Goal: Task Accomplishment & Management: Complete application form

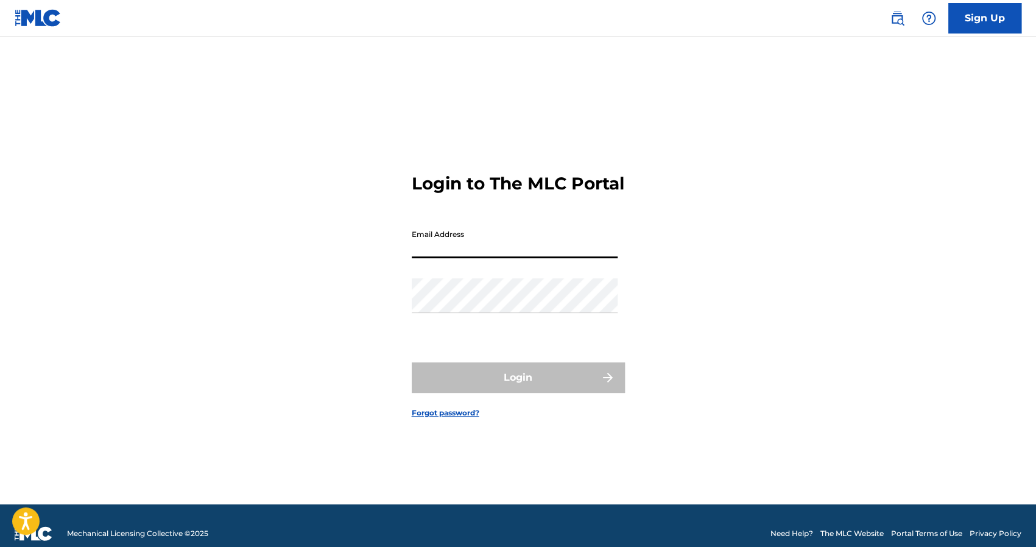
type input "[EMAIL_ADDRESS][DOMAIN_NAME]"
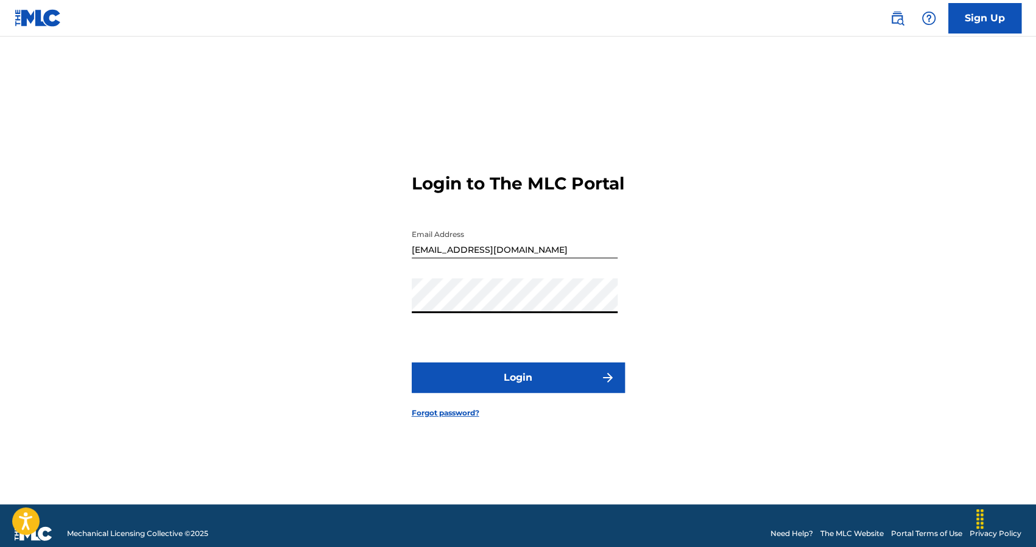
click at [479, 387] on button "Login" at bounding box center [518, 377] width 213 height 30
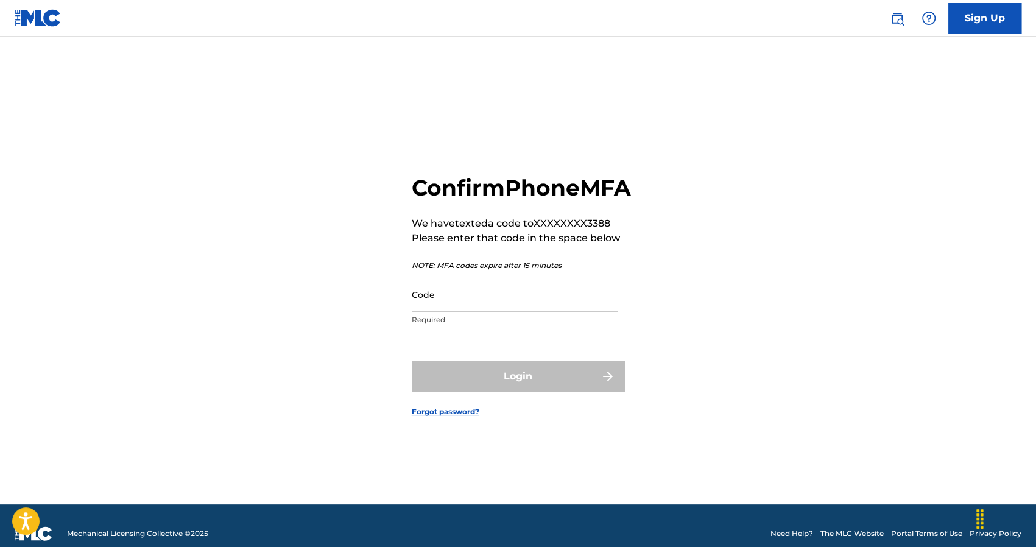
click at [456, 301] on input "Code" at bounding box center [515, 294] width 206 height 35
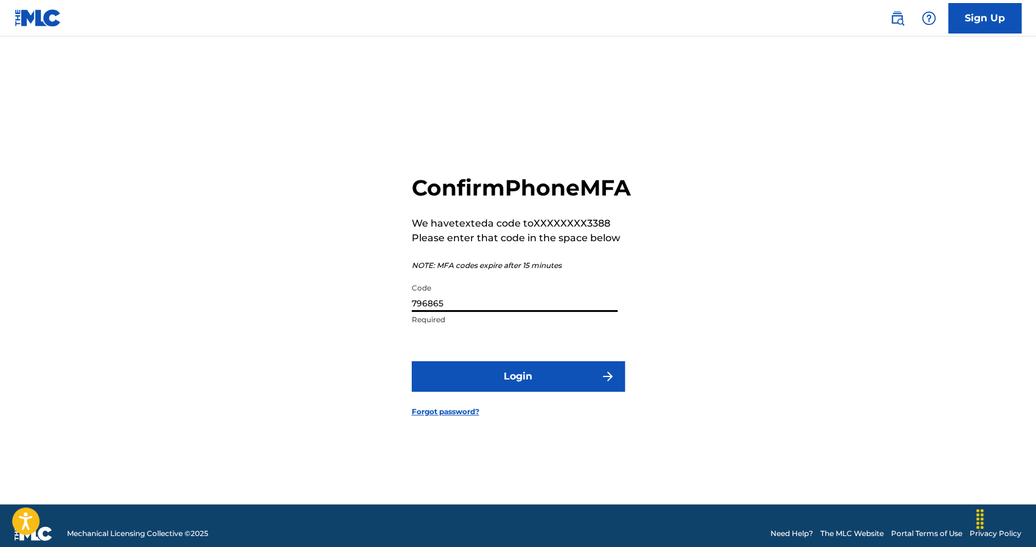
type input "796865"
click at [466, 388] on button "Login" at bounding box center [518, 376] width 213 height 30
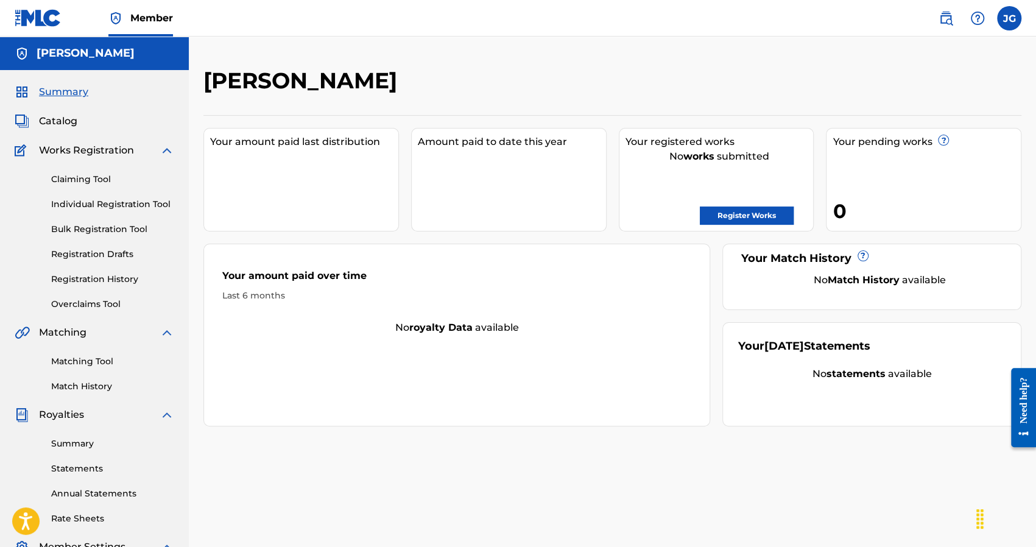
click at [734, 222] on link "Register Works" at bounding box center [746, 215] width 94 height 18
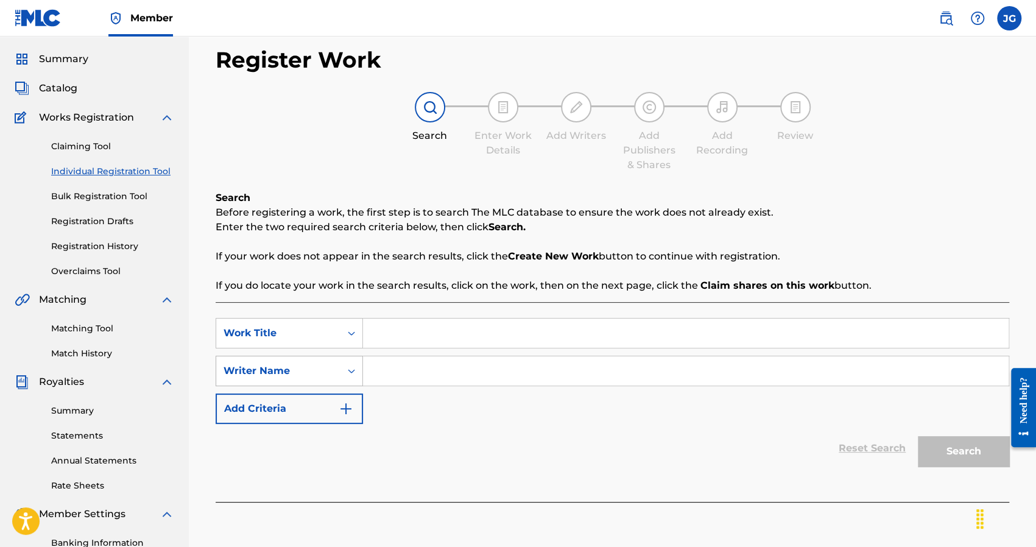
scroll to position [122, 0]
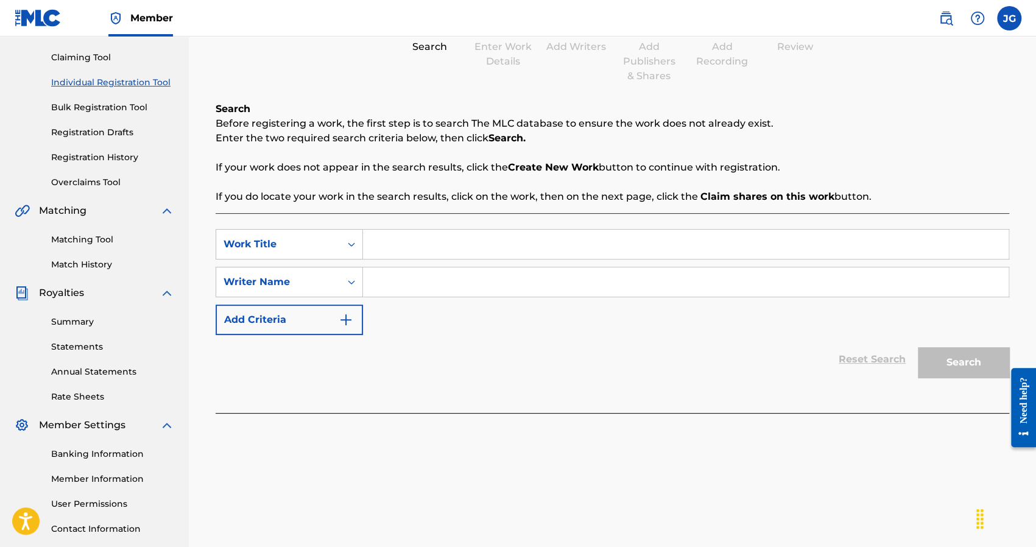
click at [426, 324] on div "SearchWithCriteria25d6eab0-8ec6-4078-b403-7dcf2f9cdf36 Work Title SearchWithCri…" at bounding box center [612, 282] width 793 height 106
click at [374, 262] on div "SearchWithCriteria25d6eab0-8ec6-4078-b403-7dcf2f9cdf36 Work Title SearchWithCri…" at bounding box center [612, 282] width 793 height 106
click at [388, 239] on input "Search Form" at bounding box center [685, 244] width 645 height 29
type input "Backbend"
click at [429, 287] on input "Search Form" at bounding box center [685, 281] width 645 height 29
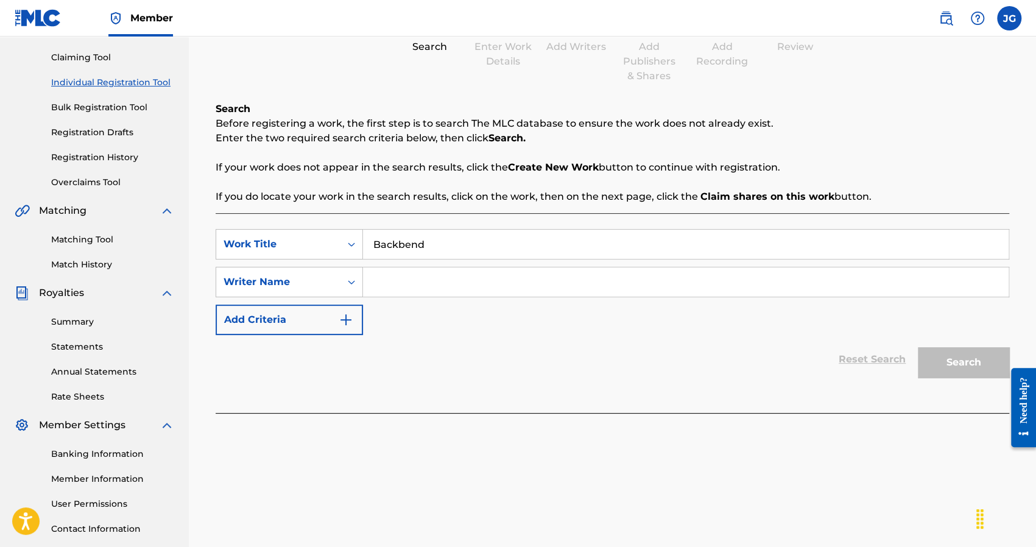
type input "YNC Traislime"
click at [430, 328] on div "SearchWithCriteria25d6eab0-8ec6-4078-b403-7dcf2f9cdf36 Work Title Backbend Sear…" at bounding box center [612, 282] width 793 height 106
click at [358, 308] on button "Add Criteria" at bounding box center [289, 319] width 147 height 30
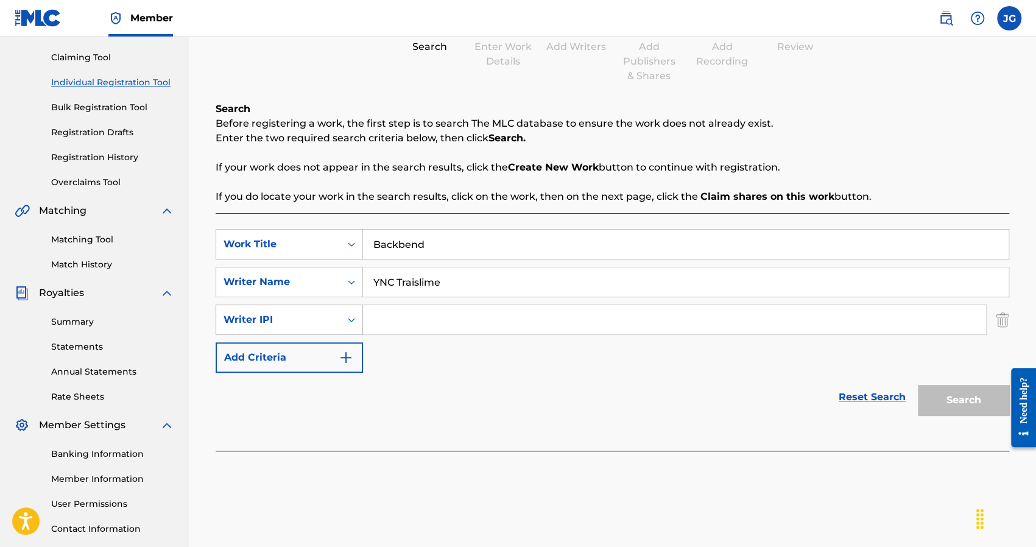
click at [342, 323] on div "Search Form" at bounding box center [351, 320] width 22 height 22
click at [342, 319] on div "Search Form" at bounding box center [351, 320] width 22 height 22
click at [1015, 323] on div "Register Work Search Enter Work Details Add Writers Add Publishers & Shares Add…" at bounding box center [612, 210] width 818 height 530
click at [996, 318] on img "Search Form" at bounding box center [1001, 319] width 13 height 30
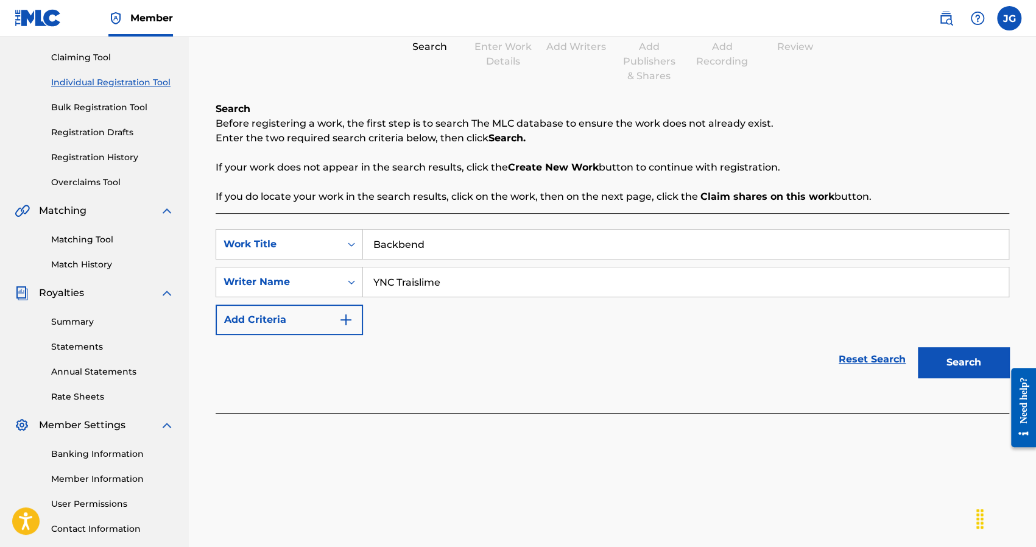
click at [343, 133] on p "Enter the two required search criteria below, then click Search." at bounding box center [612, 138] width 793 height 15
click at [471, 138] on p "Enter the two required search criteria below, then click Search." at bounding box center [612, 138] width 793 height 15
click at [965, 378] on div "Search" at bounding box center [959, 359] width 97 height 49
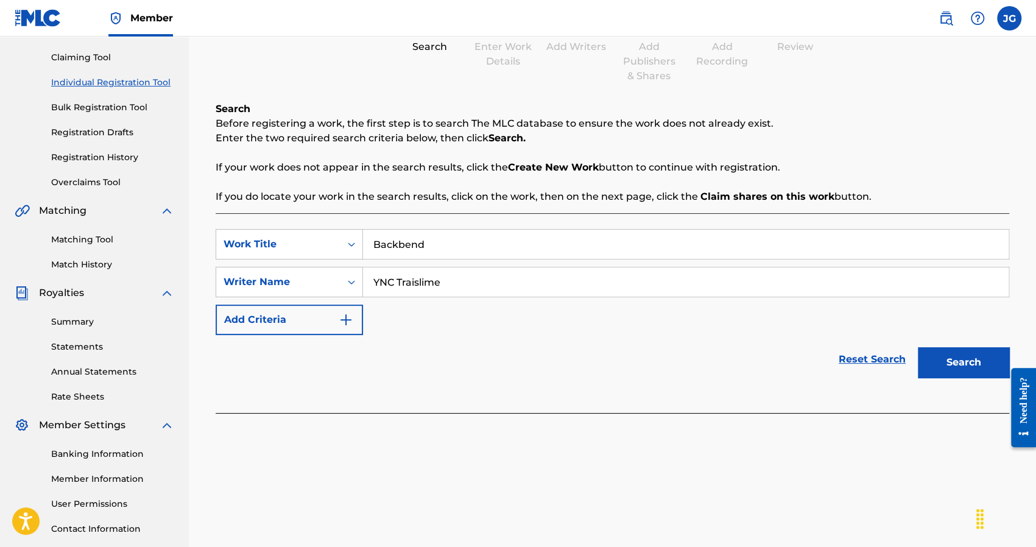
click at [966, 369] on button "Search" at bounding box center [962, 362] width 91 height 30
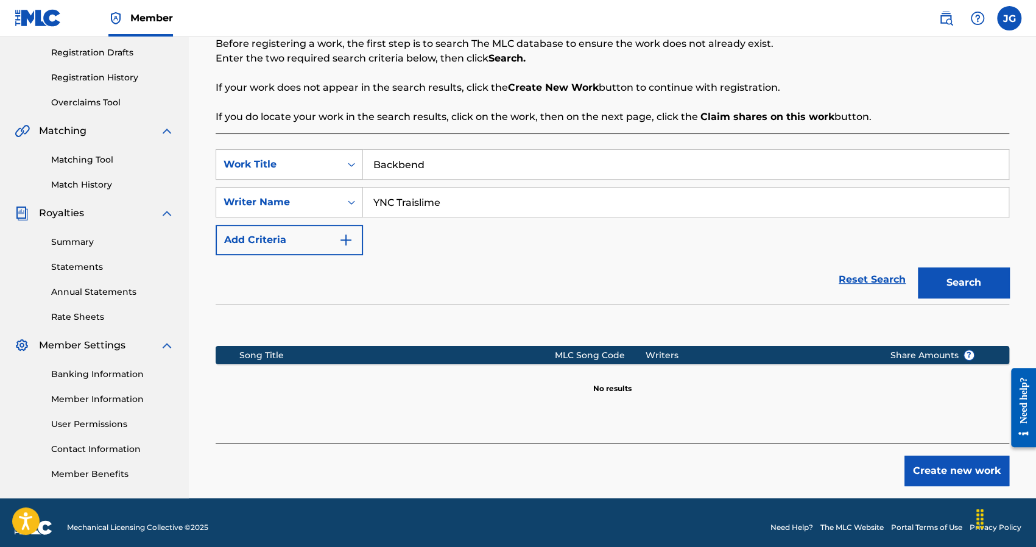
scroll to position [211, 0]
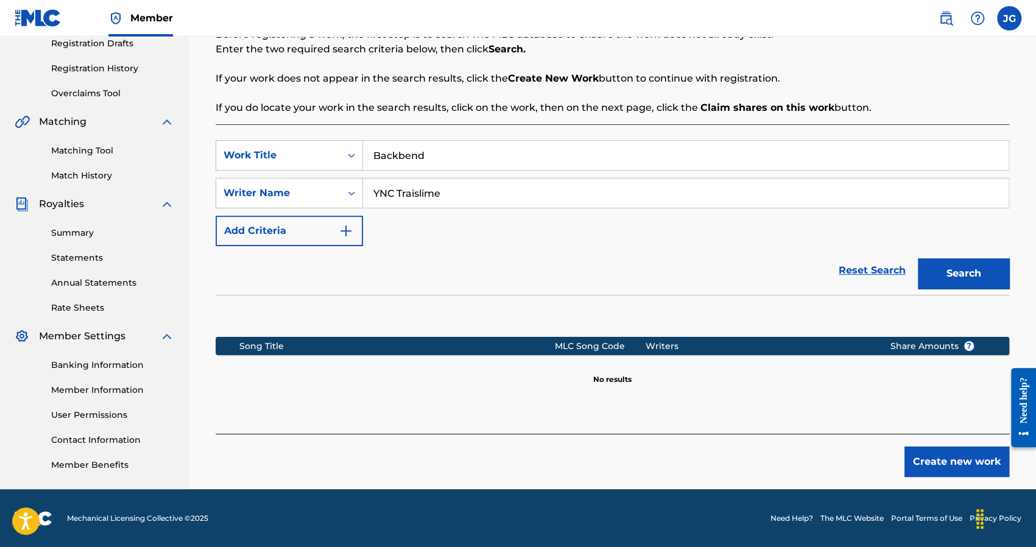
click at [954, 478] on div "Register Work Search Enter Work Details Add Writers Add Publishers & Shares Add…" at bounding box center [612, 172] width 818 height 633
click at [961, 468] on button "Create new work" at bounding box center [956, 461] width 105 height 30
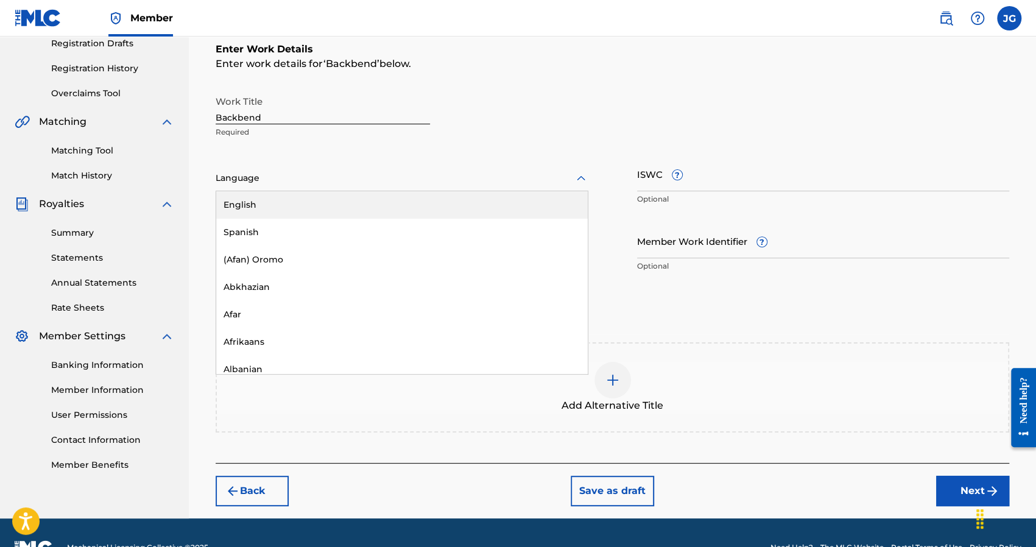
click at [259, 176] on div at bounding box center [402, 177] width 373 height 15
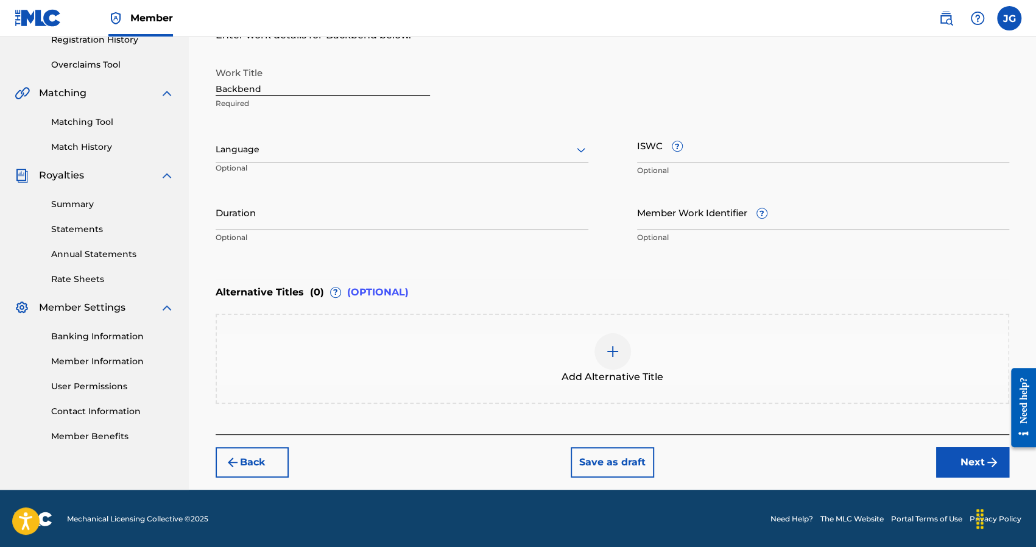
scroll to position [240, 0]
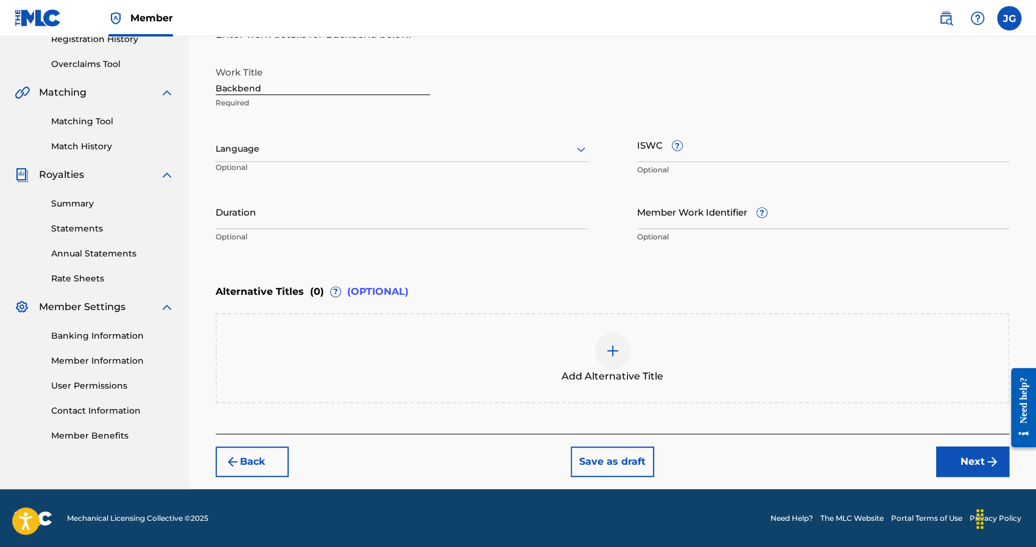
click at [610, 352] on img at bounding box center [612, 350] width 15 height 15
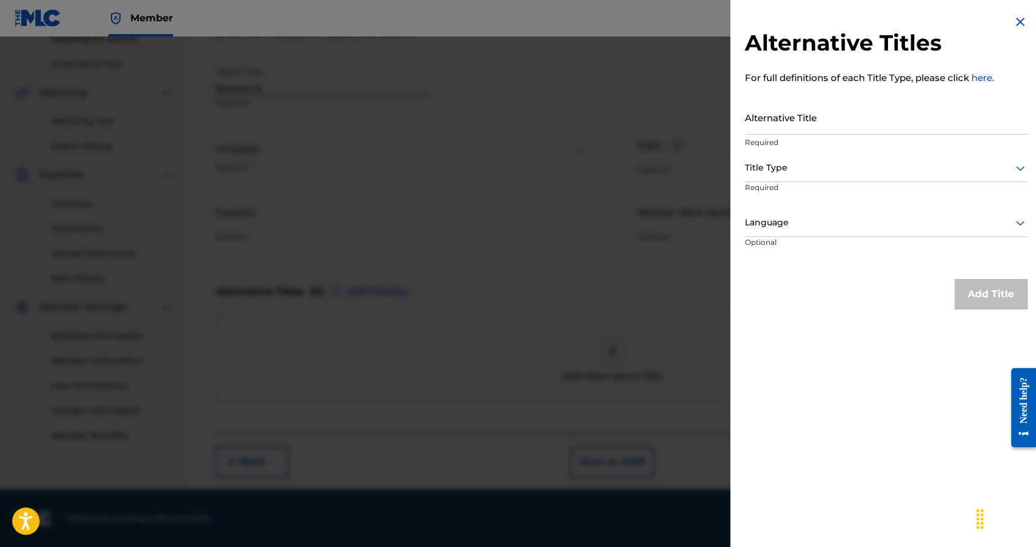
click at [858, 122] on input "Alternative Title" at bounding box center [886, 117] width 282 height 35
type input "Backbend - YNC Traislime"
drag, startPoint x: 980, startPoint y: 270, endPoint x: 982, endPoint y: 300, distance: 29.9
click at [980, 272] on div "Alternative Titles For full definitions of each Title Type, please click here. …" at bounding box center [886, 162] width 312 height 324
click at [983, 300] on div "Add Title" at bounding box center [990, 294] width 73 height 30
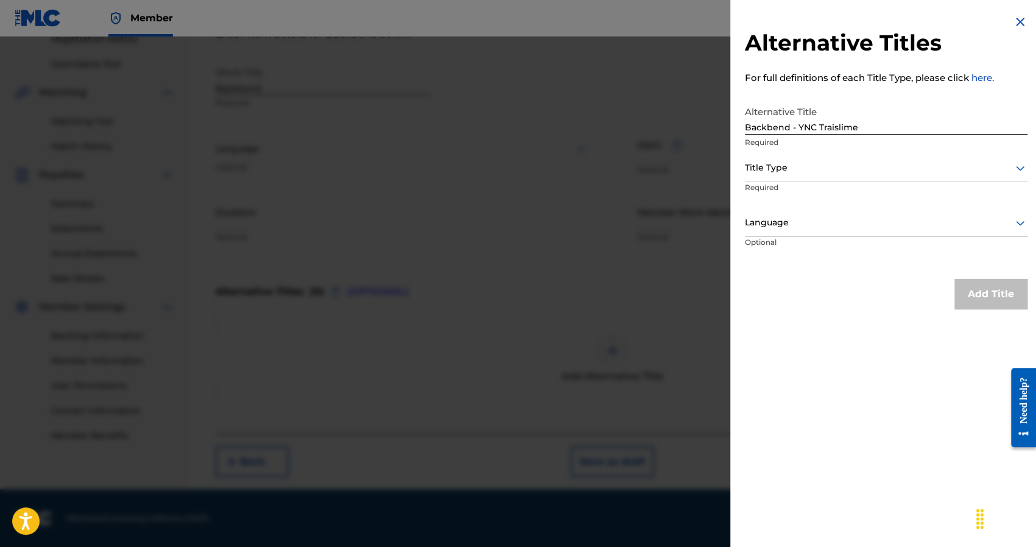
click at [794, 153] on div "Alternative Title Backbend - YNC Traislime Required" at bounding box center [886, 127] width 282 height 55
click at [793, 159] on div "Title Type" at bounding box center [886, 168] width 282 height 27
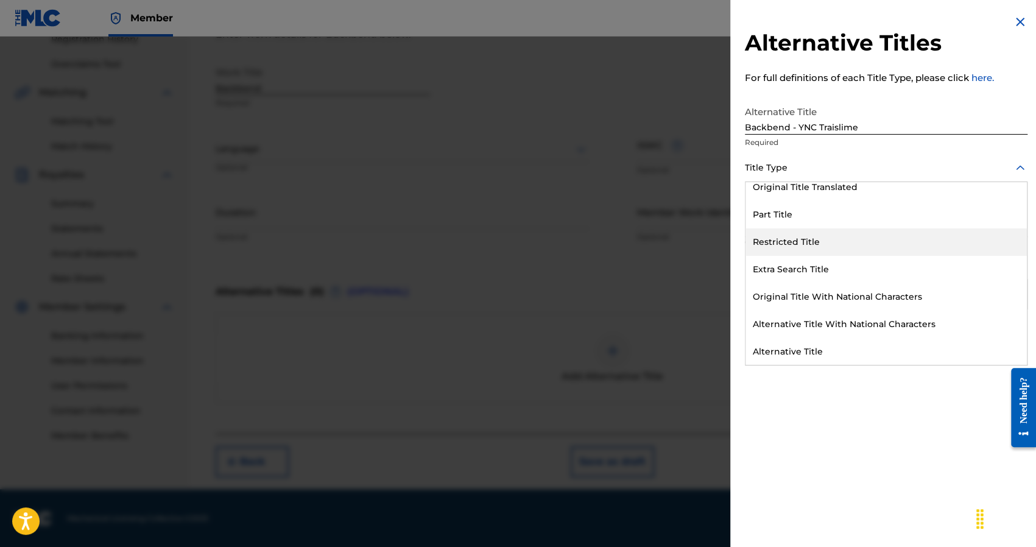
scroll to position [0, 0]
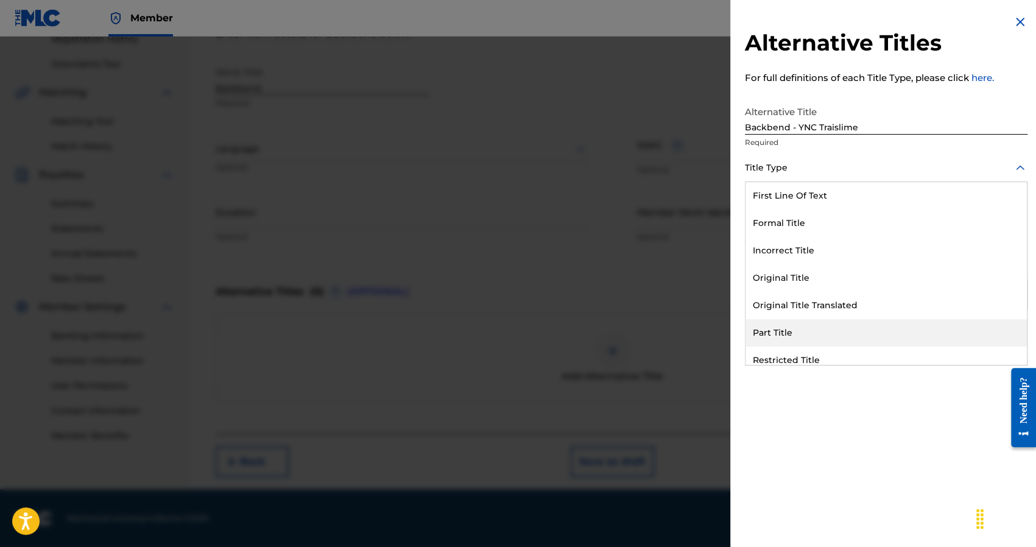
click at [903, 464] on div "Alternative Titles For full definitions of each Title Type, please click here. …" at bounding box center [886, 273] width 312 height 547
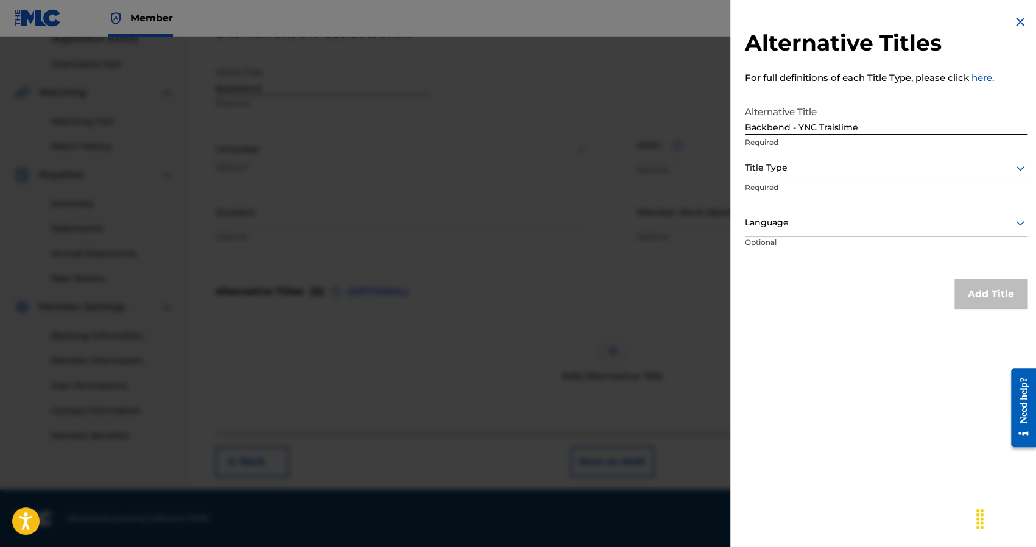
click at [1014, 27] on img at bounding box center [1019, 22] width 15 height 15
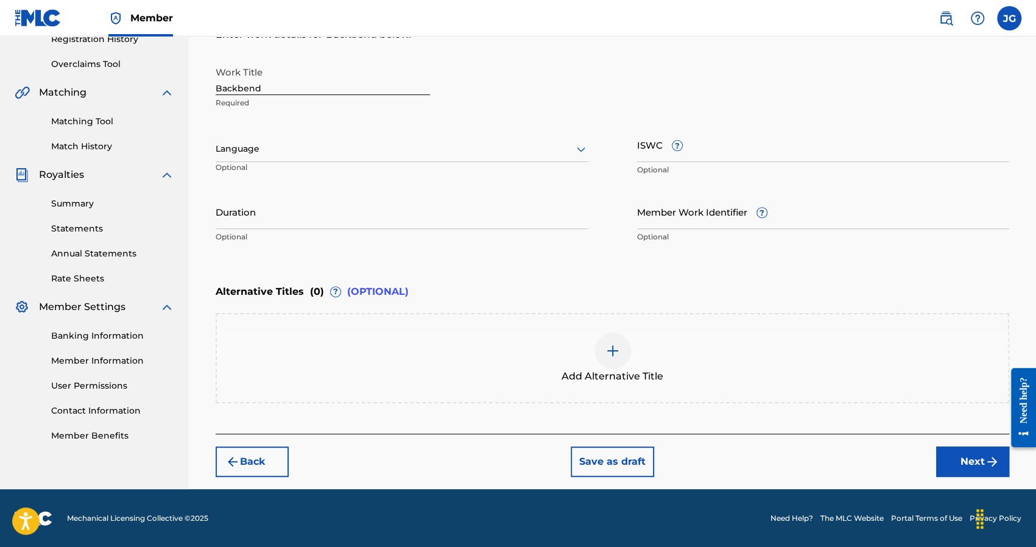
click at [961, 461] on button "Next" at bounding box center [972, 461] width 73 height 30
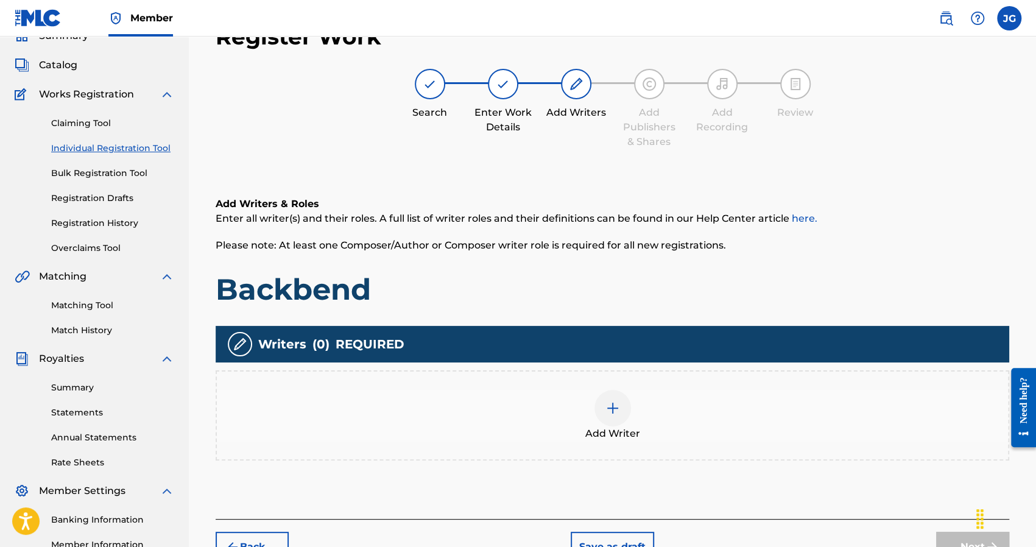
scroll to position [55, 0]
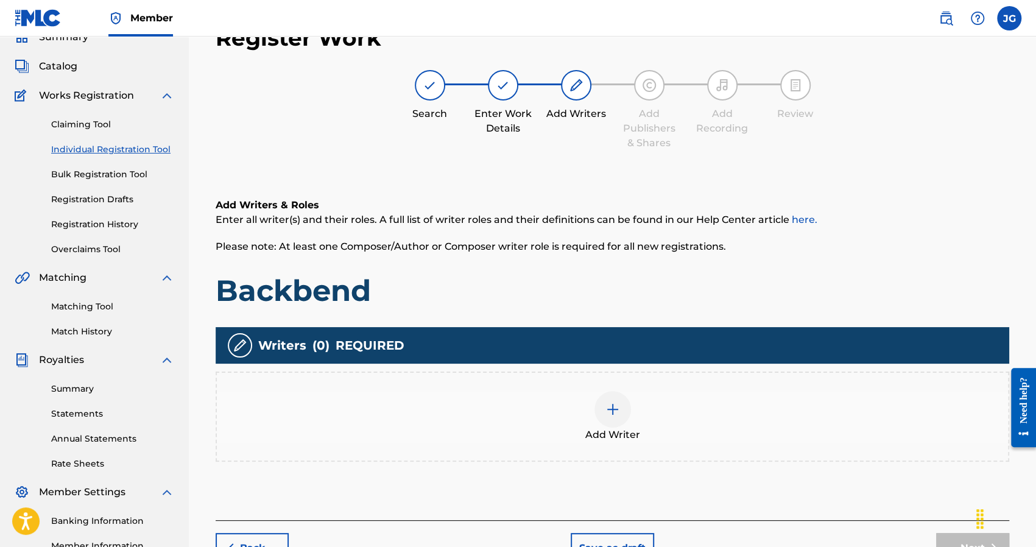
click at [592, 417] on div "Add Writer" at bounding box center [612, 416] width 791 height 51
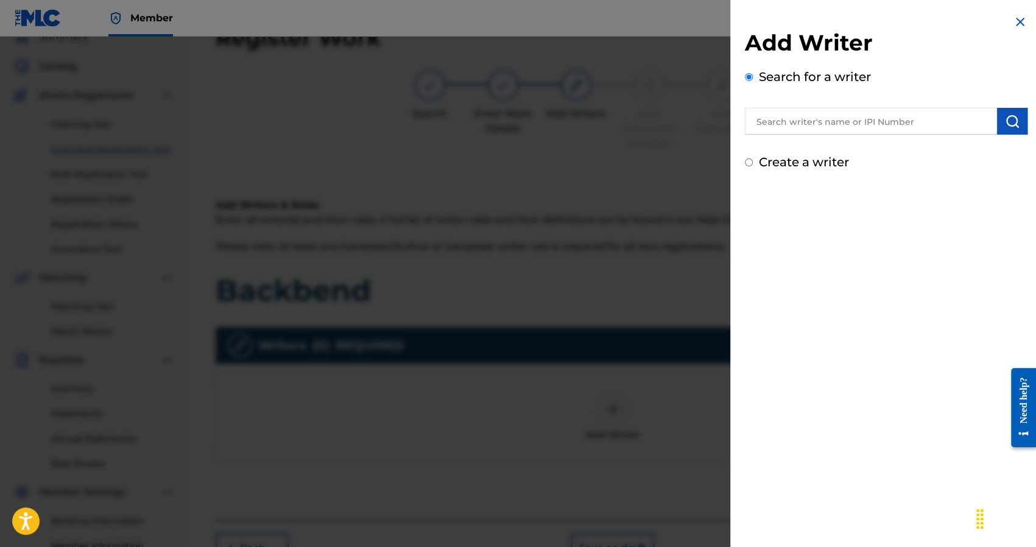
click at [838, 130] on input "text" at bounding box center [871, 121] width 252 height 27
click at [806, 120] on input "text" at bounding box center [871, 121] width 252 height 27
type input "r"
type input "t"
type input "ync traislime"
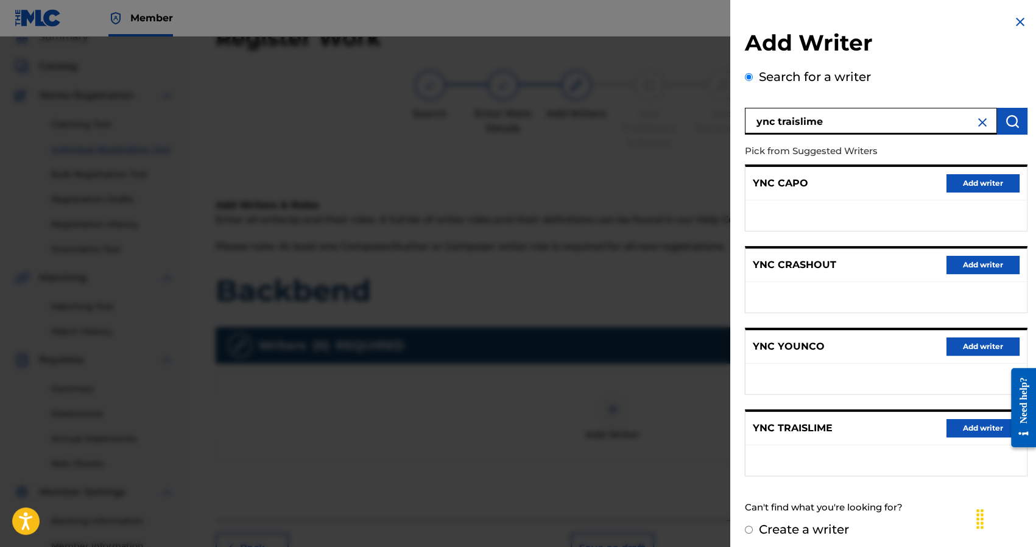
scroll to position [4, 0]
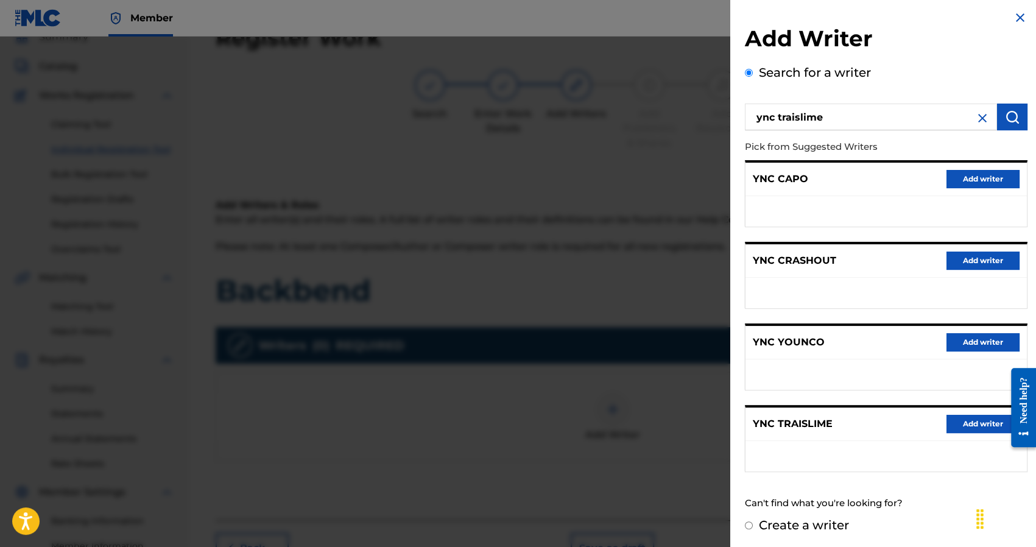
click at [994, 417] on button "Add writer" at bounding box center [982, 424] width 73 height 18
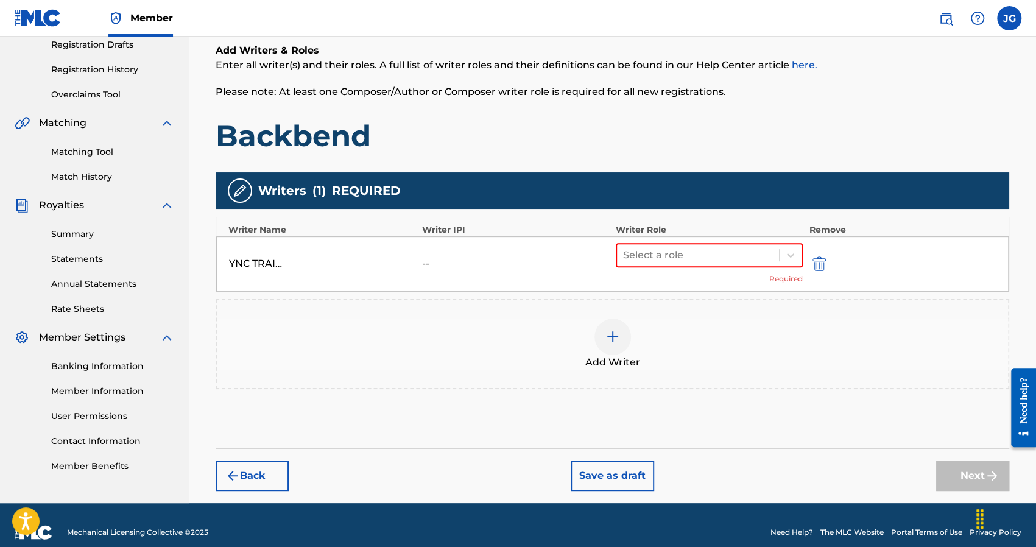
scroll to position [223, 0]
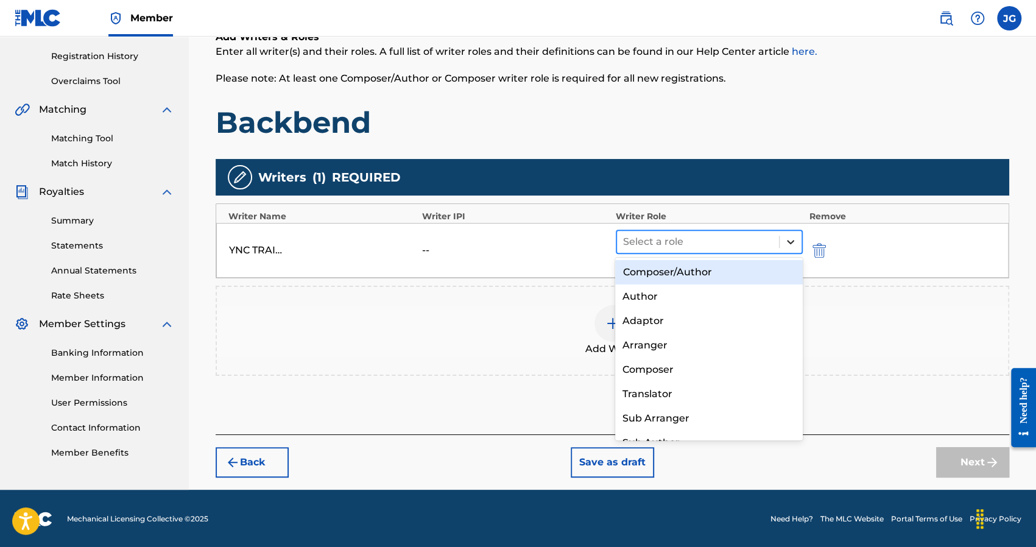
click at [779, 236] on div at bounding box center [790, 242] width 22 height 22
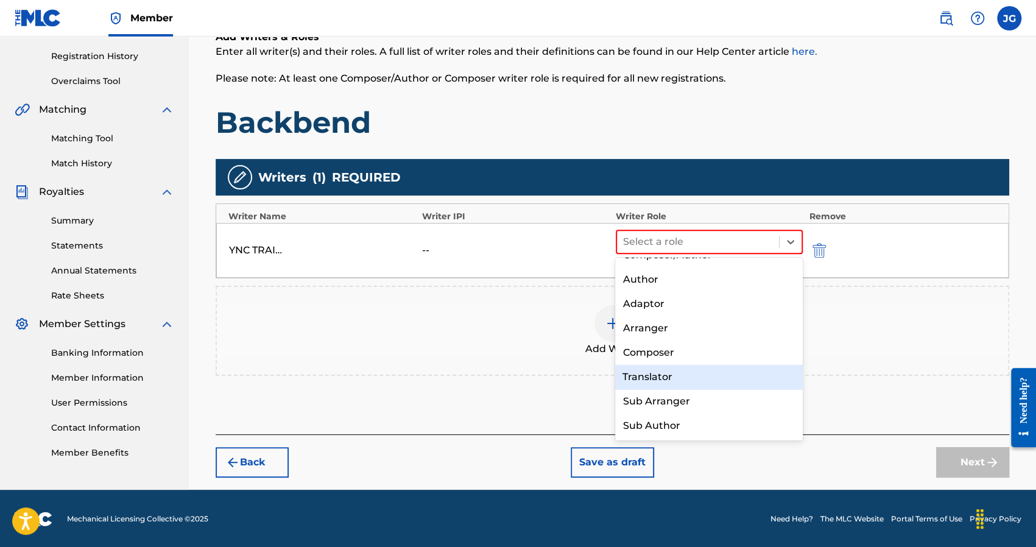
scroll to position [0, 0]
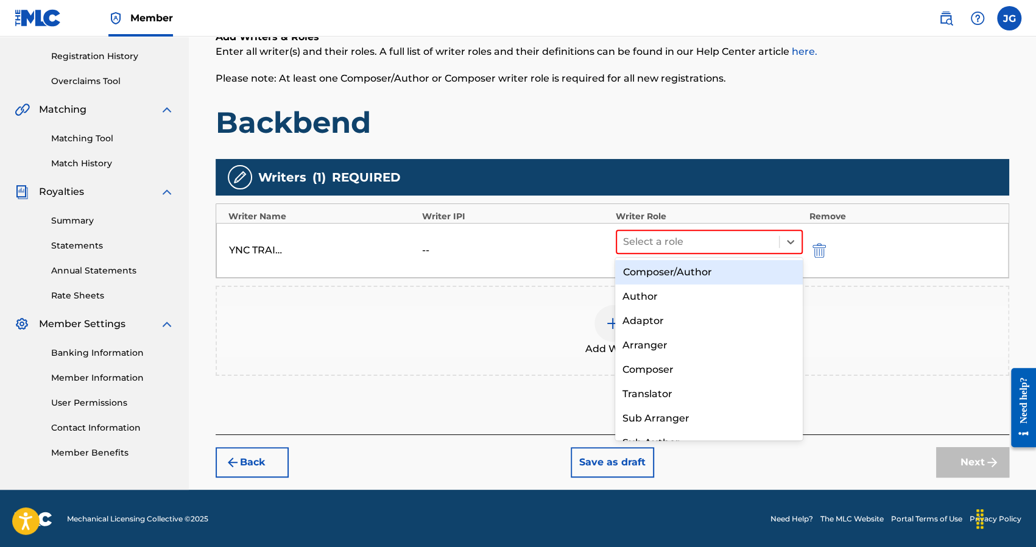
click at [521, 245] on div "--" at bounding box center [515, 250] width 187 height 15
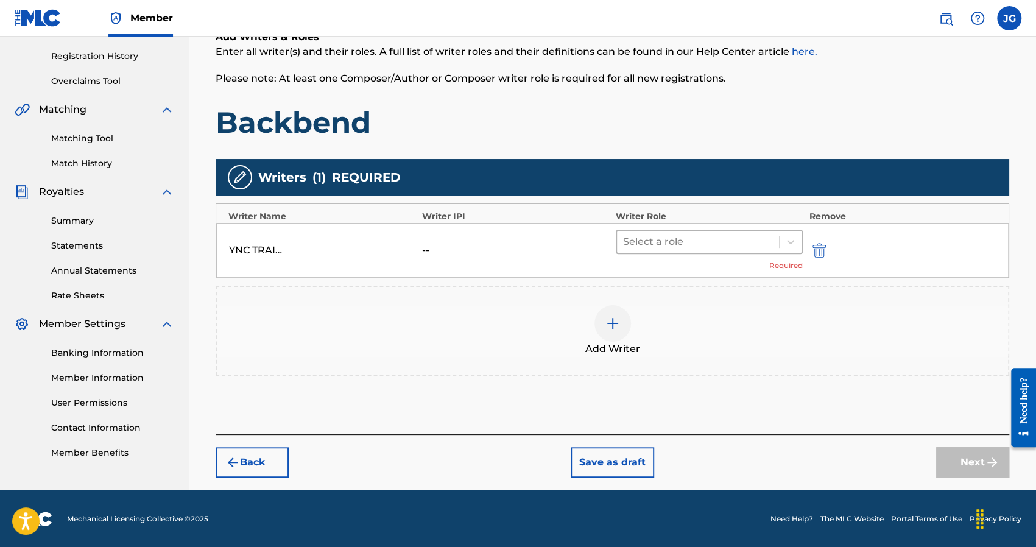
click at [655, 245] on div at bounding box center [698, 241] width 150 height 17
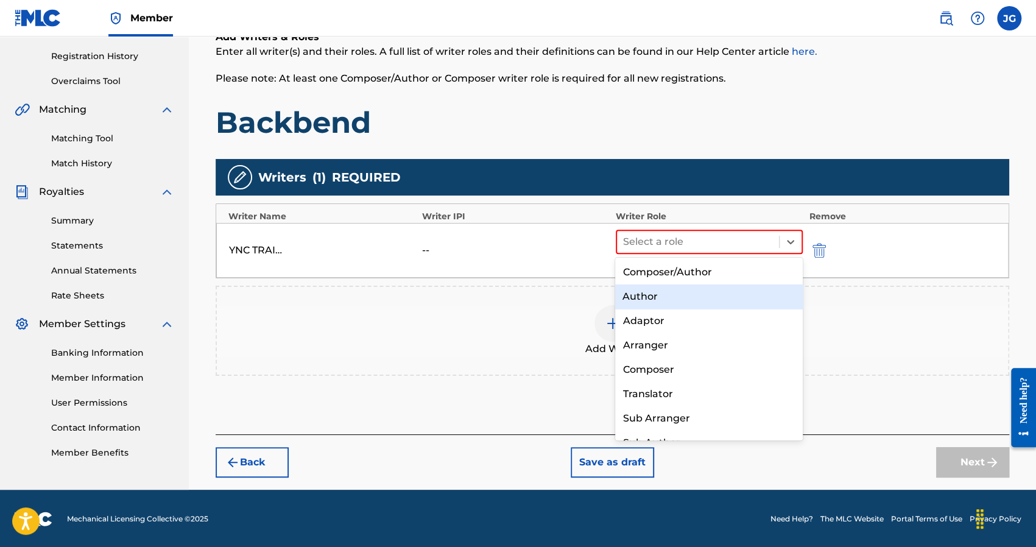
click at [666, 295] on div "Author" at bounding box center [709, 296] width 188 height 24
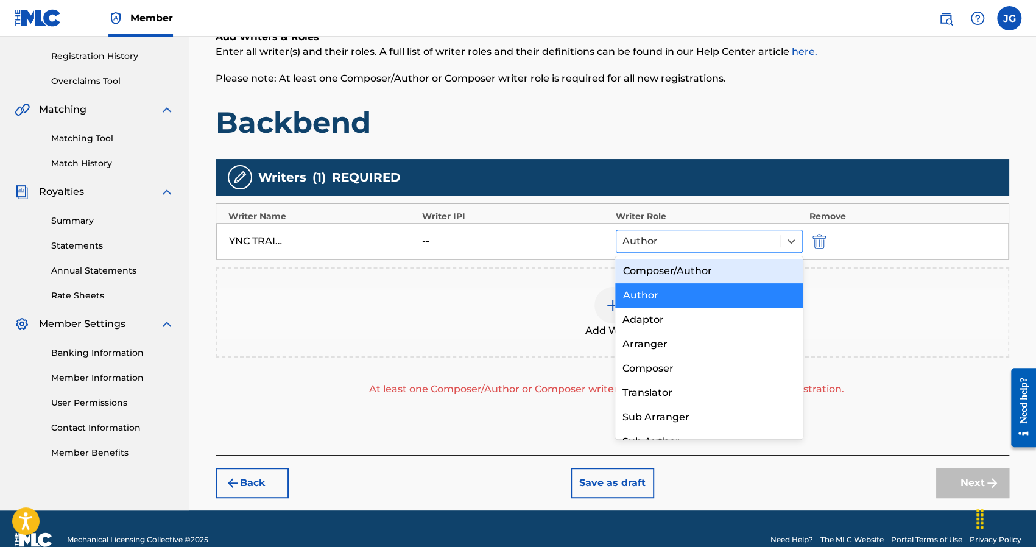
click at [653, 249] on div "Author" at bounding box center [697, 241] width 163 height 22
click at [661, 265] on div "Composer/Author" at bounding box center [709, 271] width 188 height 24
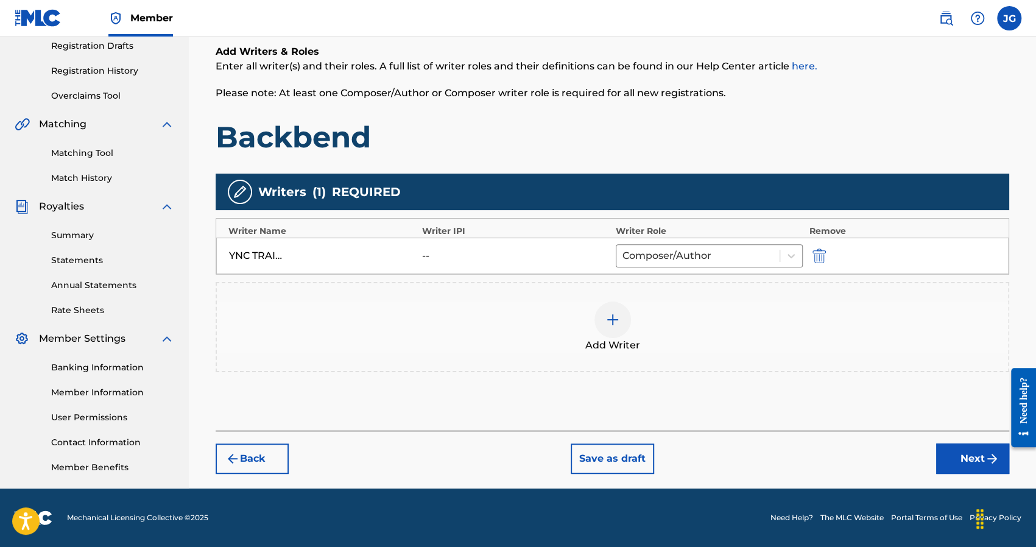
scroll to position [208, 0]
click at [622, 307] on div at bounding box center [612, 319] width 37 height 37
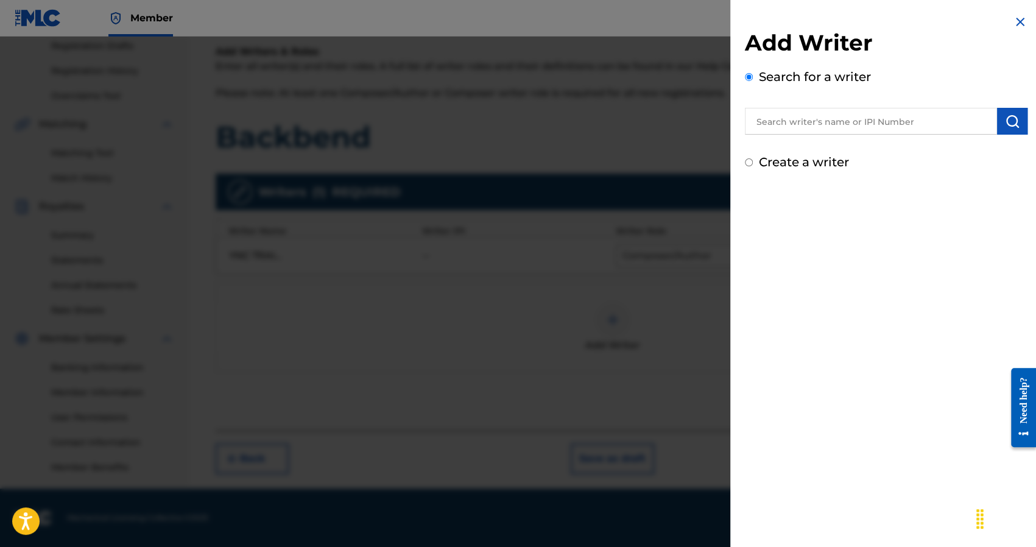
click at [849, 132] on input "text" at bounding box center [871, 121] width 252 height 27
type input "Joshua Golden"
click at [1006, 119] on img "submit" at bounding box center [1011, 121] width 15 height 15
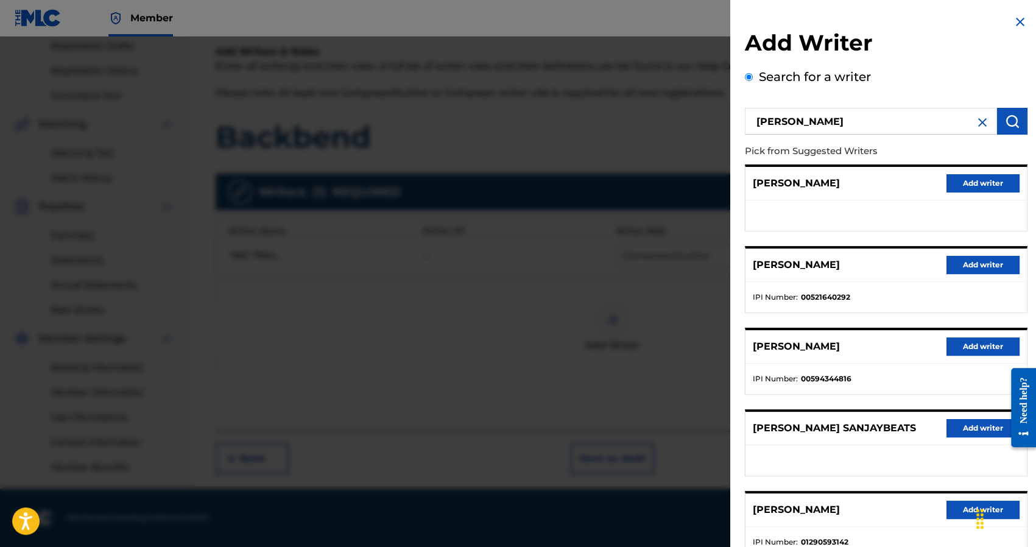
click at [1014, 26] on img at bounding box center [1019, 22] width 15 height 15
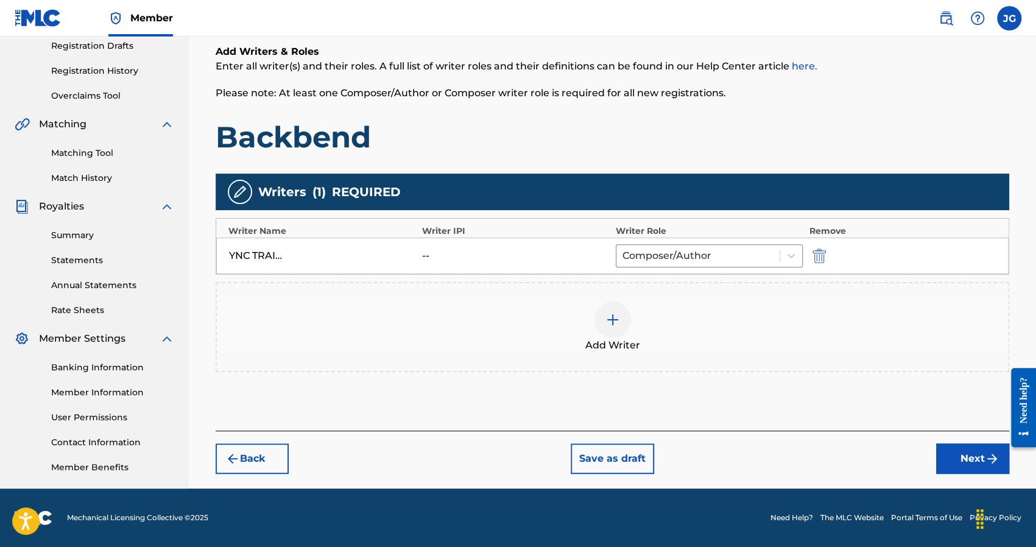
click at [1015, 18] on label at bounding box center [1009, 18] width 24 height 24
click at [1009, 18] on input "JG Joshua Golden 1sanjaybeats@gmail.com Profile Log out" at bounding box center [1009, 18] width 0 height 0
click at [603, 331] on div at bounding box center [612, 319] width 37 height 37
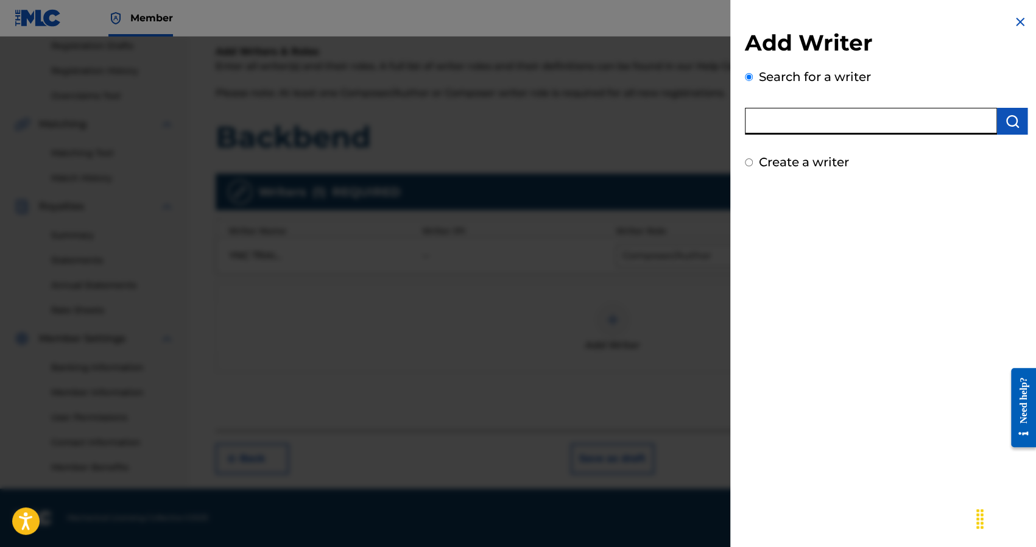
click at [811, 130] on input "text" at bounding box center [871, 121] width 252 height 27
type input "Joshua Golden"
click at [998, 122] on button "submit" at bounding box center [1012, 121] width 30 height 27
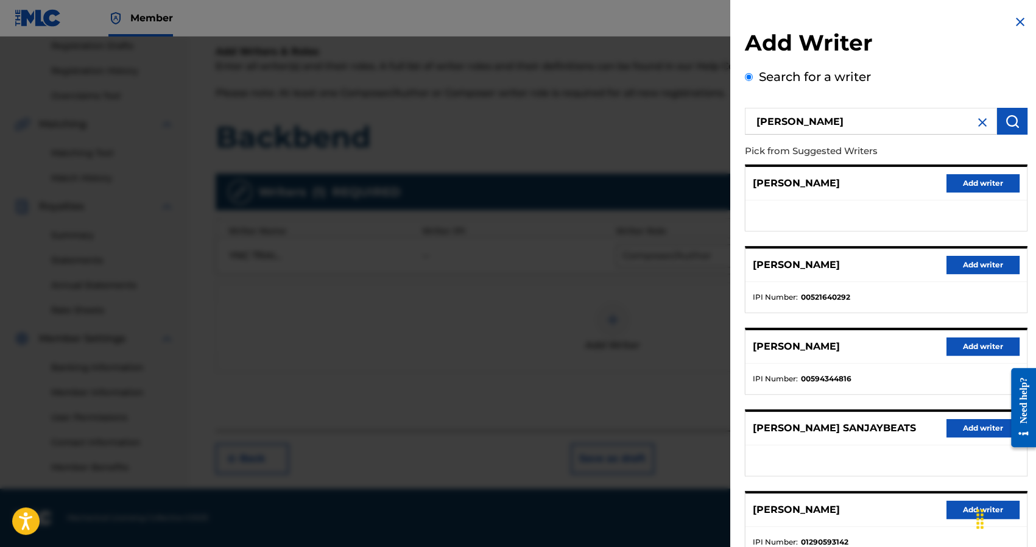
click at [976, 122] on img at bounding box center [982, 122] width 15 height 15
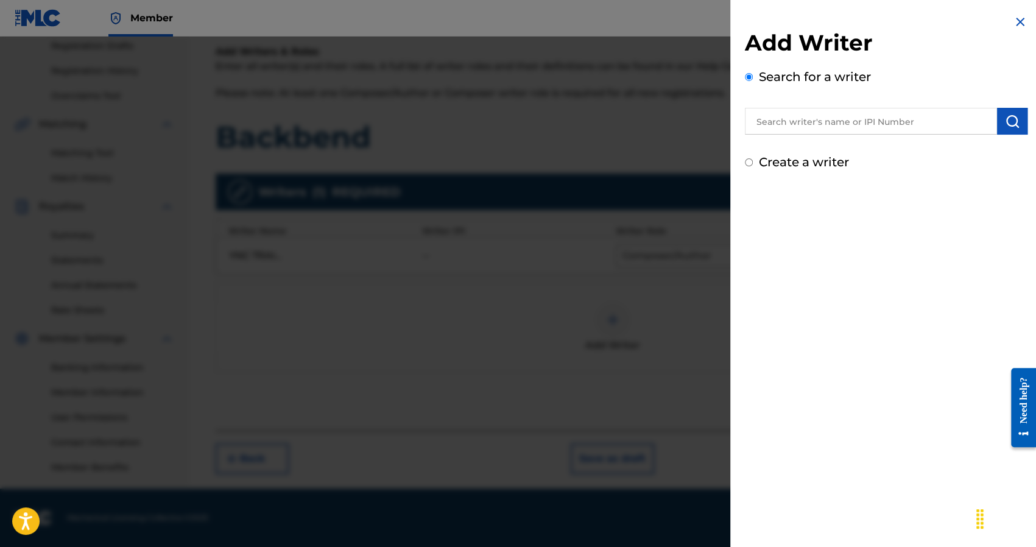
click at [934, 107] on div at bounding box center [886, 119] width 282 height 30
click at [930, 115] on input "text" at bounding box center [871, 121] width 252 height 27
type input "sanjay"
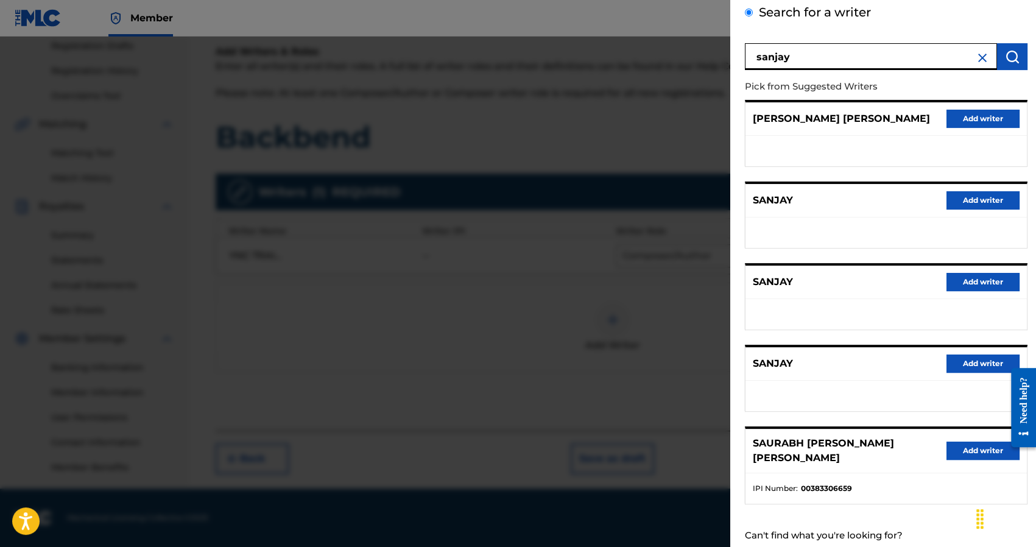
scroll to position [85, 0]
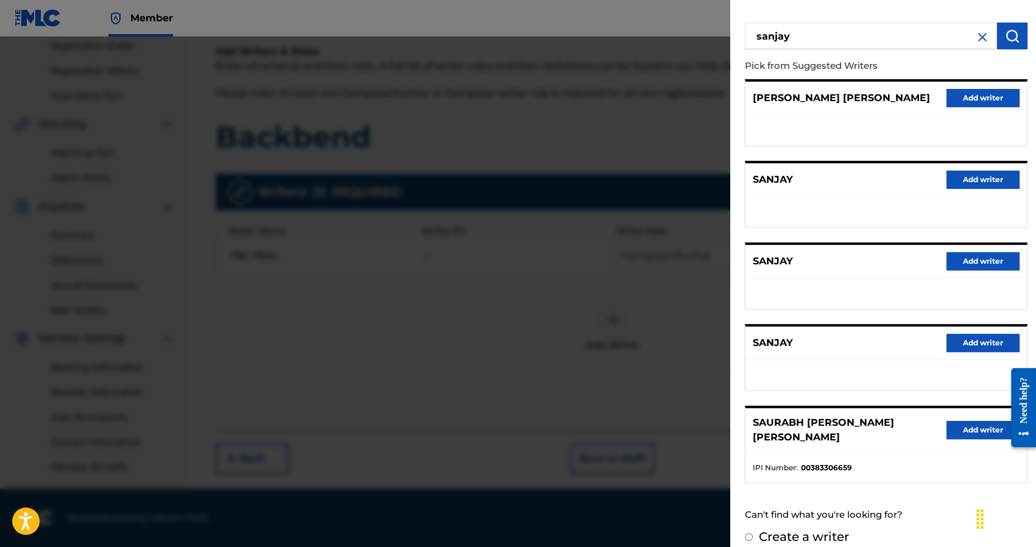
click at [978, 37] on img at bounding box center [982, 37] width 15 height 15
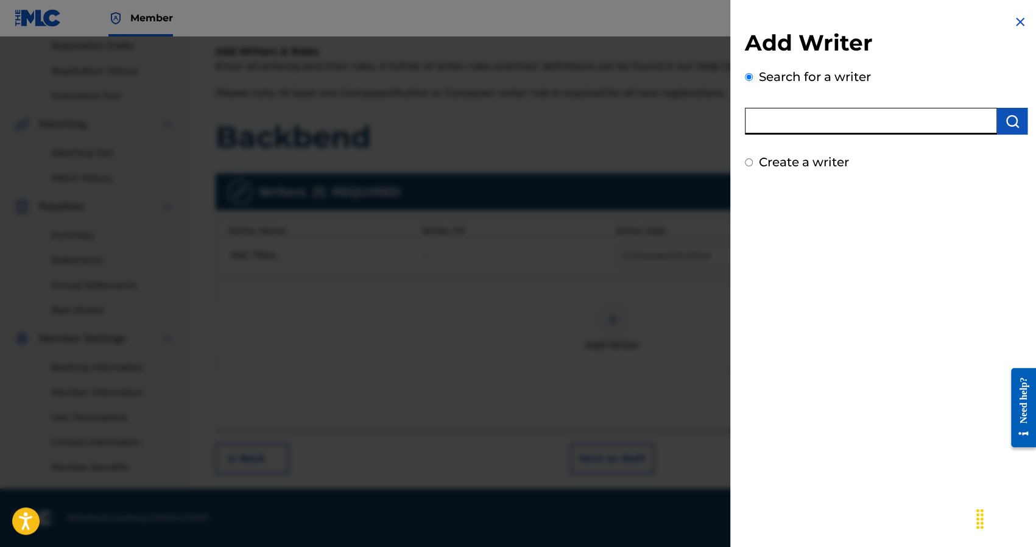
click at [917, 127] on input "text" at bounding box center [871, 121] width 252 height 27
type input "1sanjay808"
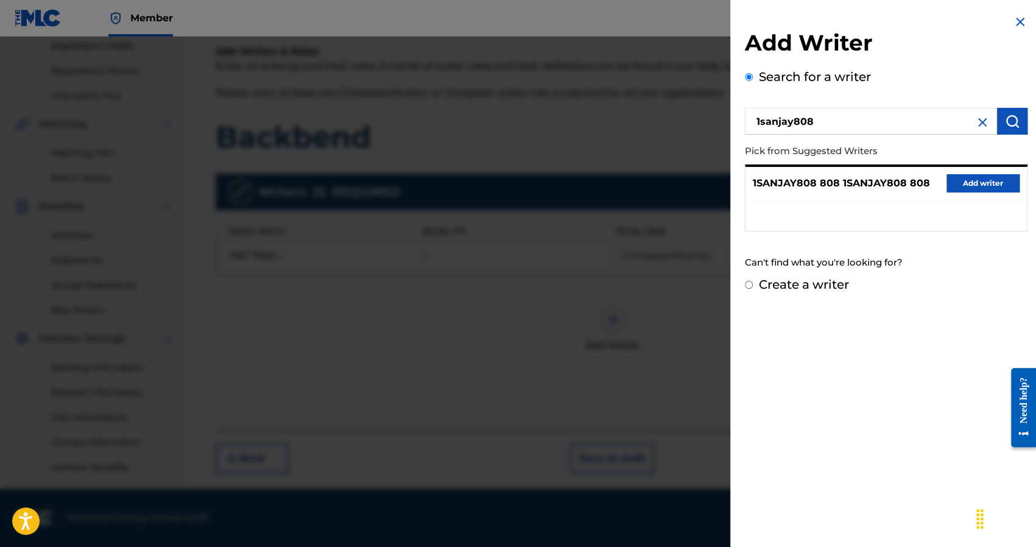
click at [1012, 18] on img at bounding box center [1019, 22] width 15 height 15
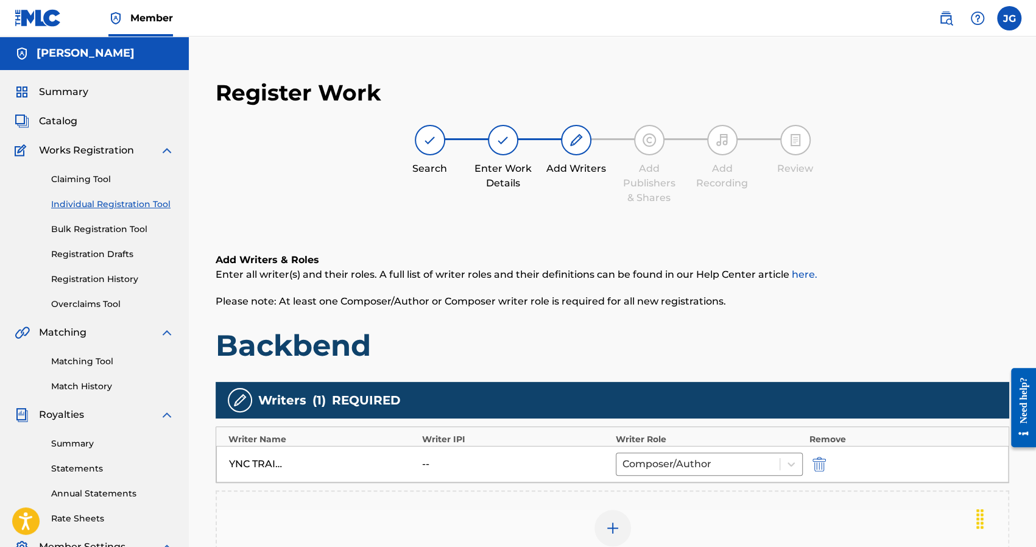
click at [67, 119] on span "Catalog" at bounding box center [58, 121] width 38 height 15
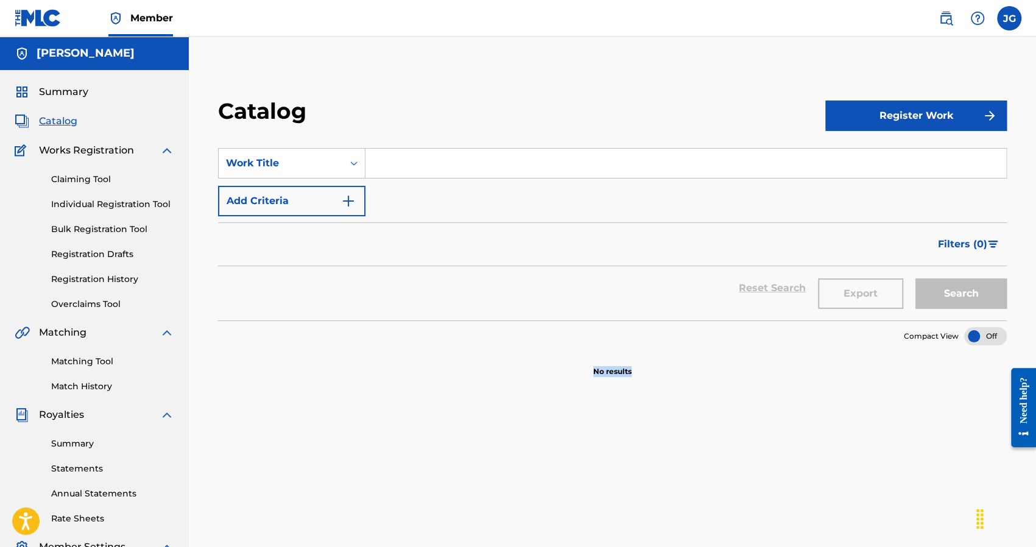
drag, startPoint x: 737, startPoint y: 410, endPoint x: 726, endPoint y: 377, distance: 34.7
click at [746, 383] on div "Catalog Register Work SearchWithCriteria63422e2e-b766-460b-8306-f9037c5d1b2f Wo…" at bounding box center [612, 381] width 847 height 629
click at [648, 371] on section "No results" at bounding box center [612, 361] width 788 height 32
click at [980, 343] on div at bounding box center [985, 336] width 43 height 18
click at [979, 337] on div at bounding box center [985, 336] width 43 height 18
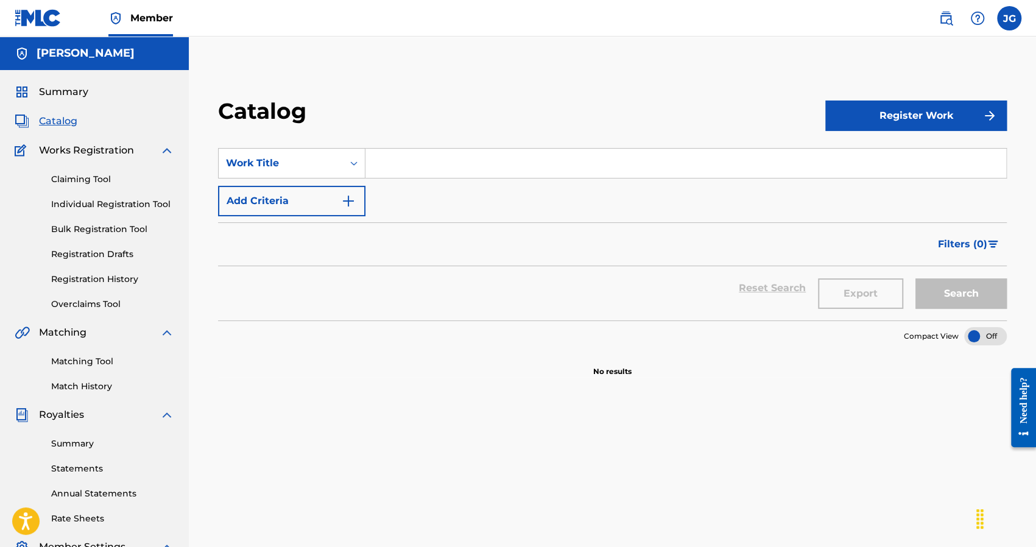
click at [917, 117] on button "Register Work" at bounding box center [915, 115] width 181 height 30
click at [867, 178] on link "By File Upload" at bounding box center [915, 184] width 181 height 29
click at [111, 275] on link "Registration History" at bounding box center [112, 279] width 123 height 13
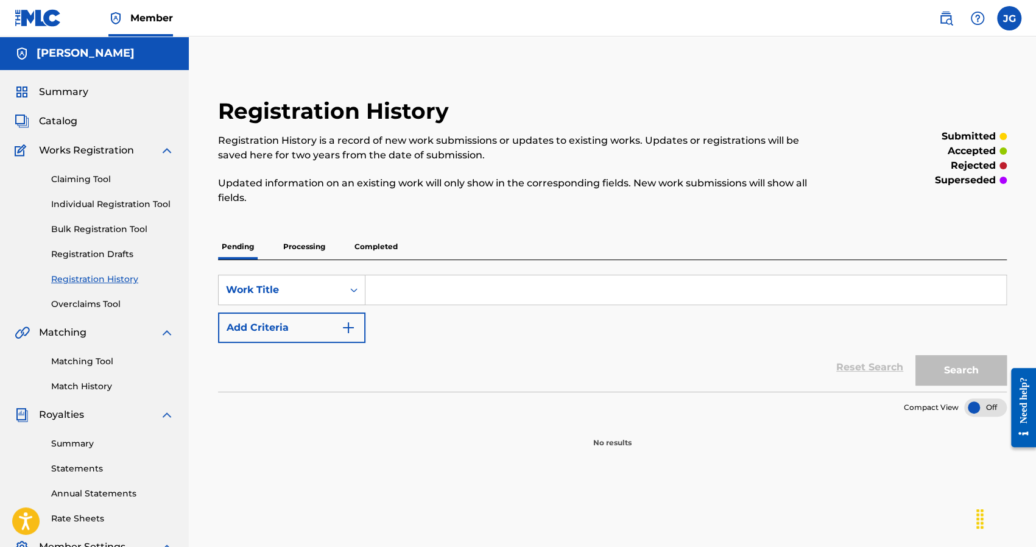
click at [310, 238] on p "Processing" at bounding box center [303, 247] width 49 height 26
click at [384, 247] on p "Completed" at bounding box center [376, 247] width 51 height 26
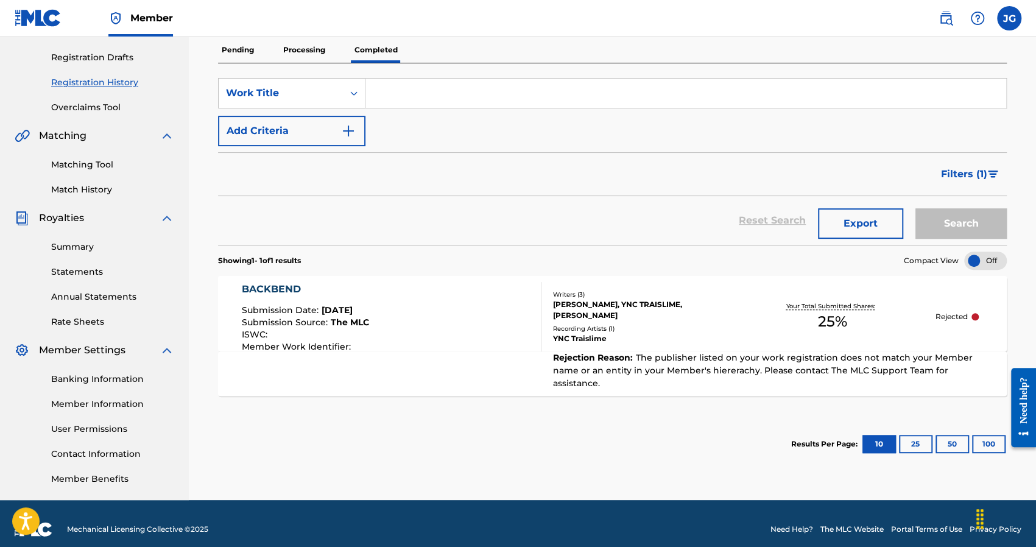
scroll to position [208, 0]
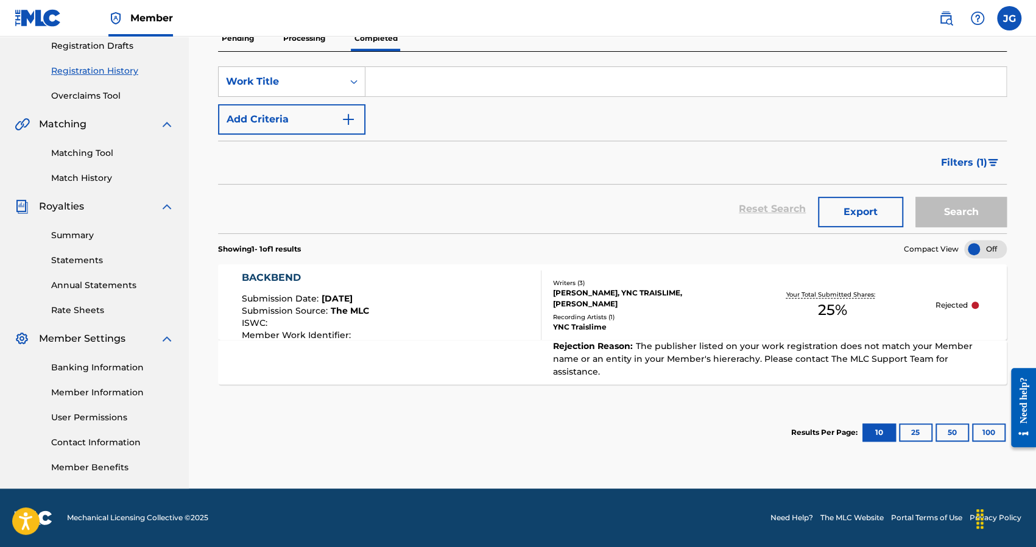
click at [973, 304] on div at bounding box center [974, 304] width 7 height 7
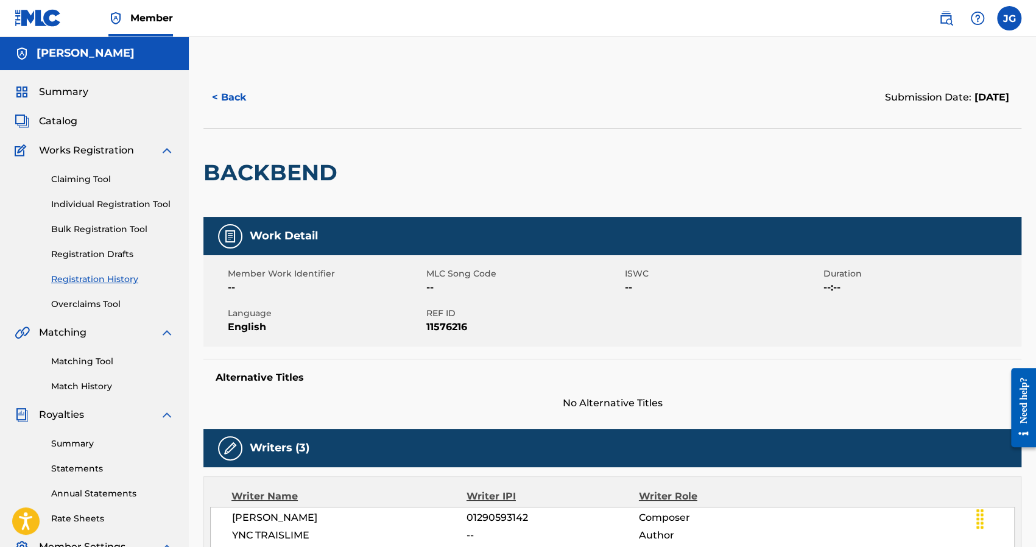
click at [237, 88] on button "< Back" at bounding box center [239, 97] width 73 height 30
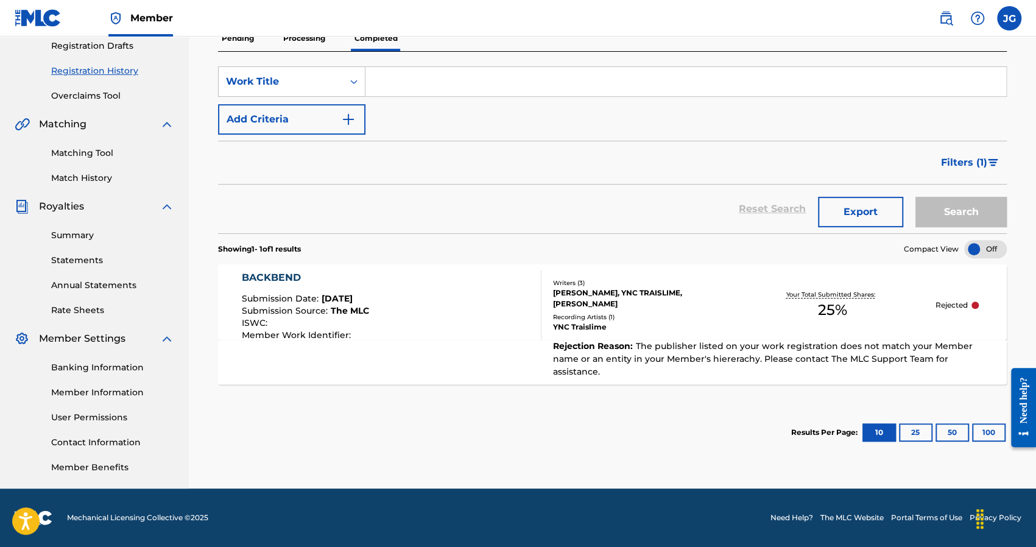
click at [723, 350] on div "Rejection Reason : The publisher listed on your work registration does not matc…" at bounding box center [767, 359] width 452 height 38
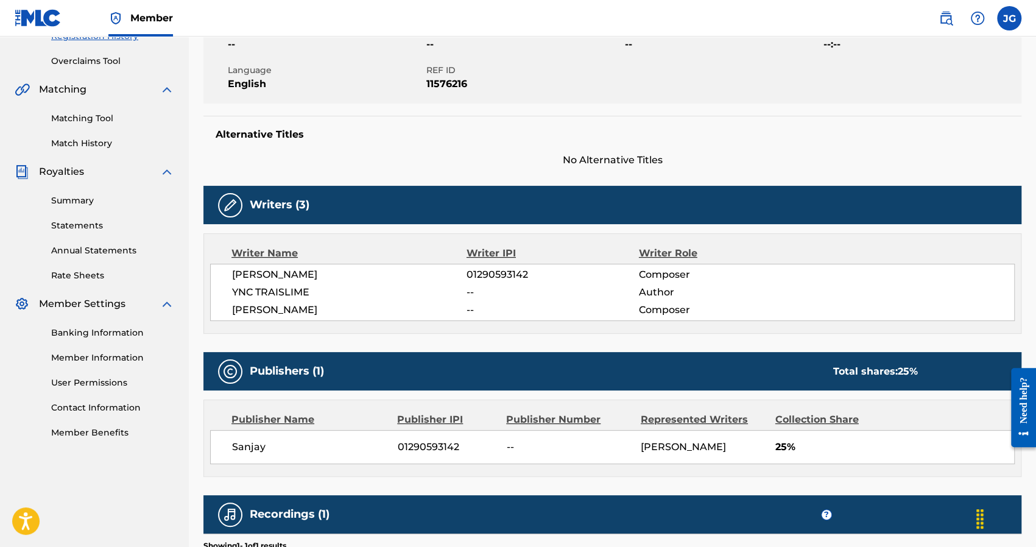
scroll to position [244, 0]
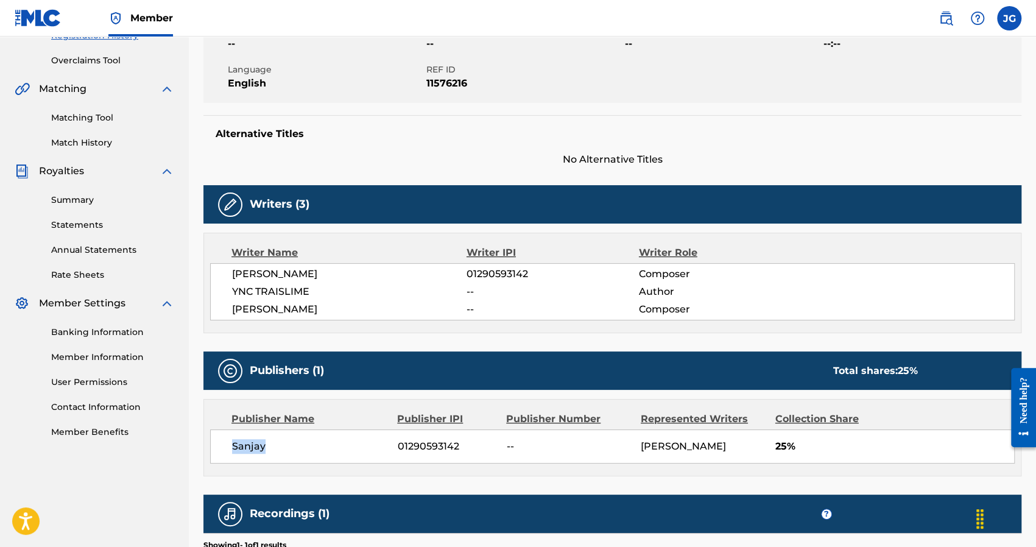
drag, startPoint x: 223, startPoint y: 448, endPoint x: 271, endPoint y: 445, distance: 48.2
click at [271, 445] on div "Sanjay 01290593142 -- Joshua Golden 25%" at bounding box center [612, 446] width 804 height 34
click at [271, 445] on span "Sanjay" at bounding box center [310, 446] width 156 height 15
drag, startPoint x: 312, startPoint y: 275, endPoint x: 261, endPoint y: 286, distance: 52.3
click at [219, 273] on div "Joshua Golden 01290593142 Composer YNC TRAISLIME -- Author Isaac Buscaglia -- C…" at bounding box center [612, 291] width 804 height 57
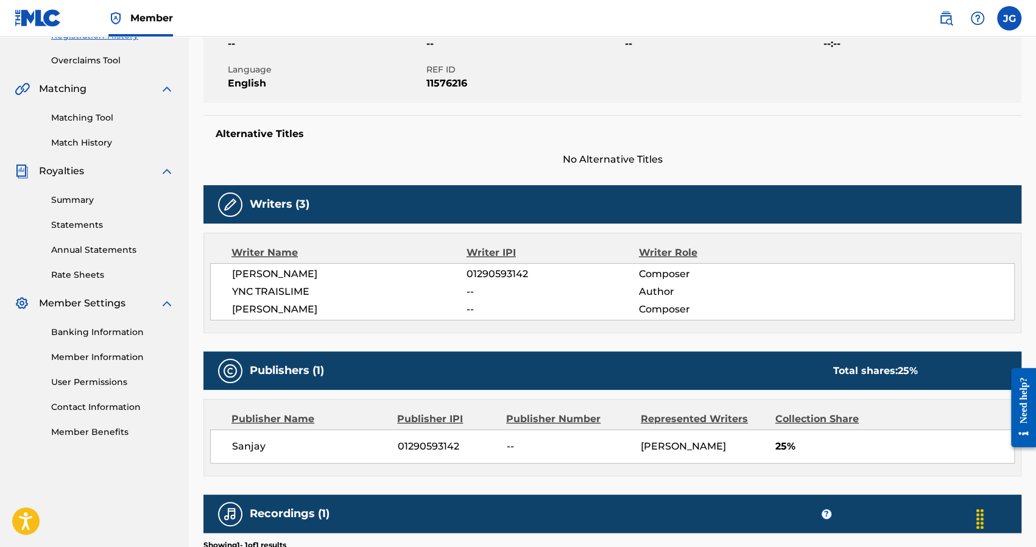
click at [363, 298] on span "YNC TRAISLIME" at bounding box center [349, 291] width 234 height 15
drag, startPoint x: 309, startPoint y: 273, endPoint x: 190, endPoint y: 271, distance: 119.3
click at [190, 271] on div "< Back Submission Date: June 09, 2025 BACKBEND Work Detail Member Work Identifi…" at bounding box center [612, 241] width 847 height 837
click at [259, 281] on div "Joshua Golden 01290593142 Composer YNC TRAISLIME -- Author Isaac Buscaglia -- C…" at bounding box center [612, 291] width 804 height 57
click at [1002, 13] on label at bounding box center [1009, 18] width 24 height 24
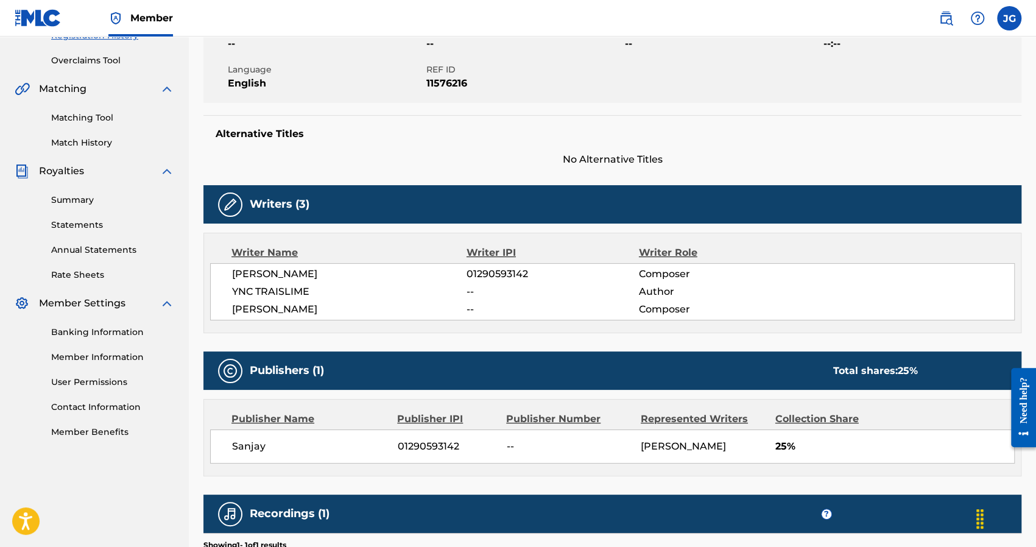
click at [1009, 18] on input "JG Joshua Golden 1sanjaybeats@gmail.com Profile Log out" at bounding box center [1009, 18] width 0 height 0
click at [892, 130] on link "Profile" at bounding box center [889, 130] width 24 height 11
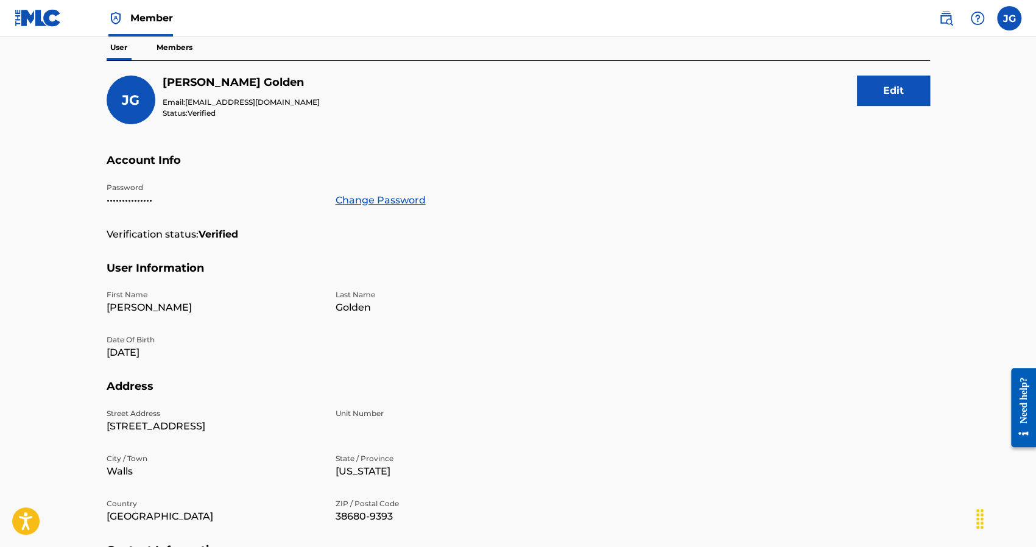
scroll to position [122, 0]
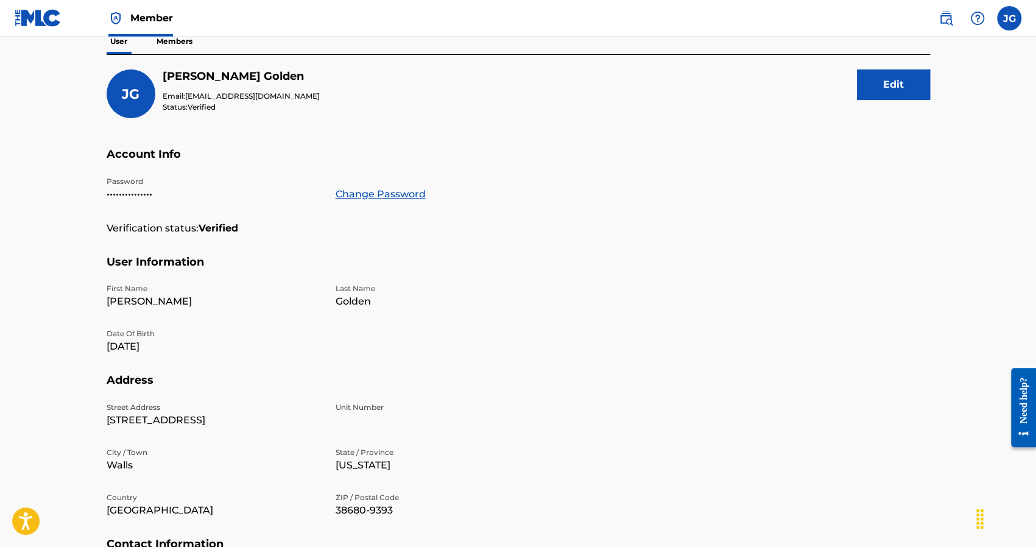
click at [152, 188] on p "•••••••••••••••" at bounding box center [214, 194] width 214 height 15
click at [266, 205] on div "Password ••••••••••••••• Change Password" at bounding box center [328, 198] width 443 height 45
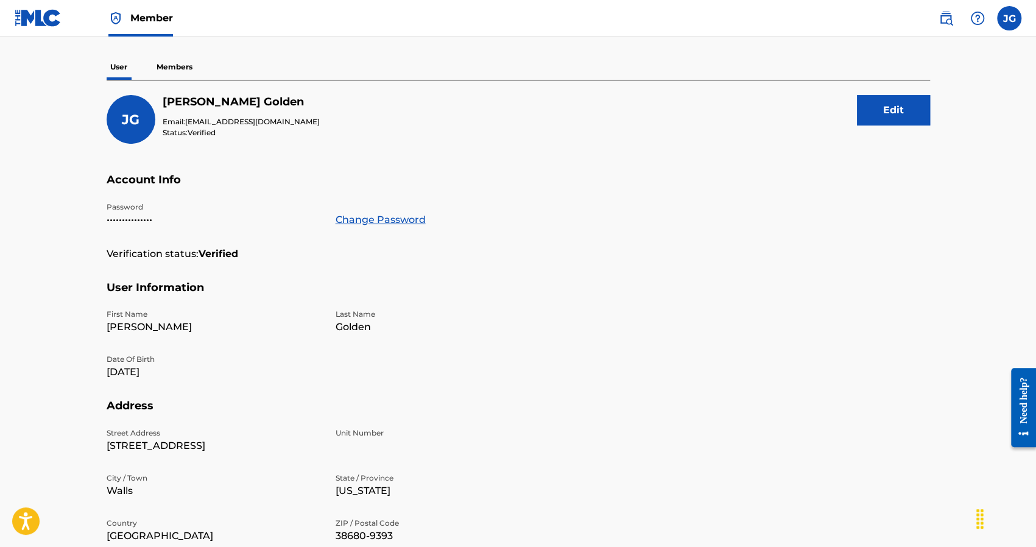
scroll to position [61, 0]
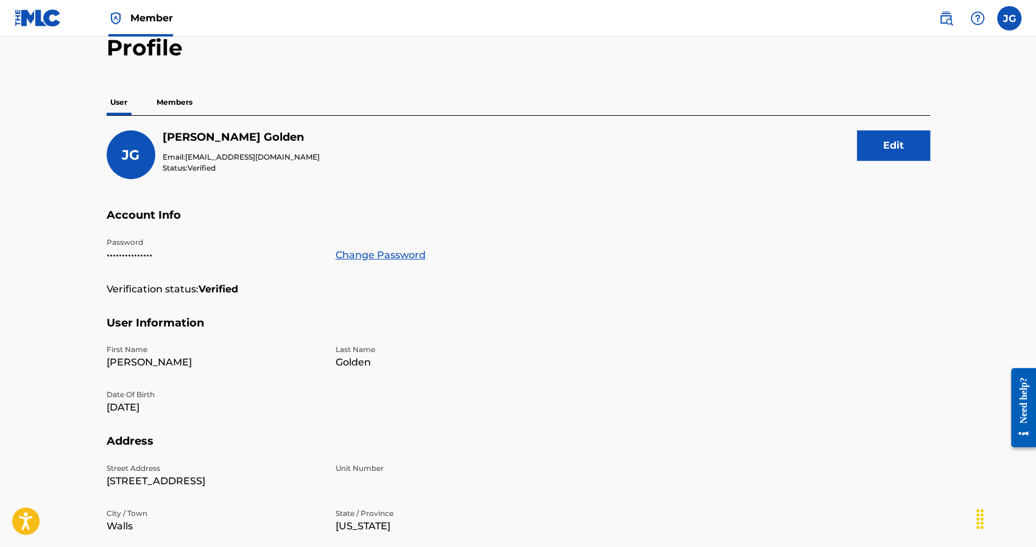
click at [175, 103] on p "Members" at bounding box center [174, 102] width 43 height 26
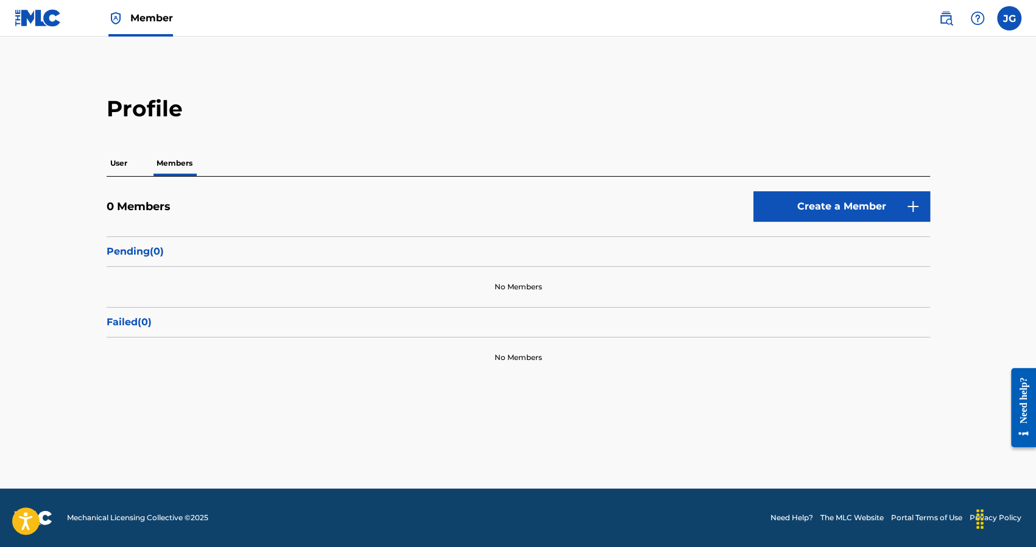
click at [131, 150] on div "Profile User Members 0 Members Create a Member Pending ( 0 ) No Members Failed …" at bounding box center [518, 236] width 852 height 282
click at [128, 163] on p "User" at bounding box center [119, 163] width 24 height 26
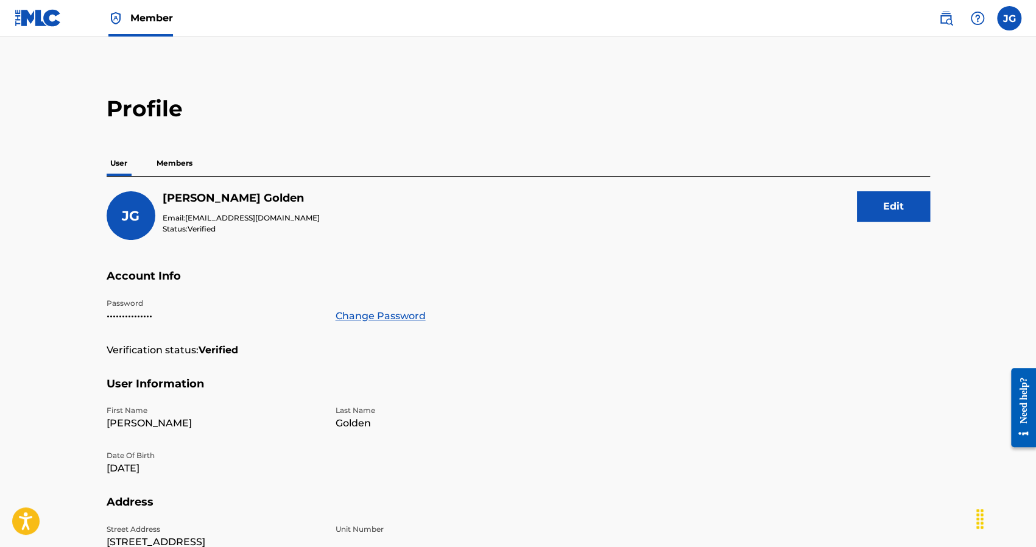
click at [24, 21] on img at bounding box center [38, 18] width 47 height 18
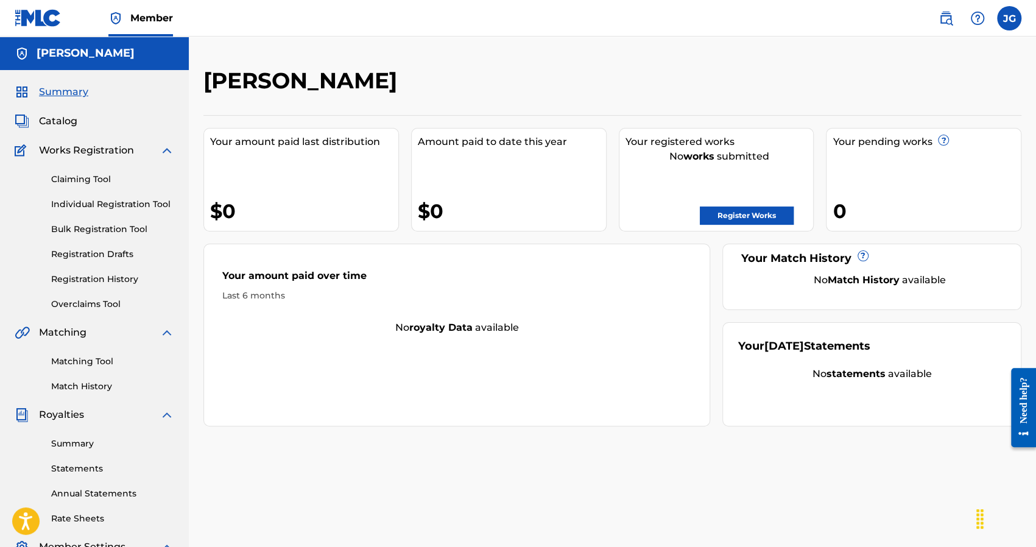
click at [97, 275] on link "Registration History" at bounding box center [112, 279] width 123 height 13
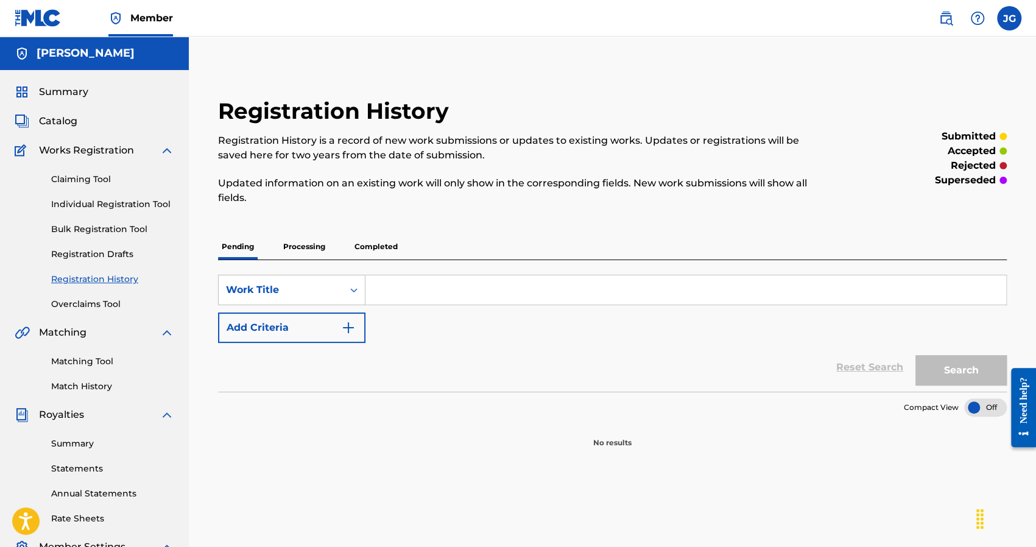
click at [373, 245] on p "Completed" at bounding box center [376, 247] width 51 height 26
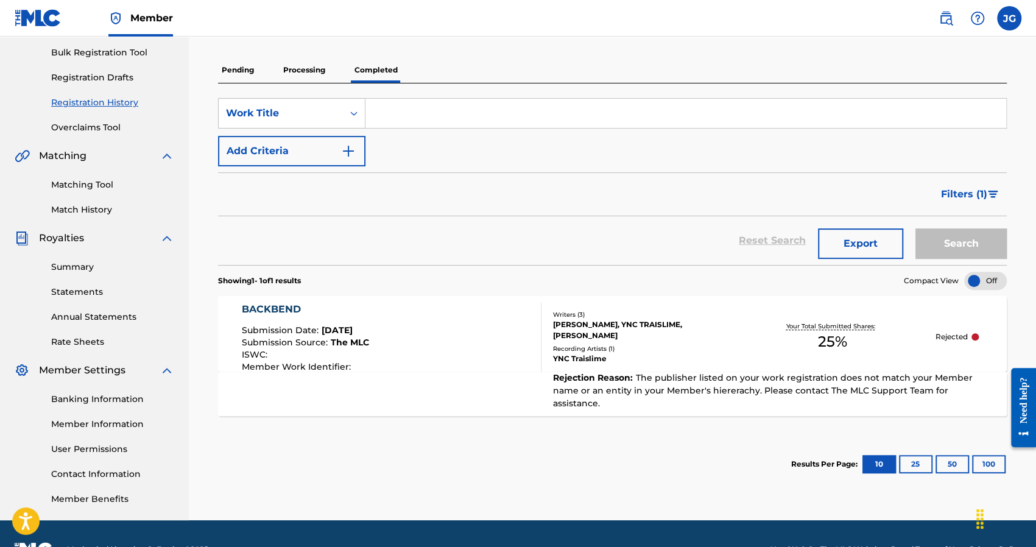
scroll to position [208, 0]
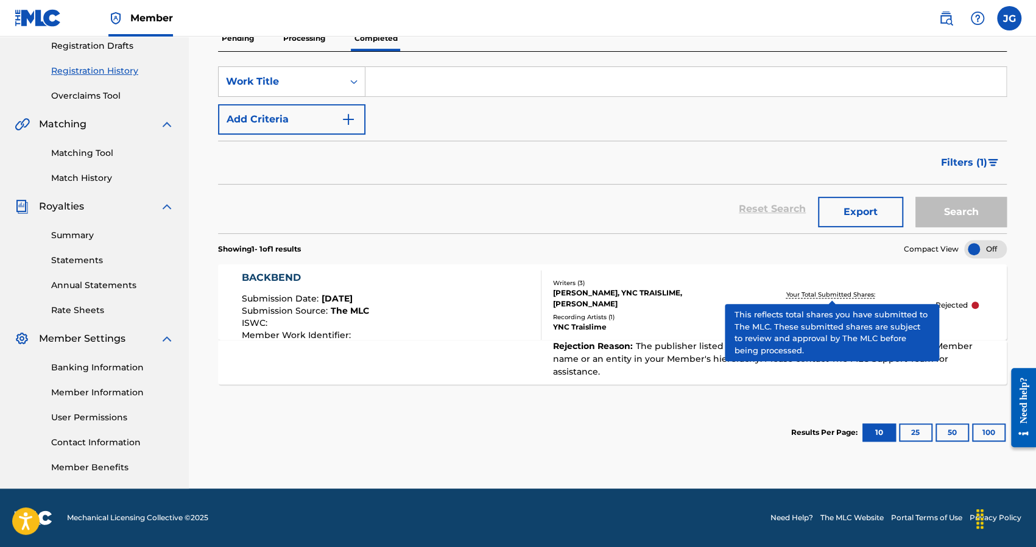
click at [806, 291] on p "Your Total Submitted Shares:" at bounding box center [832, 294] width 92 height 9
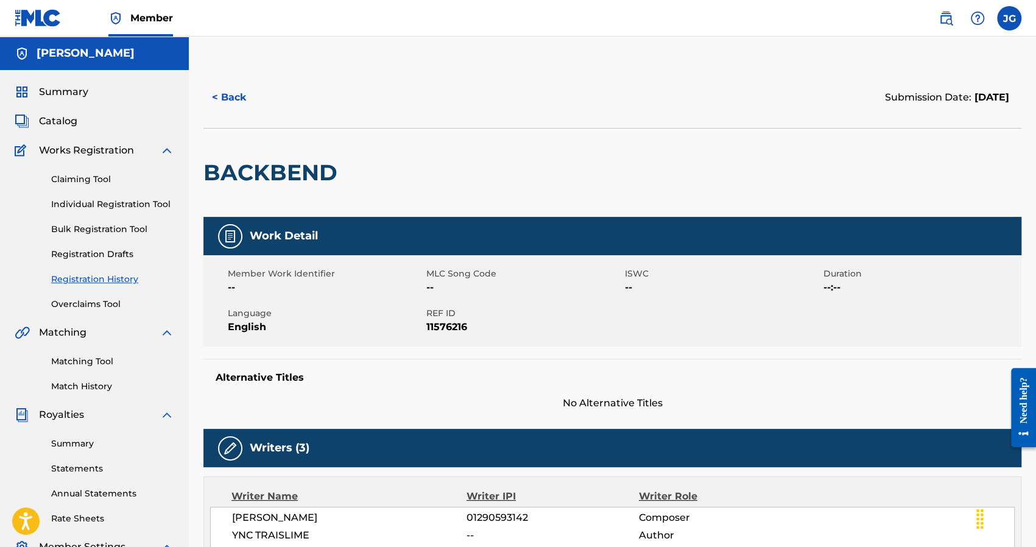
click at [228, 102] on button "< Back" at bounding box center [239, 97] width 73 height 30
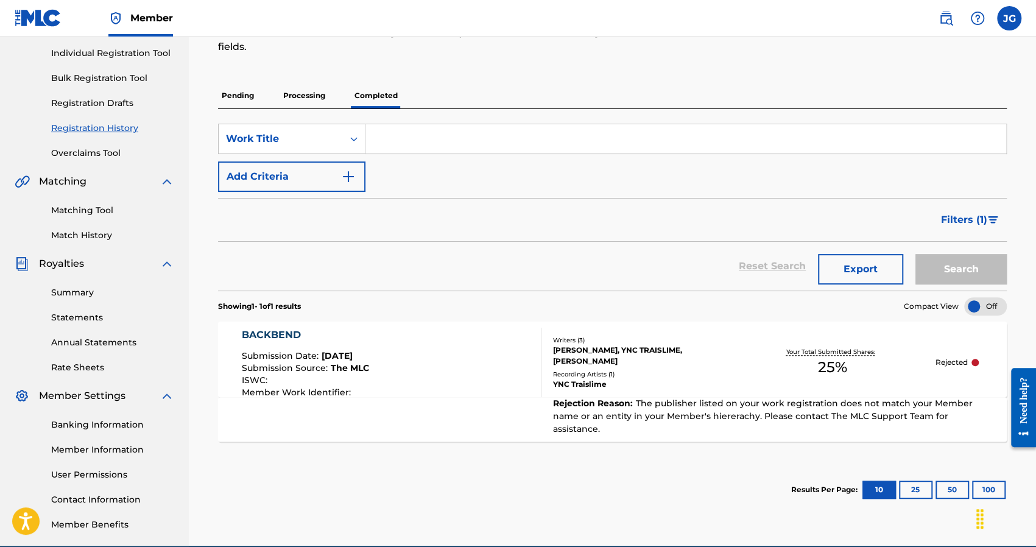
scroll to position [147, 0]
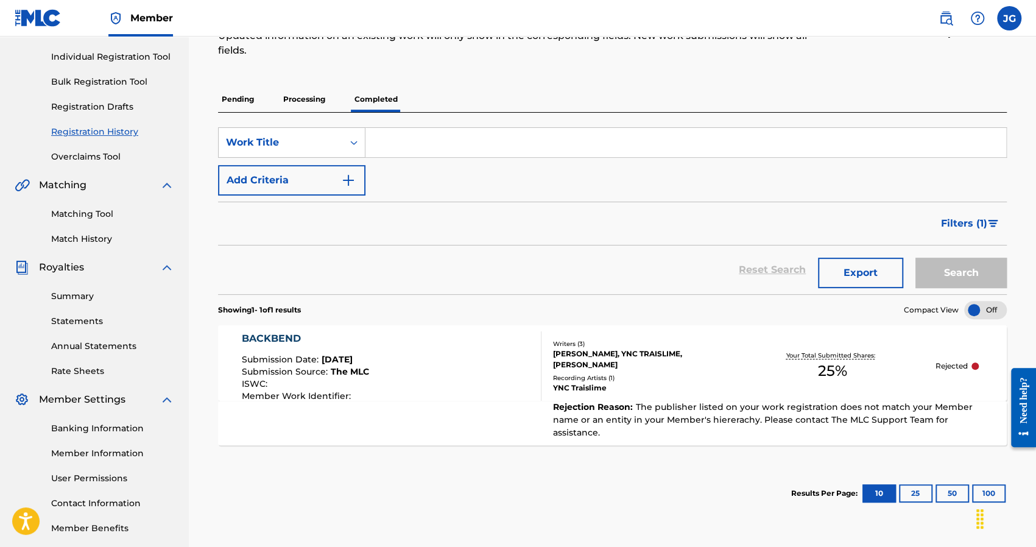
click at [492, 357] on div "BACKBEND Submission Date : Jun 09, 2025 Submission Source : The MLC ISWC : Memb…" at bounding box center [392, 365] width 300 height 69
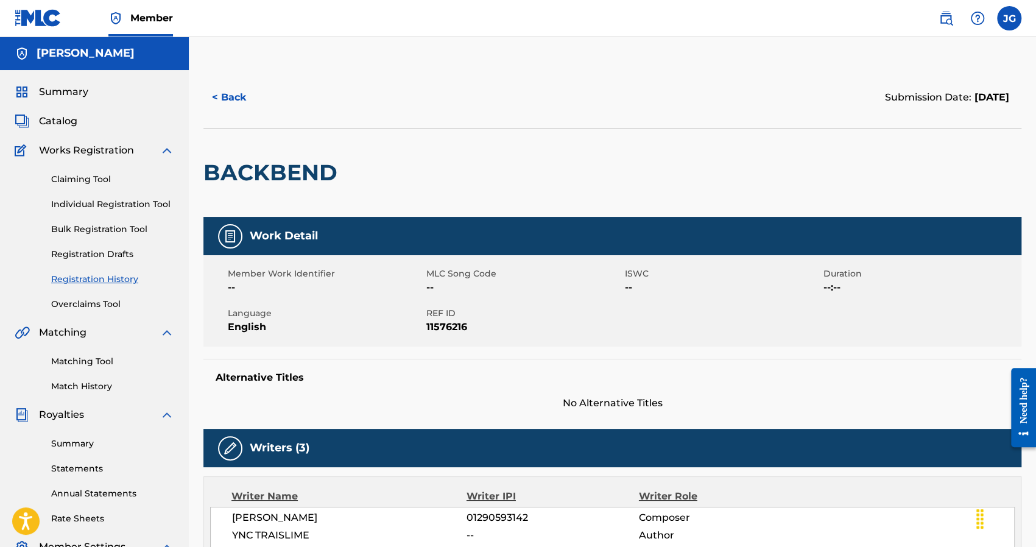
click at [505, 519] on span "01290593142" at bounding box center [552, 517] width 172 height 15
copy span "01290593142"
click at [465, 261] on div "Member Work Identifier -- MLC Song Code -- ISWC -- Duration --:-- Language Engl…" at bounding box center [612, 300] width 818 height 91
click at [91, 180] on link "Claiming Tool" at bounding box center [112, 179] width 123 height 13
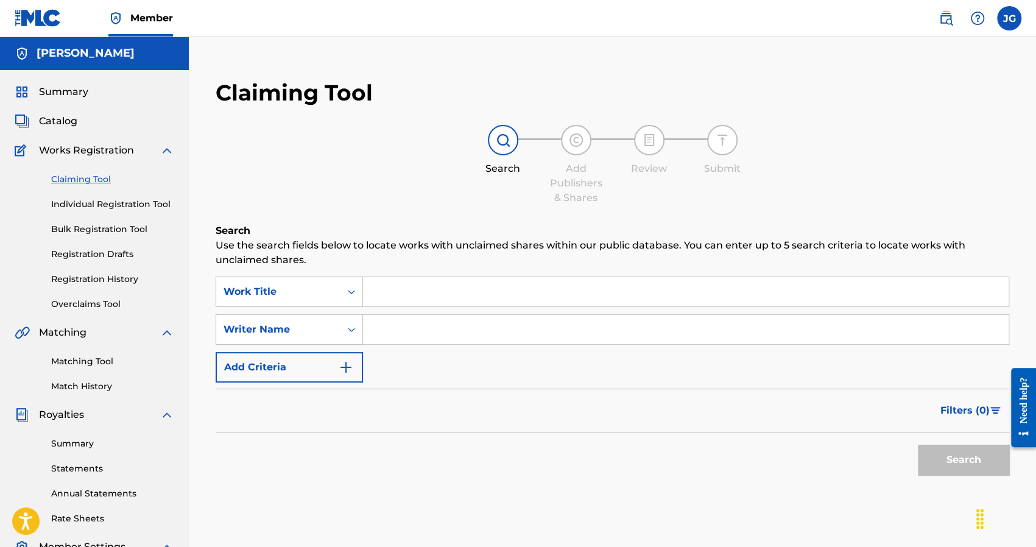
click at [101, 153] on span "Works Registration" at bounding box center [86, 150] width 95 height 15
click at [401, 289] on input "Search Form" at bounding box center [685, 291] width 645 height 29
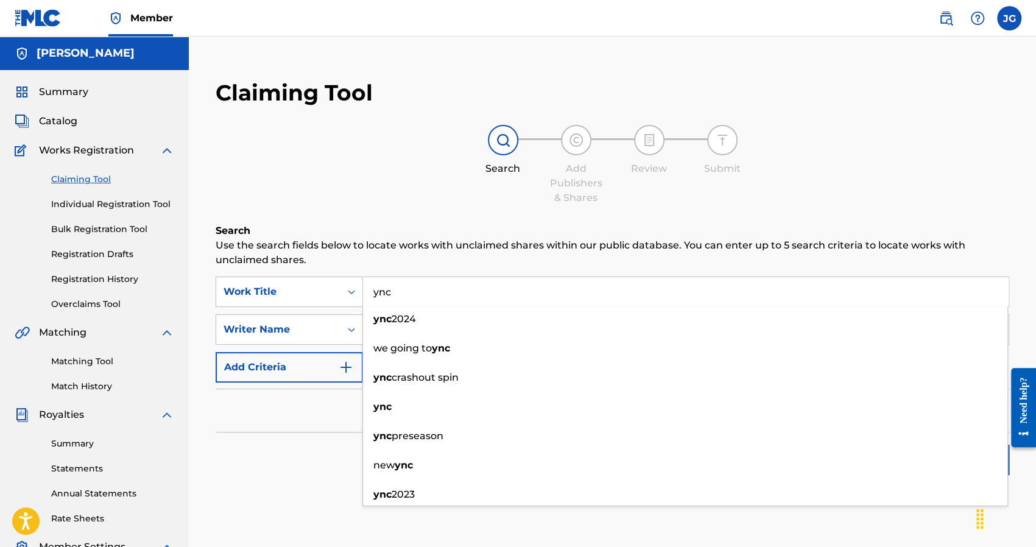
type input "ync"
click at [376, 190] on div "Search Add Publishers & Shares Review Submit" at bounding box center [612, 165] width 793 height 80
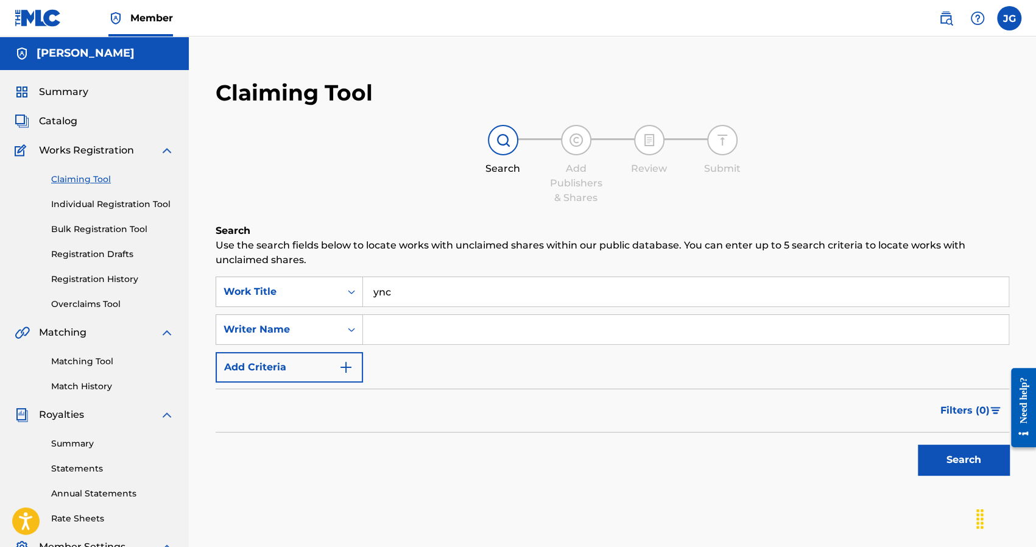
click at [79, 141] on div "Summary Catalog Works Registration Claiming Tool Individual Registration Tool B…" at bounding box center [94, 383] width 189 height 626
click at [71, 153] on span "Works Registration" at bounding box center [86, 150] width 95 height 15
click at [75, 110] on div "Summary Catalog Works Registration Claiming Tool Individual Registration Tool B…" at bounding box center [94, 383] width 189 height 626
click at [75, 99] on div "Summary Catalog Works Registration Claiming Tool Individual Registration Tool B…" at bounding box center [94, 383] width 189 height 626
click at [80, 88] on span "Summary" at bounding box center [63, 92] width 49 height 15
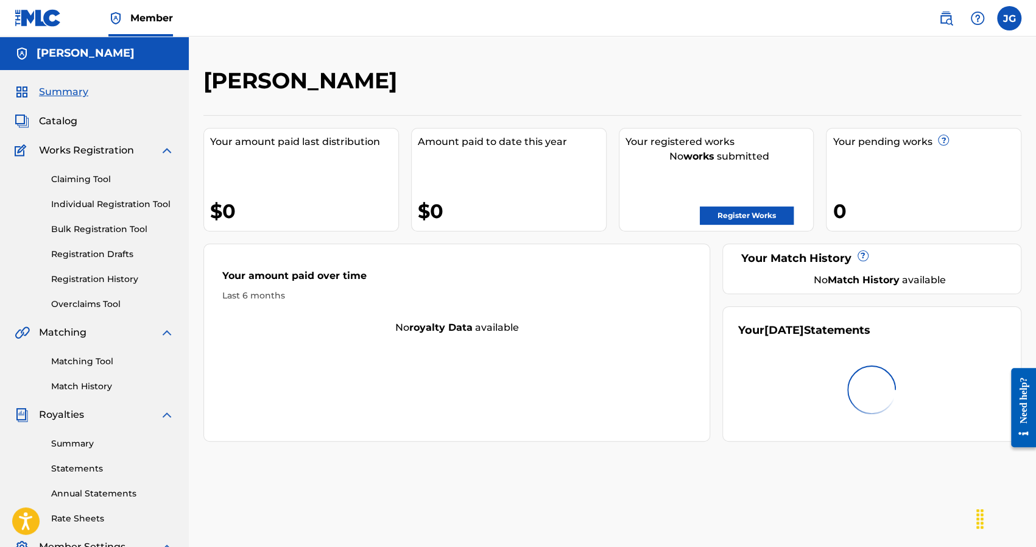
click at [75, 113] on div "Summary Catalog Works Registration Claiming Tool Individual Registration Tool B…" at bounding box center [94, 383] width 189 height 626
click at [80, 160] on div "Claiming Tool Individual Registration Tool Bulk Registration Tool Registration …" at bounding box center [94, 234] width 159 height 153
click at [79, 152] on span "Works Registration" at bounding box center [86, 150] width 95 height 15
click at [152, 149] on div "Works Registration" at bounding box center [94, 150] width 159 height 15
click at [171, 149] on img at bounding box center [166, 150] width 15 height 15
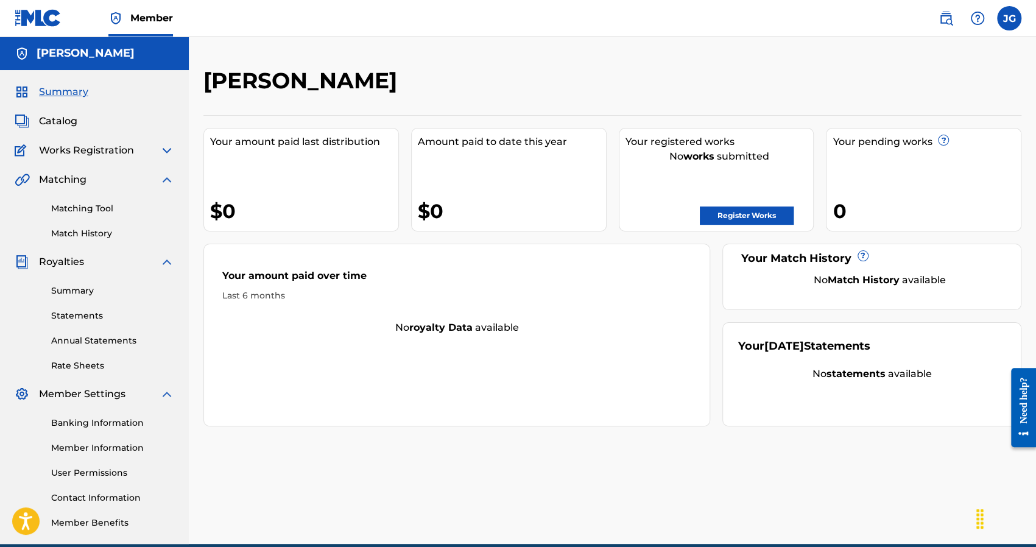
click at [773, 218] on link "Register Works" at bounding box center [746, 215] width 94 height 18
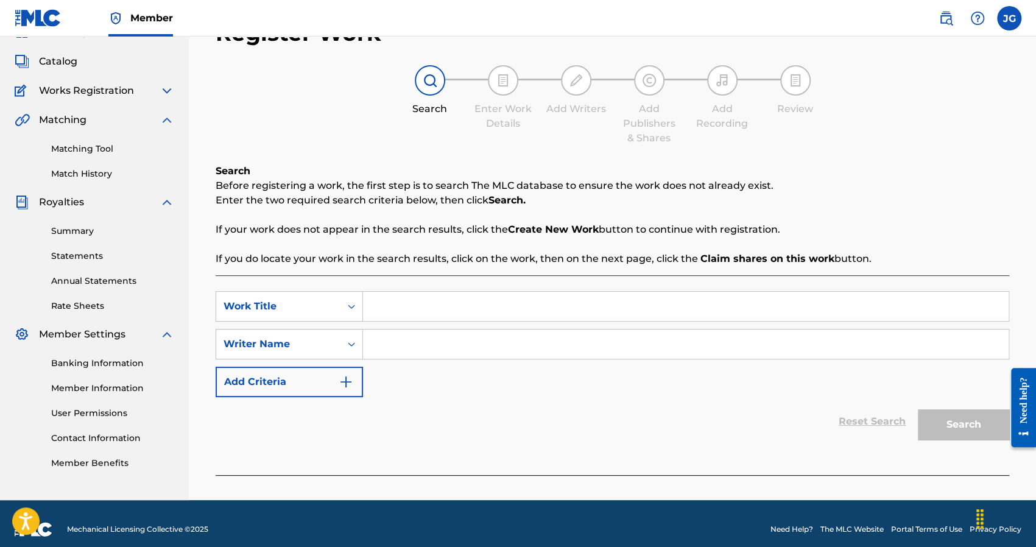
scroll to position [71, 0]
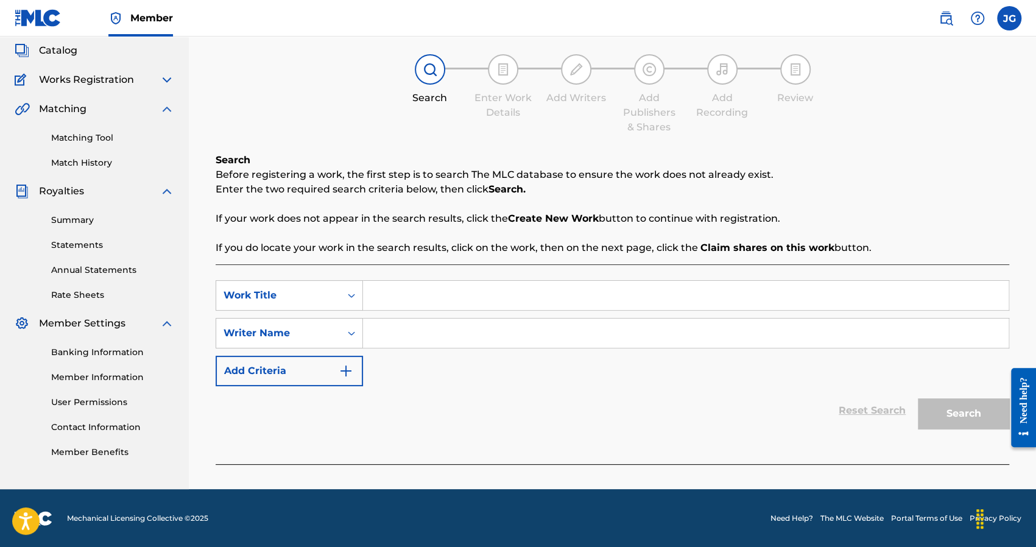
click at [398, 289] on input "Search Form" at bounding box center [685, 295] width 645 height 29
type input "y"
type input "backbend"
click at [461, 295] on input "backbend" at bounding box center [685, 295] width 645 height 29
click at [514, 329] on input "Search Form" at bounding box center [685, 332] width 645 height 29
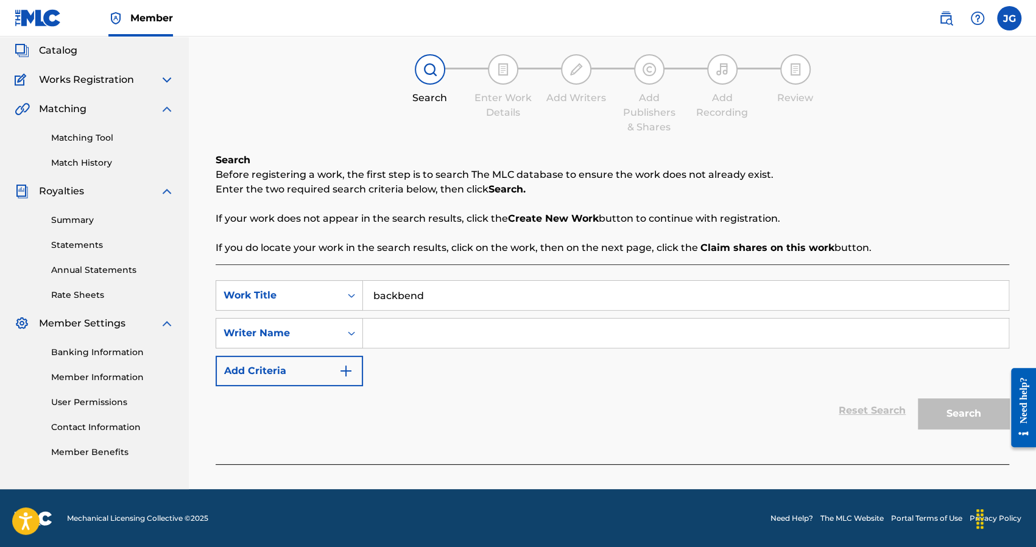
type input "YNC Traislime"
click at [941, 415] on button "Search" at bounding box center [962, 413] width 91 height 30
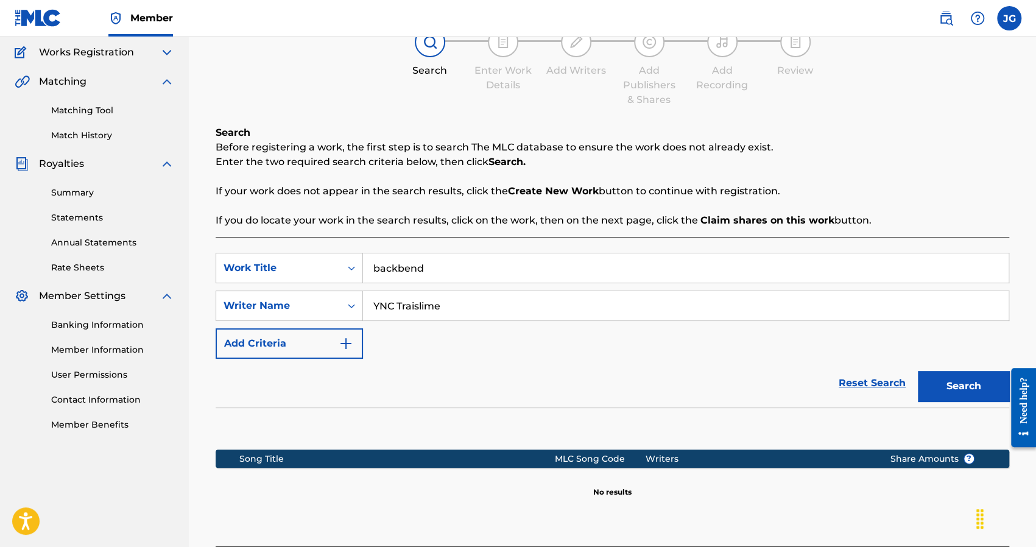
scroll to position [211, 0]
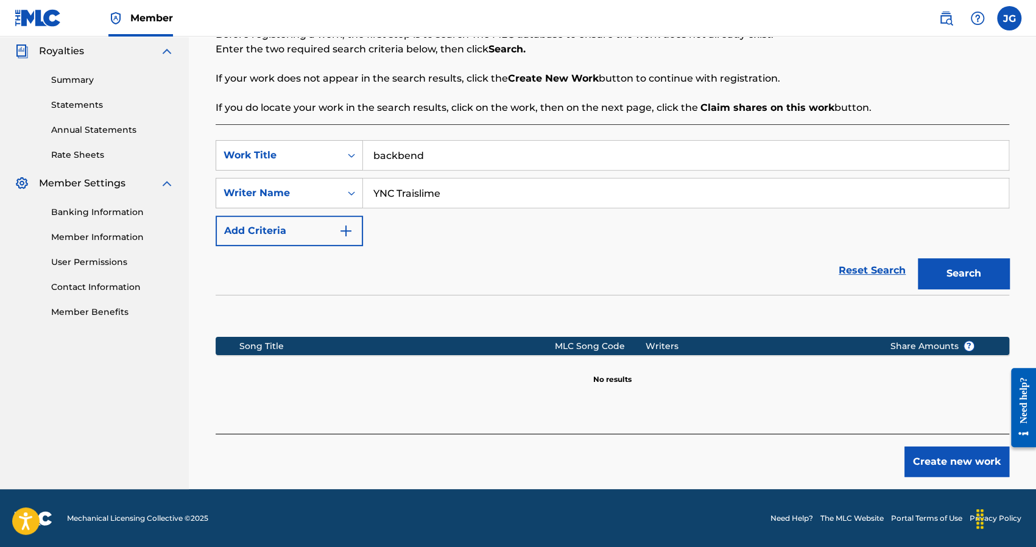
click at [932, 462] on button "Create new work" at bounding box center [956, 461] width 105 height 30
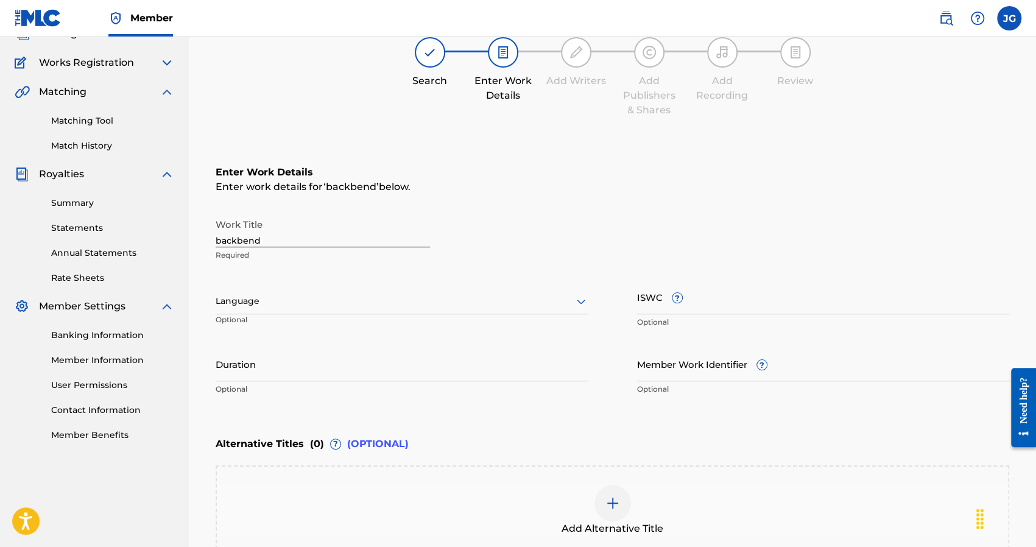
scroll to position [28, 0]
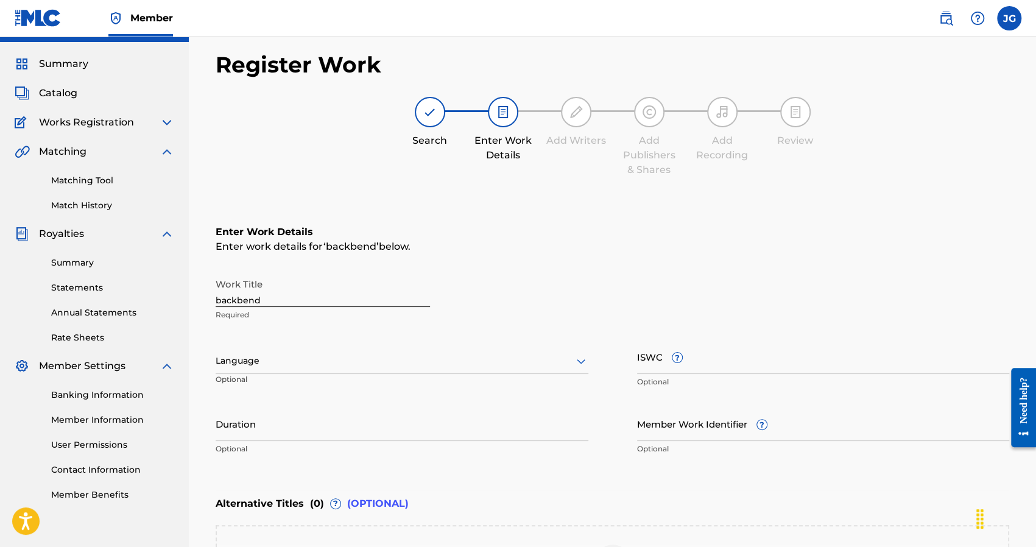
click at [276, 298] on input "backbend" at bounding box center [323, 289] width 214 height 35
drag, startPoint x: 220, startPoint y: 296, endPoint x: 125, endPoint y: 294, distance: 95.0
click at [132, 293] on main "Joshus Golden Summary Catalog Works Registration Claiming Tool Individual Regis…" at bounding box center [518, 355] width 1036 height 692
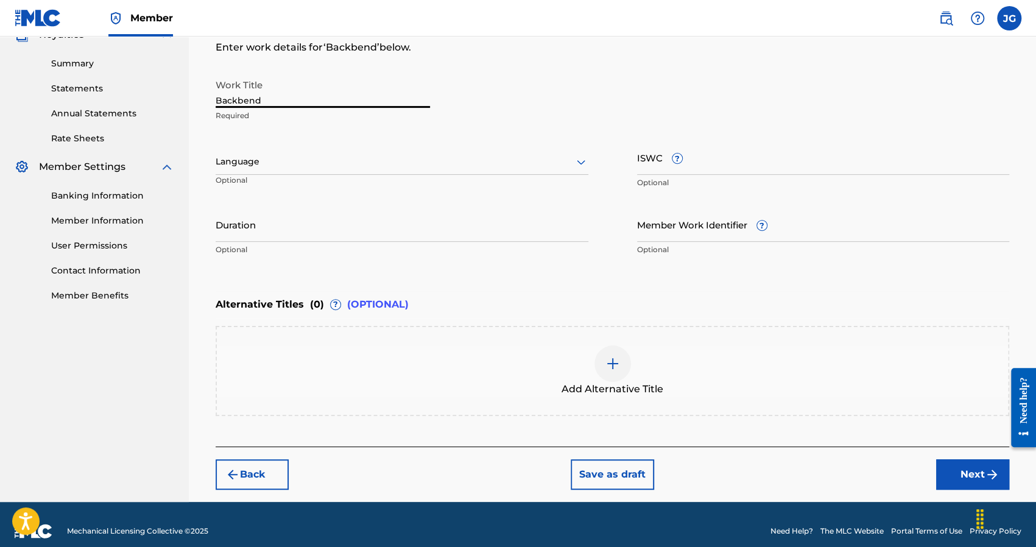
scroll to position [240, 0]
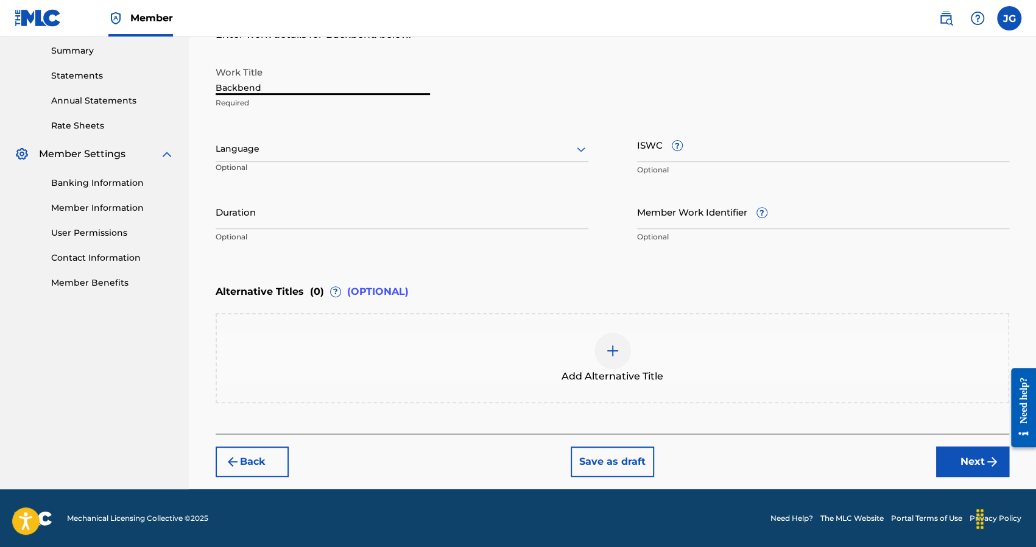
type input "Backbend"
click at [360, 354] on div "Add Alternative Title" at bounding box center [612, 357] width 791 height 51
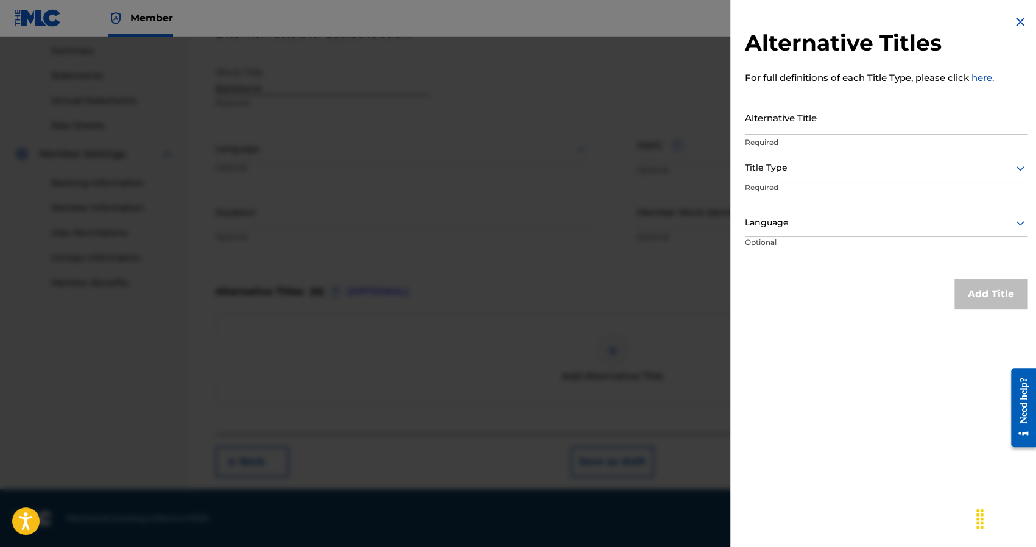
click at [649, 107] on div at bounding box center [518, 310] width 1036 height 547
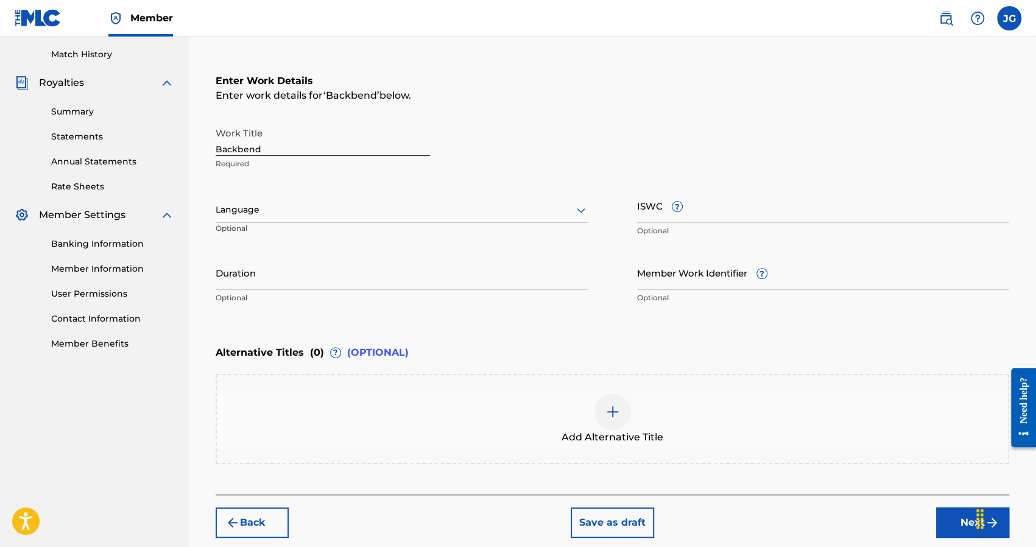
click at [953, 516] on button "Next" at bounding box center [972, 522] width 73 height 30
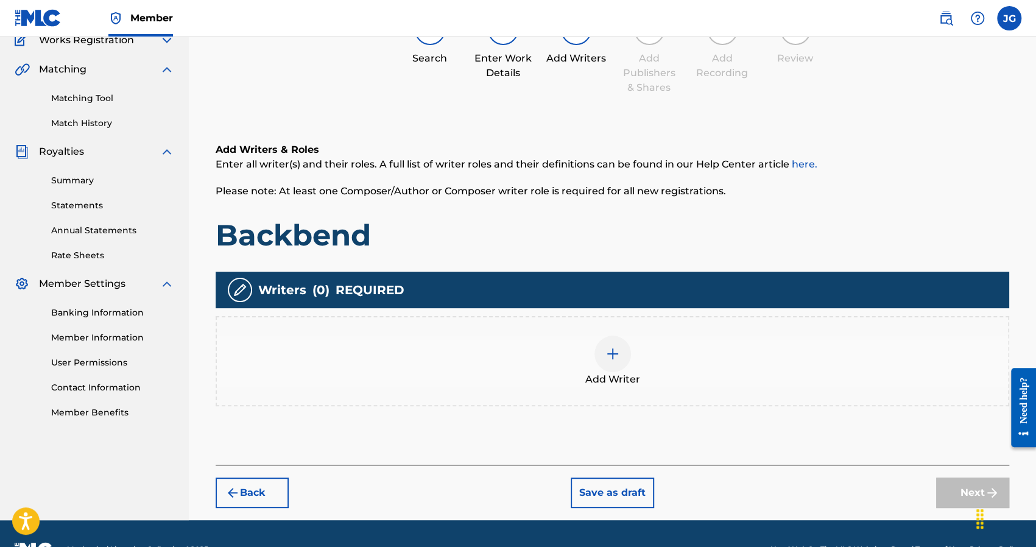
scroll to position [116, 0]
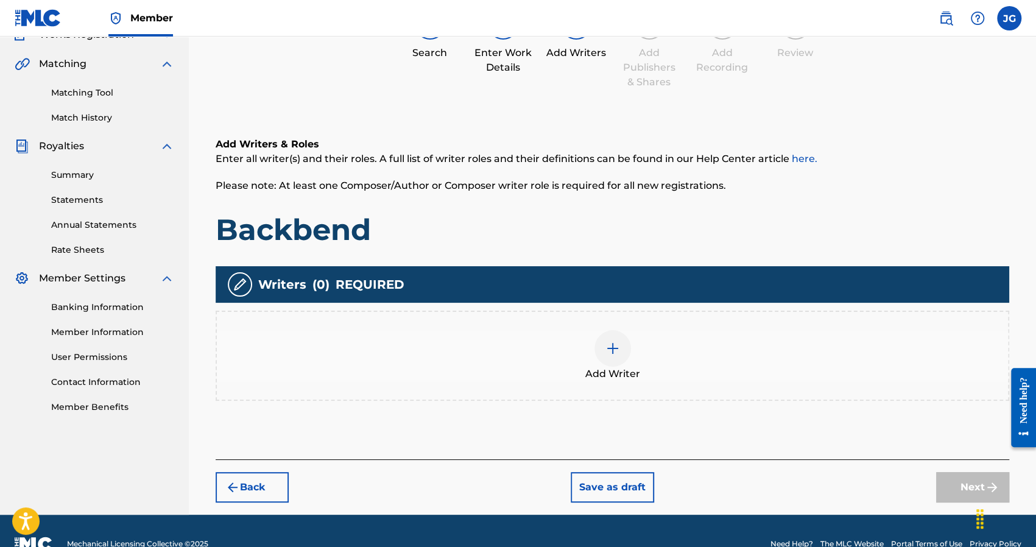
click at [609, 354] on img at bounding box center [612, 348] width 15 height 15
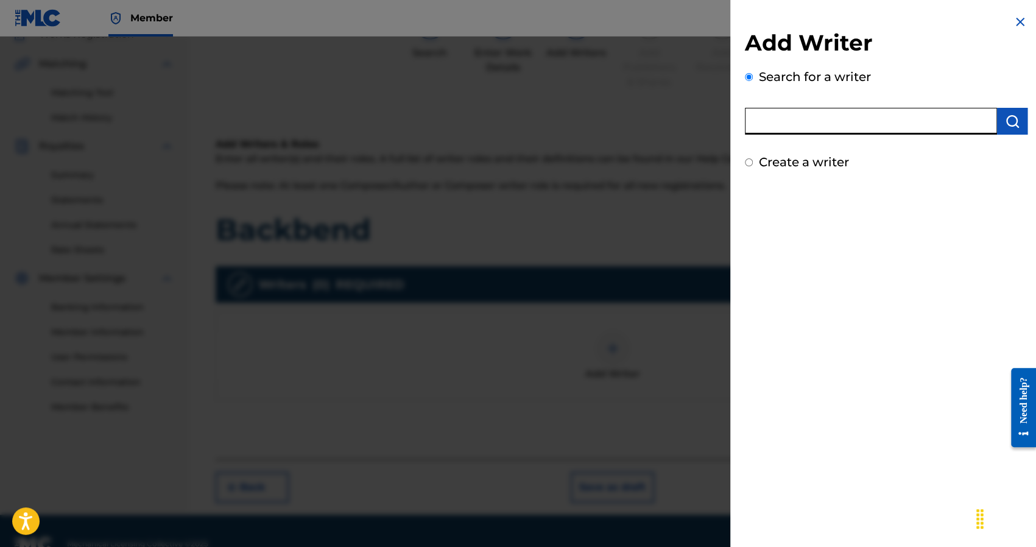
click at [814, 127] on input "text" at bounding box center [871, 121] width 252 height 27
type input "Joshua Golden"
click at [1015, 126] on button "submit" at bounding box center [1012, 121] width 30 height 27
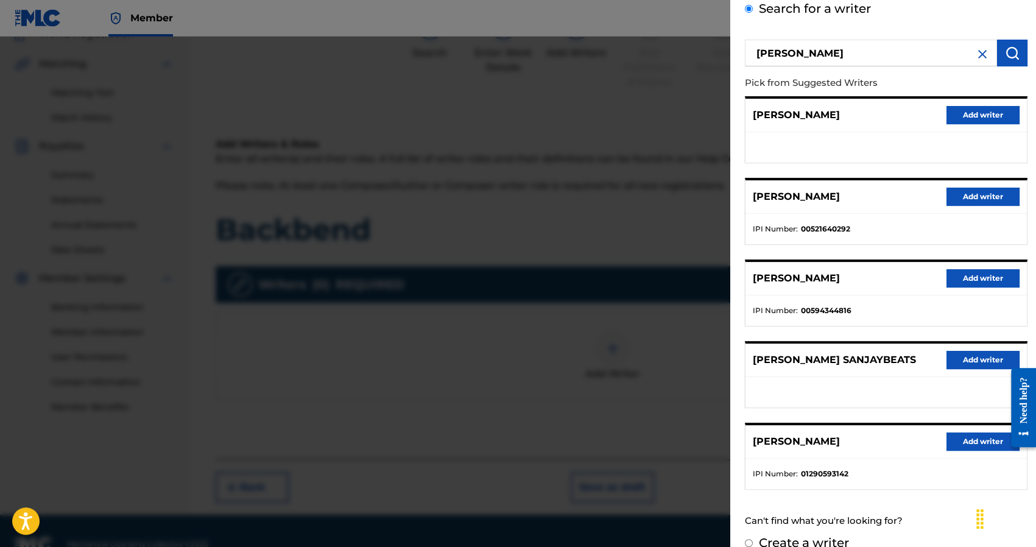
scroll to position [85, 0]
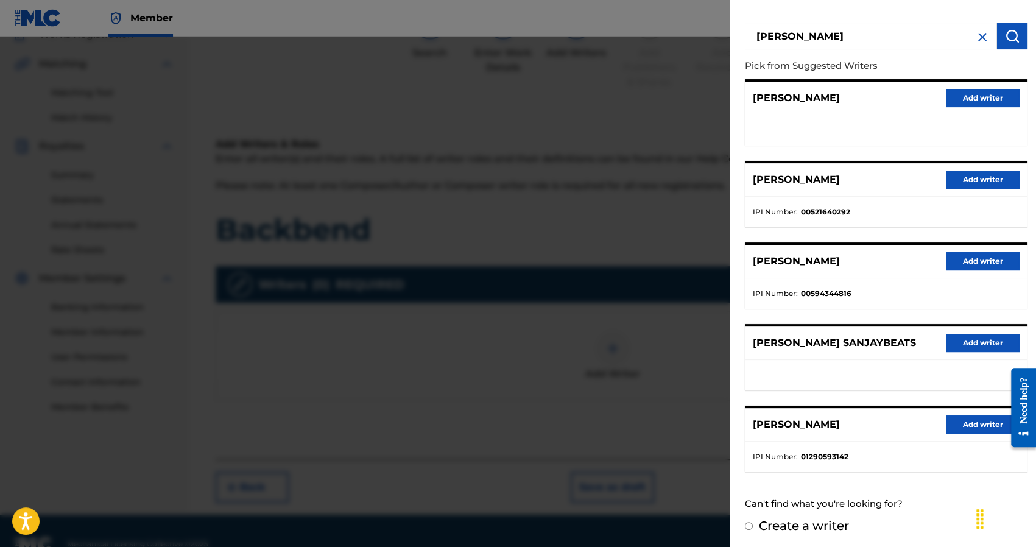
click at [954, 427] on button "Add writer" at bounding box center [982, 424] width 73 height 18
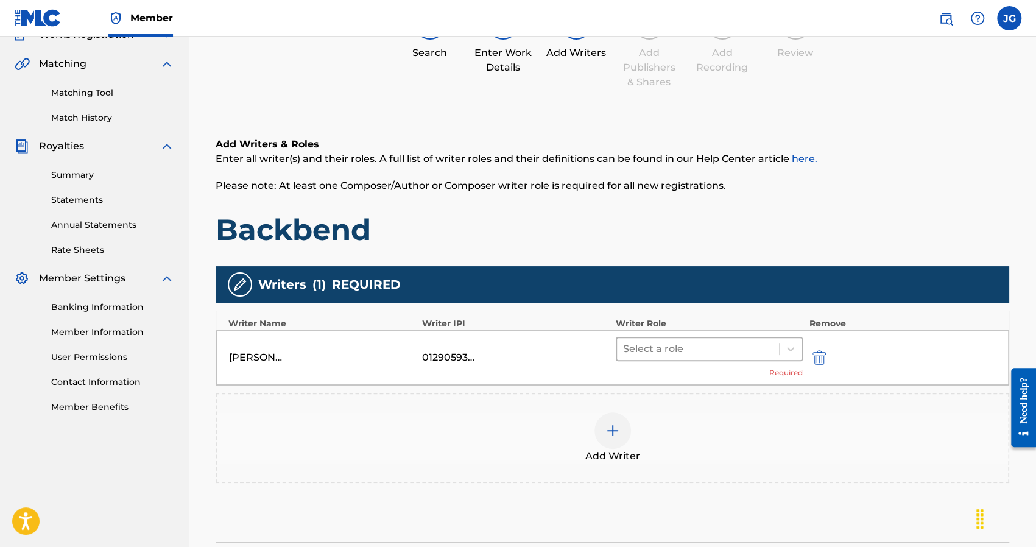
click at [705, 355] on div at bounding box center [698, 348] width 150 height 17
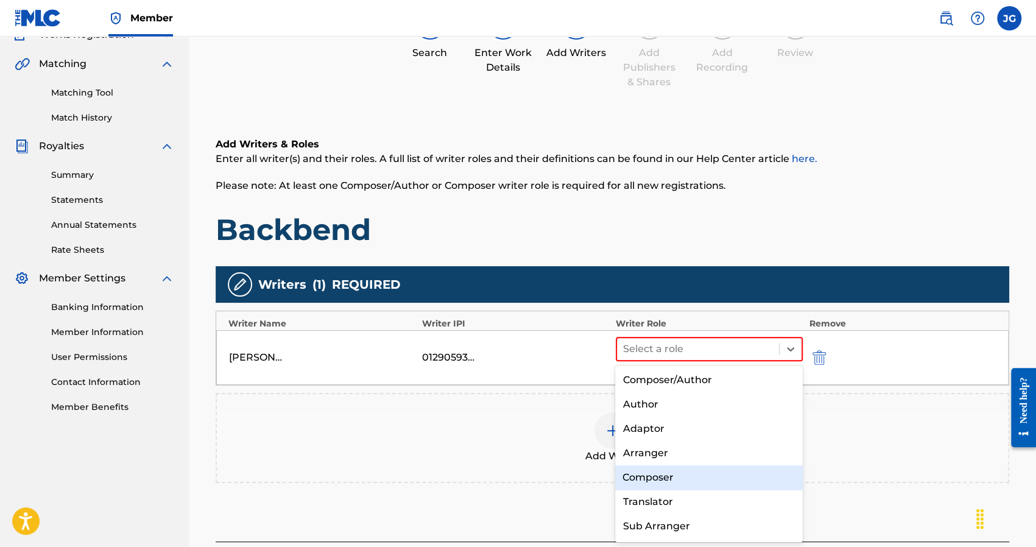
drag, startPoint x: 667, startPoint y: 451, endPoint x: 665, endPoint y: 483, distance: 32.3
click at [665, 483] on div "Composer/Author Author Adaptor Arranger Composer Translator Sub Arranger Sub Au…" at bounding box center [709, 453] width 188 height 177
click at [665, 483] on div "Composer" at bounding box center [709, 477] width 188 height 24
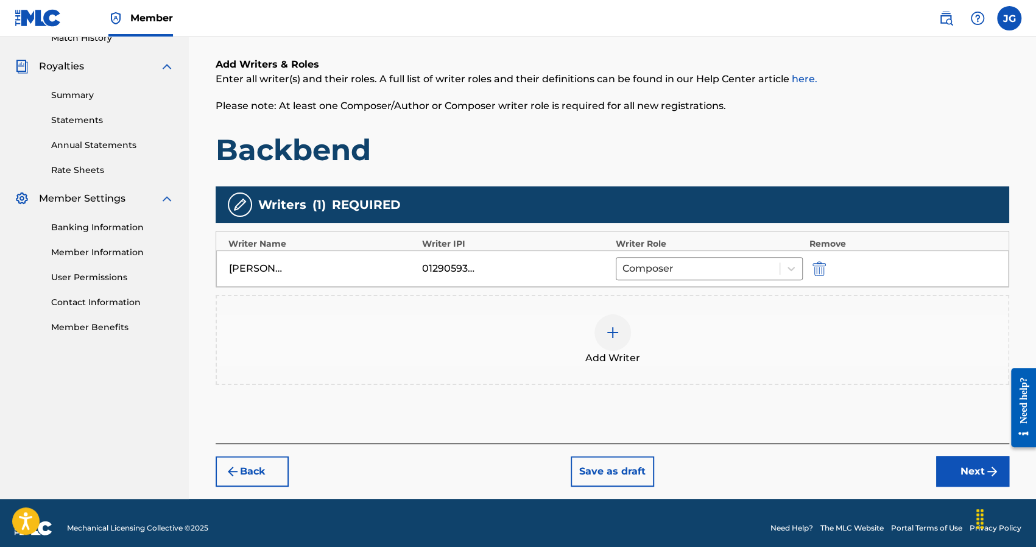
scroll to position [205, 0]
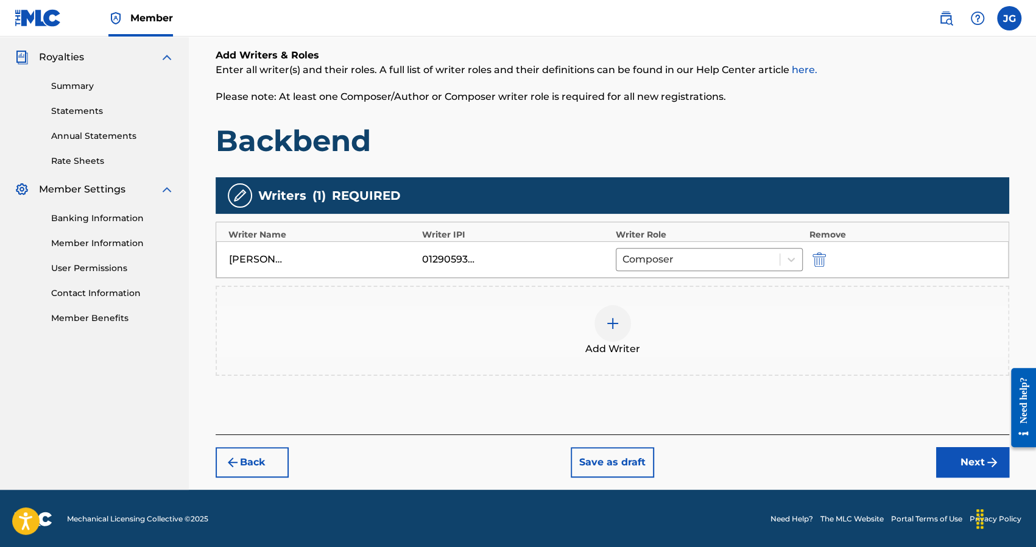
click at [610, 326] on img at bounding box center [612, 323] width 15 height 15
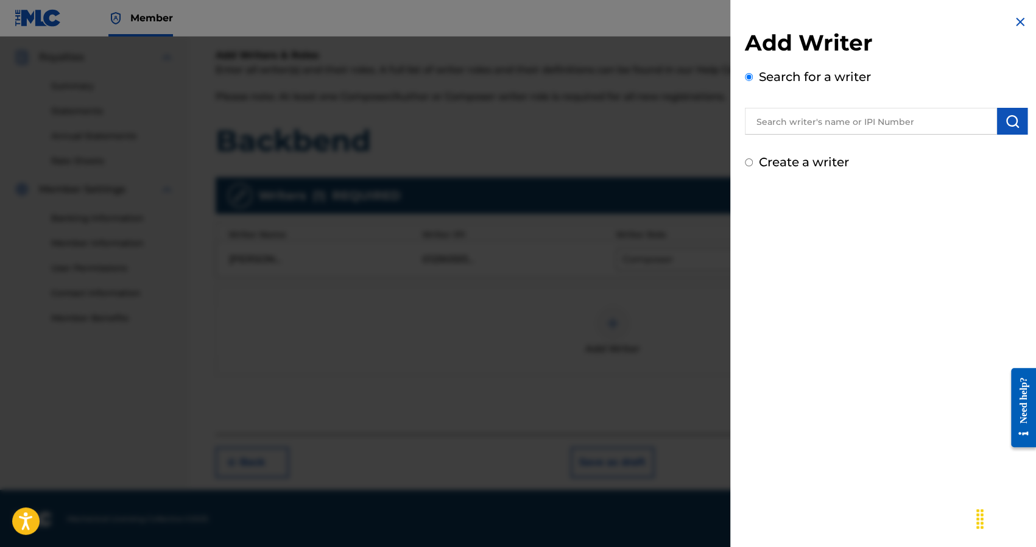
click at [867, 125] on input "text" at bounding box center [871, 121] width 252 height 27
type input "st00pid99"
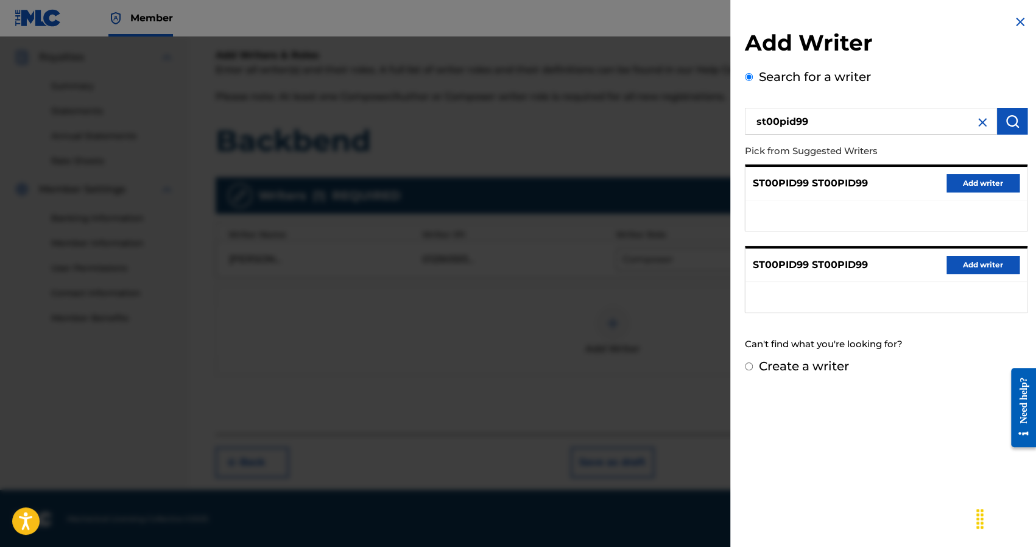
click at [1012, 24] on img at bounding box center [1019, 22] width 15 height 15
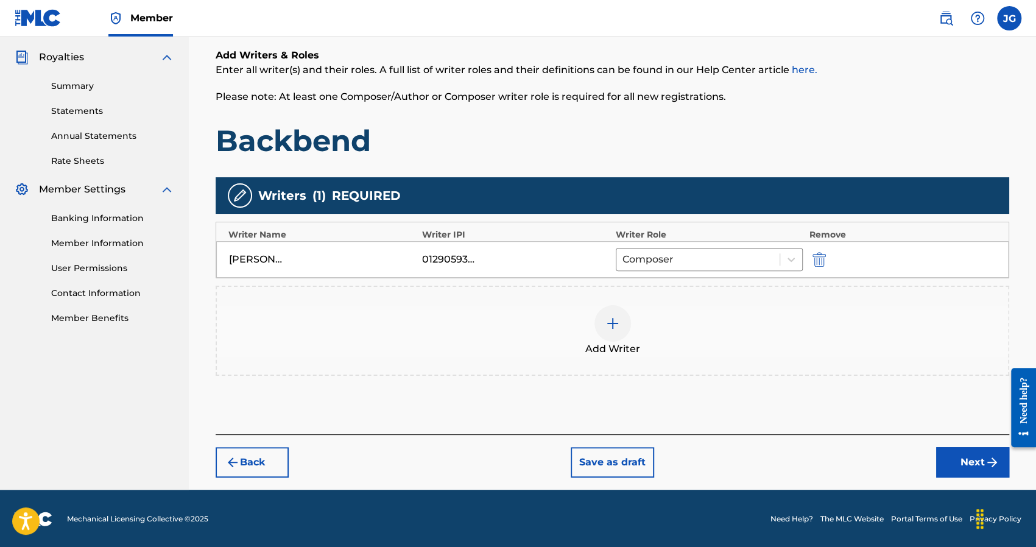
click at [620, 317] on div at bounding box center [612, 323] width 37 height 37
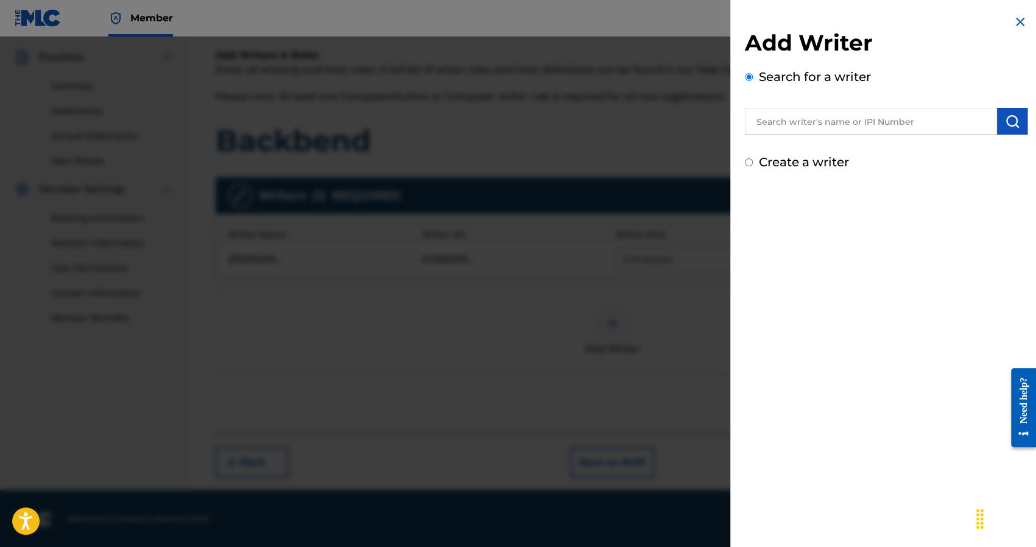
click at [869, 114] on input "text" at bounding box center [871, 121] width 252 height 27
click at [762, 159] on label "Create a writer" at bounding box center [804, 162] width 90 height 15
radio input "true"
click at [752, 159] on input "Create a writer" at bounding box center [749, 162] width 8 height 8
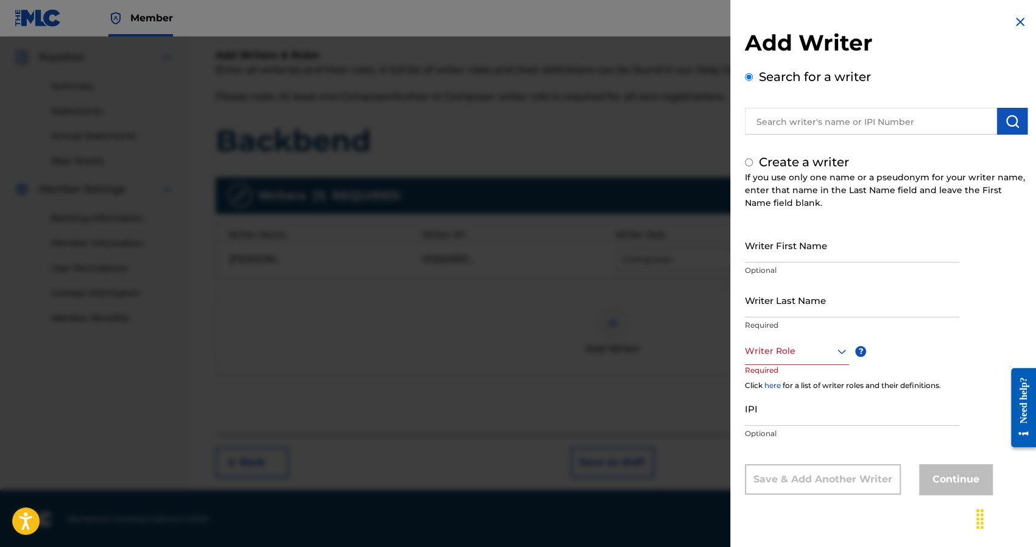
radio input "false"
radio input "true"
click at [773, 253] on input "Writer First Name" at bounding box center [852, 245] width 214 height 35
click at [790, 293] on input "Writer Last Name" at bounding box center [852, 299] width 214 height 35
click at [748, 75] on input "Search for a writer" at bounding box center [749, 77] width 8 height 8
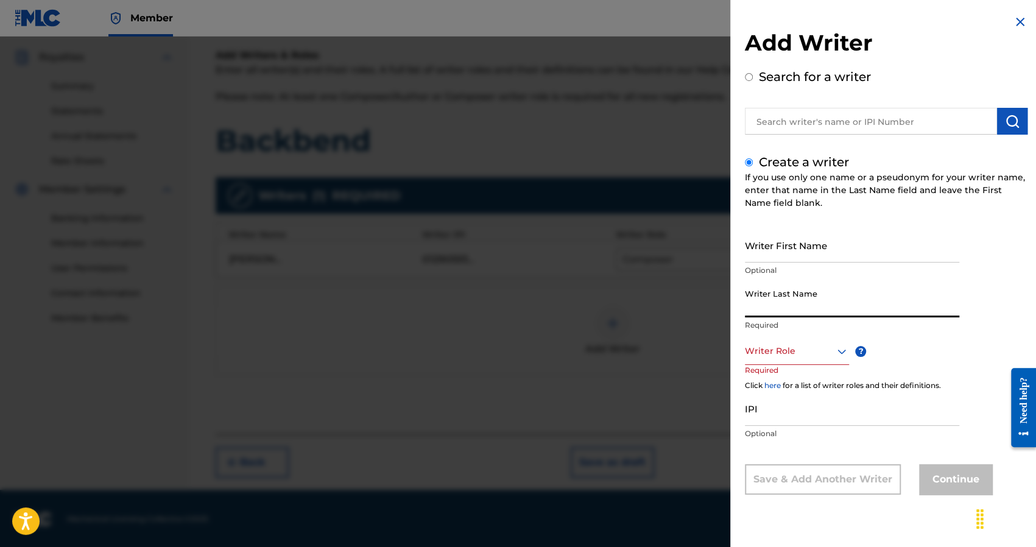
radio input "true"
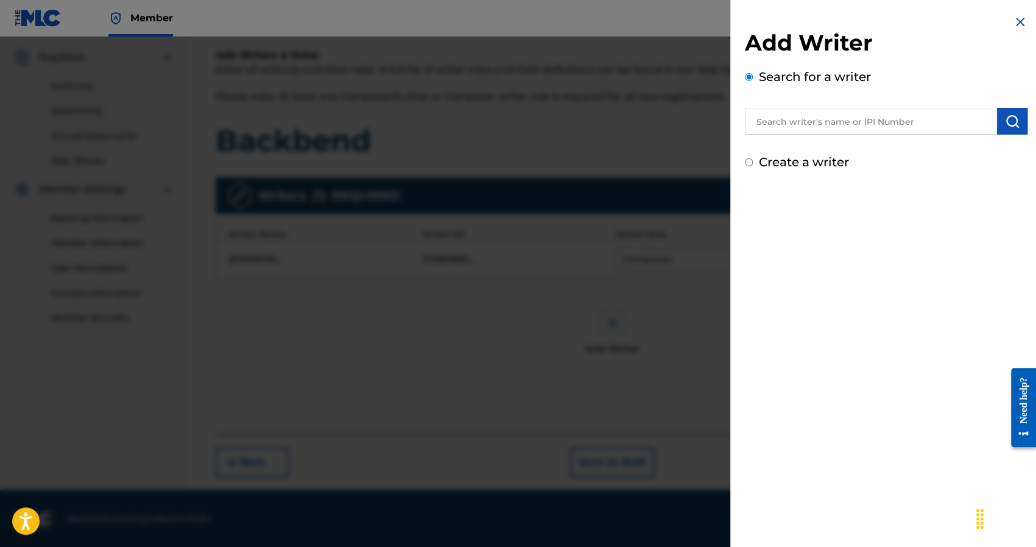
click at [762, 128] on input "text" at bounding box center [871, 121] width 252 height 27
click at [802, 115] on input "text" at bounding box center [871, 121] width 252 height 27
paste input "1088488503"
type input "1088488503"
click at [1018, 111] on button "submit" at bounding box center [1012, 121] width 30 height 27
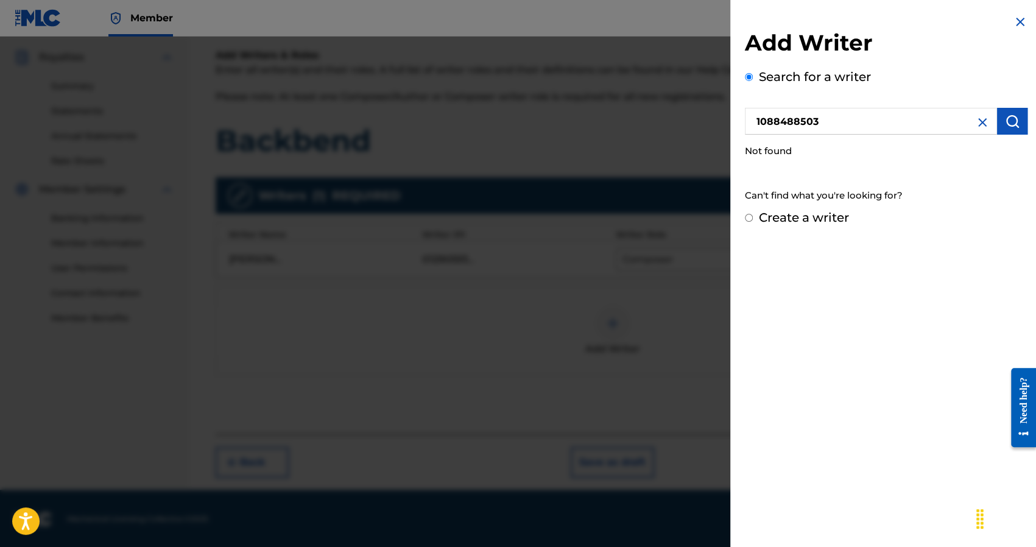
click at [978, 121] on img at bounding box center [982, 122] width 15 height 15
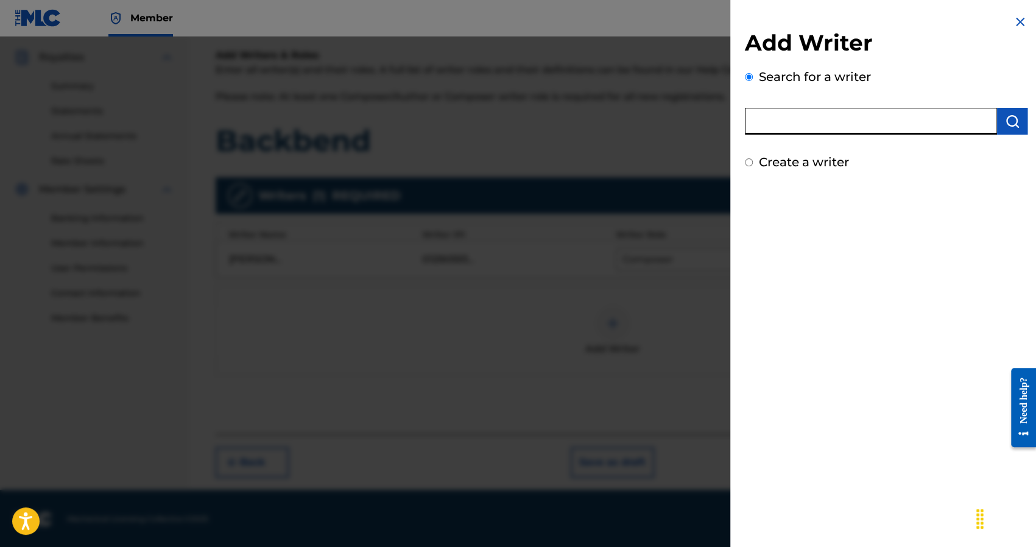
click at [828, 122] on input "text" at bounding box center [871, 121] width 252 height 27
click at [803, 98] on div "Search for a writer" at bounding box center [886, 101] width 282 height 67
click at [779, 127] on input "text" at bounding box center [871, 121] width 252 height 27
drag, startPoint x: 804, startPoint y: 114, endPoint x: 654, endPoint y: 116, distance: 149.8
click at [654, 116] on div "Add Writer Search for a writer isaac Create a writer" at bounding box center [518, 292] width 1036 height 510
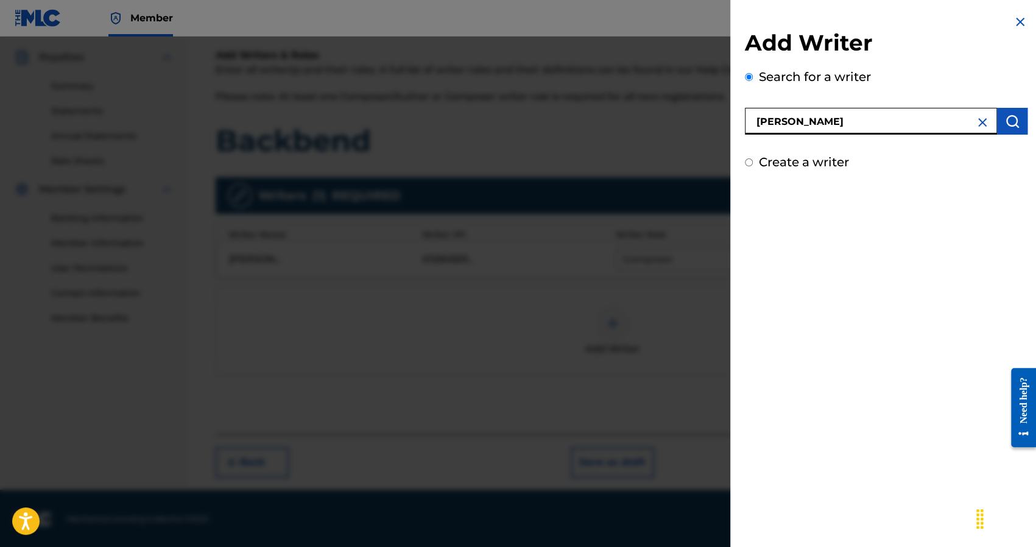
paste input "BUSCAGLIA ISAAC GABRIEL"
drag, startPoint x: 821, startPoint y: 121, endPoint x: 894, endPoint y: 125, distance: 73.1
click at [896, 125] on input "BUSCAGLIA ISAAC GABRIEL" at bounding box center [871, 121] width 252 height 27
drag, startPoint x: 819, startPoint y: 121, endPoint x: 933, endPoint y: 121, distance: 113.8
click at [933, 121] on input "BUSCAGLIA ISAAC GABRIEL" at bounding box center [871, 121] width 252 height 27
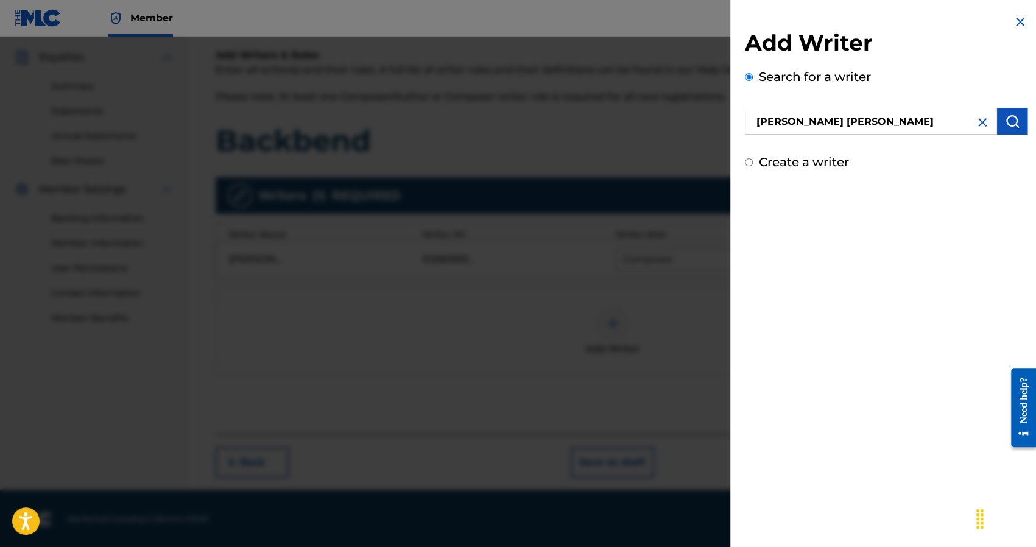
click at [1007, 124] on img "submit" at bounding box center [1011, 121] width 15 height 15
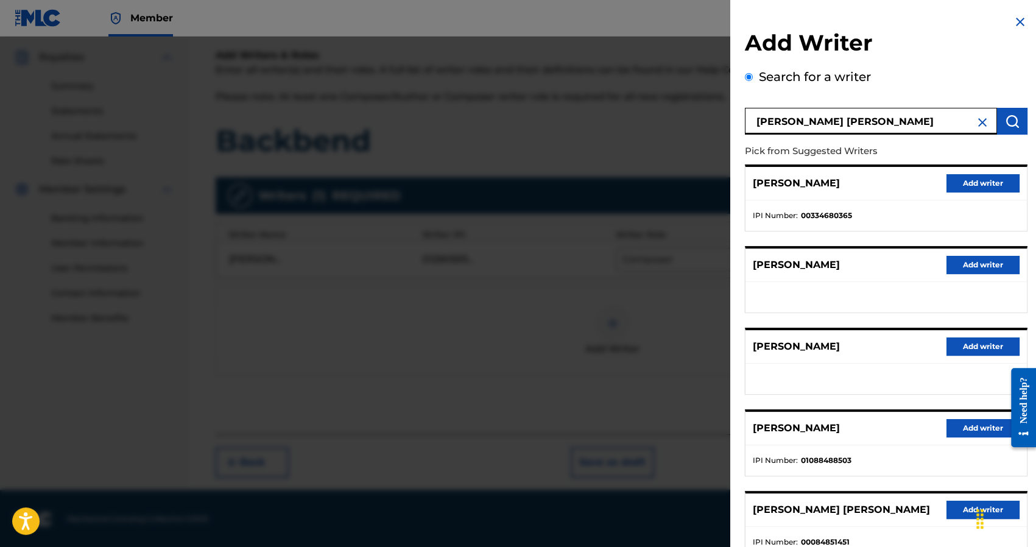
click at [821, 121] on input "BUSCAGLIA ISAAC GABRIEL" at bounding box center [871, 121] width 252 height 27
click at [758, 121] on input "BUSCAGLIA GABRIEL" at bounding box center [871, 121] width 252 height 27
paste input "ISAAC"
type input "ISAAC BUSCAGLIA GABRIEL"
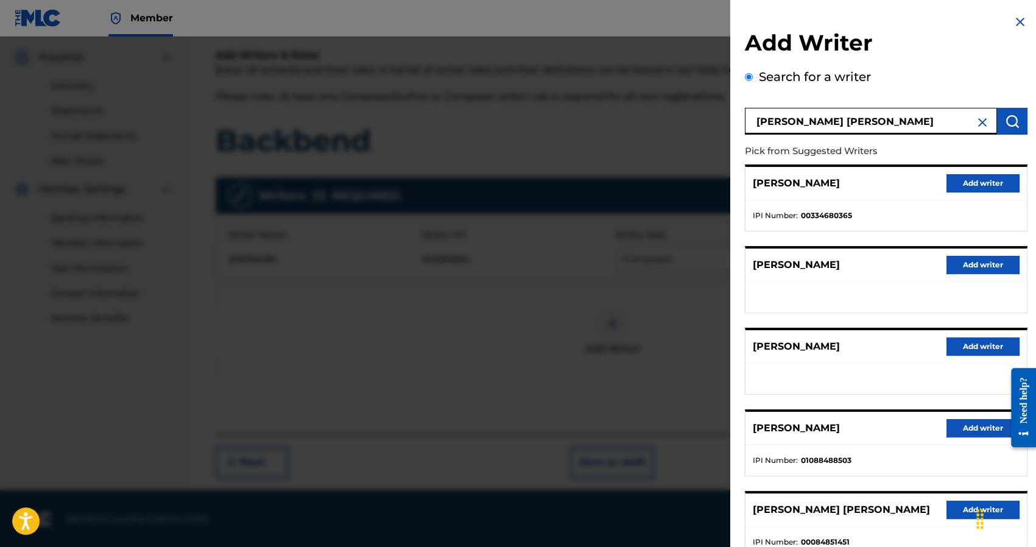
click at [1005, 114] on img "submit" at bounding box center [1011, 121] width 15 height 15
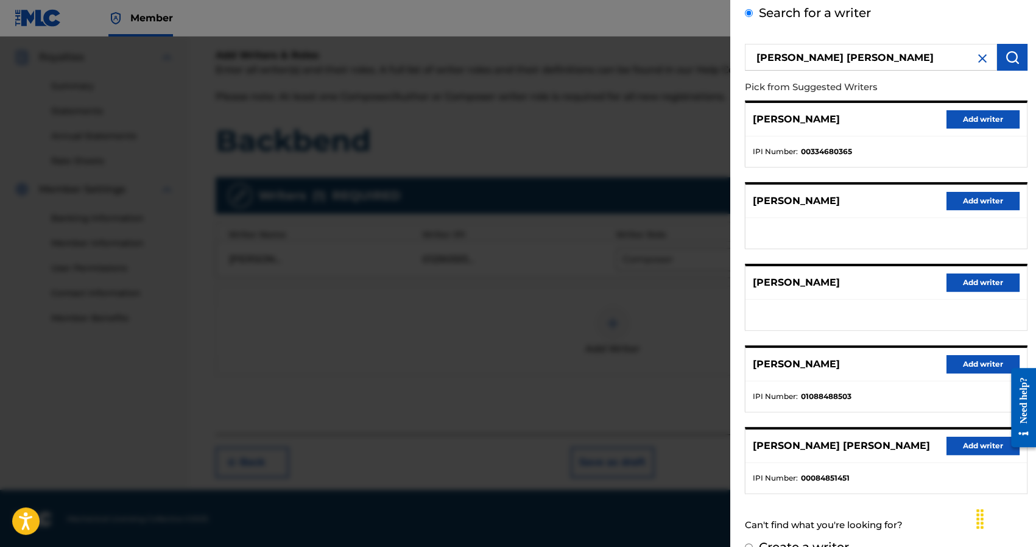
scroll to position [85, 0]
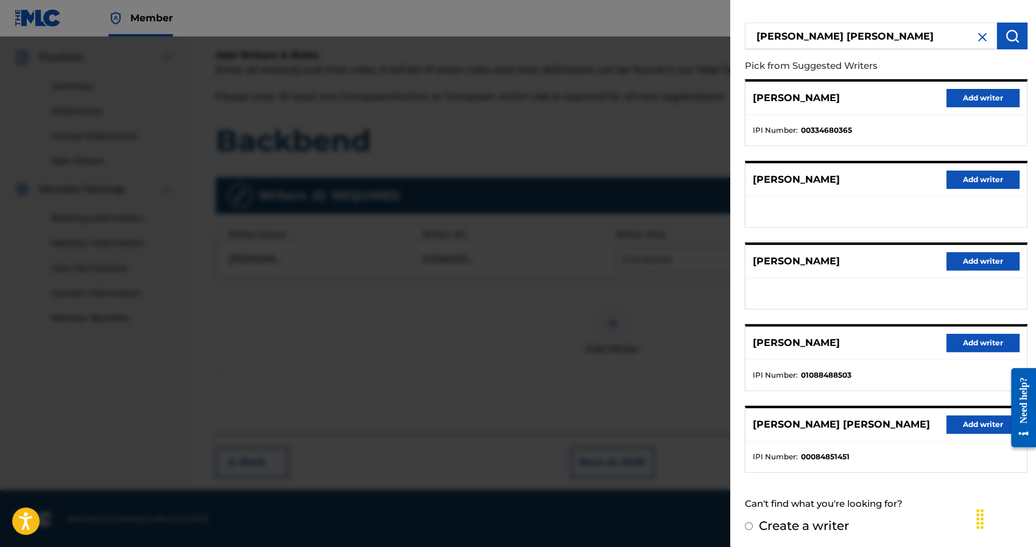
click at [966, 342] on button "Add writer" at bounding box center [982, 343] width 73 height 18
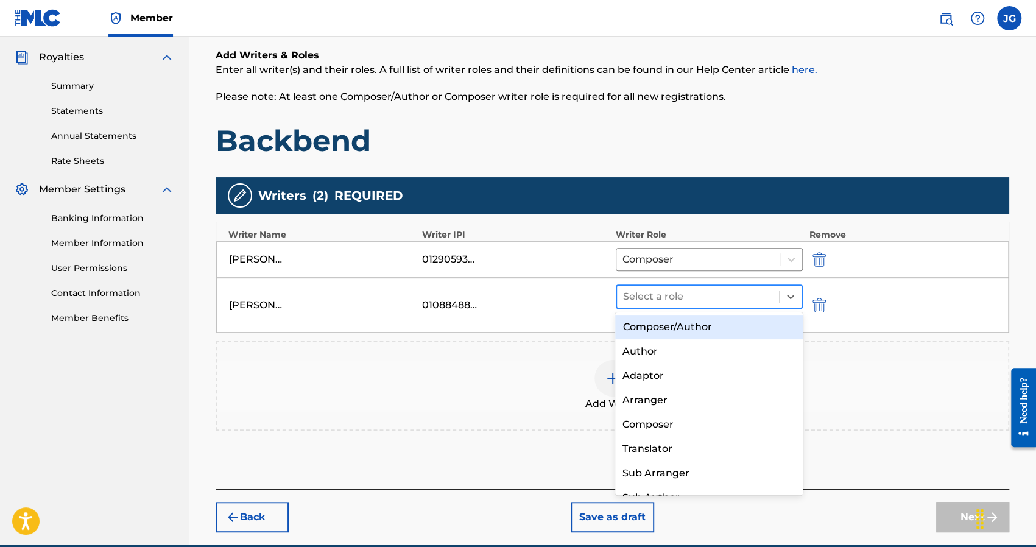
click at [689, 294] on div at bounding box center [698, 296] width 150 height 17
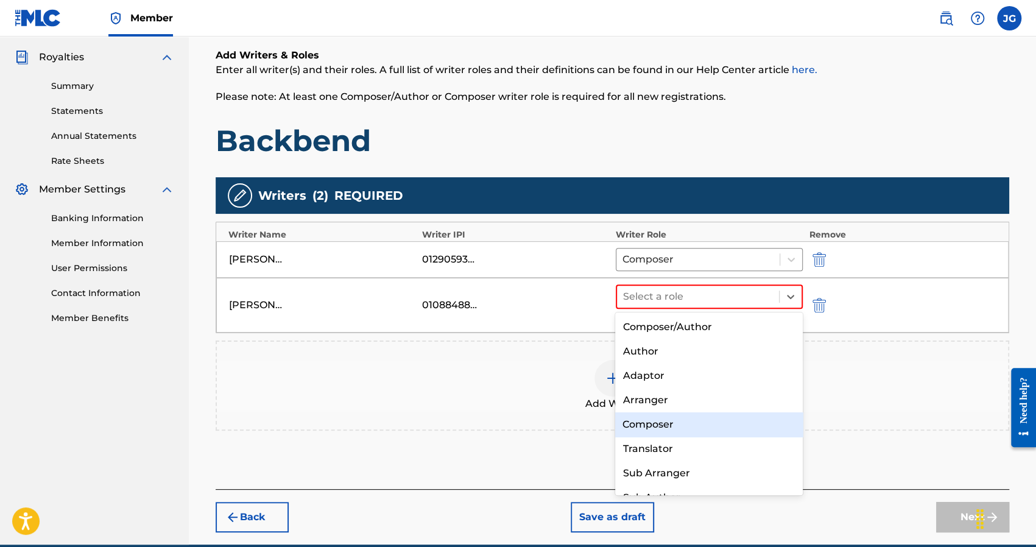
click at [640, 426] on div "Composer" at bounding box center [709, 424] width 188 height 24
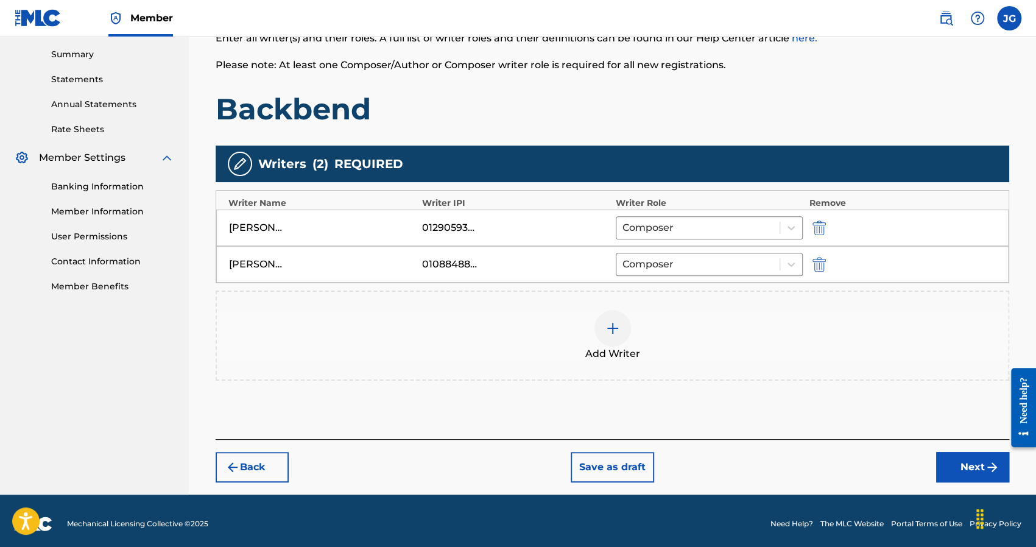
scroll to position [241, 0]
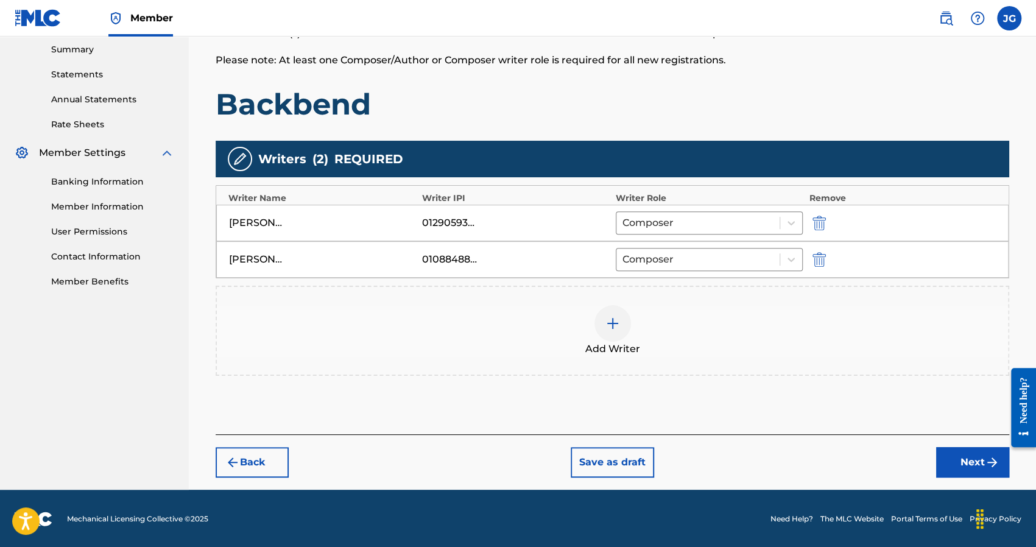
click at [628, 326] on div at bounding box center [612, 323] width 37 height 37
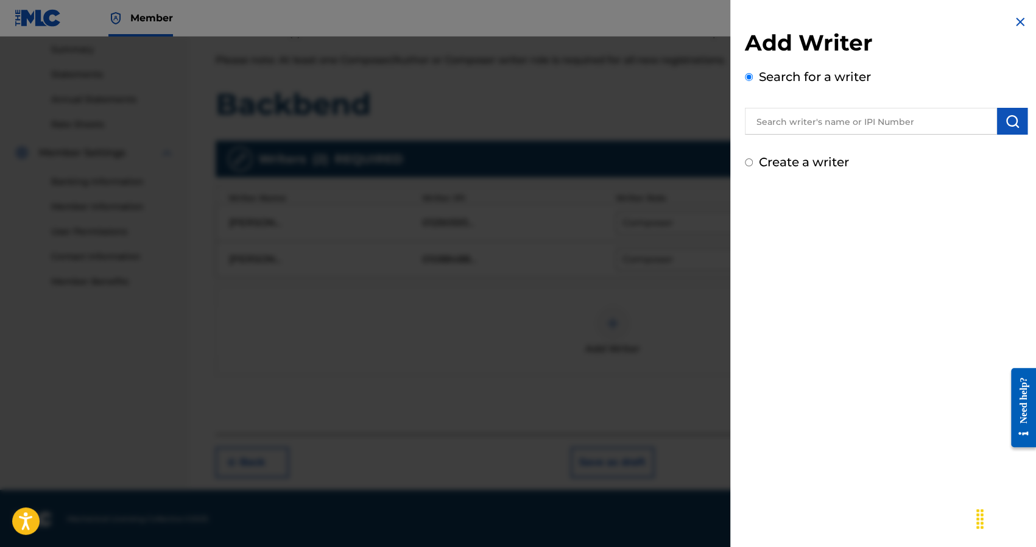
click at [788, 126] on input "text" at bounding box center [871, 121] width 252 height 27
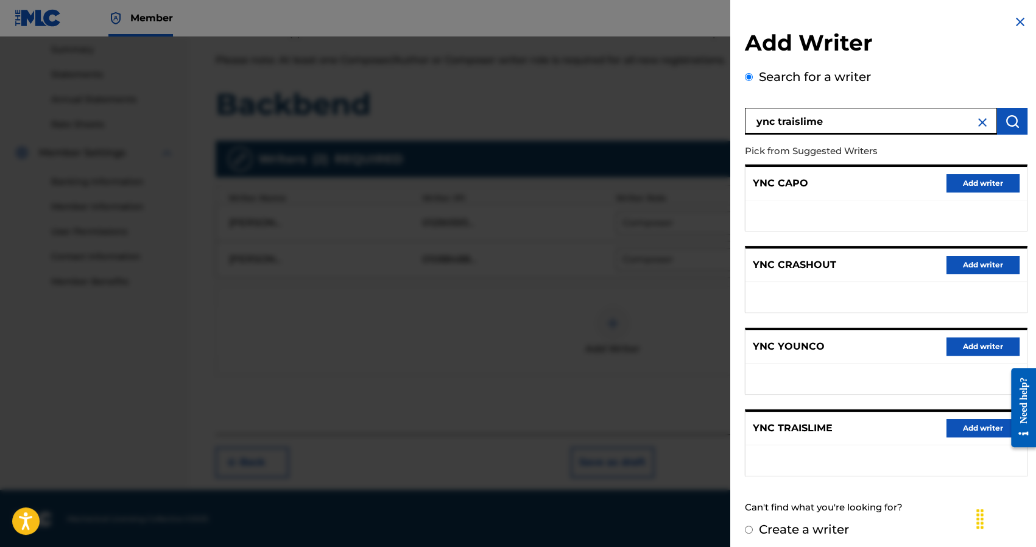
drag, startPoint x: 873, startPoint y: 122, endPoint x: 558, endPoint y: 111, distance: 315.5
click at [567, 114] on div "Add Writer Search for a writer ync traislime Pick from Suggested Writers YNC CA…" at bounding box center [518, 292] width 1036 height 510
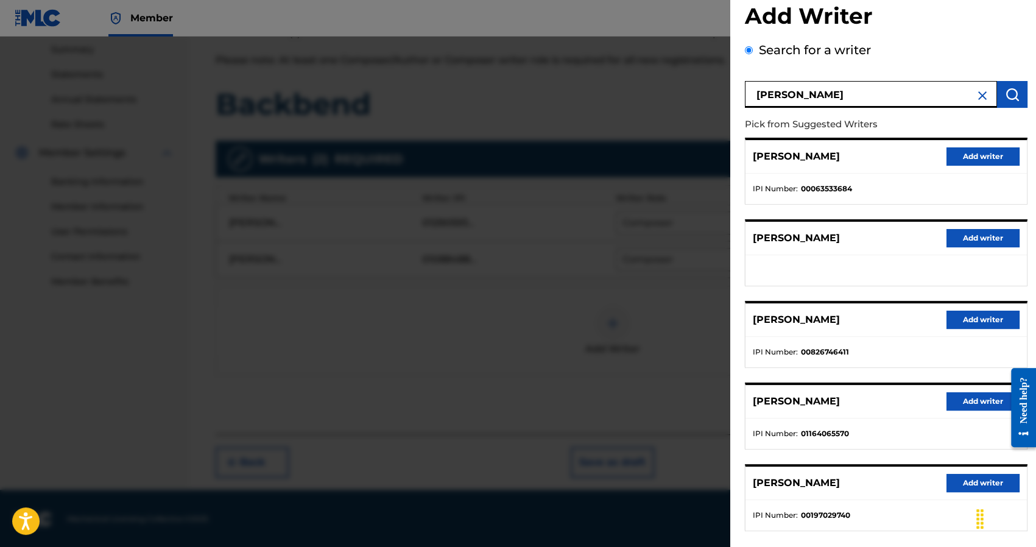
scroll to position [24, 0]
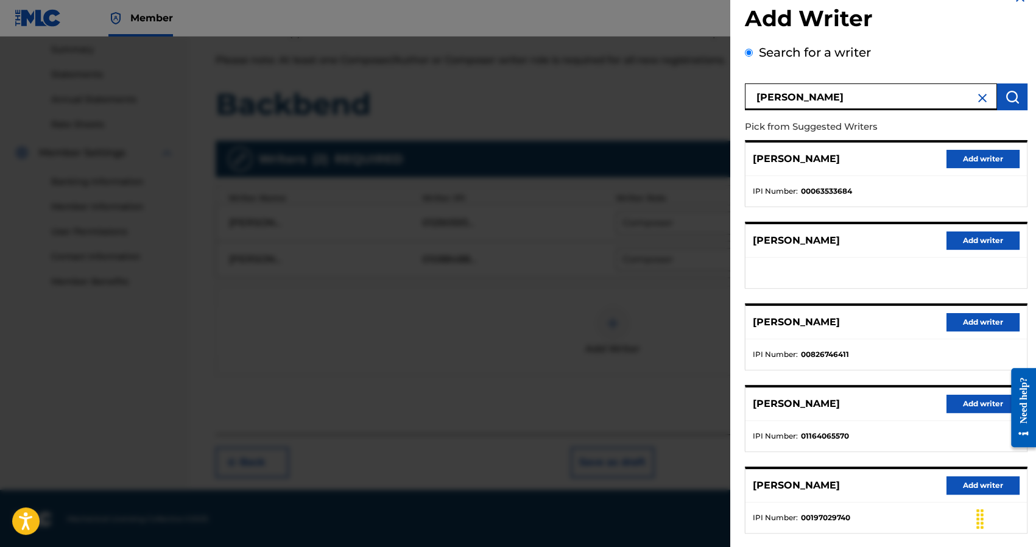
drag, startPoint x: 872, startPoint y: 97, endPoint x: 791, endPoint y: 105, distance: 80.7
click at [626, 118] on div "Add Writer Search for a writer robert mitchell Pick from Suggested Writers ROBE…" at bounding box center [518, 292] width 1036 height 510
paste input "MITCHELL ROBERT EARL"
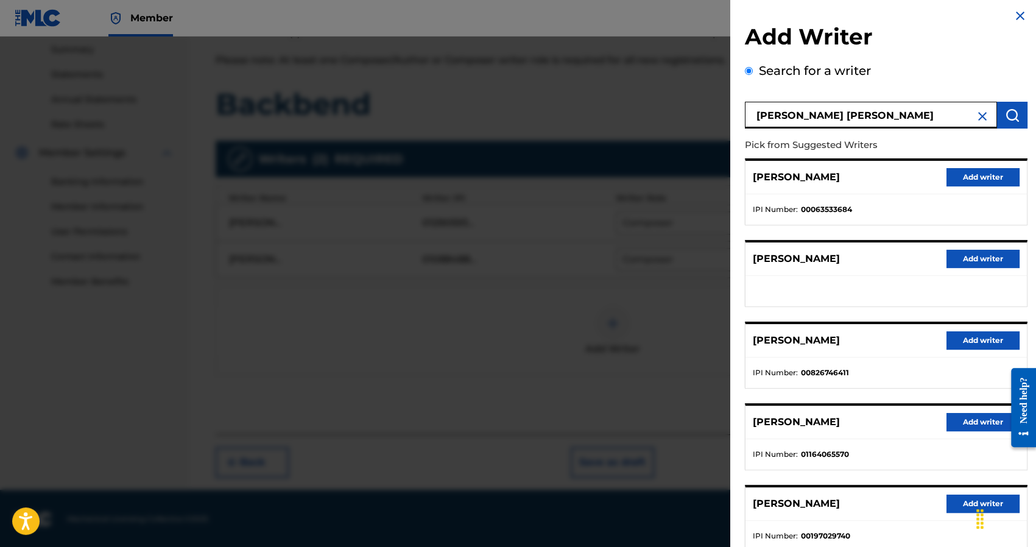
scroll to position [0, 0]
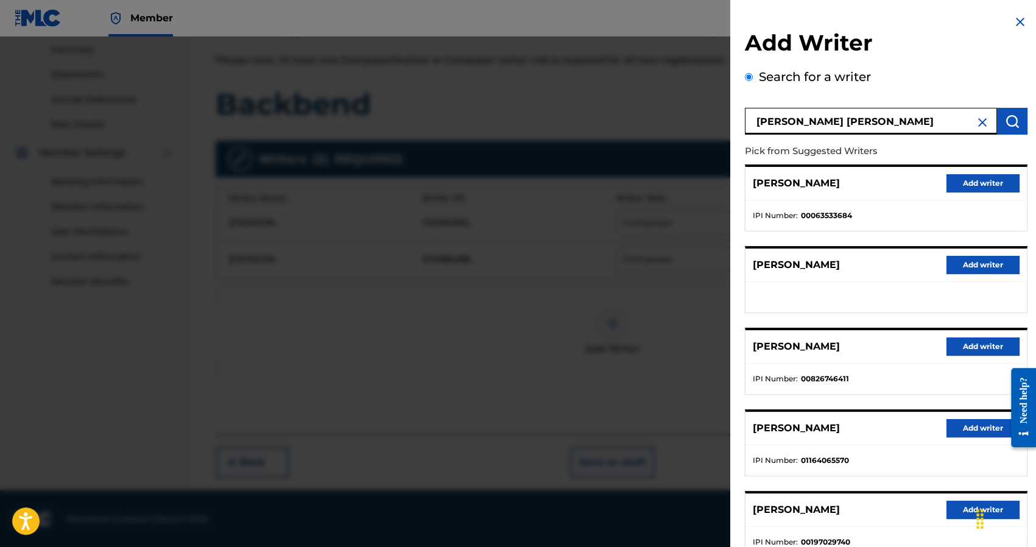
click at [1008, 119] on img "submit" at bounding box center [1011, 121] width 15 height 15
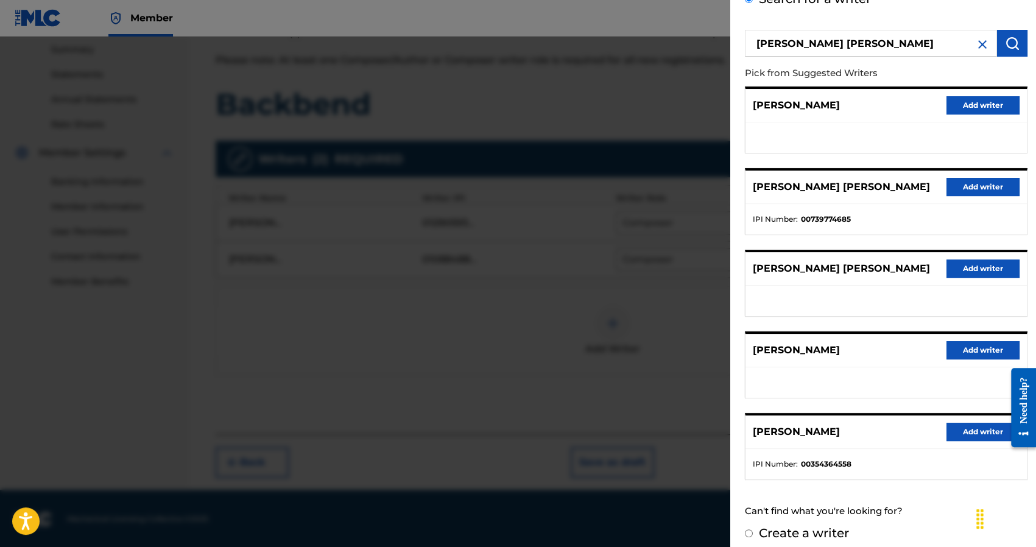
scroll to position [85, 0]
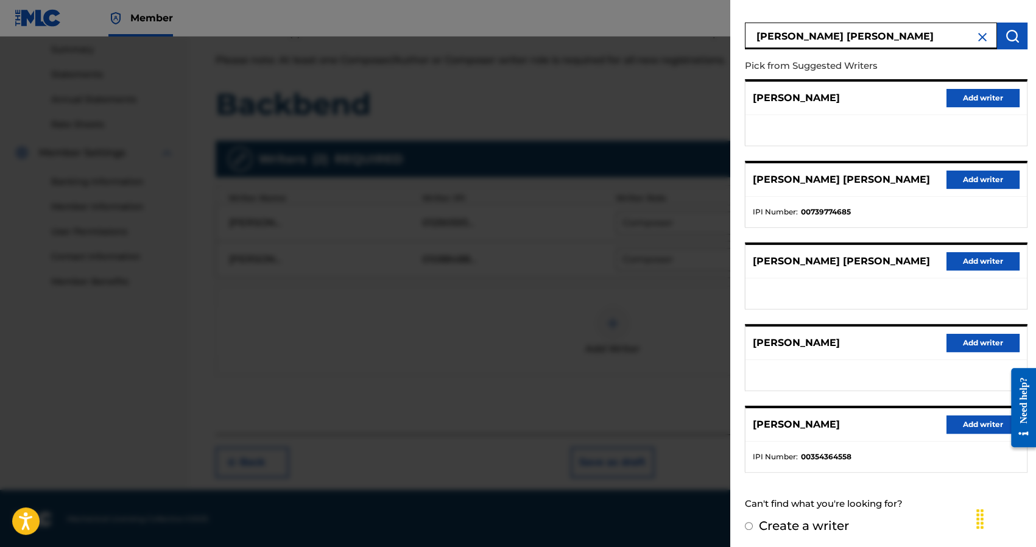
drag, startPoint x: 811, startPoint y: 35, endPoint x: 887, endPoint y: 40, distance: 75.6
click at [887, 40] on input "MITCHELL ROBERT EARL" at bounding box center [871, 36] width 252 height 27
click at [757, 33] on input "MITCHELL" at bounding box center [871, 36] width 252 height 27
paste input "ROBERT EARL"
click at [1000, 36] on button "submit" at bounding box center [1012, 36] width 30 height 27
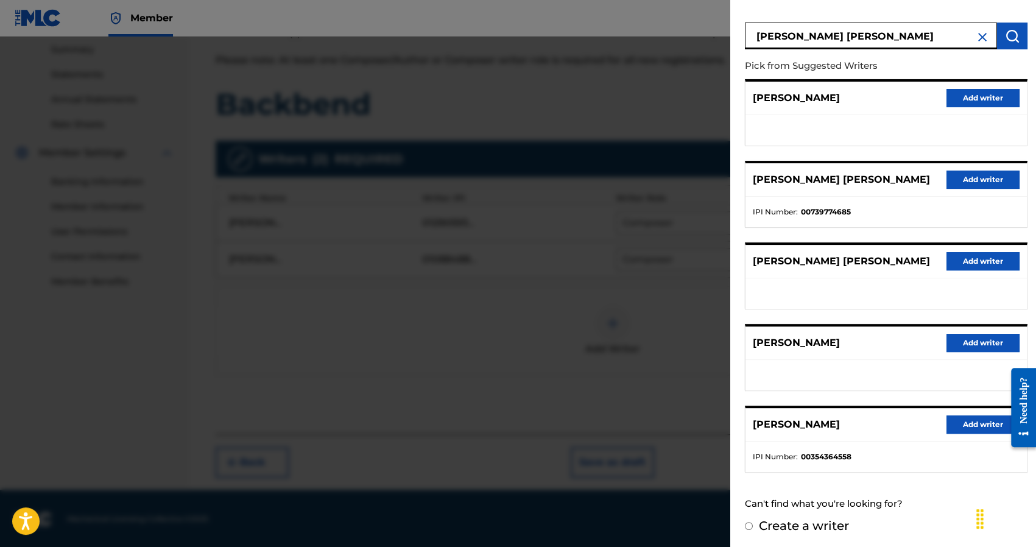
drag, startPoint x: 835, startPoint y: 35, endPoint x: 821, endPoint y: 37, distance: 14.8
click at [820, 38] on input "ROBERT EARL MITCHELL" at bounding box center [871, 36] width 252 height 27
click at [809, 38] on input "ROBERT EARL MITCHELL" at bounding box center [871, 36] width 252 height 27
drag, startPoint x: 799, startPoint y: 33, endPoint x: 824, endPoint y: 38, distance: 25.4
click at [824, 38] on input "ROBERT EARL MITCHELL" at bounding box center [871, 36] width 252 height 27
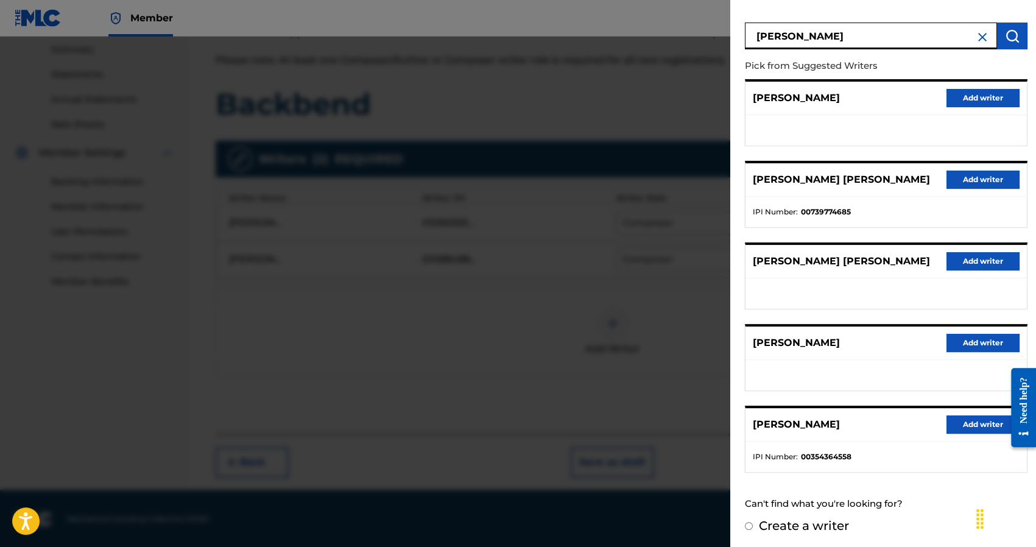
click at [805, 35] on input "ROBERTL MITCHELL" at bounding box center [871, 36] width 252 height 27
type input "ROBERT MITCHELL"
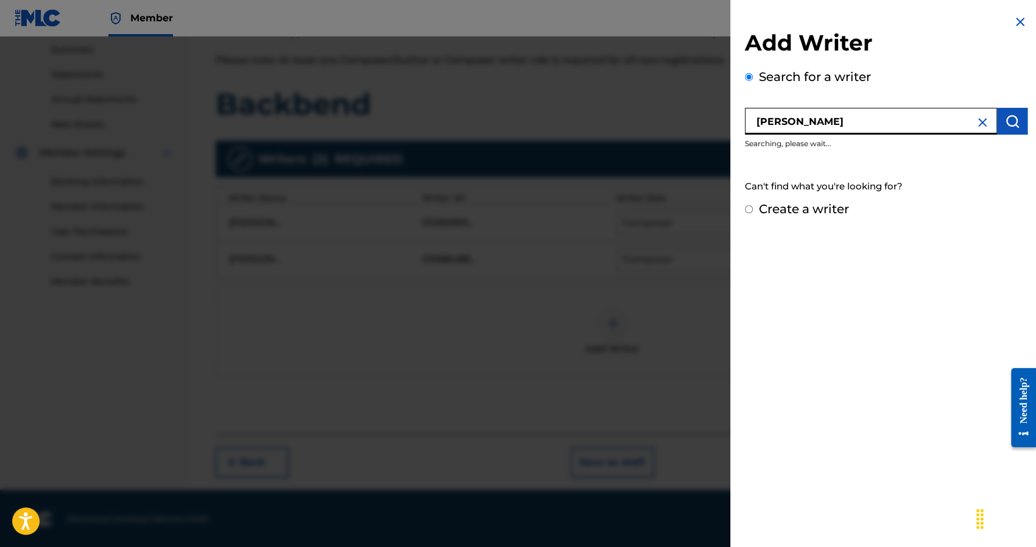
scroll to position [0, 0]
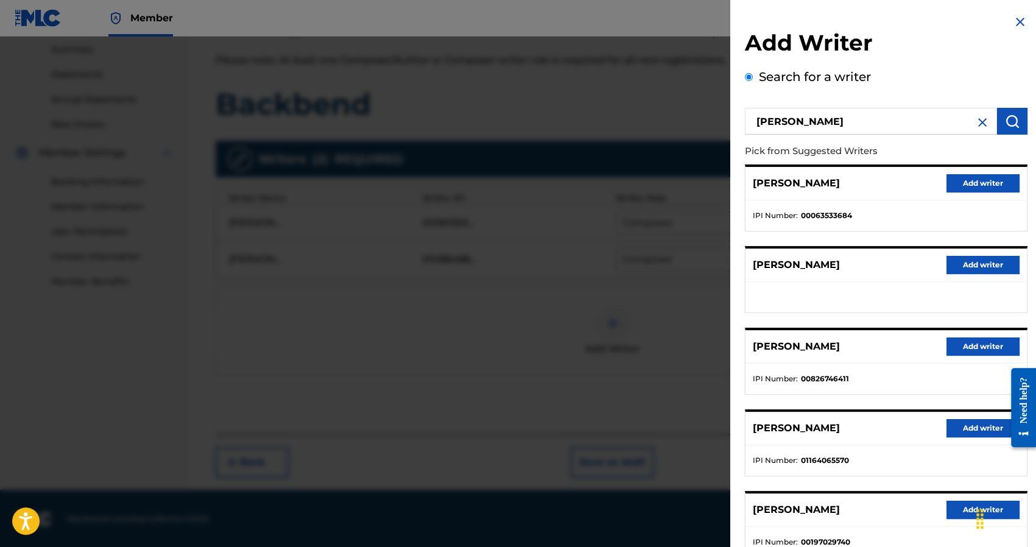
click at [962, 425] on button "Add writer" at bounding box center [982, 428] width 73 height 18
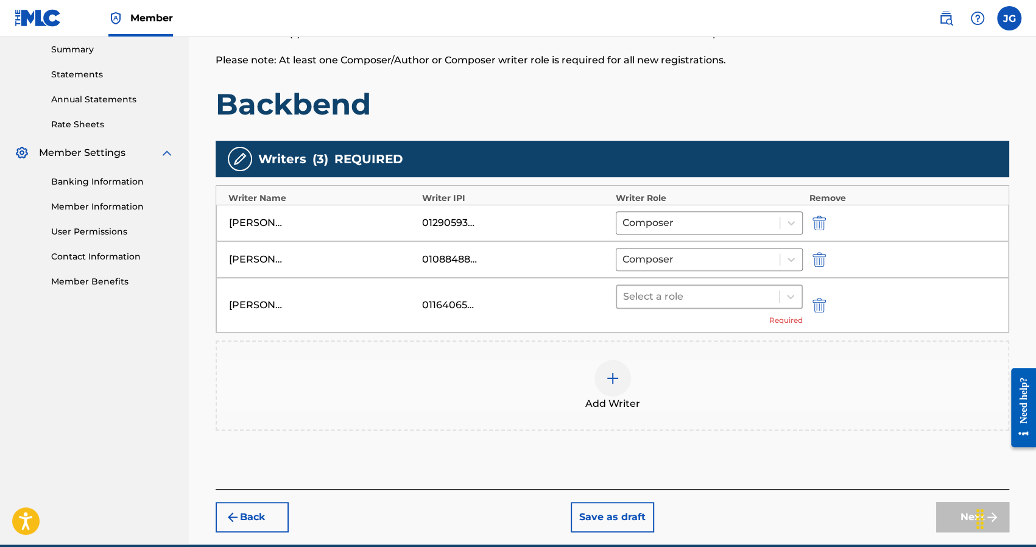
click at [757, 292] on div at bounding box center [698, 296] width 150 height 17
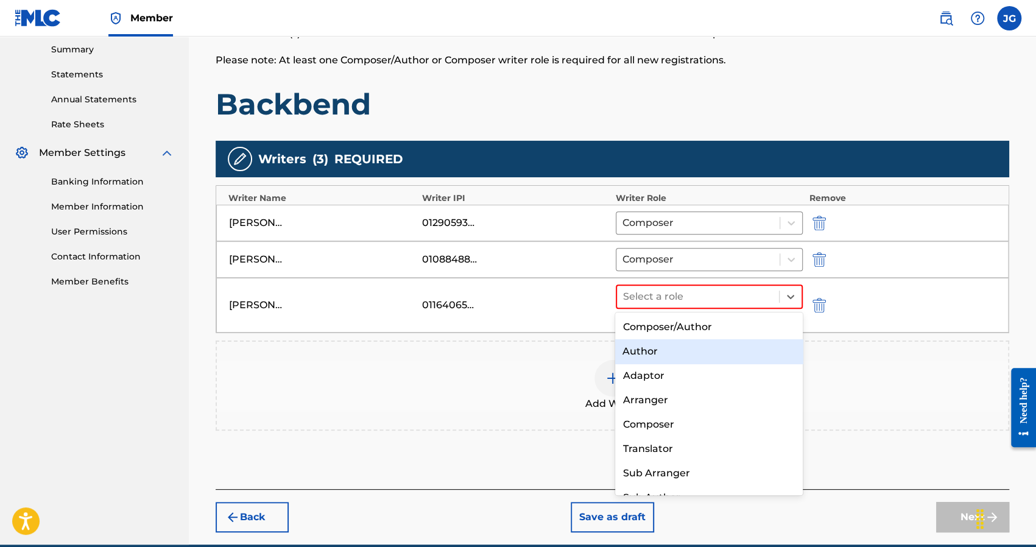
click at [687, 351] on div "Author" at bounding box center [709, 351] width 188 height 24
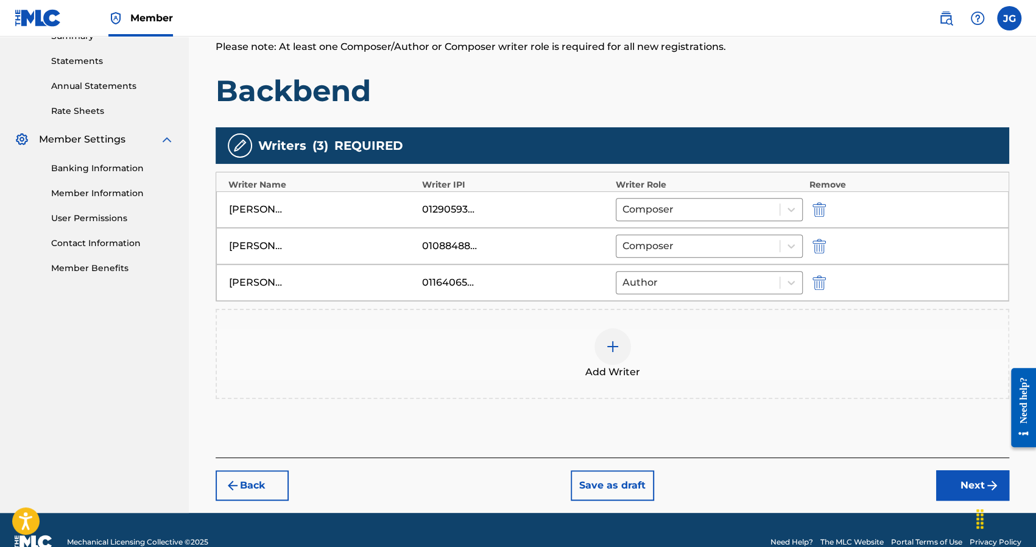
scroll to position [277, 0]
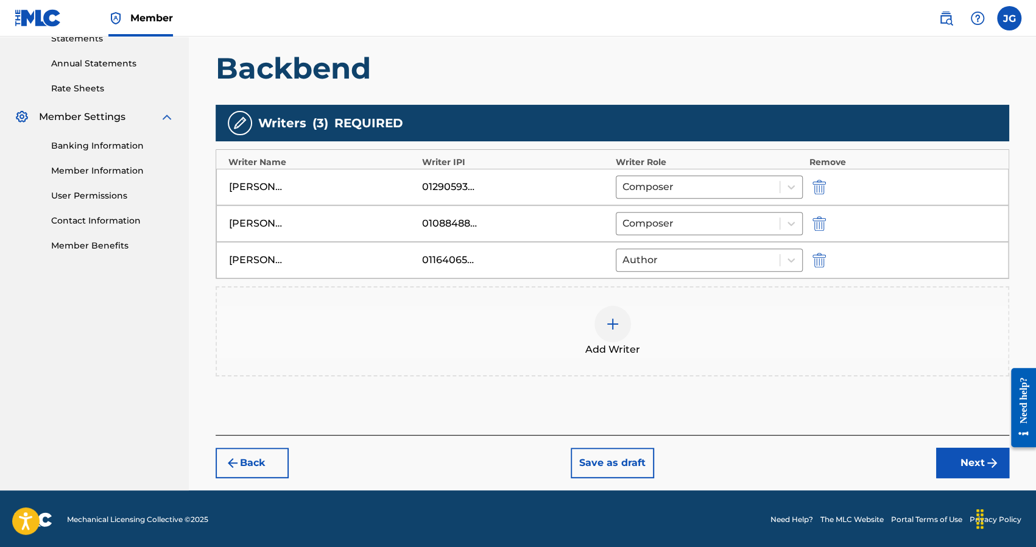
click at [942, 454] on button "Next" at bounding box center [972, 462] width 73 height 30
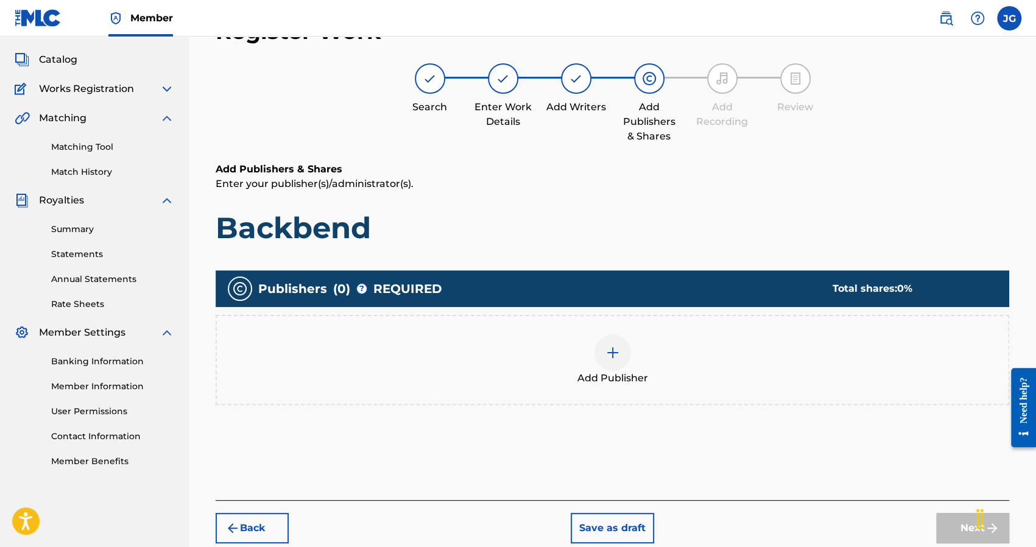
scroll to position [55, 0]
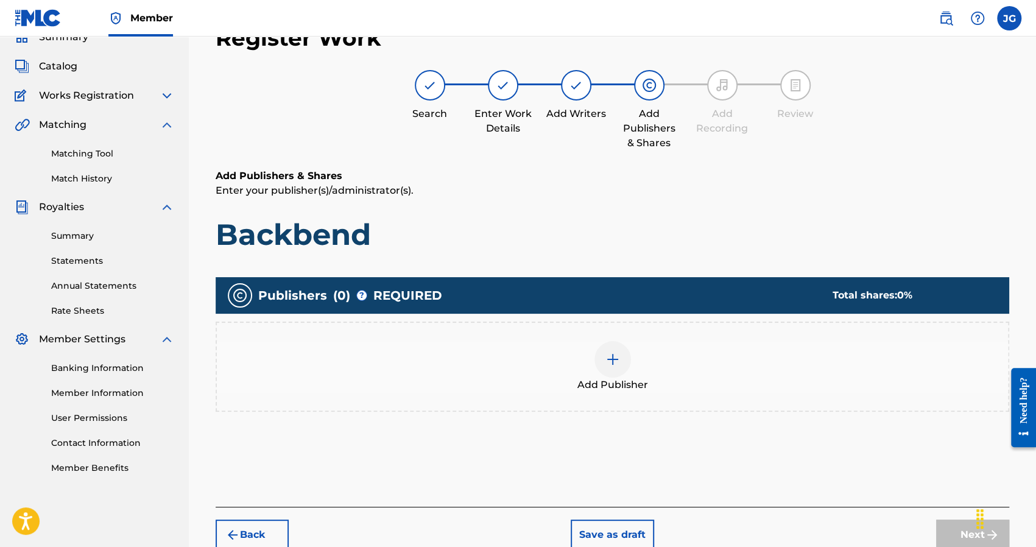
click at [625, 350] on div at bounding box center [612, 359] width 37 height 37
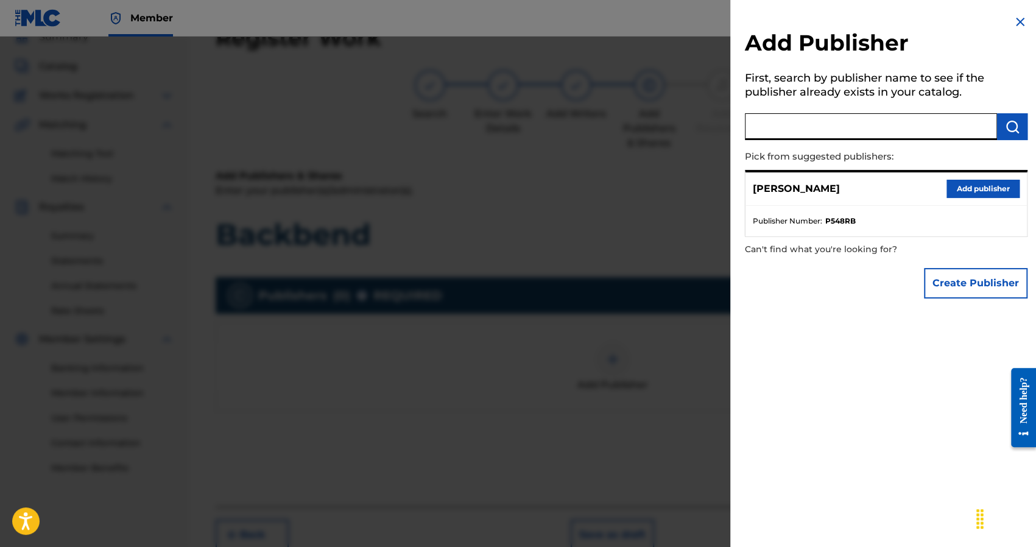
click at [836, 116] on input "text" at bounding box center [871, 126] width 252 height 27
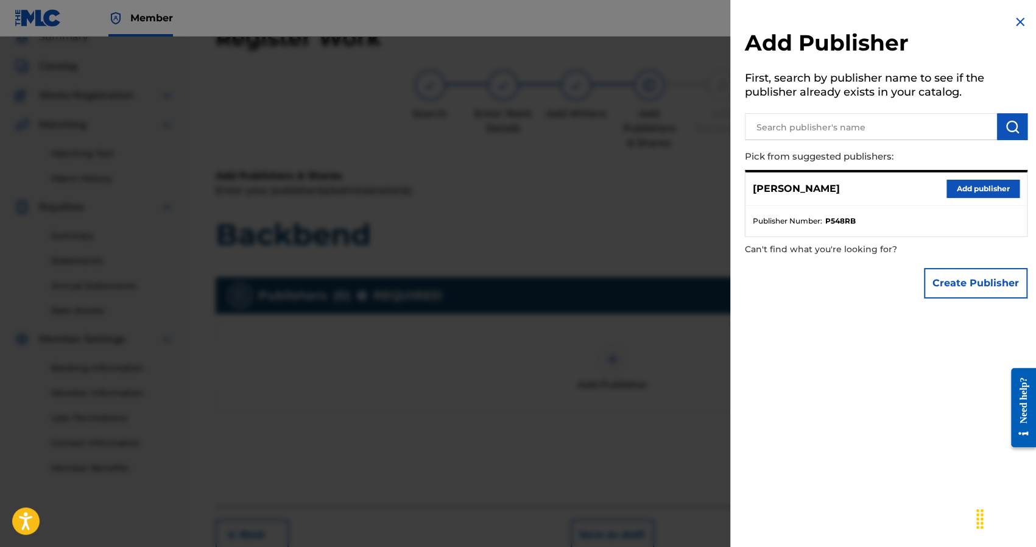
click at [959, 192] on button "Add publisher" at bounding box center [982, 189] width 73 height 18
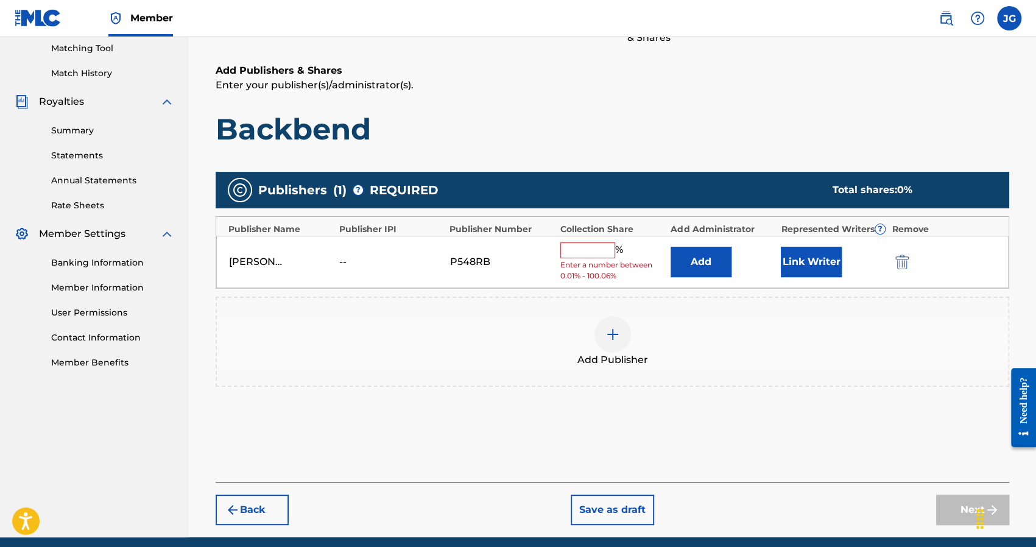
scroll to position [177, 0]
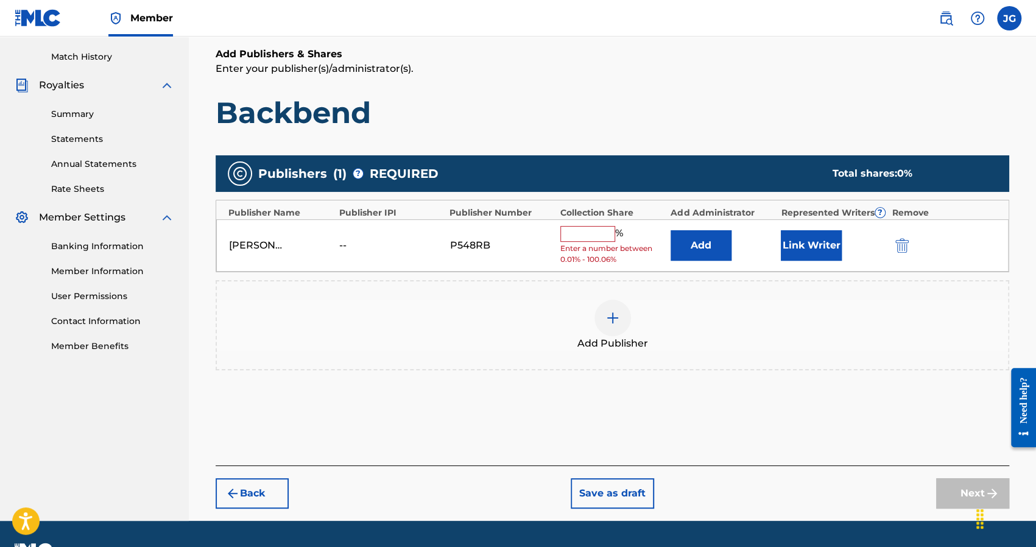
click at [604, 228] on input "text" at bounding box center [587, 234] width 55 height 16
type input "25"
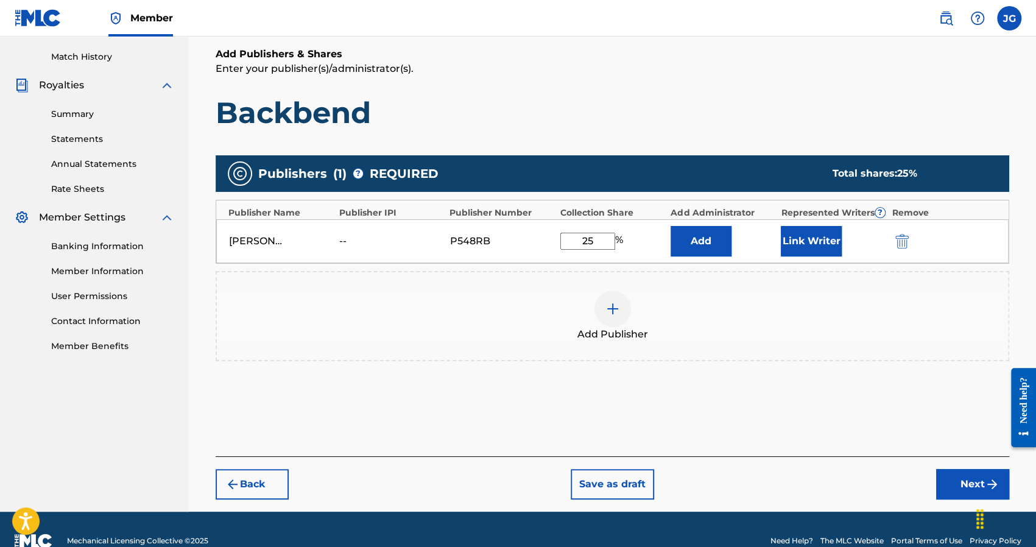
click at [622, 318] on div at bounding box center [612, 308] width 37 height 37
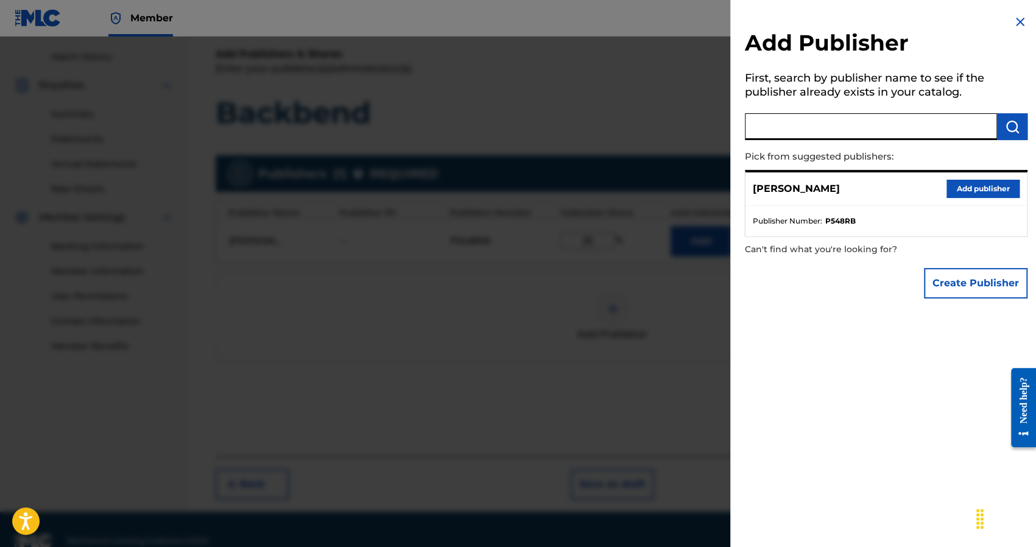
click at [836, 133] on input "text" at bounding box center [871, 126] width 252 height 27
click at [1005, 30] on h2 "Add Publisher" at bounding box center [886, 44] width 282 height 31
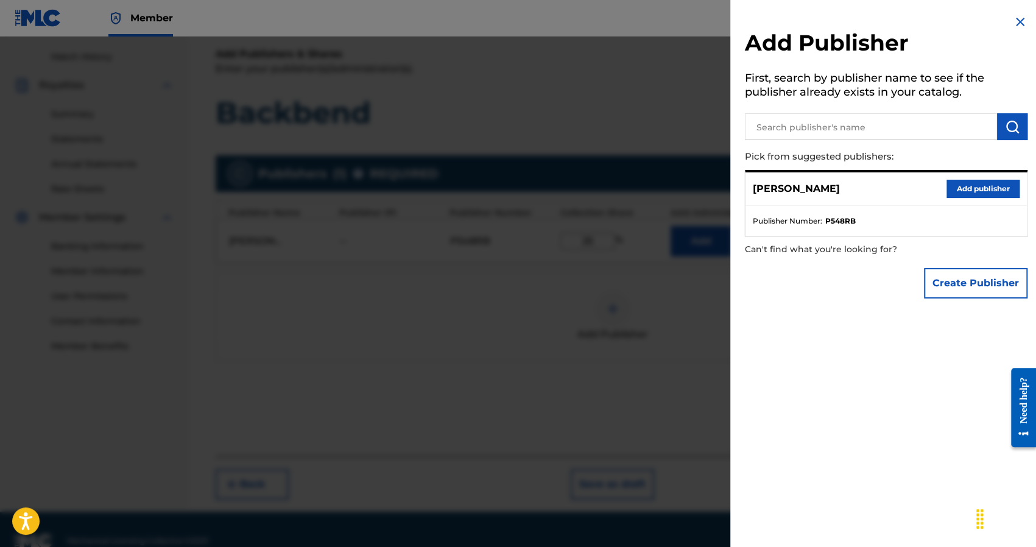
click at [1012, 23] on img at bounding box center [1019, 22] width 15 height 15
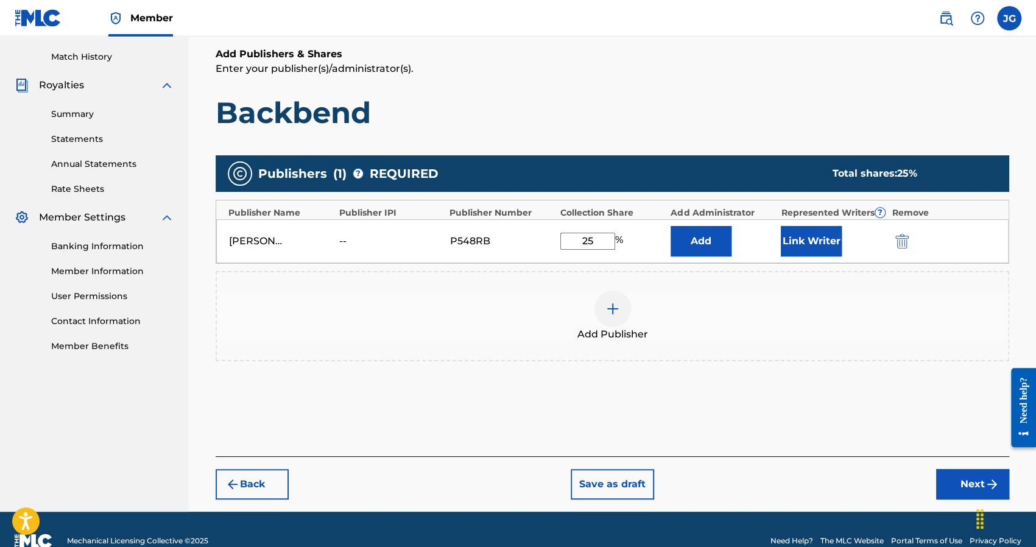
click at [648, 387] on div "Publishers ( 1 ) ? REQUIRED Total shares: 25 % Publisher Name Publisher IPI Pub…" at bounding box center [612, 275] width 793 height 253
drag, startPoint x: 598, startPoint y: 243, endPoint x: 510, endPoint y: 240, distance: 88.9
click at [514, 240] on div "Joshus Golden -- P548RB 25 % Add Link Writer" at bounding box center [612, 241] width 792 height 44
click at [685, 385] on div "Publishers ( 1 ) ? REQUIRED Total shares: 25 % Publisher Name Publisher IPI Pub…" at bounding box center [612, 275] width 793 height 253
click at [265, 237] on div "[PERSON_NAME]" at bounding box center [256, 241] width 55 height 15
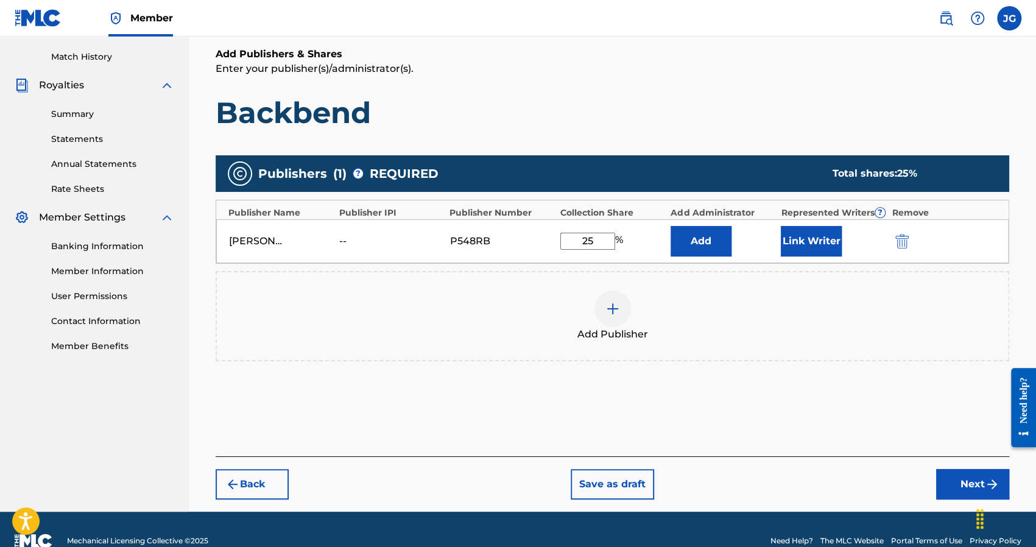
click at [265, 237] on div "[PERSON_NAME]" at bounding box center [256, 241] width 55 height 15
click at [259, 240] on div "[PERSON_NAME]" at bounding box center [256, 241] width 55 height 15
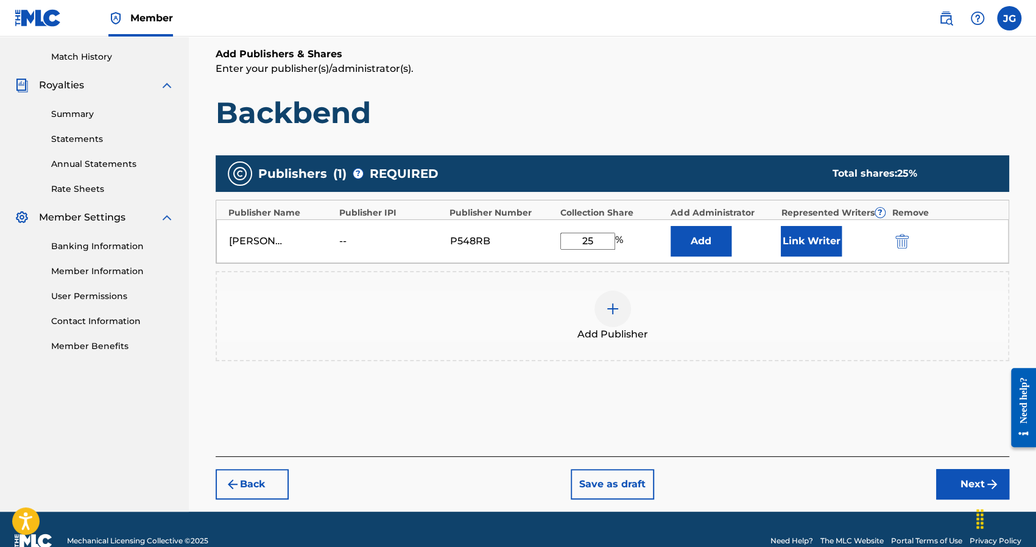
click at [259, 240] on div "[PERSON_NAME]" at bounding box center [256, 241] width 55 height 15
click at [290, 231] on div "Joshus Golden -- P548RB 25 % Add Link Writer" at bounding box center [612, 241] width 792 height 44
click at [897, 241] on img "submit" at bounding box center [901, 241] width 13 height 15
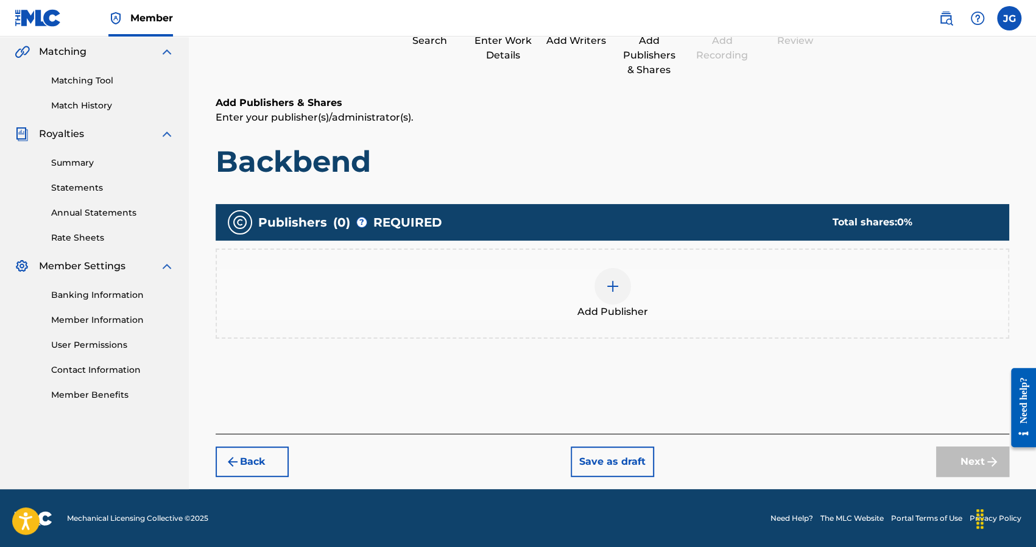
click at [651, 287] on div "Add Publisher" at bounding box center [612, 293] width 791 height 51
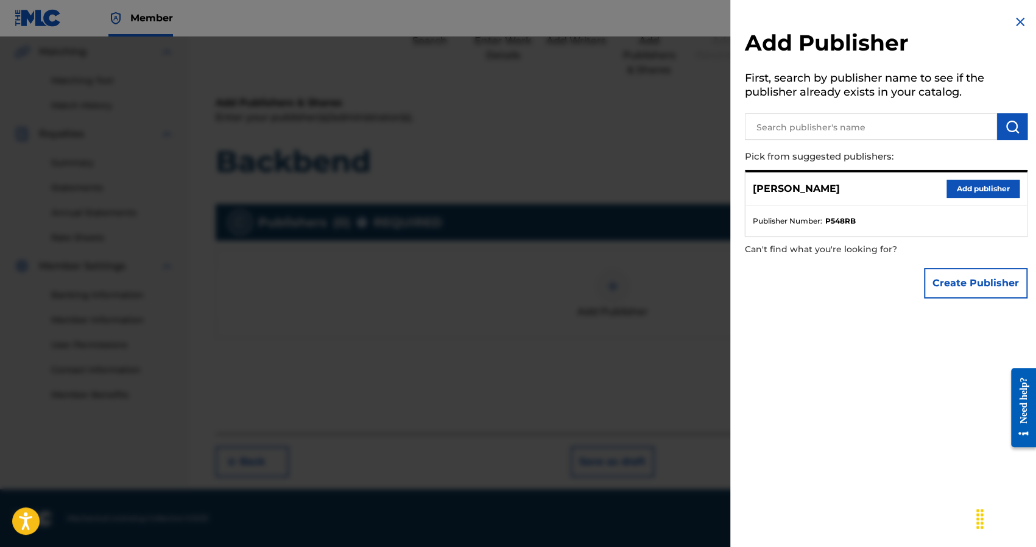
click at [829, 217] on strong "P548RB" at bounding box center [840, 221] width 30 height 11
click at [862, 212] on ul "Publisher Number : P548RB" at bounding box center [885, 221] width 281 height 30
click at [784, 187] on p "[PERSON_NAME]" at bounding box center [795, 188] width 87 height 15
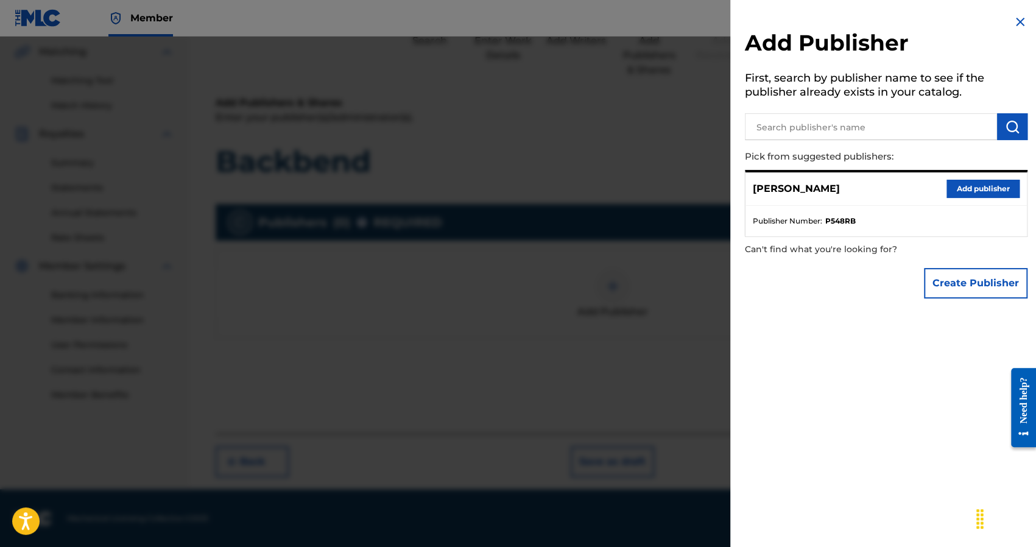
click at [784, 187] on p "[PERSON_NAME]" at bounding box center [795, 188] width 87 height 15
click at [843, 197] on div "Joshus Golden Add publisher" at bounding box center [885, 188] width 281 height 33
click at [1012, 24] on img at bounding box center [1019, 22] width 15 height 15
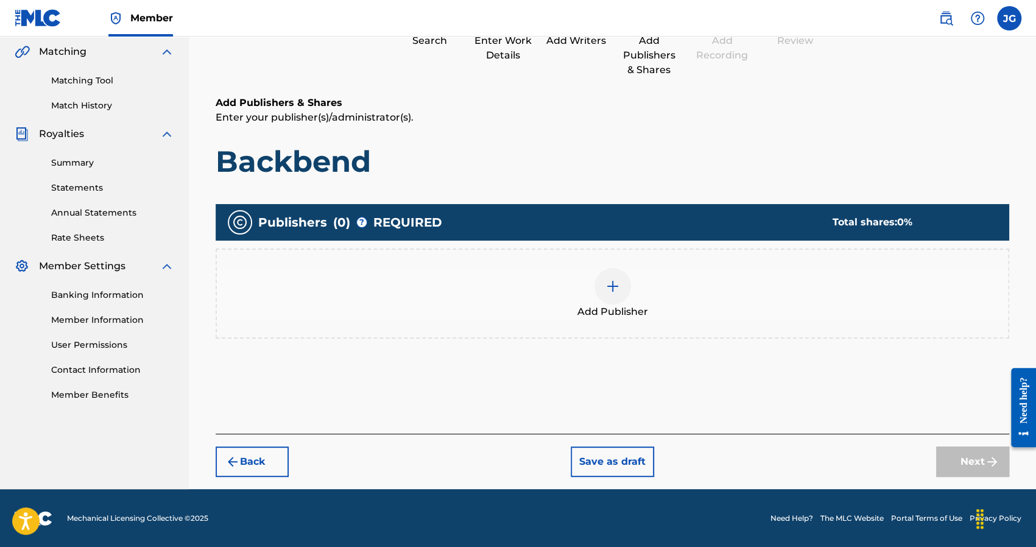
click at [617, 317] on span "Add Publisher" at bounding box center [612, 311] width 71 height 15
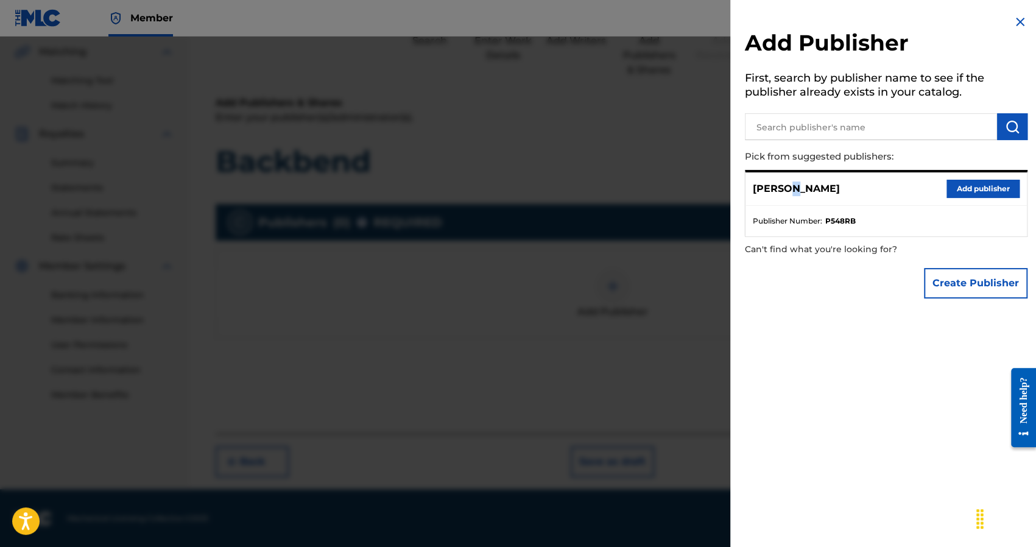
drag, startPoint x: 785, startPoint y: 190, endPoint x: 791, endPoint y: 189, distance: 6.2
click at [791, 189] on p "[PERSON_NAME]" at bounding box center [795, 188] width 87 height 15
click at [805, 187] on p "[PERSON_NAME]" at bounding box center [795, 188] width 87 height 15
click at [959, 280] on button "Create Publisher" at bounding box center [975, 283] width 103 height 30
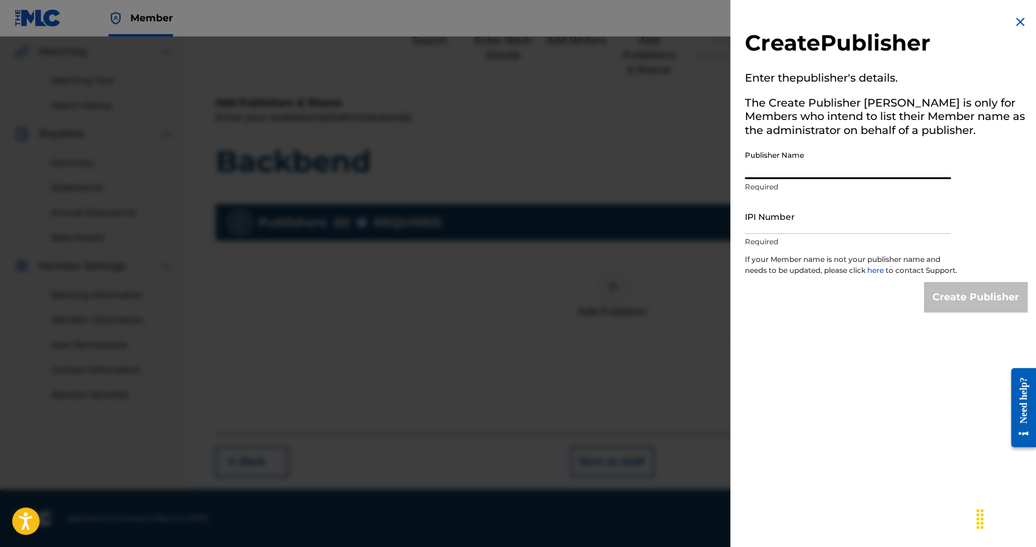
click at [780, 163] on input "Publisher Name" at bounding box center [848, 161] width 206 height 35
click at [802, 171] on input "Publisher Name" at bounding box center [848, 161] width 206 height 35
type input "[PERSON_NAME]"
click at [1018, 23] on img at bounding box center [1019, 22] width 15 height 15
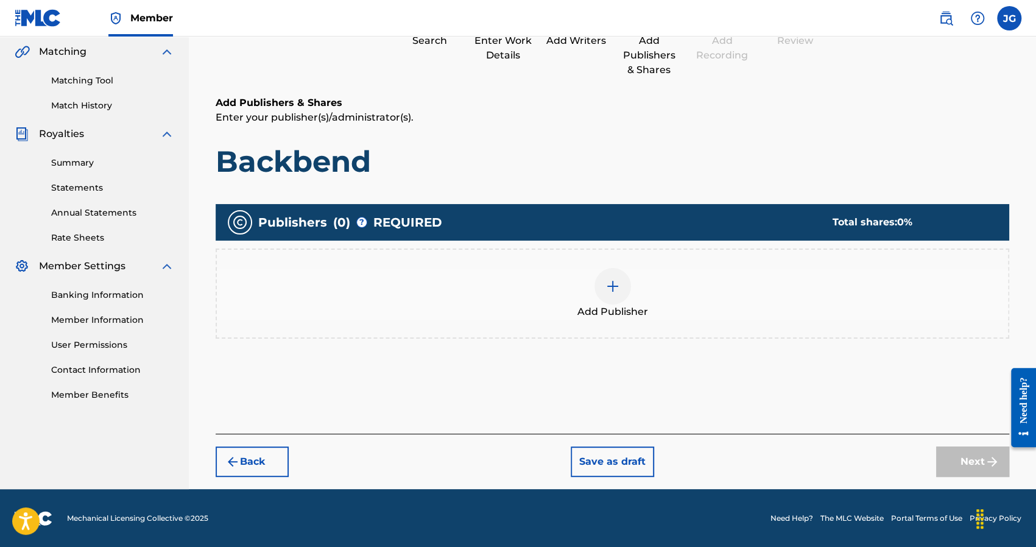
click at [622, 270] on div at bounding box center [612, 286] width 37 height 37
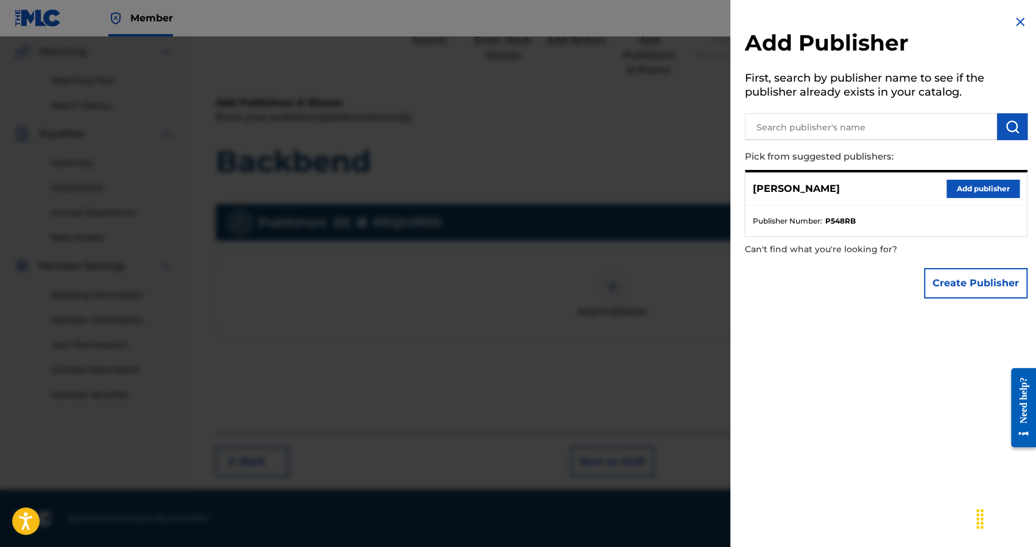
click at [968, 182] on button "Add publisher" at bounding box center [982, 189] width 73 height 18
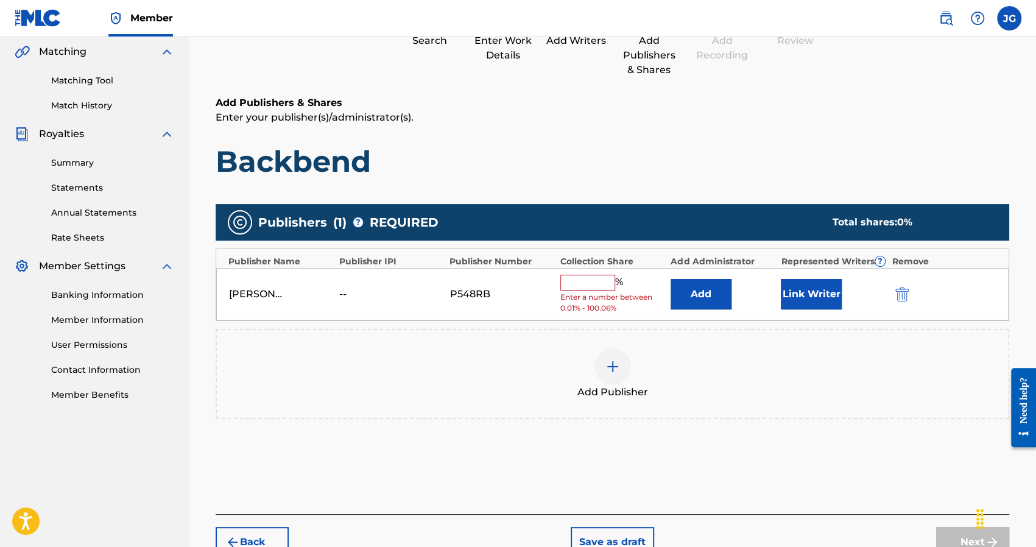
click at [263, 292] on div "[PERSON_NAME]" at bounding box center [256, 294] width 55 height 15
click at [289, 288] on div "[PERSON_NAME]" at bounding box center [281, 294] width 104 height 15
click at [816, 298] on button "Link Writer" at bounding box center [810, 294] width 61 height 30
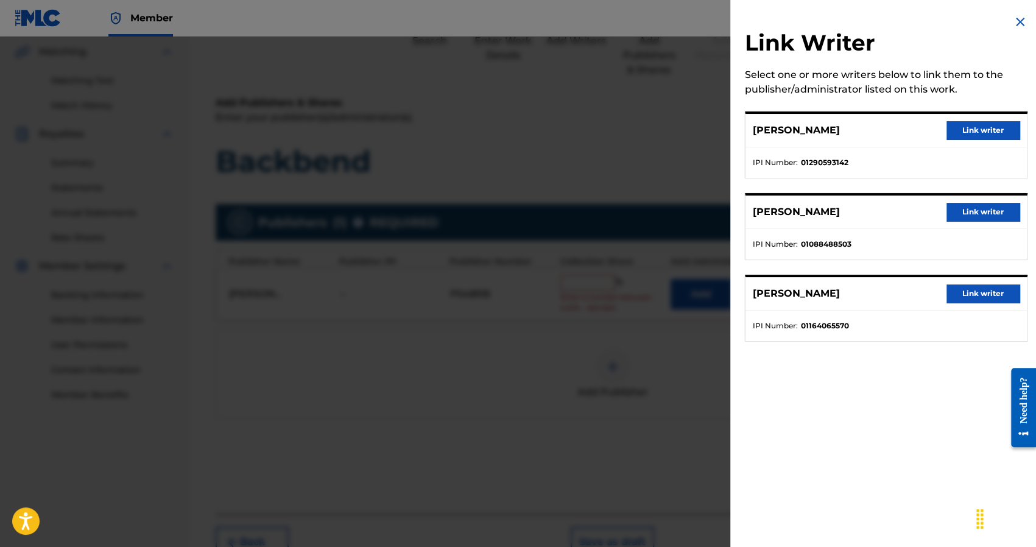
click at [1021, 21] on img at bounding box center [1019, 22] width 15 height 15
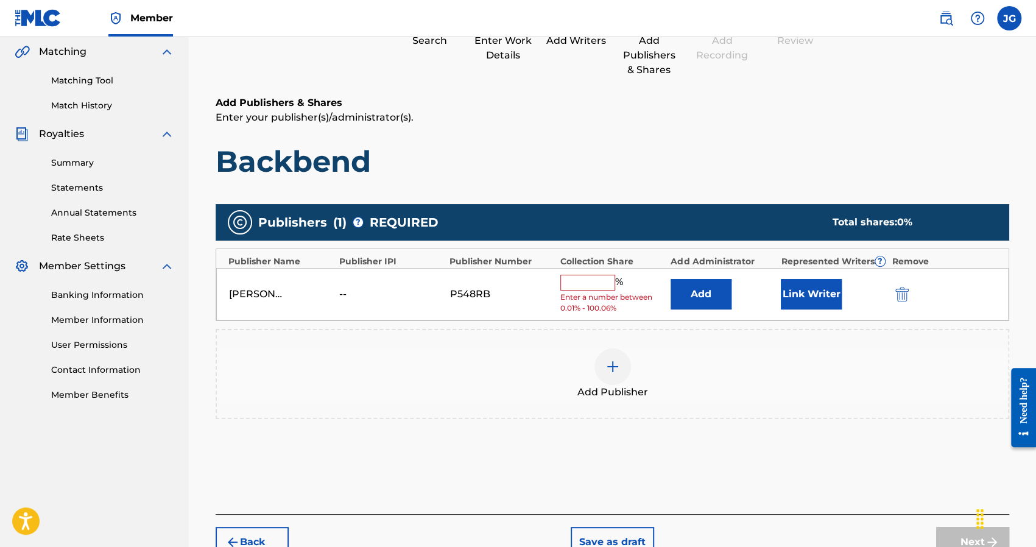
click at [863, 305] on div "Link Writer" at bounding box center [832, 294] width 104 height 30
click at [826, 295] on button "Link Writer" at bounding box center [810, 294] width 61 height 30
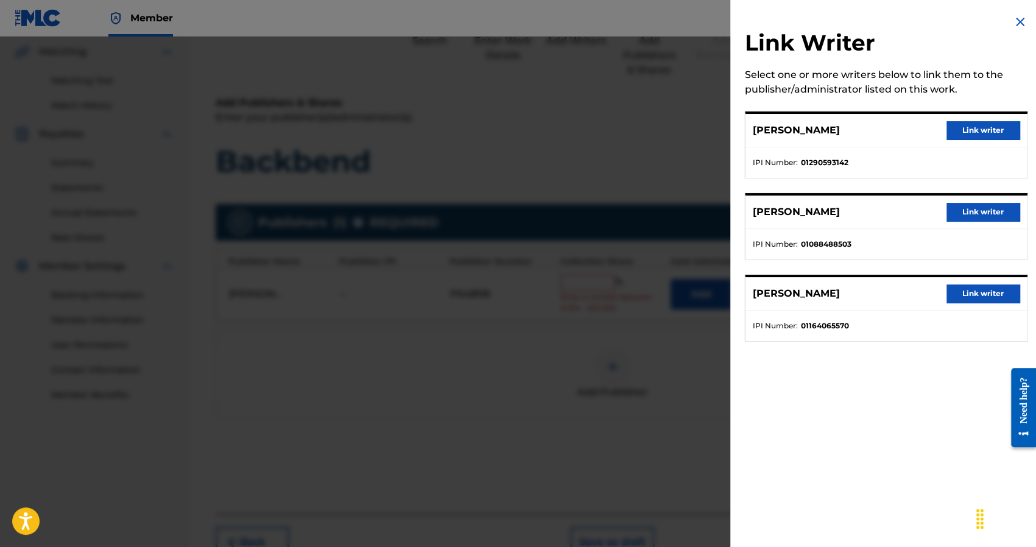
click at [981, 128] on button "Link writer" at bounding box center [982, 130] width 73 height 18
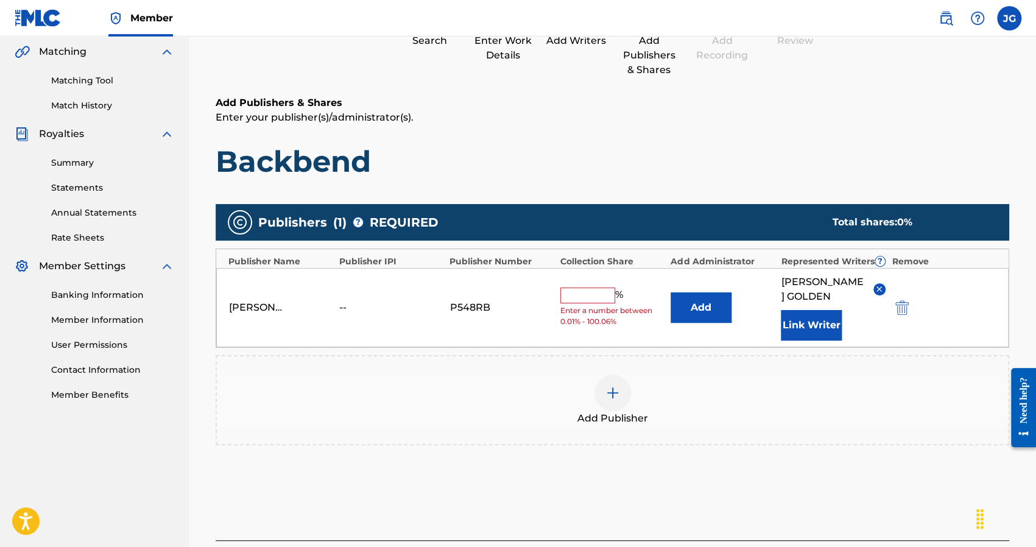
click at [584, 298] on input "text" at bounding box center [587, 295] width 55 height 16
type input "25"
click at [508, 329] on div "Joshus Golden -- P548RB 25 % Add JOSHUA GOLDEN Link Writer" at bounding box center [612, 307] width 792 height 79
click at [805, 322] on button "Link Writer" at bounding box center [810, 325] width 61 height 30
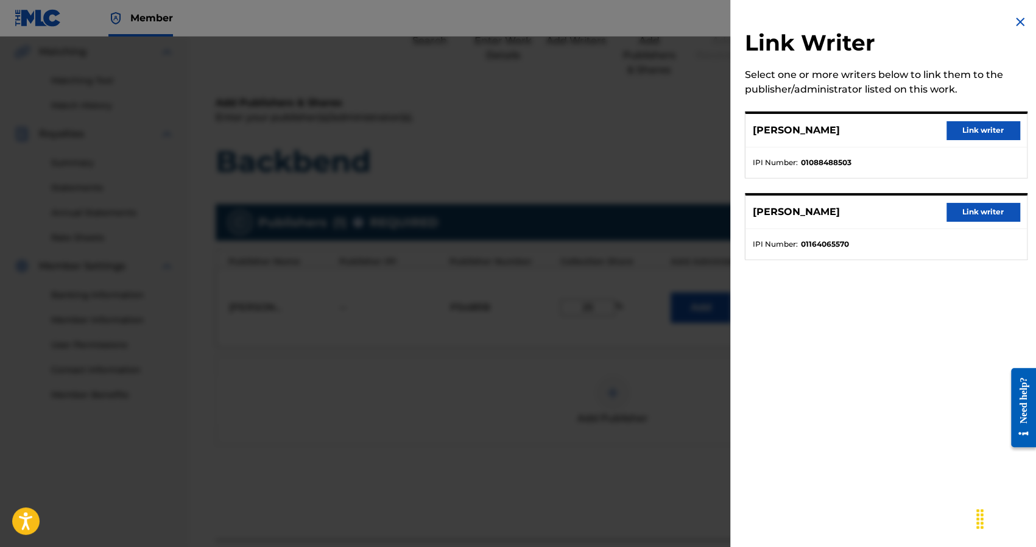
click at [1014, 21] on img at bounding box center [1019, 22] width 15 height 15
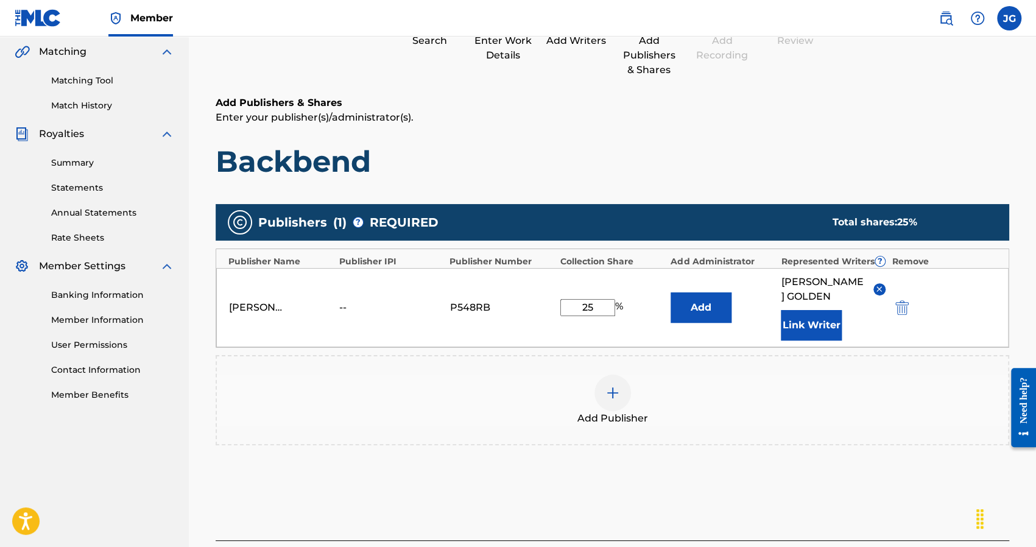
click at [246, 303] on div "[PERSON_NAME]" at bounding box center [256, 307] width 55 height 15
click at [254, 305] on div "[PERSON_NAME]" at bounding box center [256, 307] width 55 height 15
click at [261, 307] on div "[PERSON_NAME]" at bounding box center [256, 307] width 55 height 15
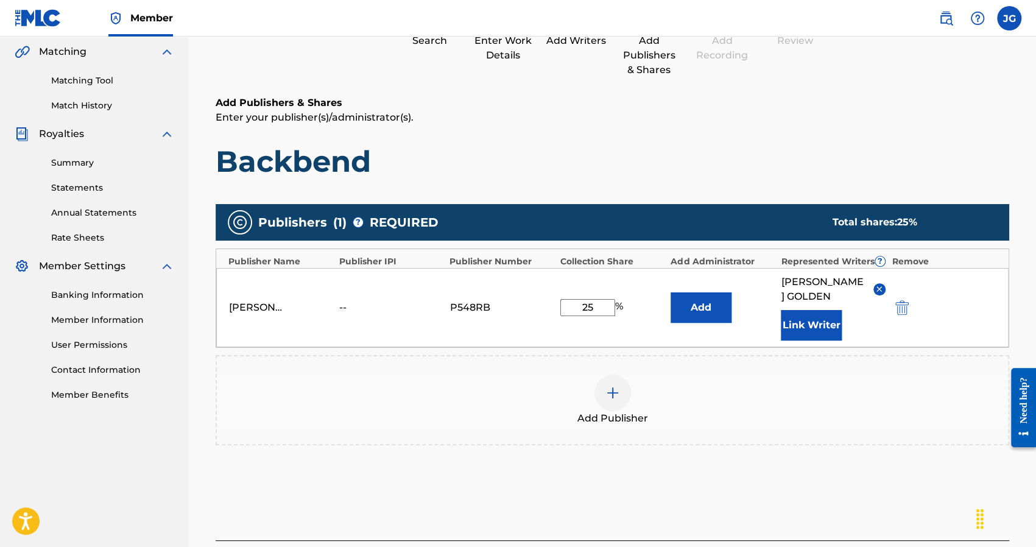
click at [261, 307] on div "[PERSON_NAME]" at bounding box center [256, 307] width 55 height 15
click at [256, 323] on div "Joshus Golden -- P548RB 25 % Add JOSHUA GOLDEN Link Writer" at bounding box center [612, 307] width 792 height 79
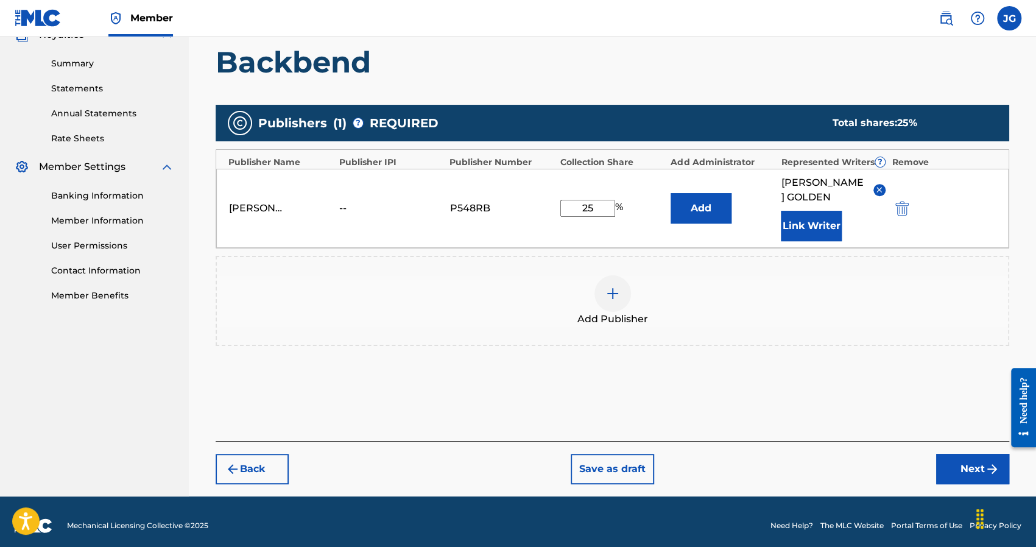
scroll to position [234, 0]
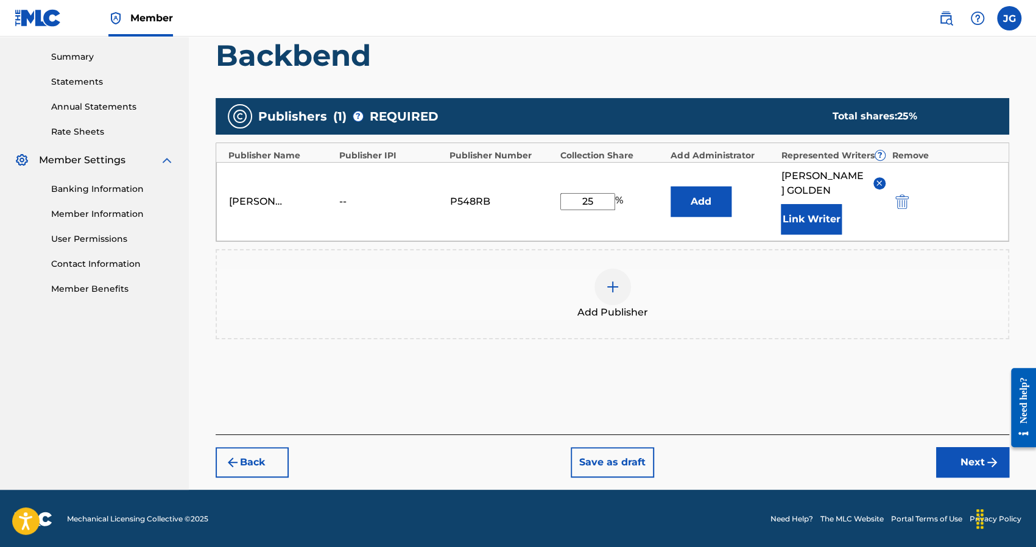
click at [963, 453] on button "Next" at bounding box center [972, 462] width 73 height 30
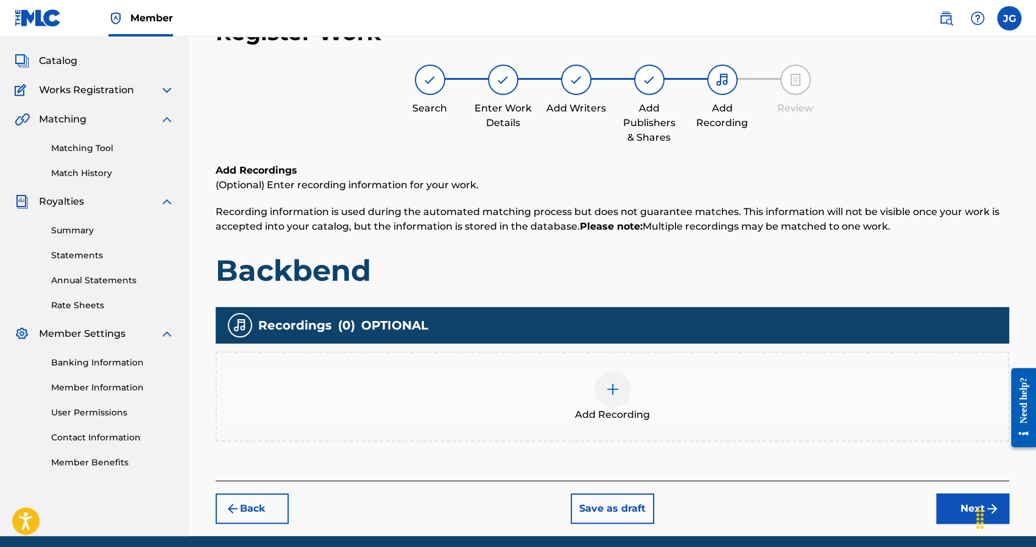
scroll to position [55, 0]
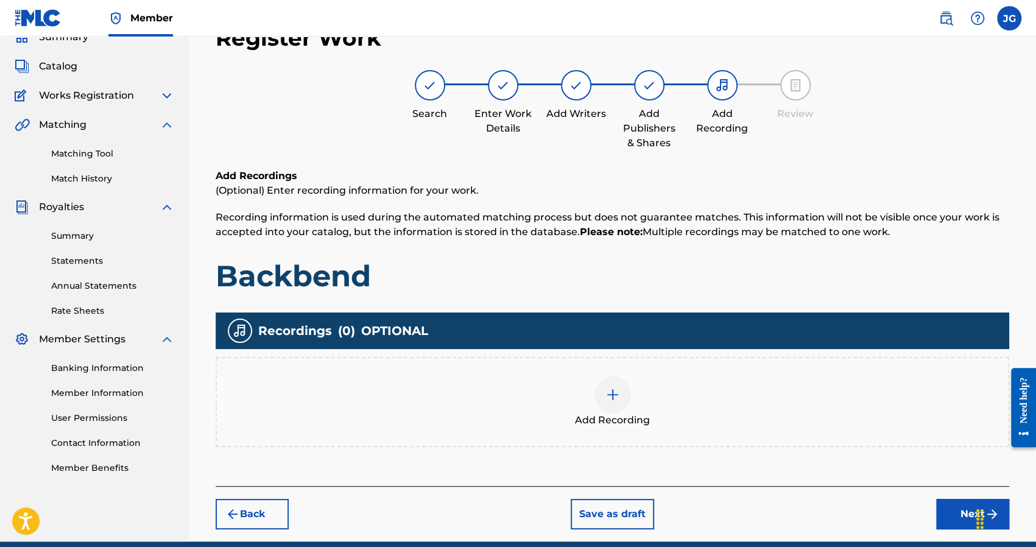
click at [944, 506] on button "Next" at bounding box center [972, 514] width 73 height 30
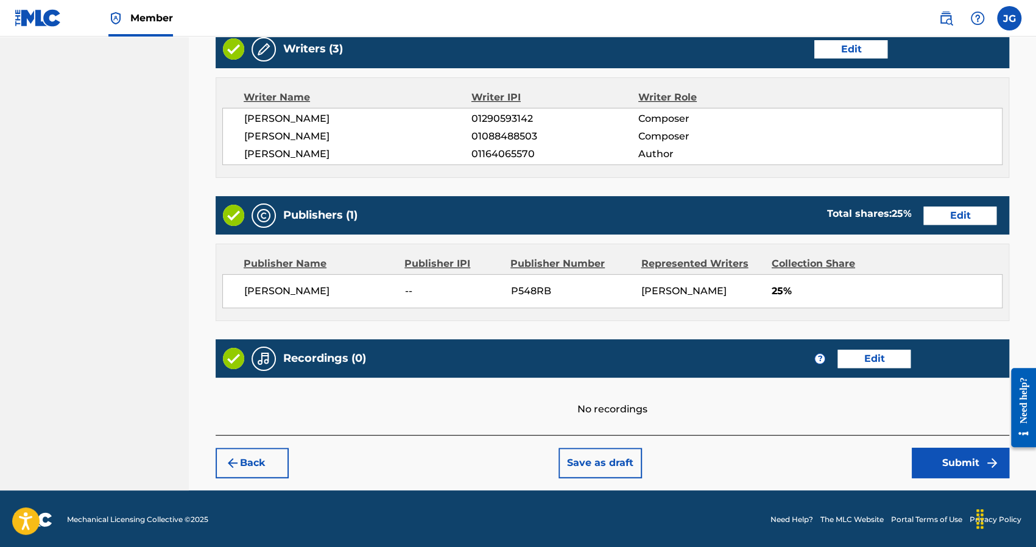
click at [260, 458] on button "Back" at bounding box center [252, 462] width 73 height 30
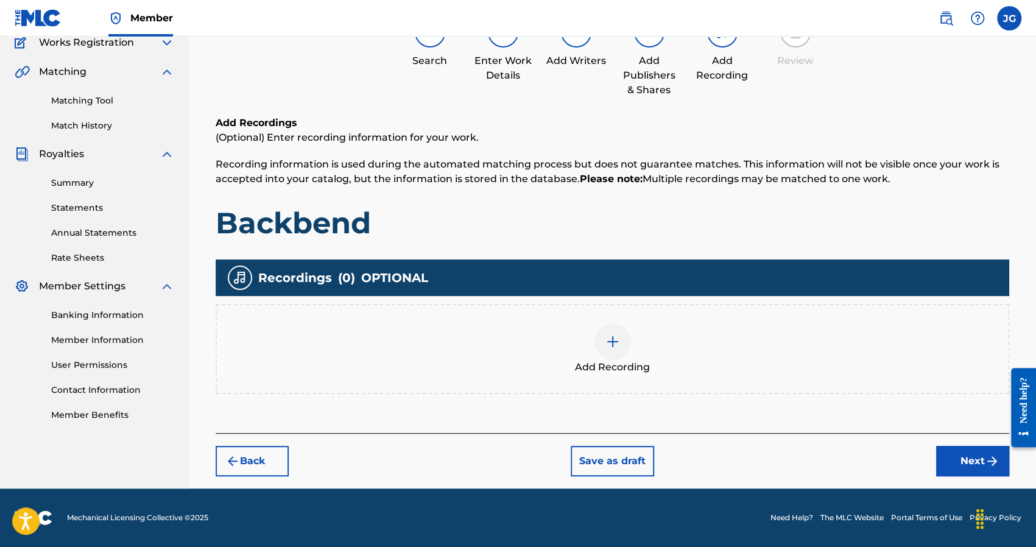
scroll to position [107, 0]
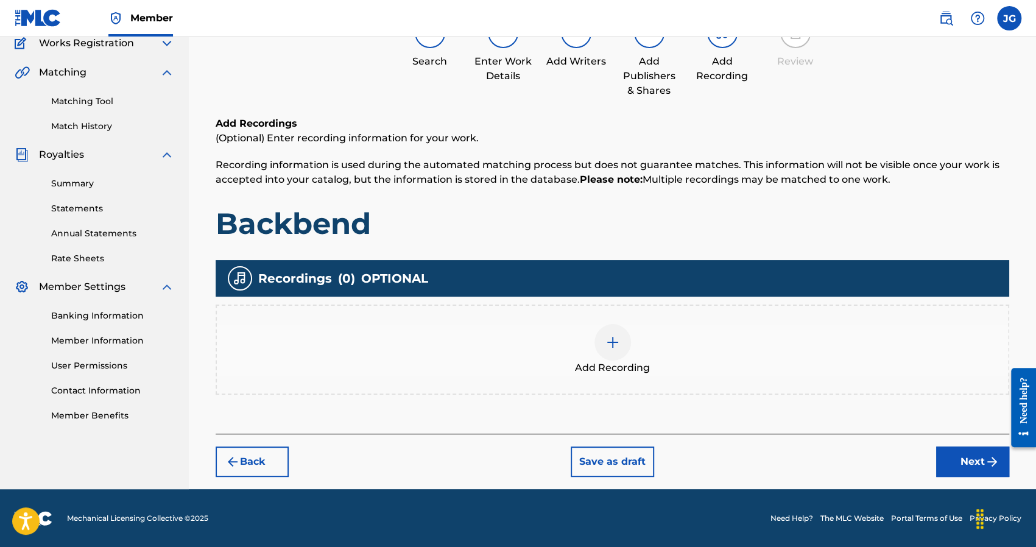
click at [629, 342] on div at bounding box center [612, 342] width 37 height 37
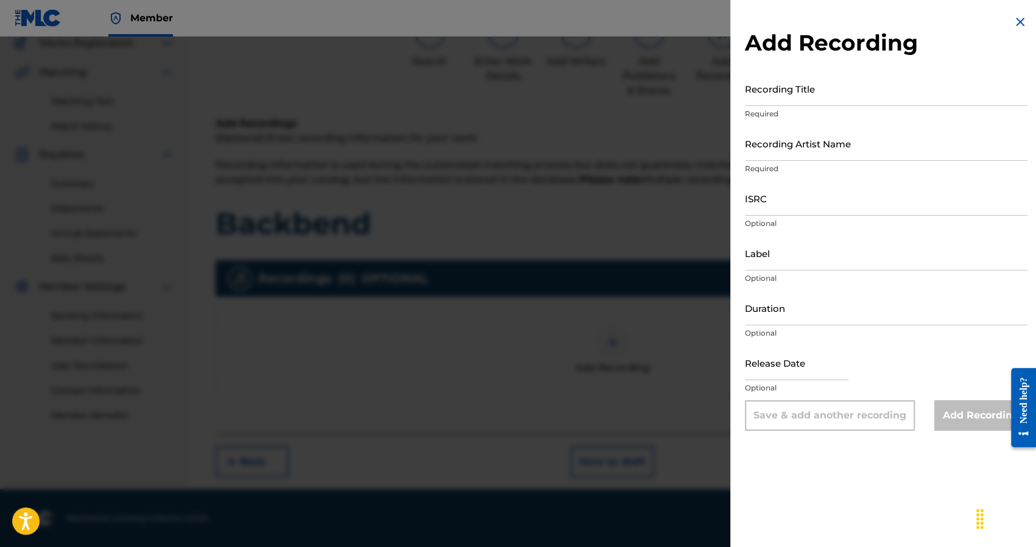
click at [793, 88] on input "Recording Title" at bounding box center [886, 88] width 282 height 35
type input "Backbend"
click at [825, 140] on input "Recording Artist Name" at bounding box center [886, 143] width 282 height 35
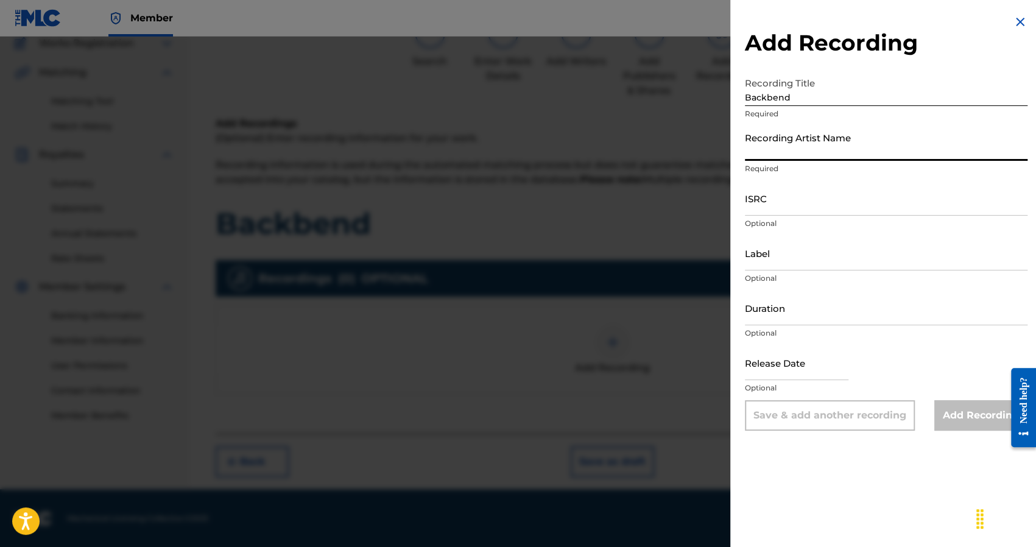
type input "YNC Traislime"
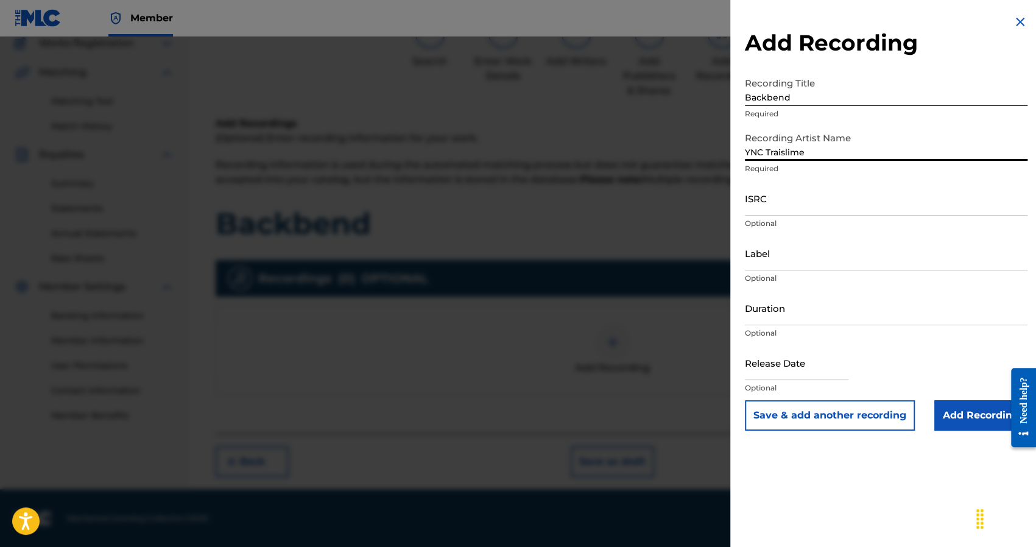
click at [792, 212] on input "ISRC" at bounding box center [886, 198] width 282 height 35
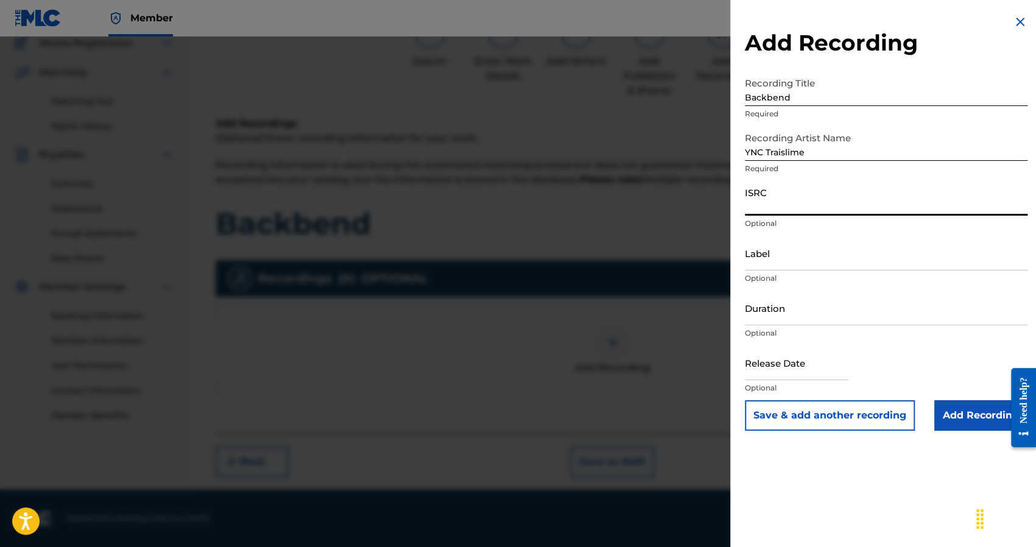
type input "TCAJL2564614"
click at [801, 264] on input "Label" at bounding box center [886, 253] width 282 height 35
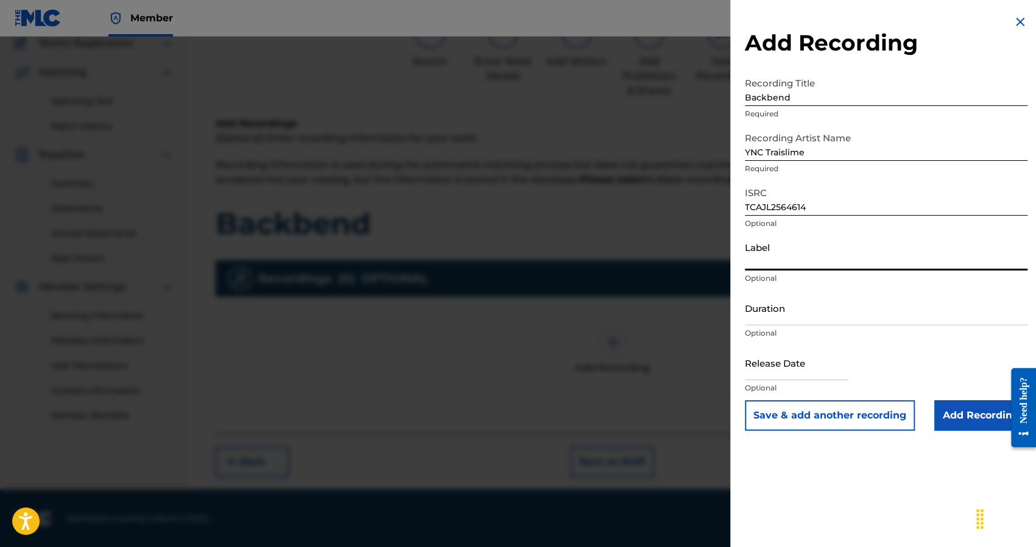
click at [799, 317] on input "Duration" at bounding box center [886, 307] width 282 height 35
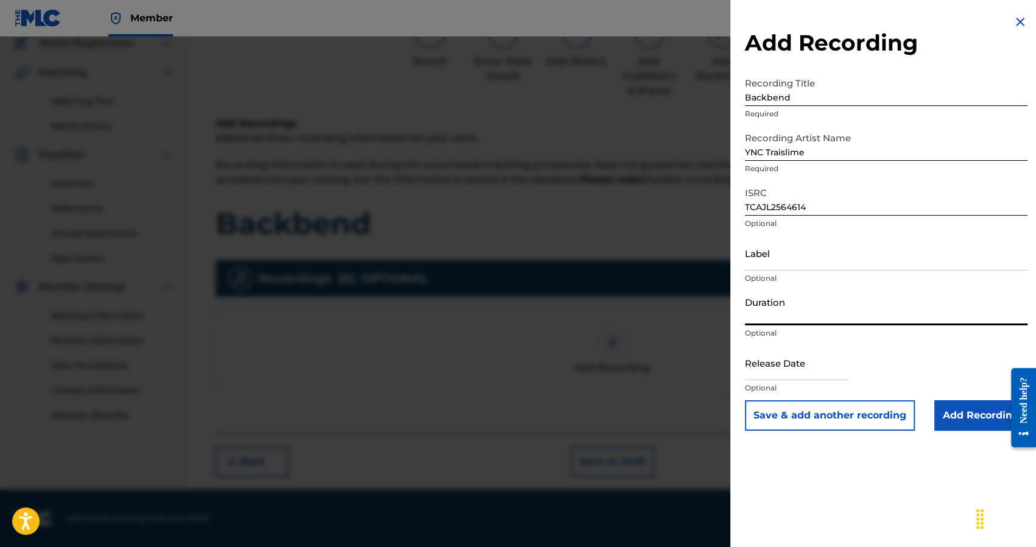
select select "7"
select select "2025"
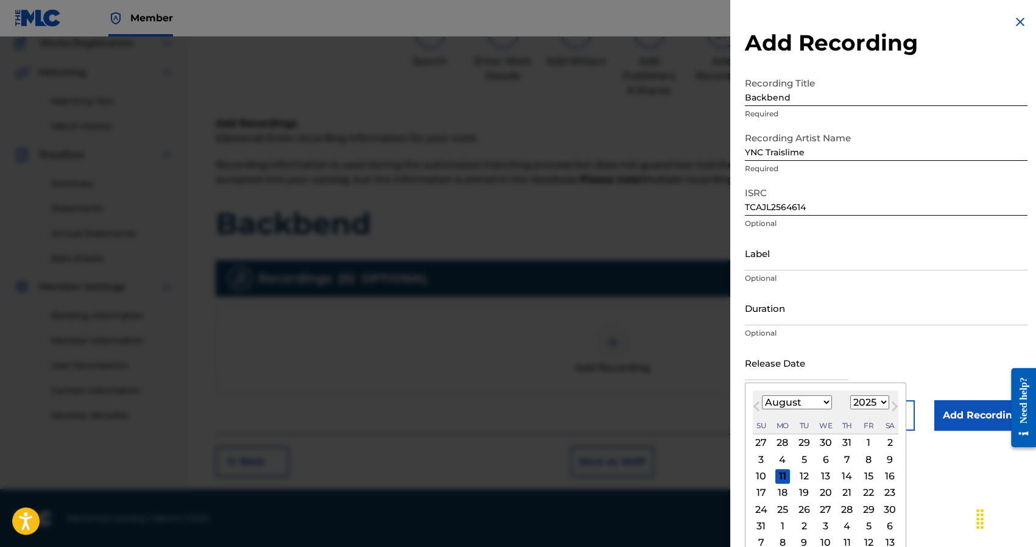
click at [847, 358] on input "text" at bounding box center [796, 362] width 103 height 35
click at [907, 359] on div "Release Date Previous Month Next Month August 2025 January February March April…" at bounding box center [886, 372] width 282 height 55
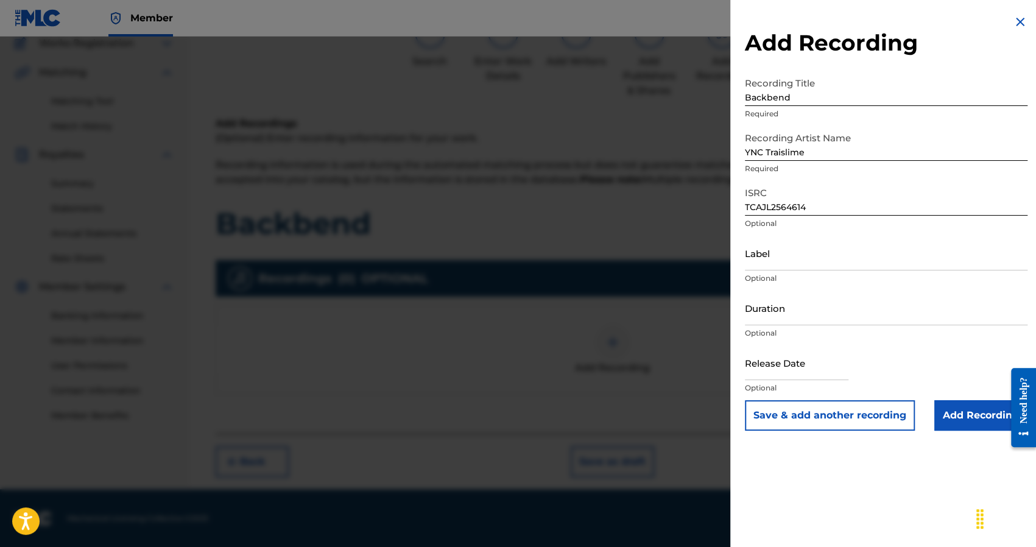
click at [990, 423] on input "Add Recording" at bounding box center [980, 415] width 93 height 30
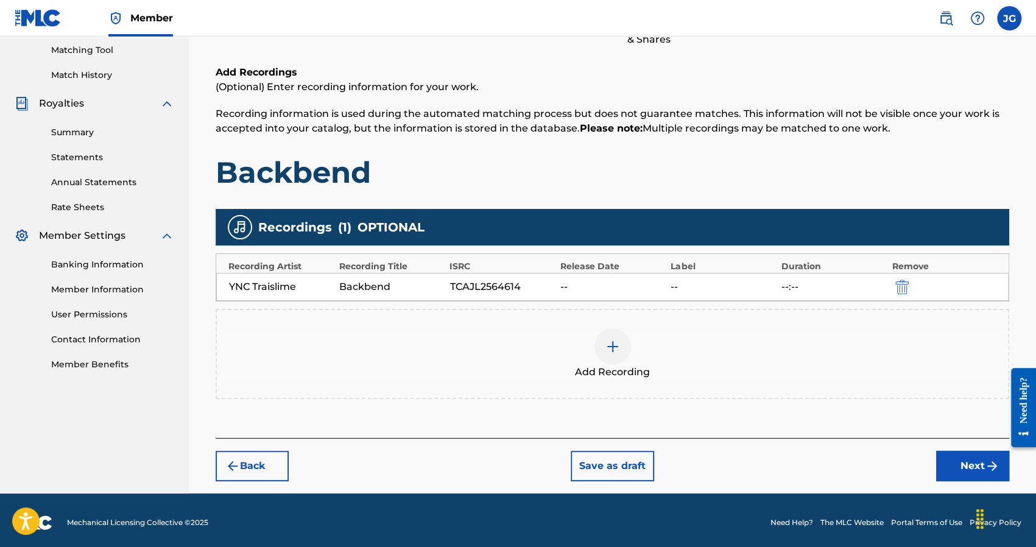
scroll to position [162, 0]
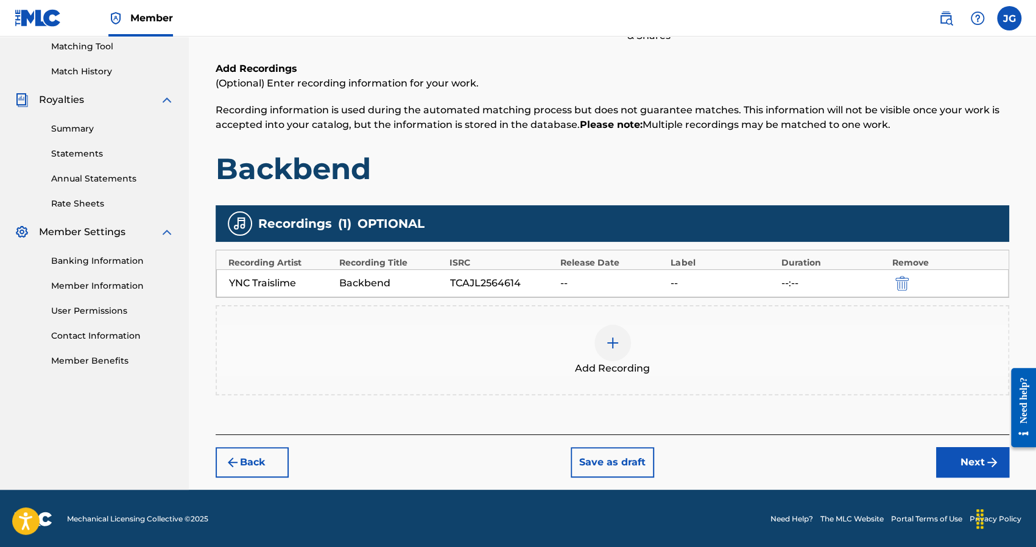
click at [942, 450] on button "Next" at bounding box center [972, 462] width 73 height 30
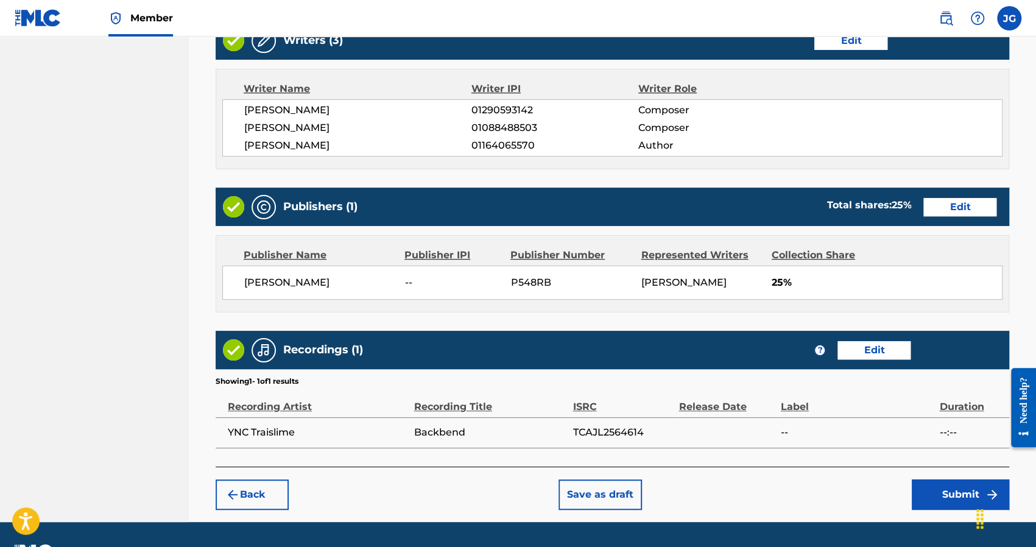
scroll to position [531, 0]
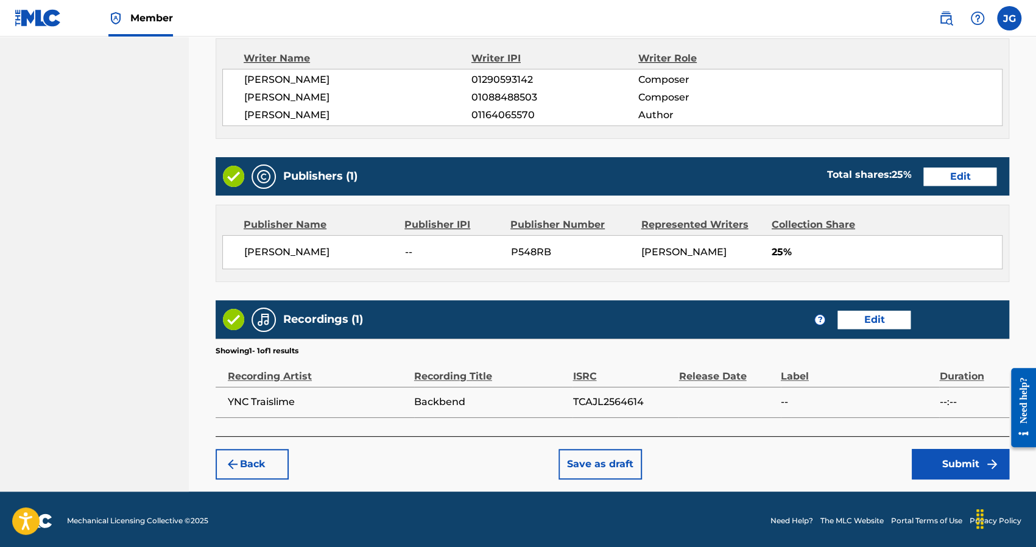
click at [930, 458] on button "Submit" at bounding box center [959, 464] width 97 height 30
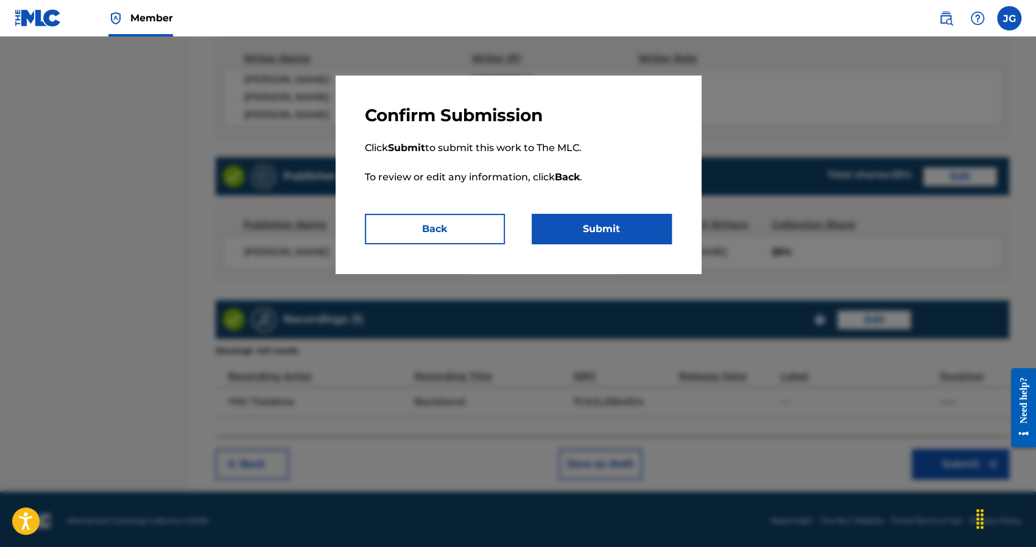
click at [587, 233] on button "Submit" at bounding box center [601, 229] width 140 height 30
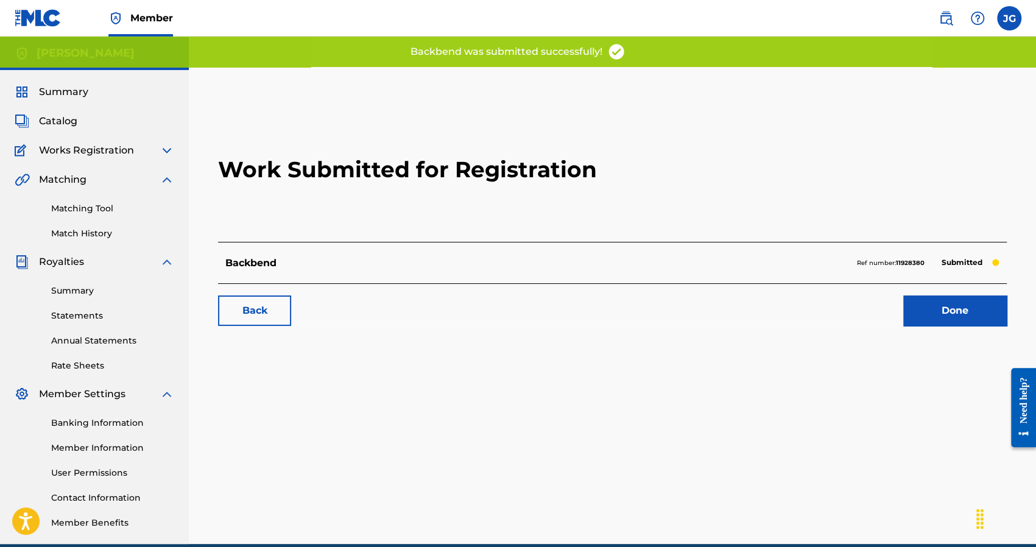
click at [938, 296] on link "Done" at bounding box center [954, 310] width 103 height 30
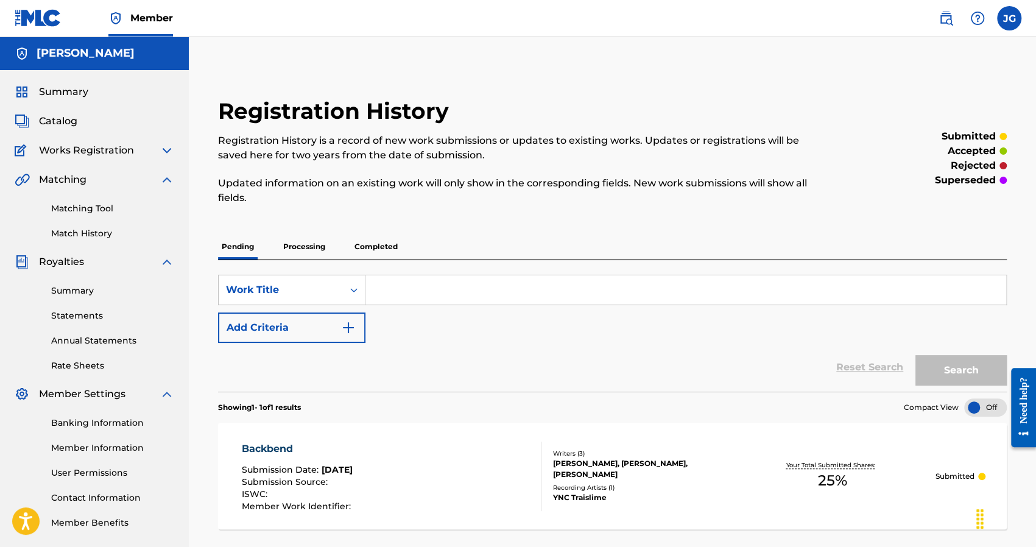
click at [61, 99] on span "Summary" at bounding box center [63, 92] width 49 height 15
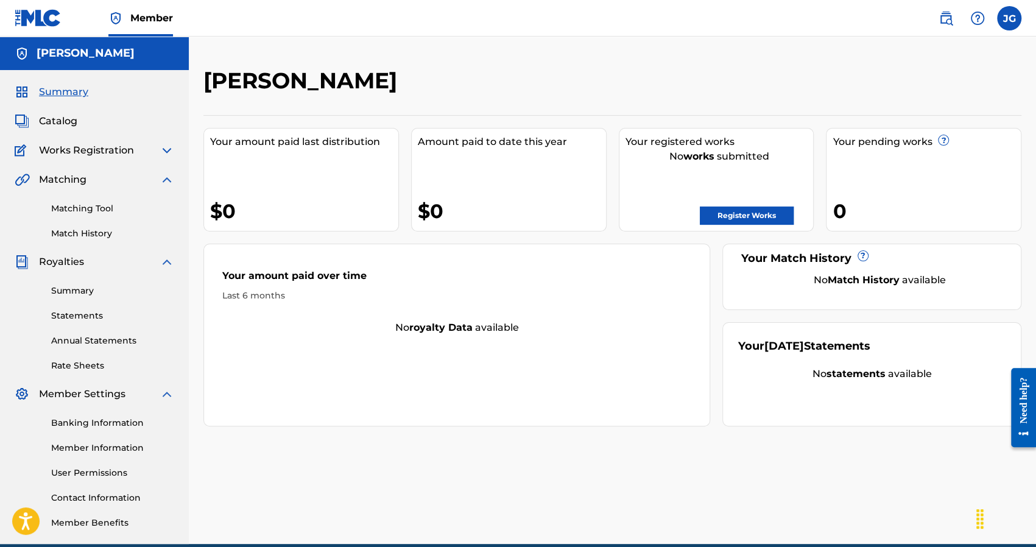
click at [69, 51] on h5 "[PERSON_NAME]" at bounding box center [86, 53] width 98 height 14
click at [71, 51] on h5 "[PERSON_NAME]" at bounding box center [86, 53] width 98 height 14
drag, startPoint x: 72, startPoint y: 54, endPoint x: 27, endPoint y: 52, distance: 45.1
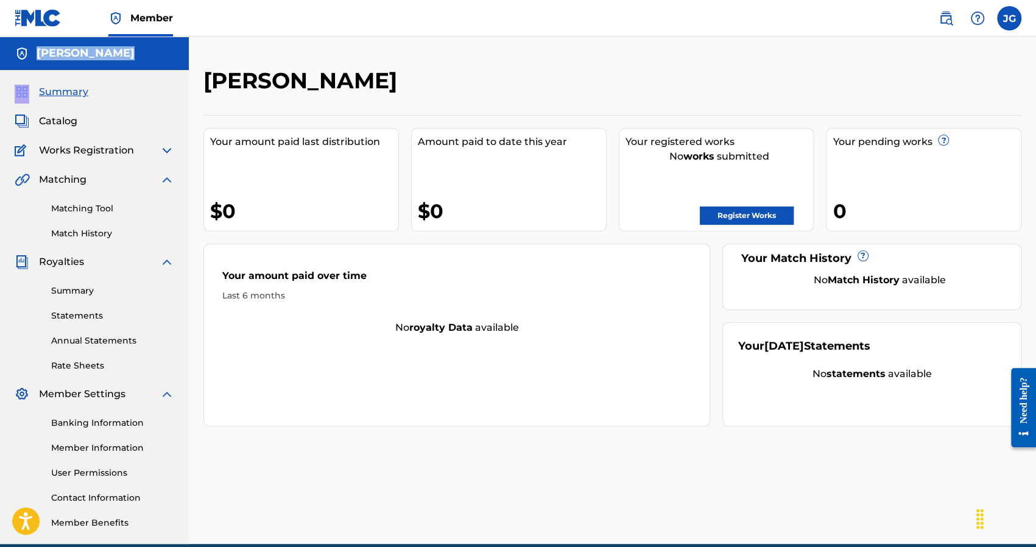
click at [27, 52] on img at bounding box center [22, 53] width 15 height 15
click at [24, 52] on img at bounding box center [22, 53] width 15 height 15
drag, startPoint x: 209, startPoint y: 54, endPoint x: 158, endPoint y: 60, distance: 51.5
click at [209, 54] on div "Joshus Golden Your amount paid last distribution $0 Amount paid to date this ye…" at bounding box center [612, 290] width 847 height 507
click at [131, 57] on div "[PERSON_NAME]" at bounding box center [94, 53] width 189 height 33
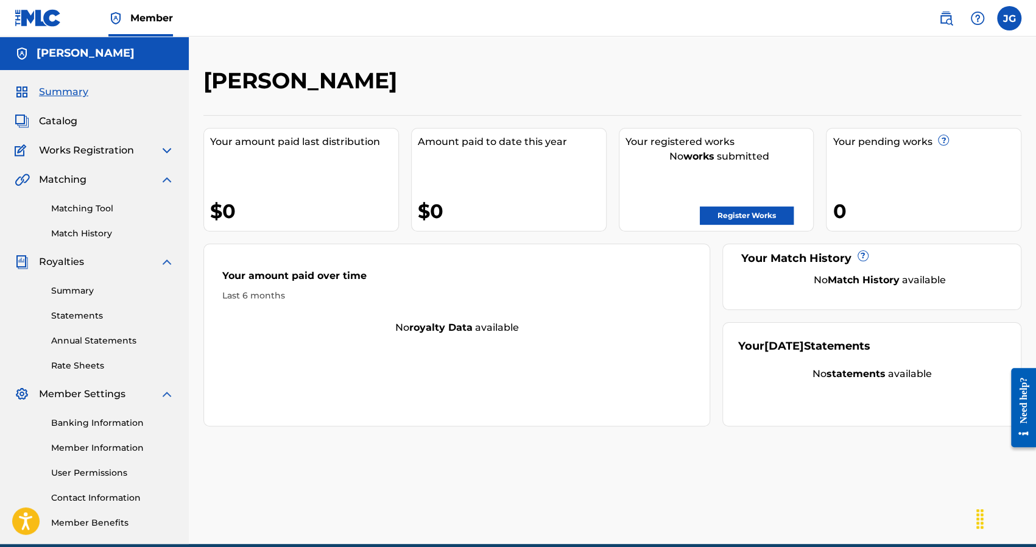
click at [468, 64] on div "Joshus Golden Your amount paid last distribution $0 Amount paid to date this ye…" at bounding box center [612, 290] width 847 height 507
drag, startPoint x: 273, startPoint y: 83, endPoint x: 287, endPoint y: 85, distance: 14.2
click at [287, 85] on h2 "[PERSON_NAME]" at bounding box center [303, 80] width 200 height 27
click at [285, 81] on h2 "[PERSON_NAME]" at bounding box center [303, 80] width 200 height 27
click at [1017, 12] on label at bounding box center [1009, 18] width 24 height 24
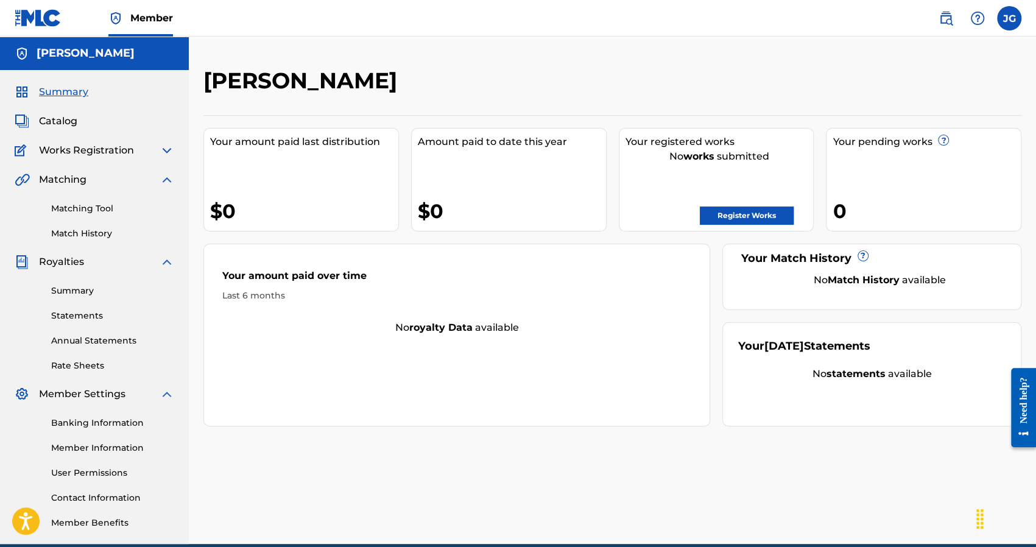
click at [1009, 18] on input "JG Joshua Golden 1sanjaybeats@gmail.com Profile Log out" at bounding box center [1009, 18] width 0 height 0
click at [513, 88] on div "[PERSON_NAME]" at bounding box center [517, 85] width 629 height 36
click at [62, 55] on h5 "[PERSON_NAME]" at bounding box center [86, 53] width 98 height 14
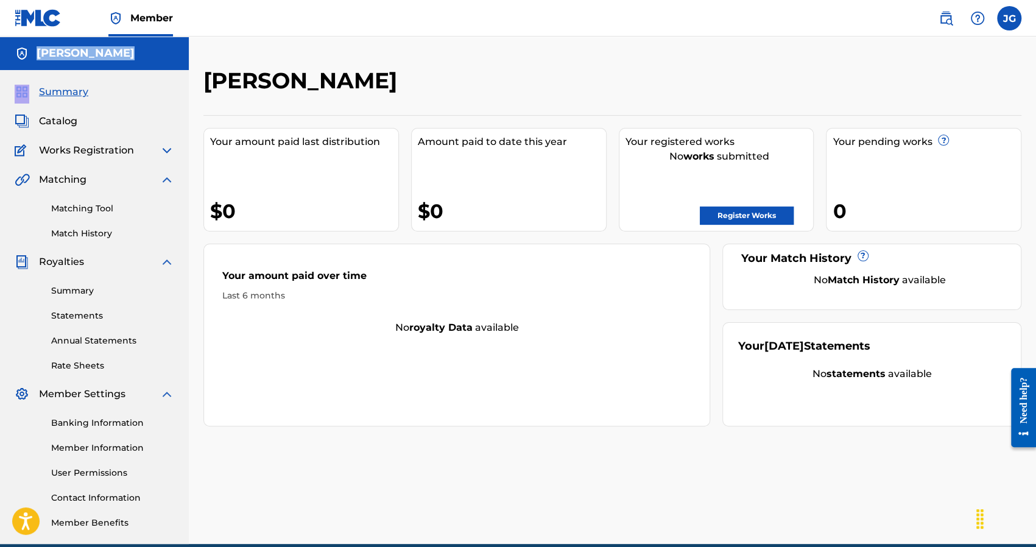
click at [77, 52] on h5 "[PERSON_NAME]" at bounding box center [86, 53] width 98 height 14
click at [147, 55] on div "[PERSON_NAME]" at bounding box center [94, 53] width 189 height 33
click at [240, 72] on h2 "[PERSON_NAME]" at bounding box center [303, 80] width 200 height 27
click at [415, 77] on div "[PERSON_NAME]" at bounding box center [517, 85] width 629 height 36
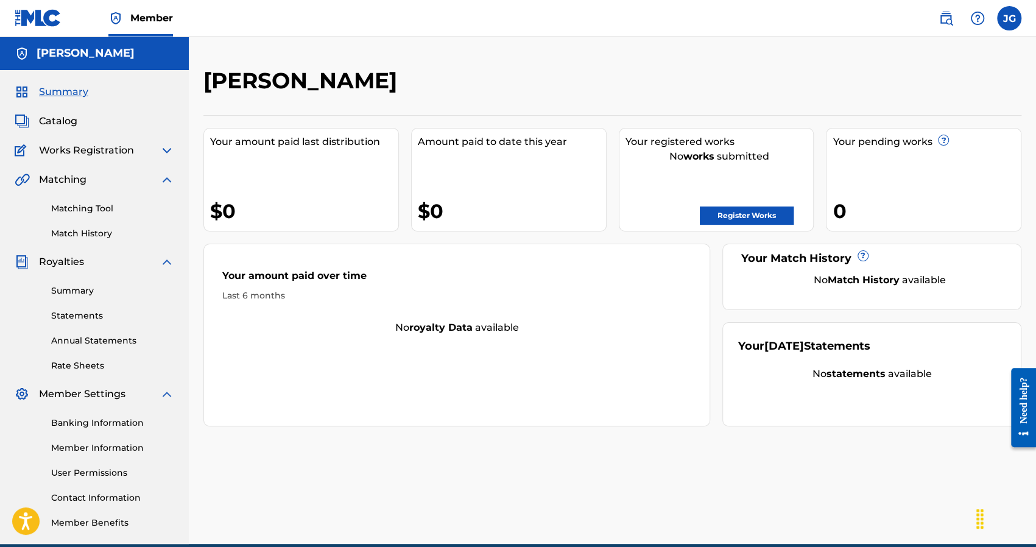
click at [78, 148] on span "Works Registration" at bounding box center [86, 150] width 95 height 15
click at [159, 152] on img at bounding box center [166, 150] width 15 height 15
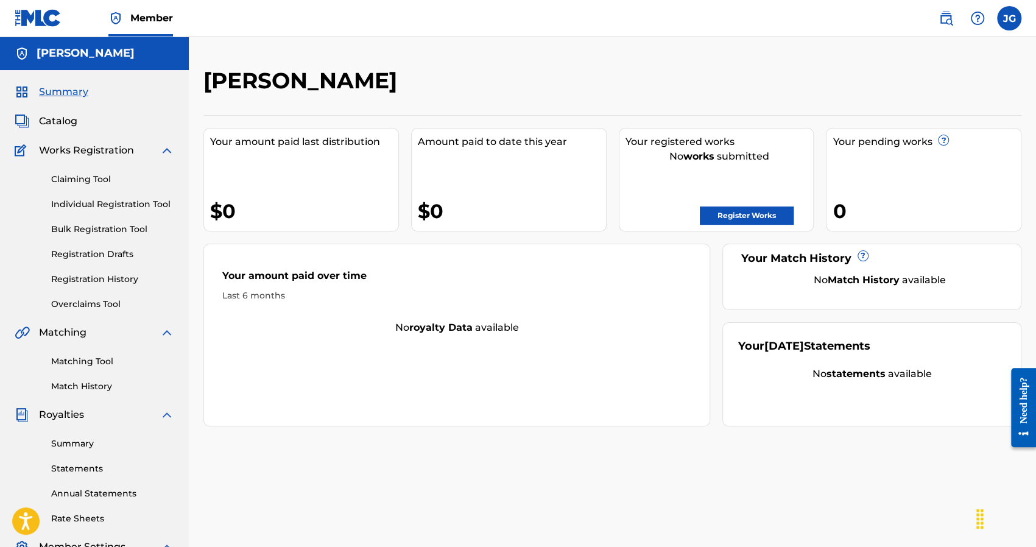
click at [89, 180] on link "Claiming Tool" at bounding box center [112, 179] width 123 height 13
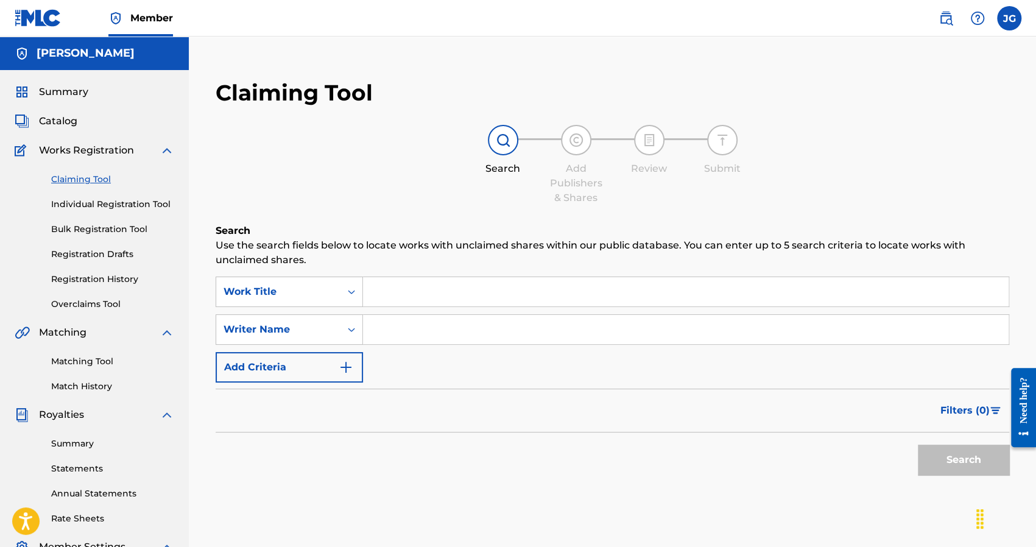
click at [96, 139] on div "Summary Catalog Works Registration Claiming Tool Individual Registration Tool B…" at bounding box center [94, 383] width 189 height 626
click at [60, 144] on span "Works Registration" at bounding box center [86, 150] width 95 height 15
click at [57, 117] on span "Catalog" at bounding box center [58, 121] width 38 height 15
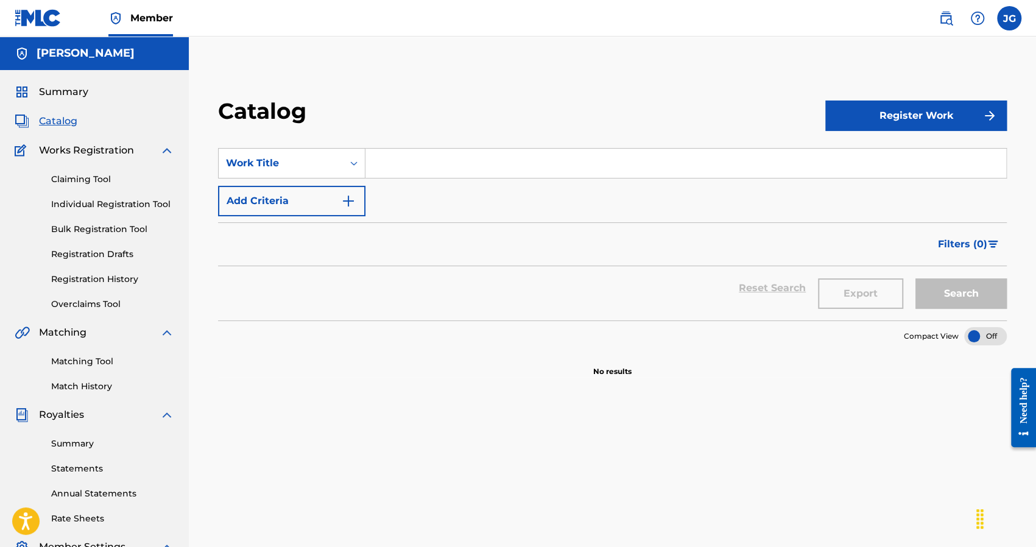
click at [384, 165] on input "Search Form" at bounding box center [685, 163] width 640 height 29
click at [861, 93] on div "Catalog Register Work SearchWithCriteria63422e2e-b766-460b-8306-f9037c5d1b2f Wo…" at bounding box center [612, 381] width 847 height 629
click at [866, 104] on button "Register Work" at bounding box center [915, 115] width 181 height 30
click at [871, 147] on link "Individual" at bounding box center [915, 155] width 181 height 29
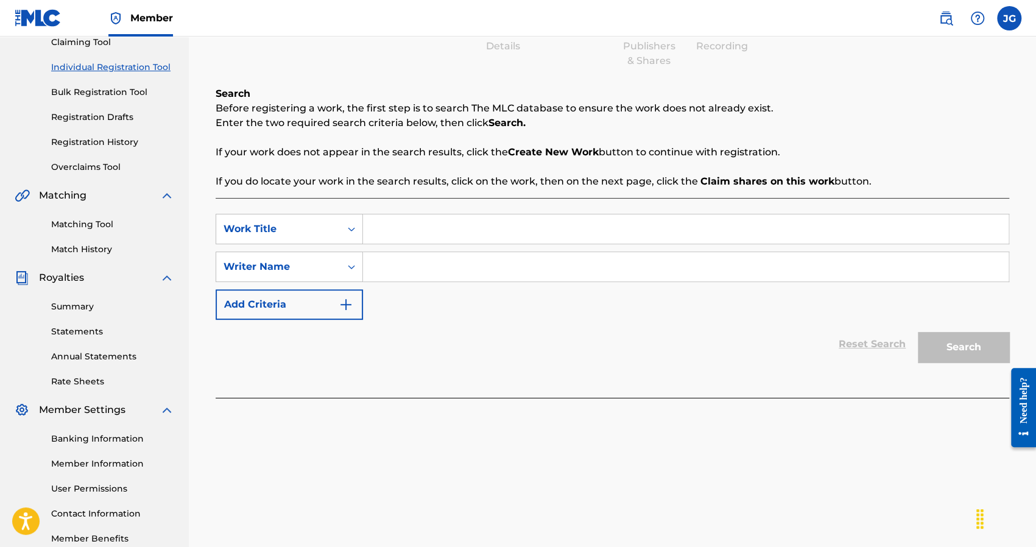
scroll to position [183, 0]
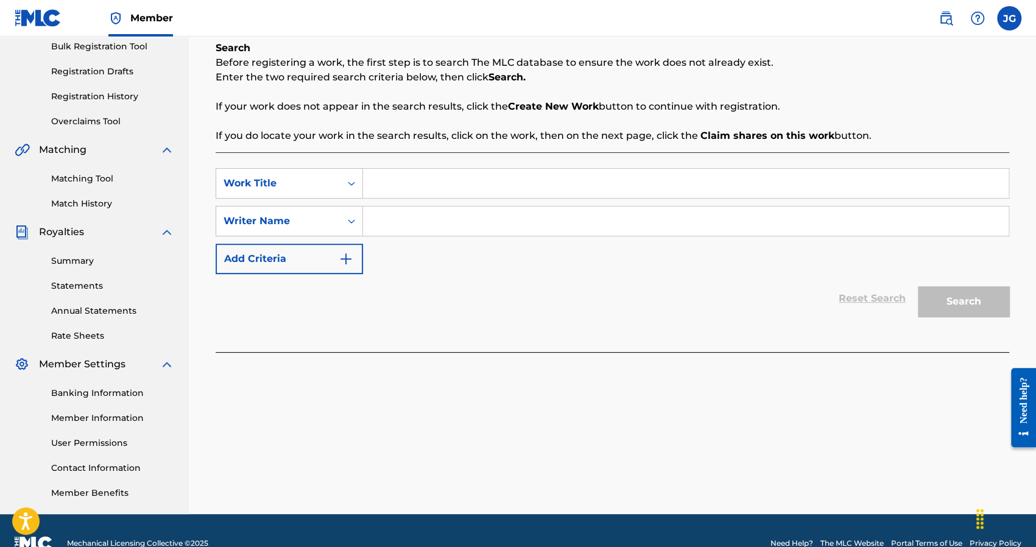
click at [401, 205] on div "SearchWithCriteria25d6eab0-8ec6-4078-b403-7dcf2f9cdf36 Work Title SearchWithCri…" at bounding box center [612, 221] width 793 height 106
click at [395, 181] on input "Search Form" at bounding box center [685, 183] width 645 height 29
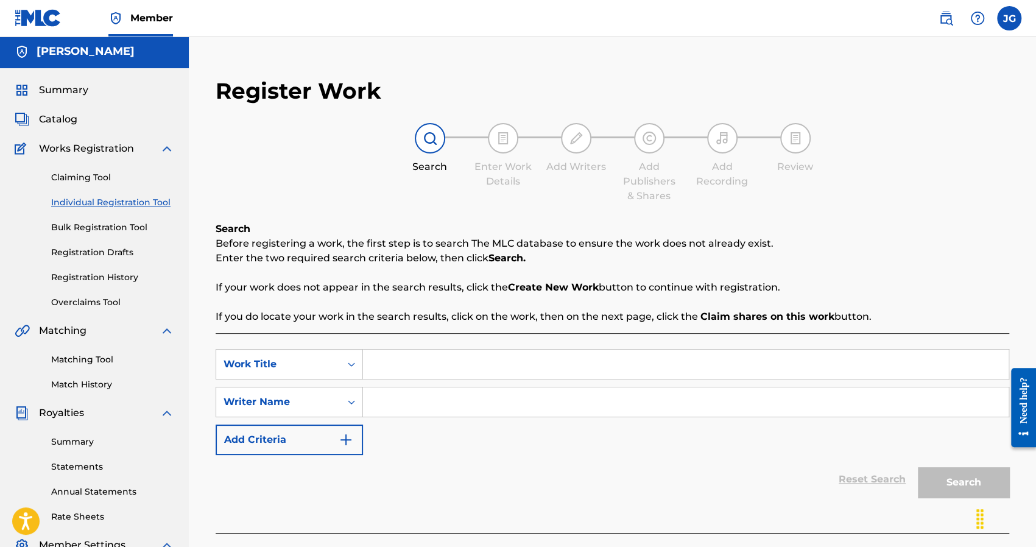
scroll to position [0, 0]
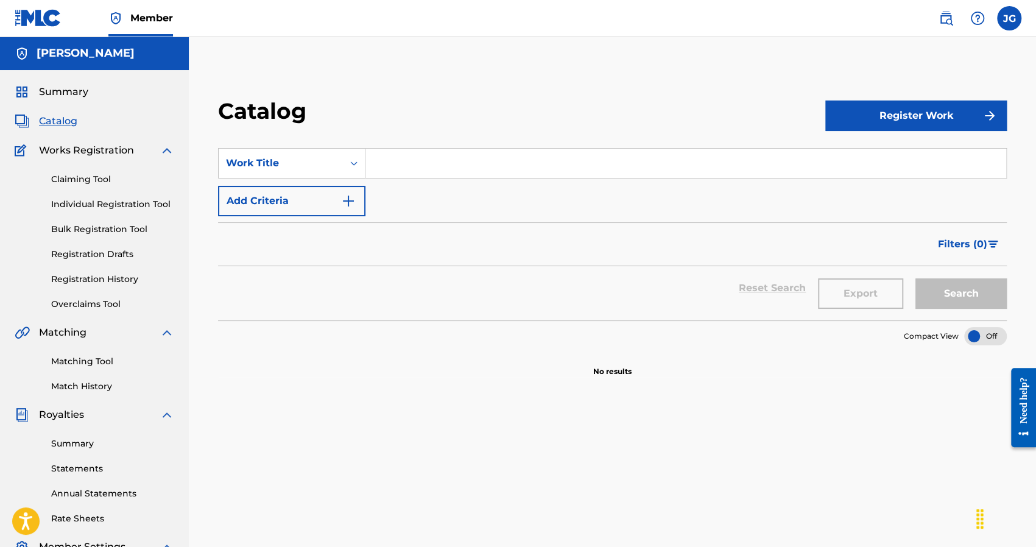
click at [903, 113] on button "Register Work" at bounding box center [915, 115] width 181 height 30
click at [886, 181] on link "By File Upload" at bounding box center [915, 184] width 181 height 29
click at [922, 103] on button "Register Work" at bounding box center [915, 115] width 181 height 30
click at [865, 150] on link "Individual" at bounding box center [915, 155] width 181 height 29
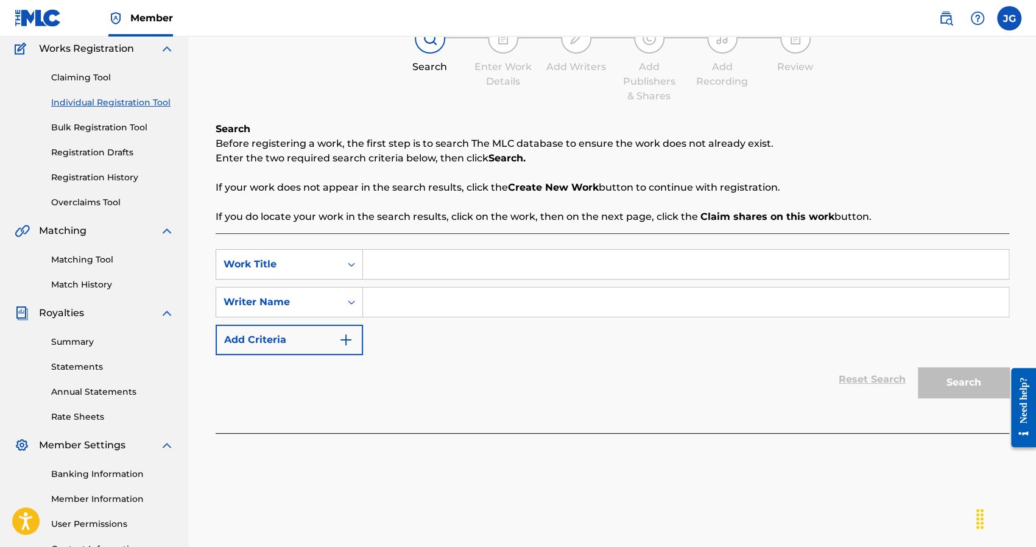
scroll to position [122, 0]
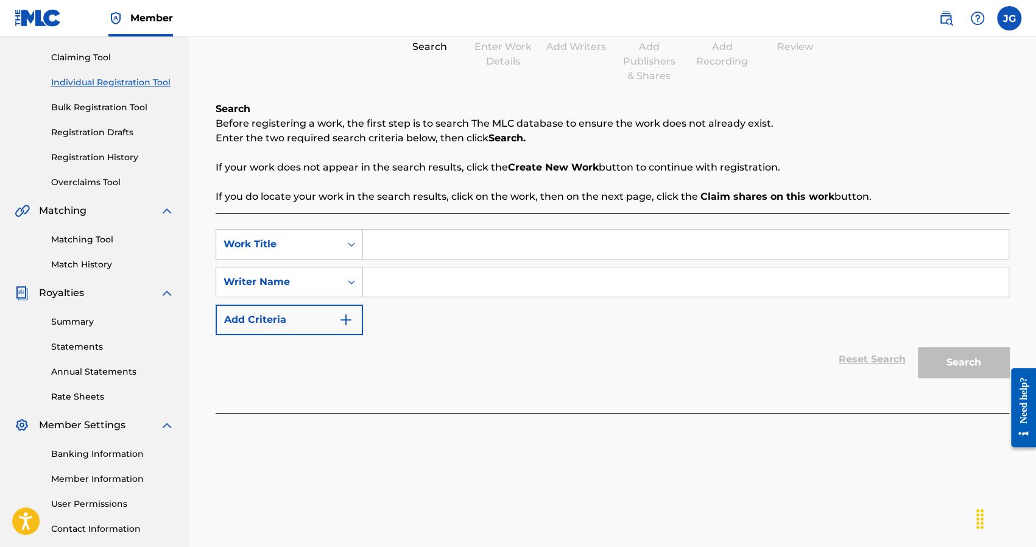
click at [425, 247] on input "Search Form" at bounding box center [685, 244] width 645 height 29
type input "high speed"
click at [443, 273] on input "Search Form" at bounding box center [685, 281] width 645 height 29
type input "dracbaby"
click at [917, 347] on button "Search" at bounding box center [962, 362] width 91 height 30
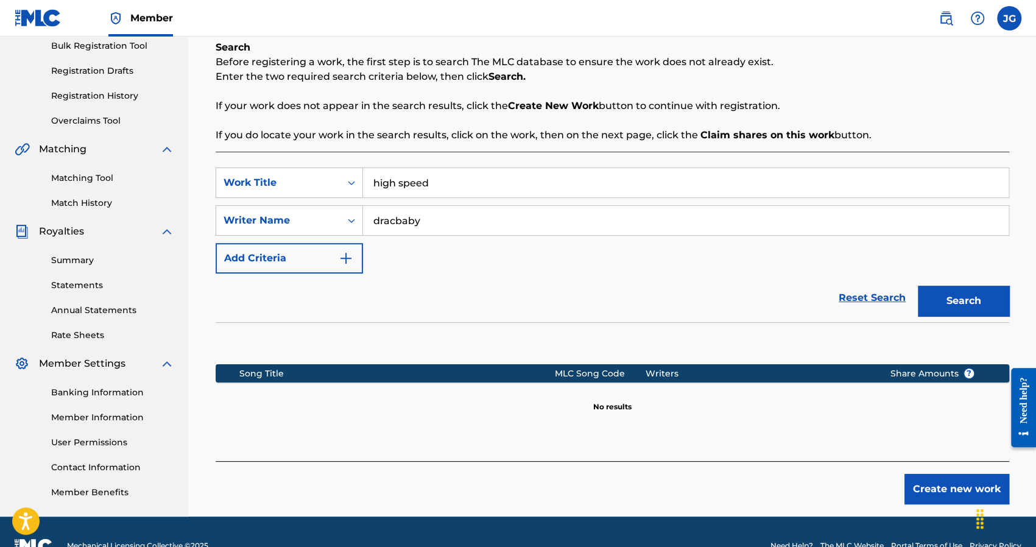
scroll to position [150, 0]
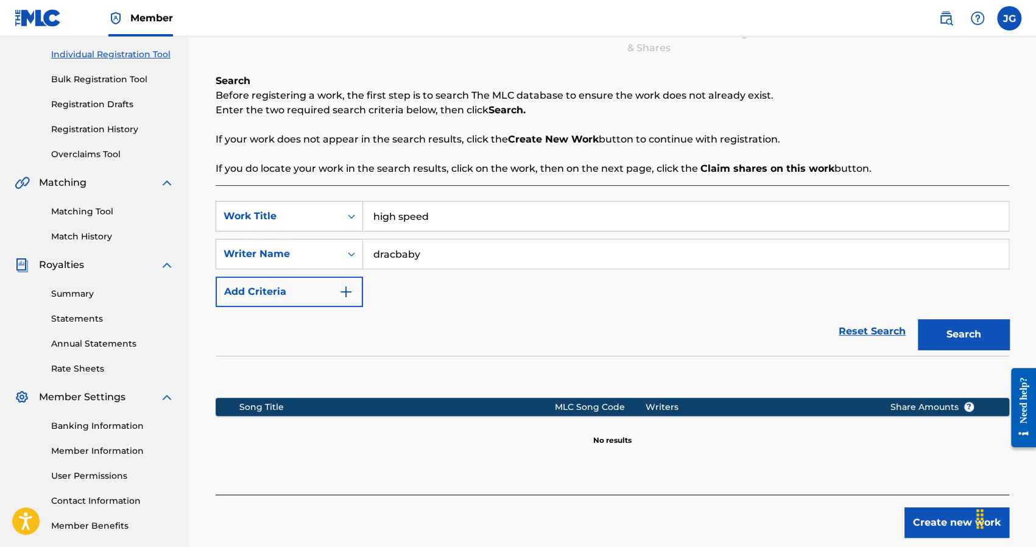
click at [936, 525] on button "Create new work" at bounding box center [956, 522] width 105 height 30
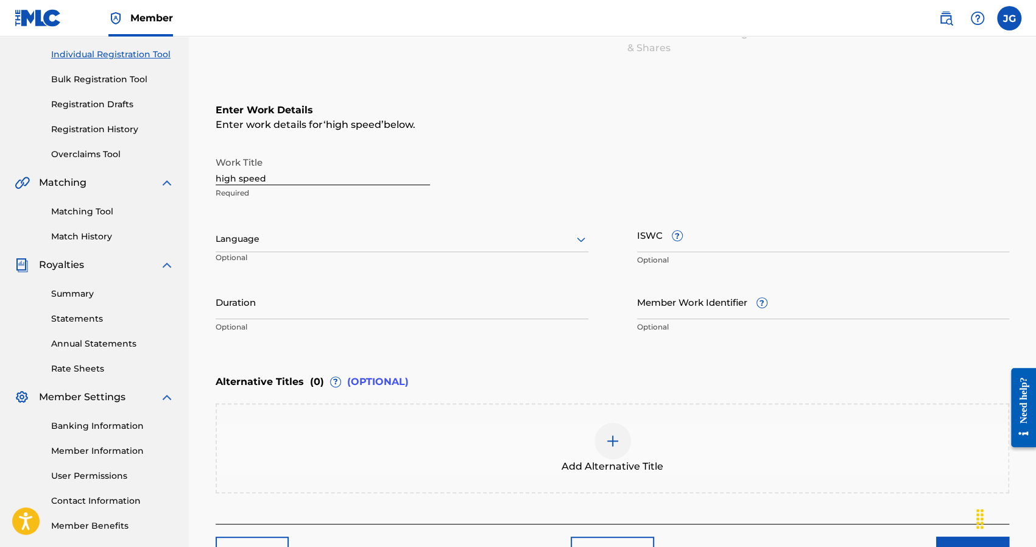
click at [317, 174] on input "high speed" at bounding box center [323, 167] width 214 height 35
drag, startPoint x: 219, startPoint y: 176, endPoint x: 155, endPoint y: 187, distance: 65.5
click at [161, 187] on main "Joshus Golden Summary Catalog Works Registration Claiming Tool Individual Regis…" at bounding box center [518, 233] width 1036 height 692
click at [246, 175] on input "High speed" at bounding box center [323, 167] width 214 height 35
click at [242, 175] on input "High speed" at bounding box center [323, 167] width 214 height 35
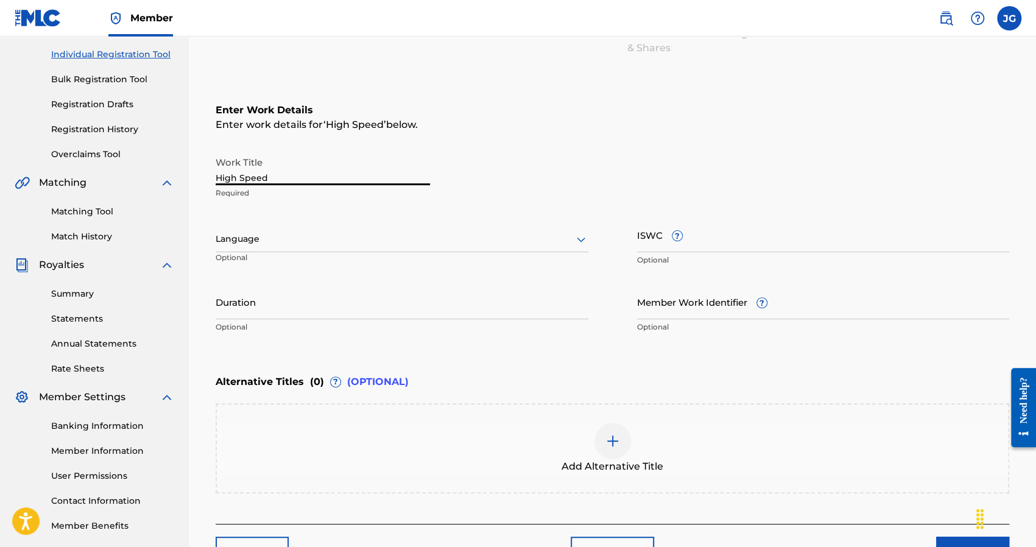
type input "High Speed"
click at [397, 137] on div "Enter Work Details Enter work details for ‘ High Speed ’ below. Work Title High…" at bounding box center [612, 221] width 793 height 295
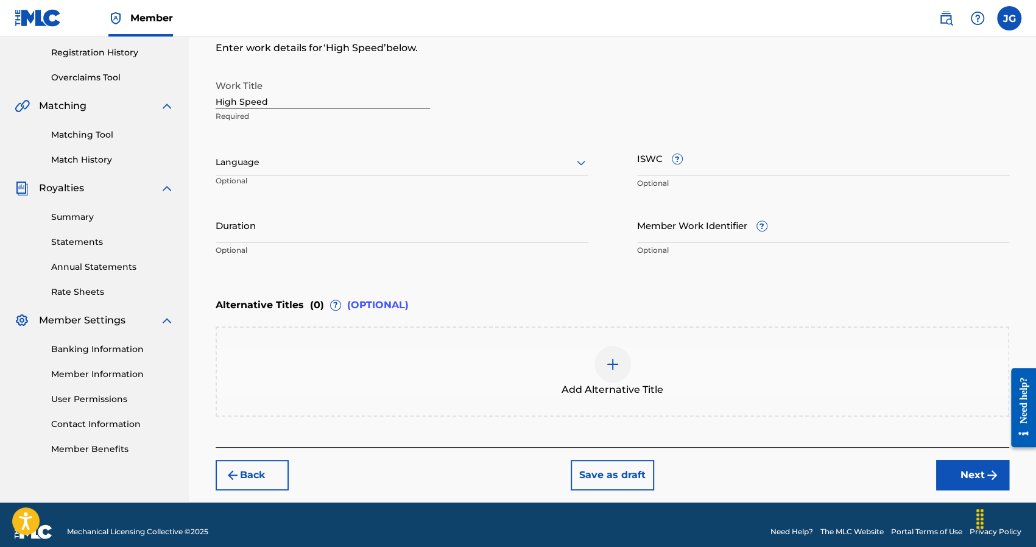
scroll to position [240, 0]
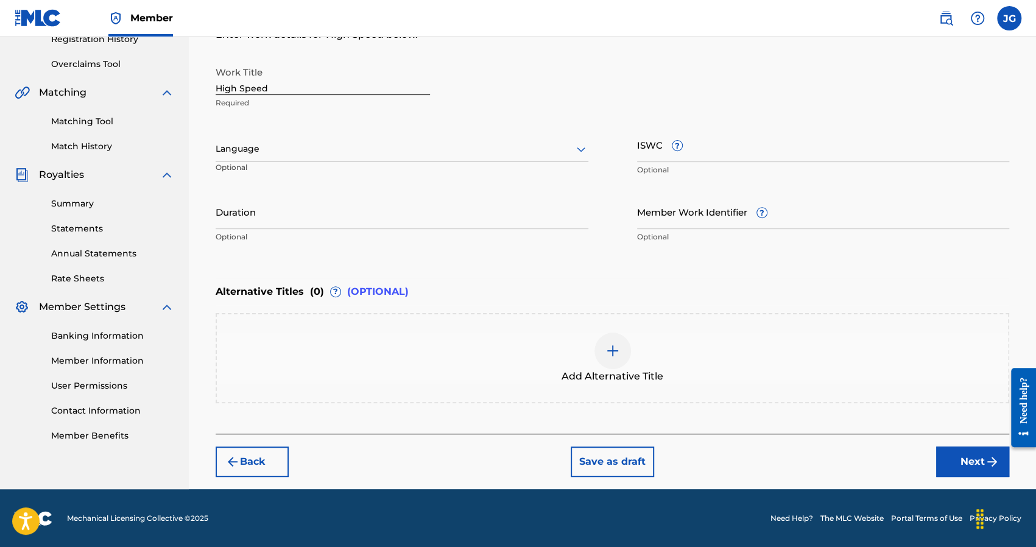
click at [955, 452] on button "Next" at bounding box center [972, 461] width 73 height 30
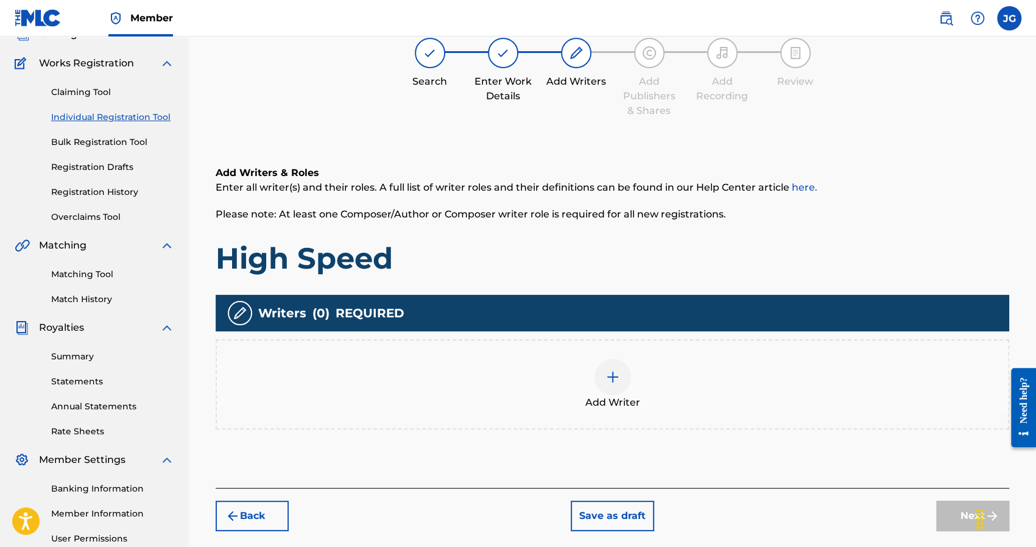
scroll to position [208, 0]
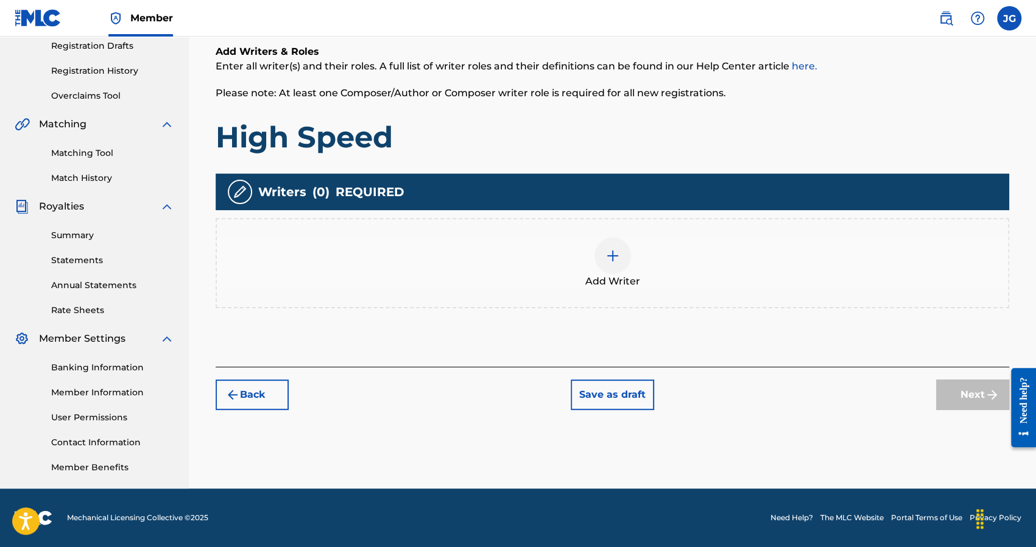
click at [590, 272] on div "Add Writer" at bounding box center [612, 262] width 791 height 51
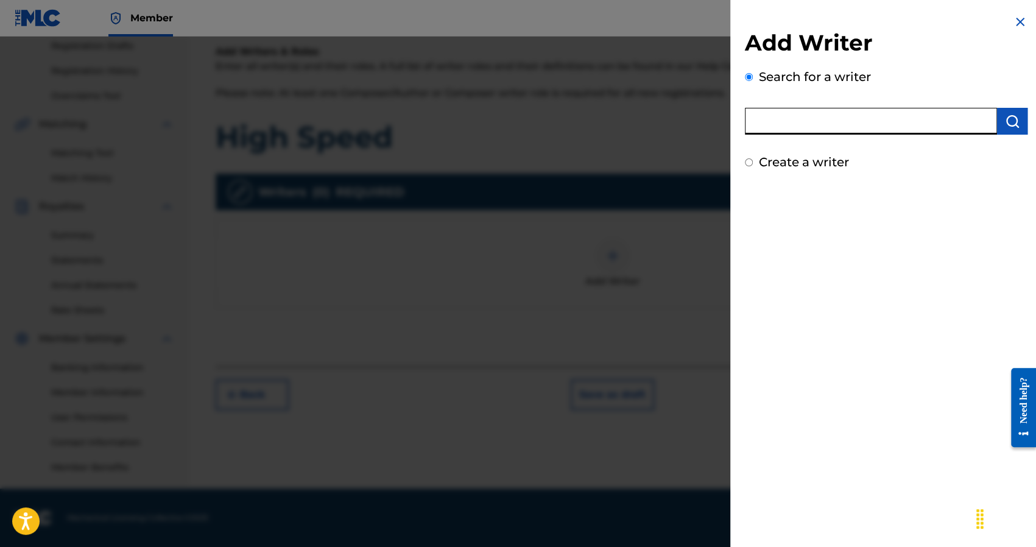
click at [829, 113] on input "text" at bounding box center [871, 121] width 252 height 27
type input "Joshua Golden"
click at [1013, 127] on img "submit" at bounding box center [1011, 121] width 15 height 15
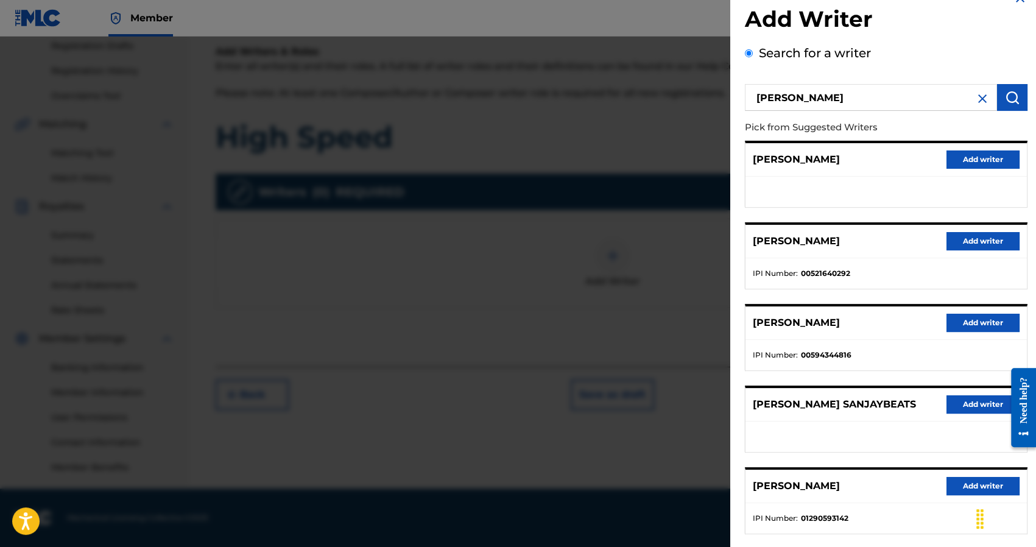
scroll to position [85, 0]
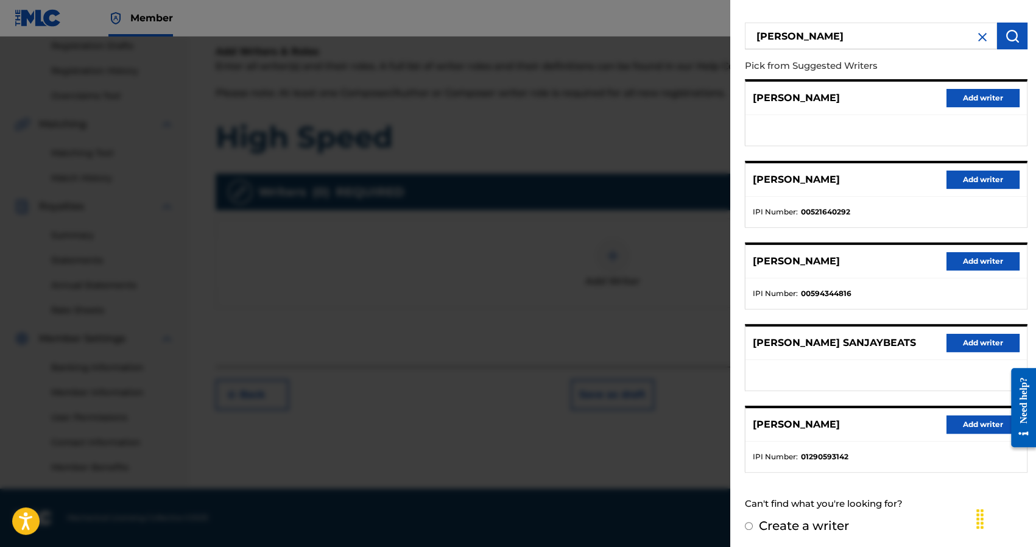
click at [960, 425] on button "Add writer" at bounding box center [982, 424] width 73 height 18
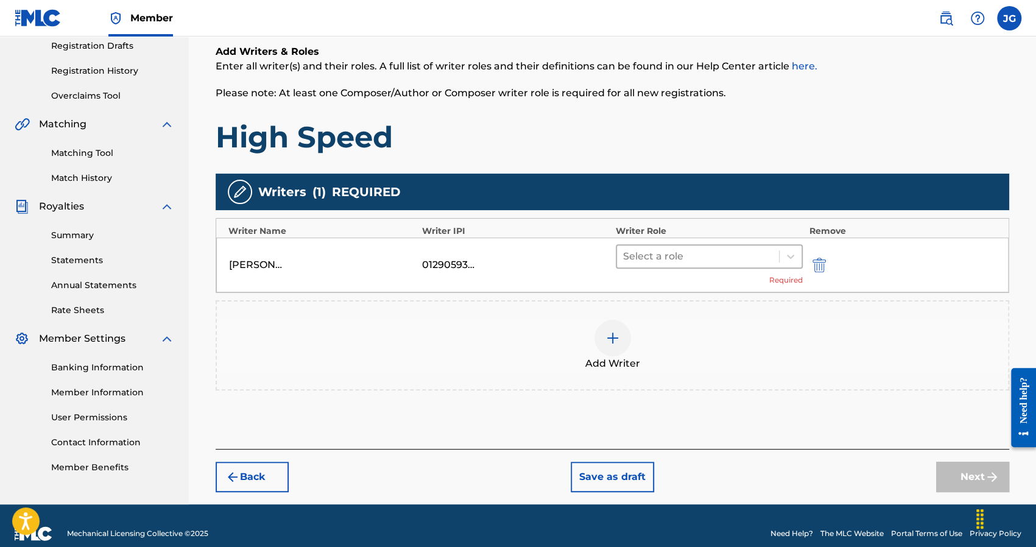
click at [678, 246] on div "Select a role" at bounding box center [698, 256] width 162 height 22
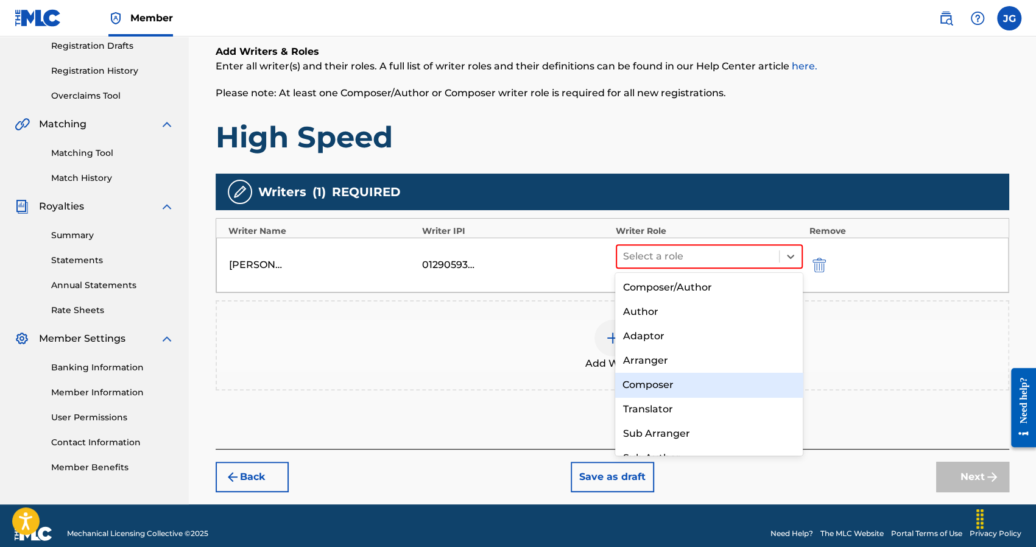
click at [654, 386] on div "Composer" at bounding box center [709, 385] width 188 height 24
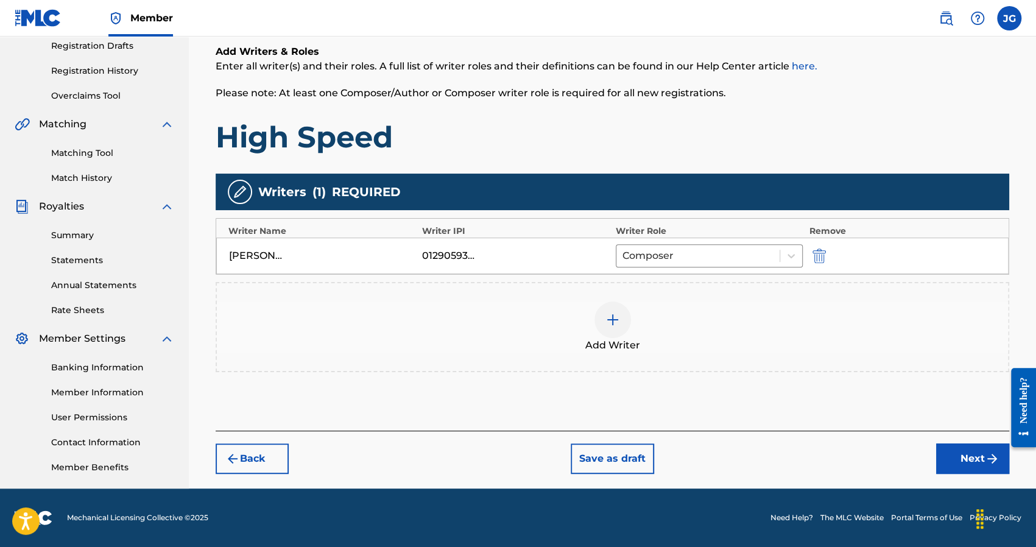
click at [605, 320] on img at bounding box center [612, 319] width 15 height 15
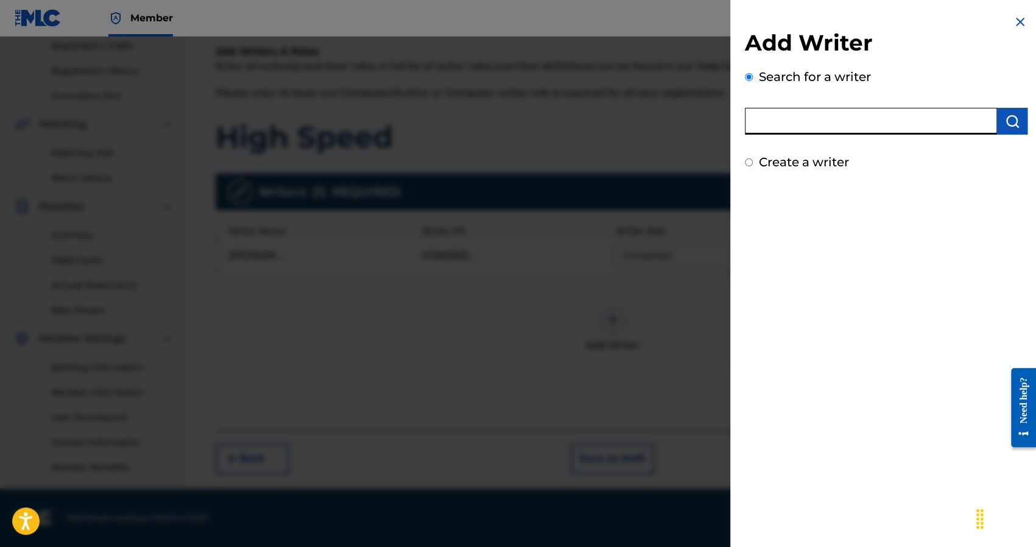
click at [844, 121] on input "text" at bounding box center [871, 121] width 252 height 27
paste input "FELIX REGINALD"
drag, startPoint x: 791, startPoint y: 121, endPoint x: 873, endPoint y: 120, distance: 82.2
click at [874, 121] on input "FELIX REGINALD" at bounding box center [871, 121] width 252 height 27
drag, startPoint x: 789, startPoint y: 121, endPoint x: 912, endPoint y: 116, distance: 123.1
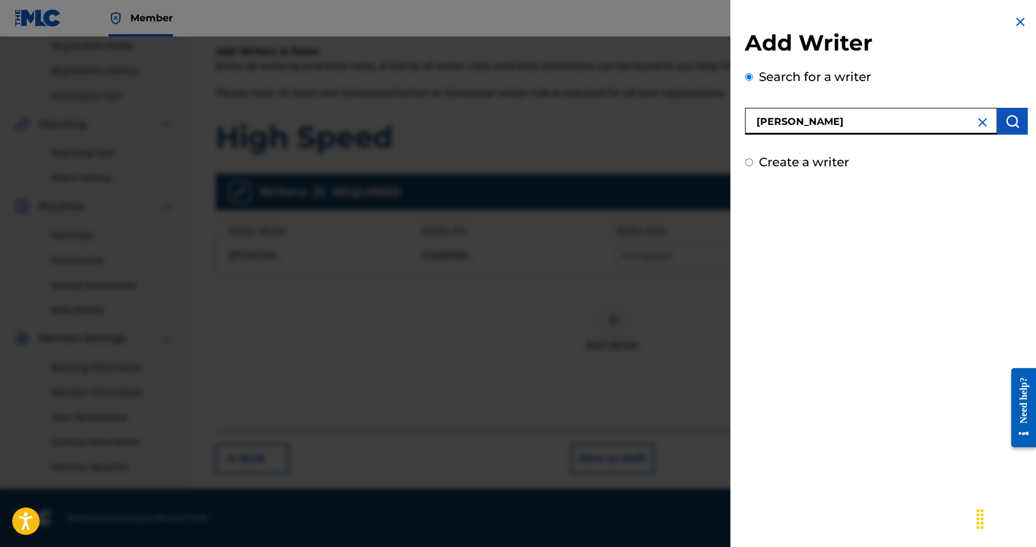
click at [912, 116] on input "FELIX REGINALD" at bounding box center [871, 121] width 252 height 27
click at [755, 119] on input "FELIX" at bounding box center [871, 121] width 252 height 27
paste input "REGINALD"
type input "REGINALD FELIX"
click at [1000, 119] on button "submit" at bounding box center [1012, 121] width 30 height 27
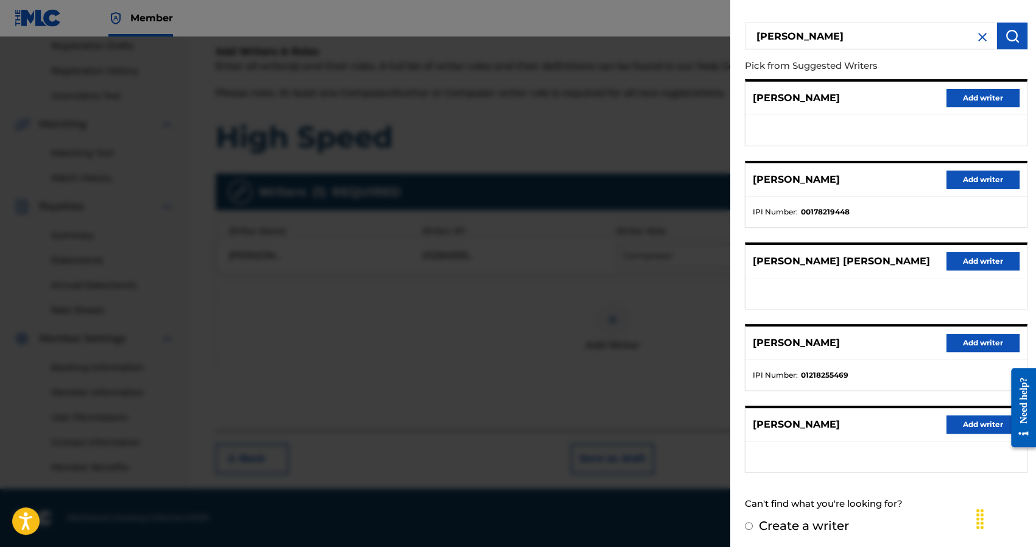
click at [991, 336] on button "Add writer" at bounding box center [982, 343] width 73 height 18
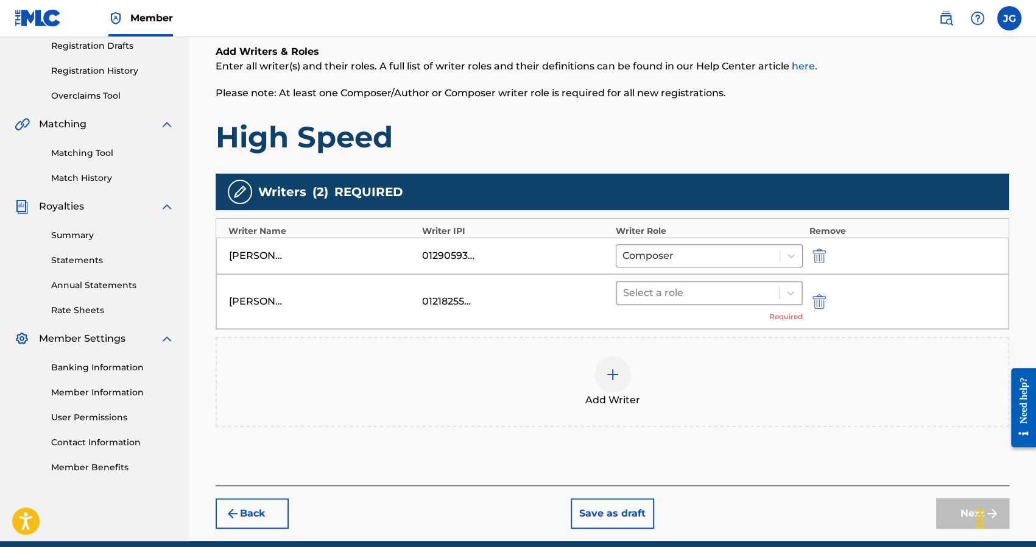
click at [723, 288] on div at bounding box center [698, 292] width 150 height 17
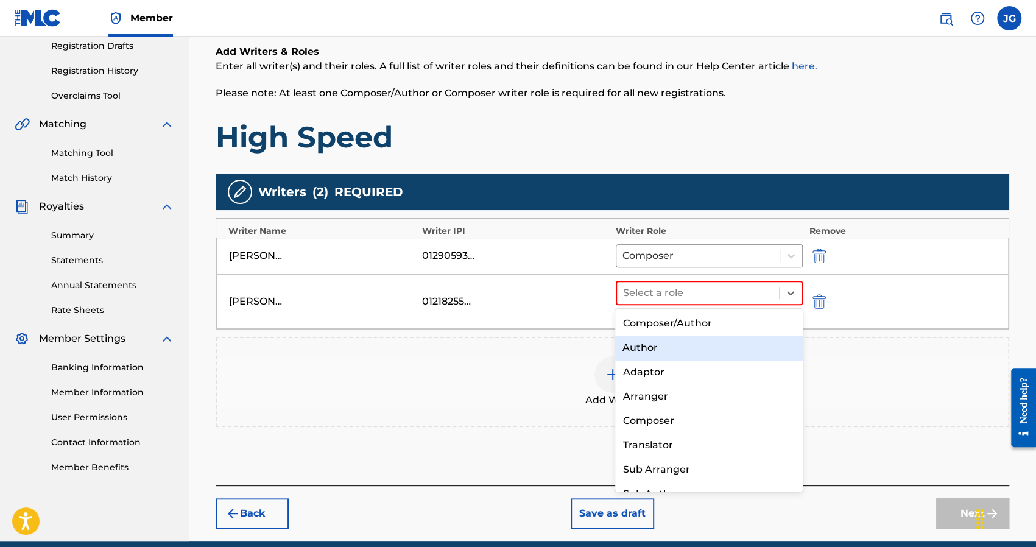
click at [664, 349] on div "Author" at bounding box center [709, 347] width 188 height 24
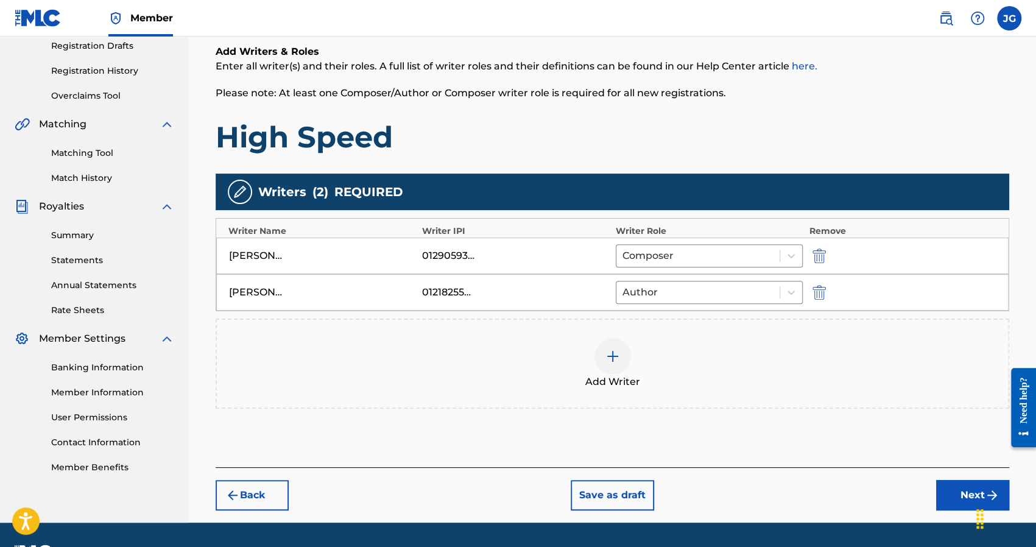
click at [605, 359] on img at bounding box center [612, 356] width 15 height 15
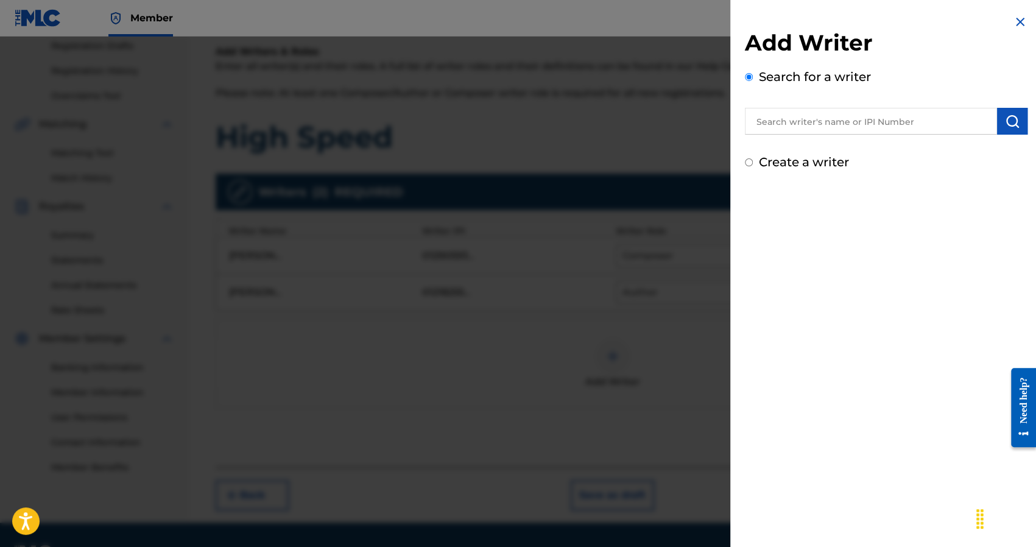
click at [812, 125] on input "text" at bounding box center [871, 121] width 252 height 27
paste input "HODGE CAMERON DEMETRIS"
drag, startPoint x: 801, startPoint y: 122, endPoint x: 891, endPoint y: 120, distance: 90.1
click at [961, 121] on input "HODGE CAMERON DEMETRIS" at bounding box center [871, 121] width 252 height 27
drag, startPoint x: 799, startPoint y: 121, endPoint x: 973, endPoint y: 122, distance: 174.7
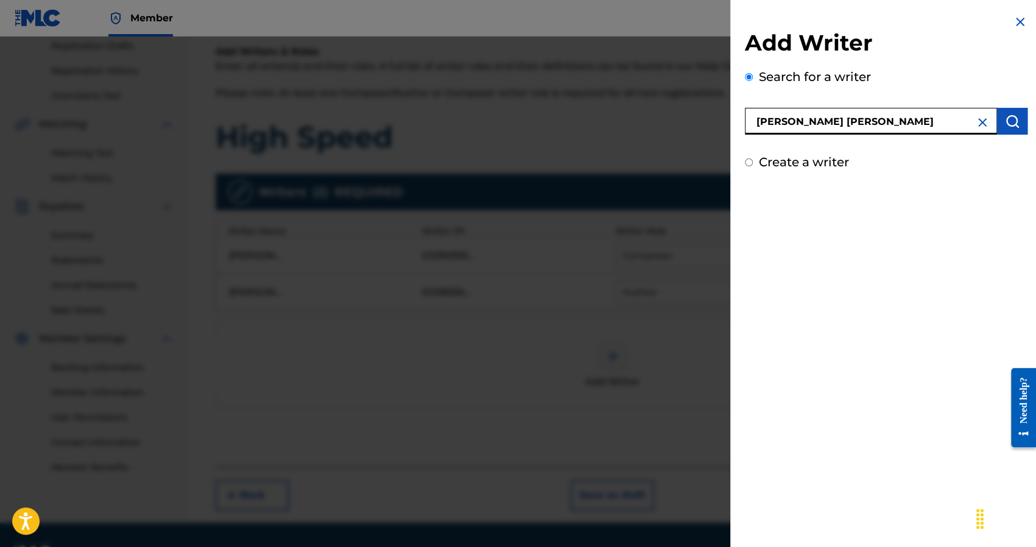
click at [973, 122] on div "HODGE CAMERON DEMETRIS" at bounding box center [886, 121] width 282 height 27
click at [808, 120] on input "HODGE CAMERON DEMETRIS" at bounding box center [871, 121] width 252 height 27
drag, startPoint x: 799, startPoint y: 120, endPoint x: 916, endPoint y: 135, distance: 117.2
click at [916, 135] on div "Add Writer Search for a writer HODGE CAMERON DEMETRIS Create a writer" at bounding box center [886, 100] width 282 height 142
click at [755, 122] on input "HODGE" at bounding box center [871, 121] width 252 height 27
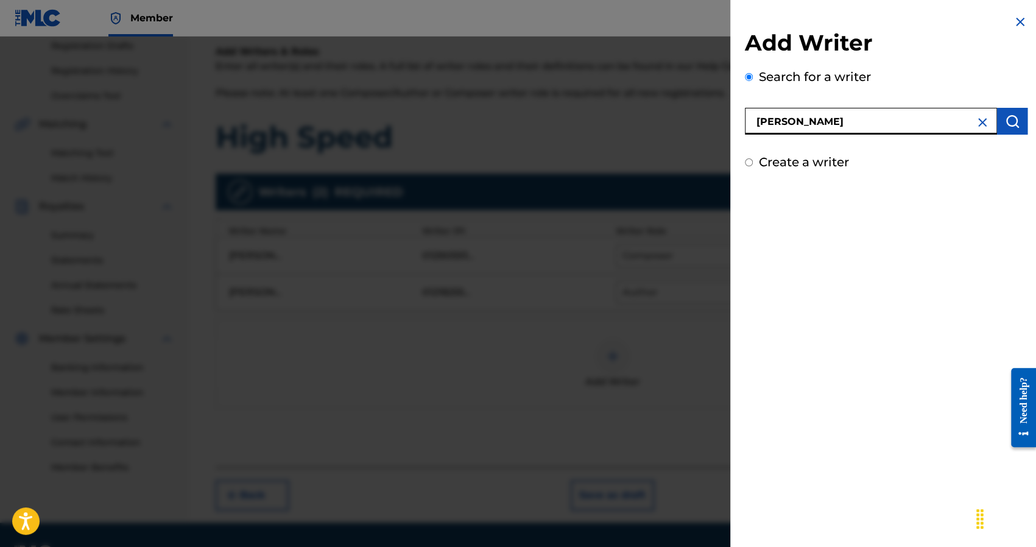
paste input "CAMERON DEMETRIS"
drag, startPoint x: 816, startPoint y: 121, endPoint x: 864, endPoint y: 136, distance: 51.0
click at [864, 136] on div "Add Writer Search for a writer CAMERON DEMETRISHODGE Create a writer" at bounding box center [886, 100] width 282 height 142
type input "CAMERON HODGE"
click at [1008, 121] on img "submit" at bounding box center [1011, 121] width 15 height 15
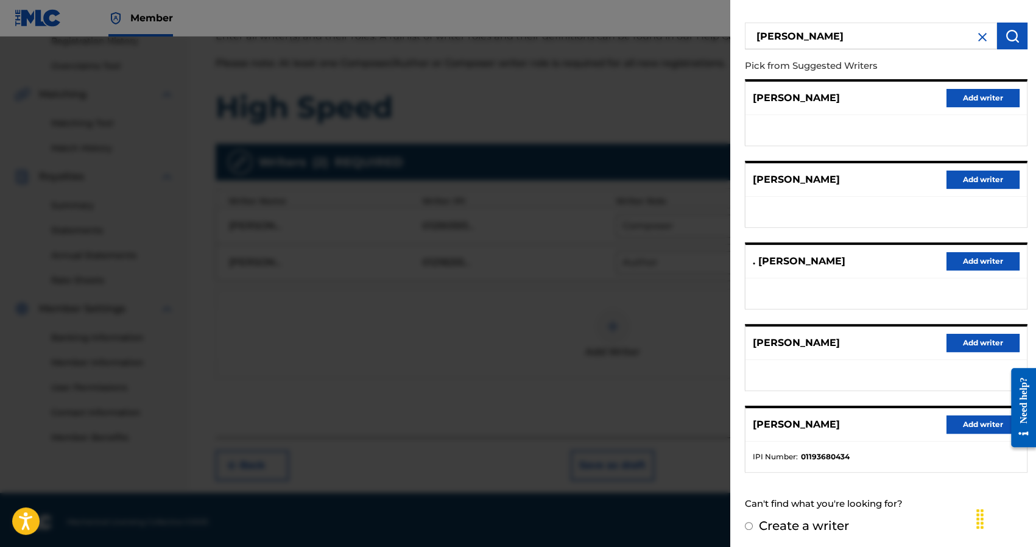
scroll to position [241, 0]
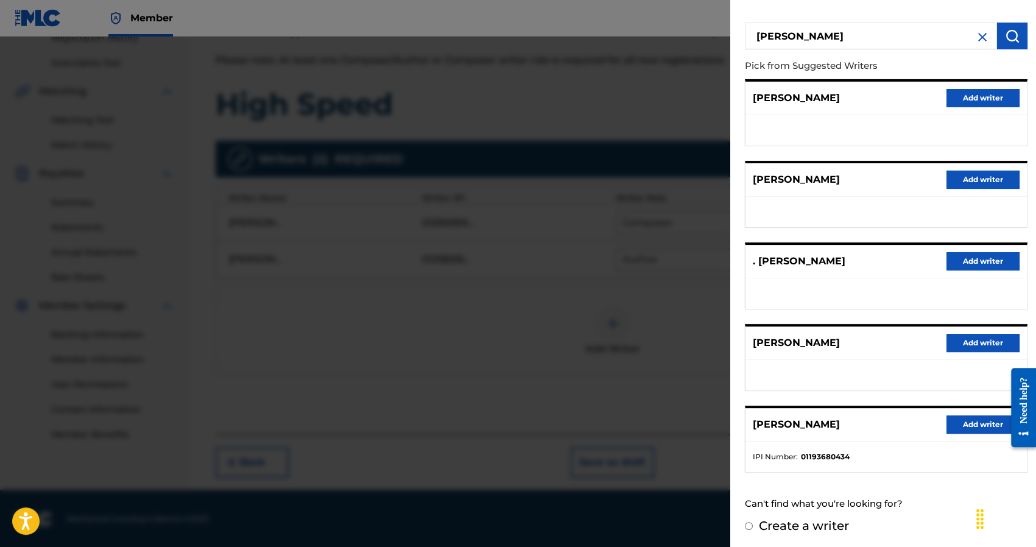
click at [964, 418] on button "Add writer" at bounding box center [982, 424] width 73 height 18
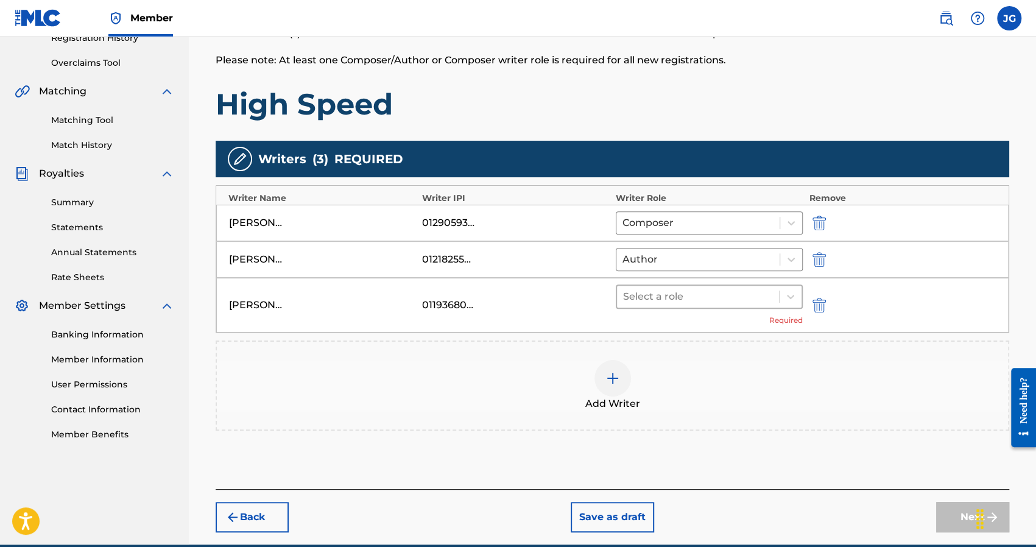
click at [697, 293] on div at bounding box center [698, 296] width 150 height 17
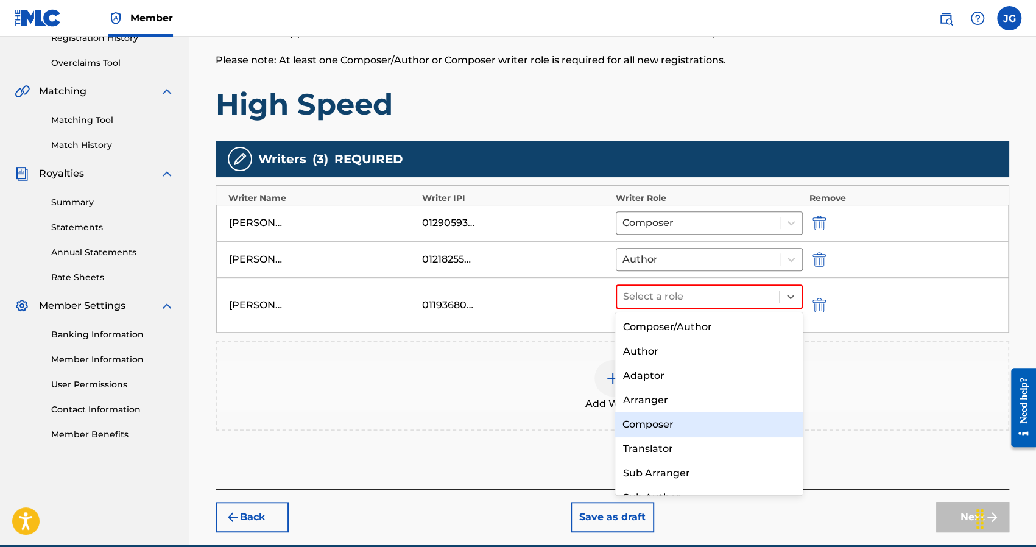
click at [647, 424] on div "Composer" at bounding box center [709, 424] width 188 height 24
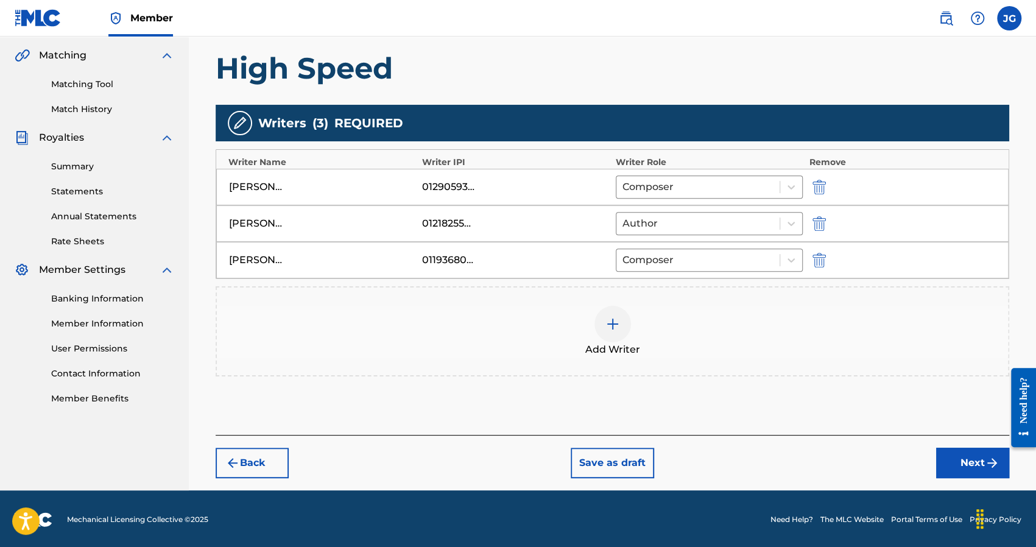
click at [958, 453] on button "Next" at bounding box center [972, 462] width 73 height 30
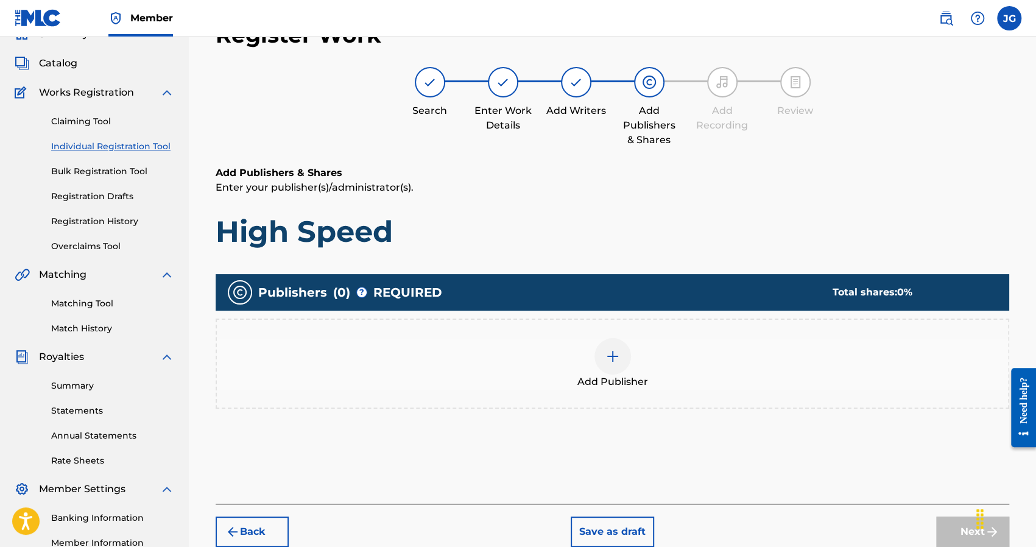
scroll to position [55, 0]
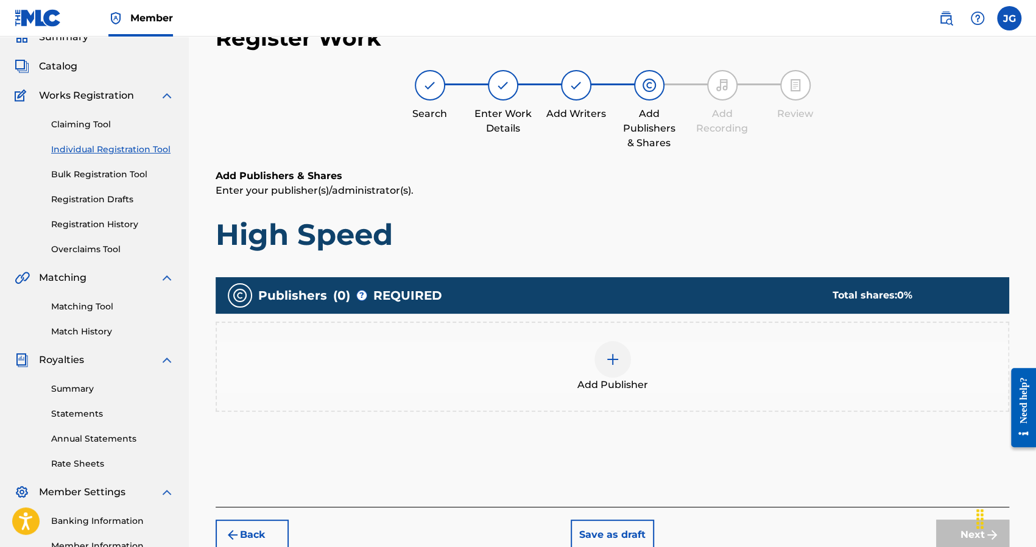
click at [612, 363] on img at bounding box center [612, 359] width 15 height 15
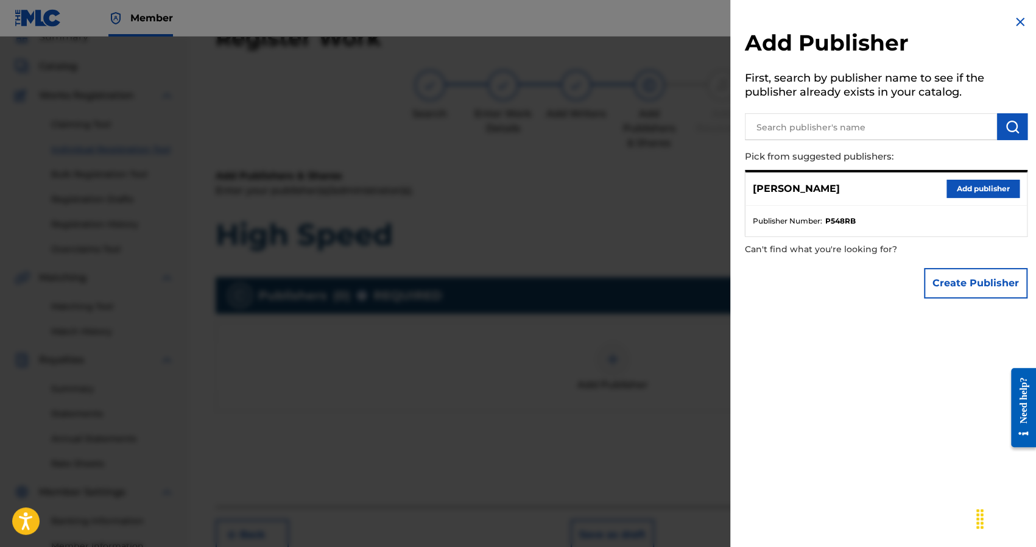
click at [952, 193] on button "Add publisher" at bounding box center [982, 189] width 73 height 18
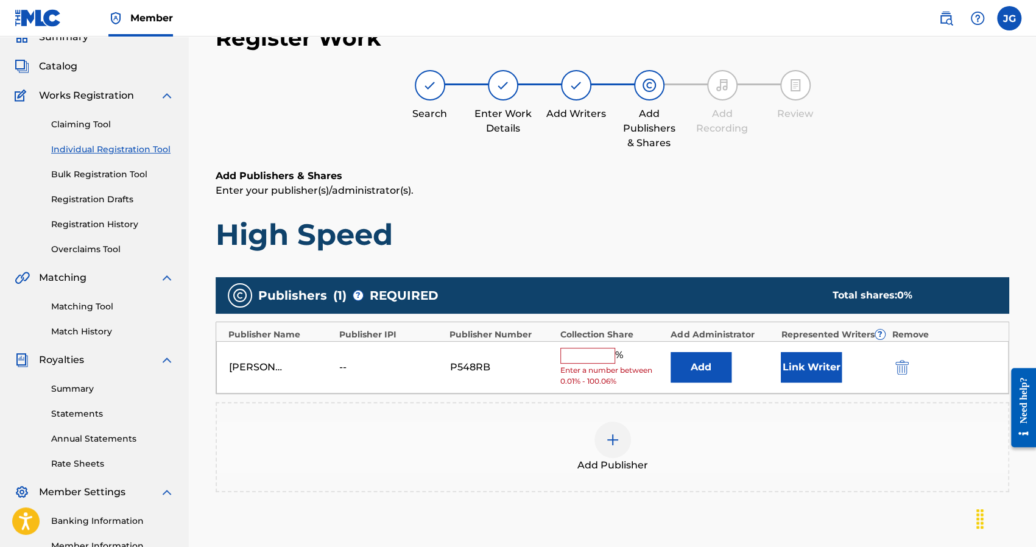
click at [778, 368] on div "Joshus Golden -- P548RB % Enter a number between 0.01% - 100.06% Add Link Writer" at bounding box center [612, 367] width 792 height 53
click at [806, 362] on button "Link Writer" at bounding box center [810, 367] width 61 height 30
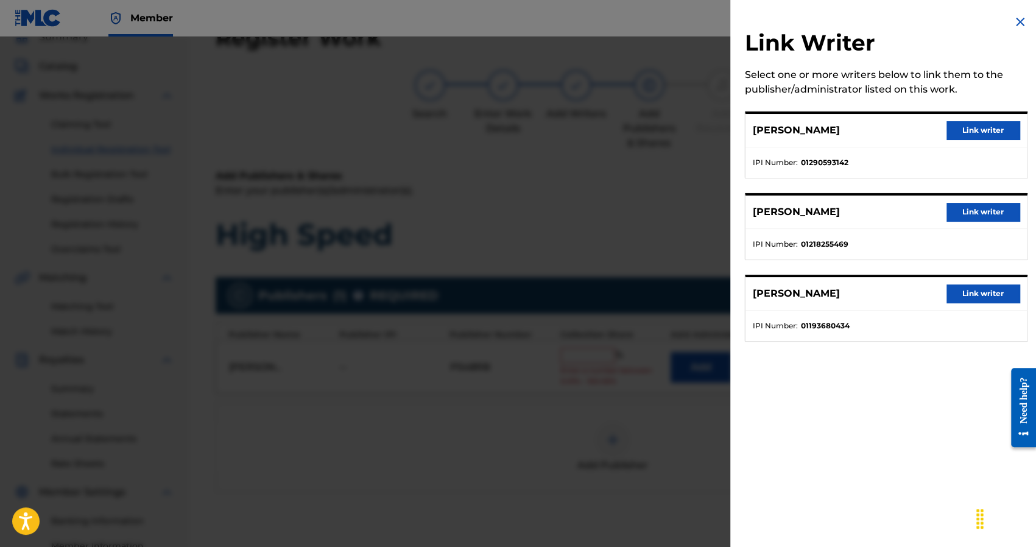
click at [969, 131] on button "Link writer" at bounding box center [982, 130] width 73 height 18
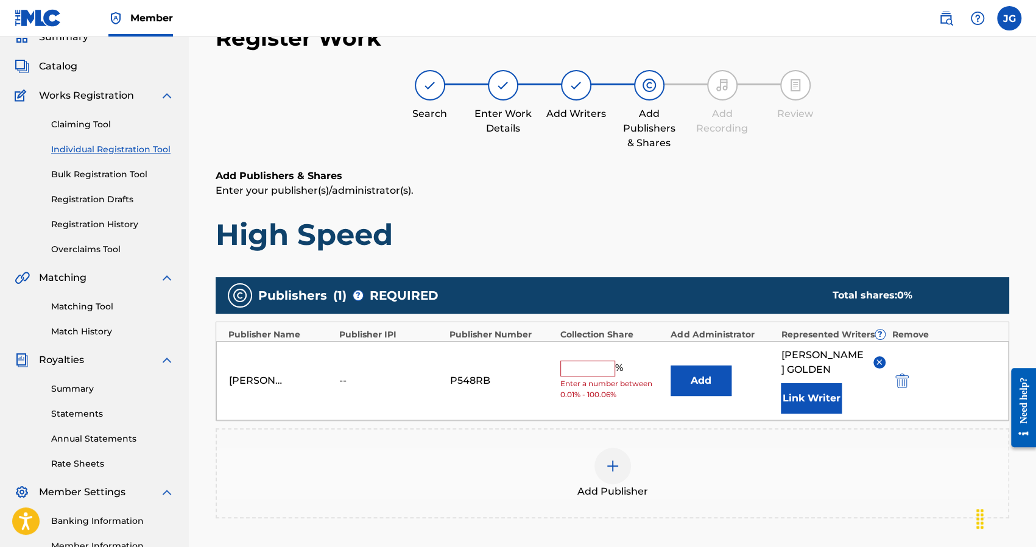
click at [600, 363] on input "text" at bounding box center [587, 368] width 55 height 16
type input "25"
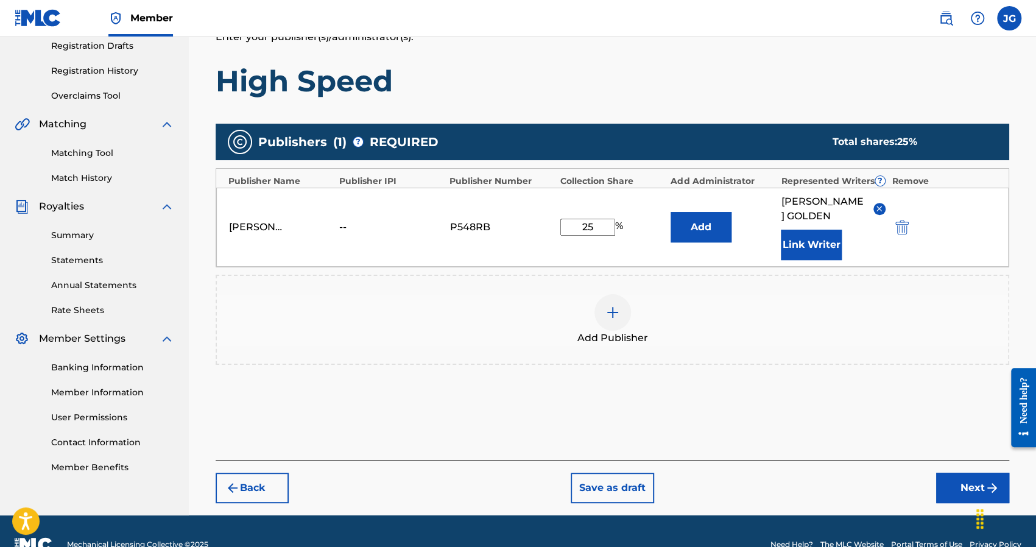
scroll to position [234, 0]
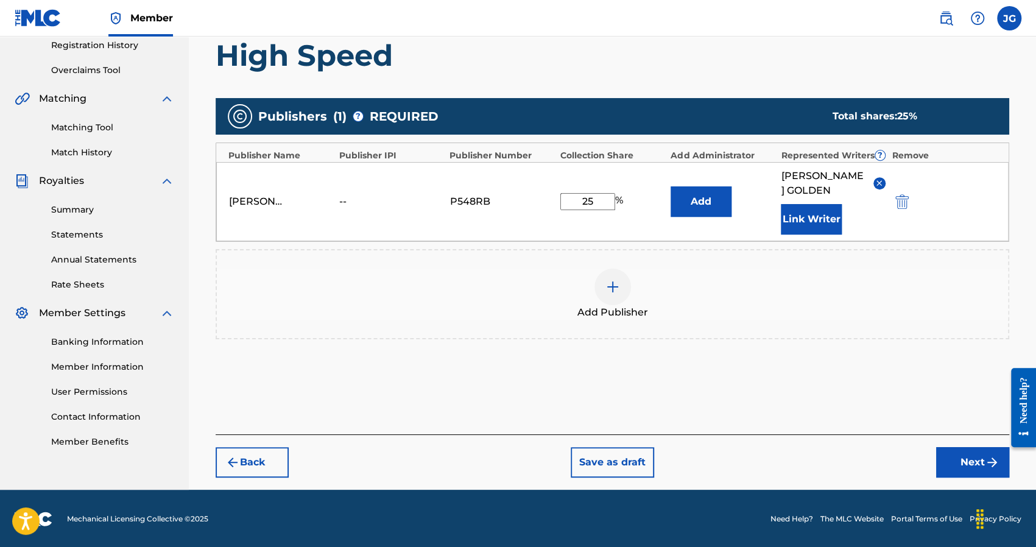
click at [949, 456] on button "Next" at bounding box center [972, 462] width 73 height 30
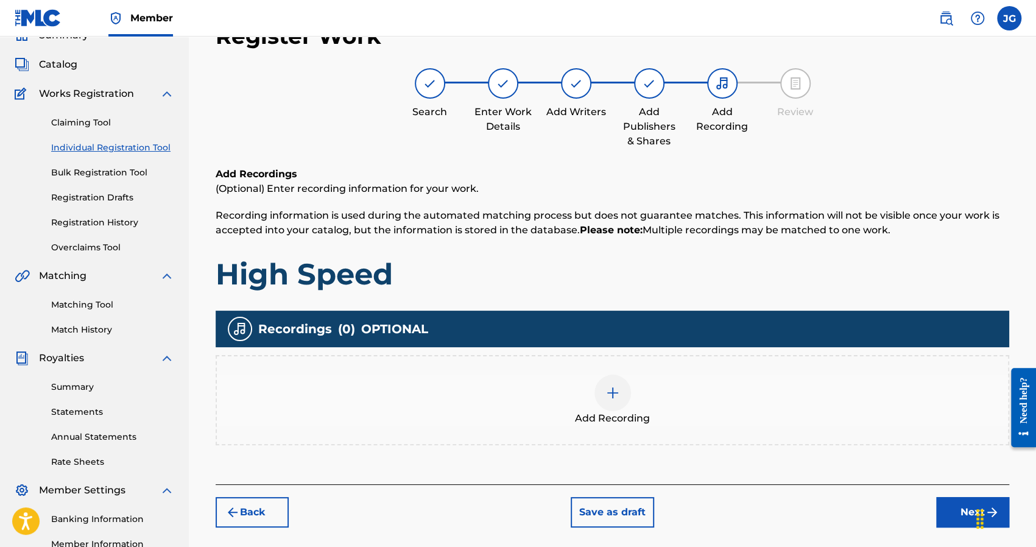
scroll to position [55, 0]
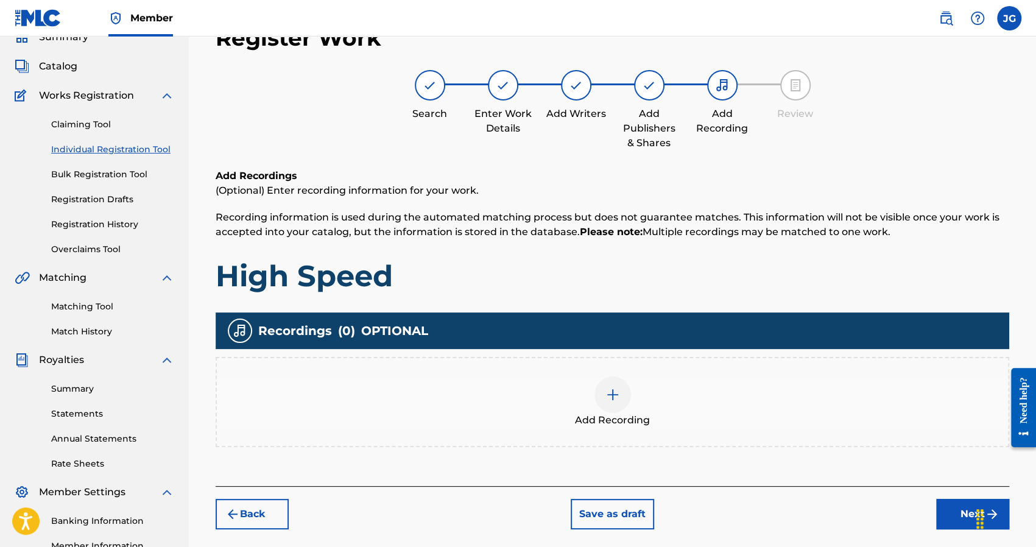
click at [608, 395] on img at bounding box center [612, 394] width 15 height 15
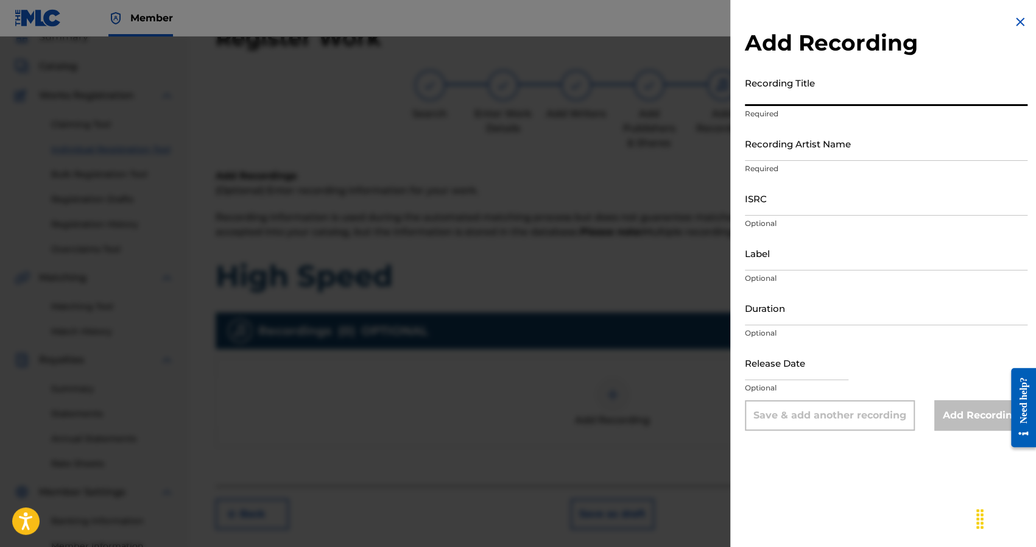
click at [799, 87] on input "Recording Title" at bounding box center [886, 88] width 282 height 35
click at [786, 172] on p "Required" at bounding box center [886, 168] width 282 height 11
drag, startPoint x: 788, startPoint y: 155, endPoint x: 783, endPoint y: 201, distance: 45.9
click at [788, 155] on input "Recording Artist Name" at bounding box center [886, 143] width 282 height 35
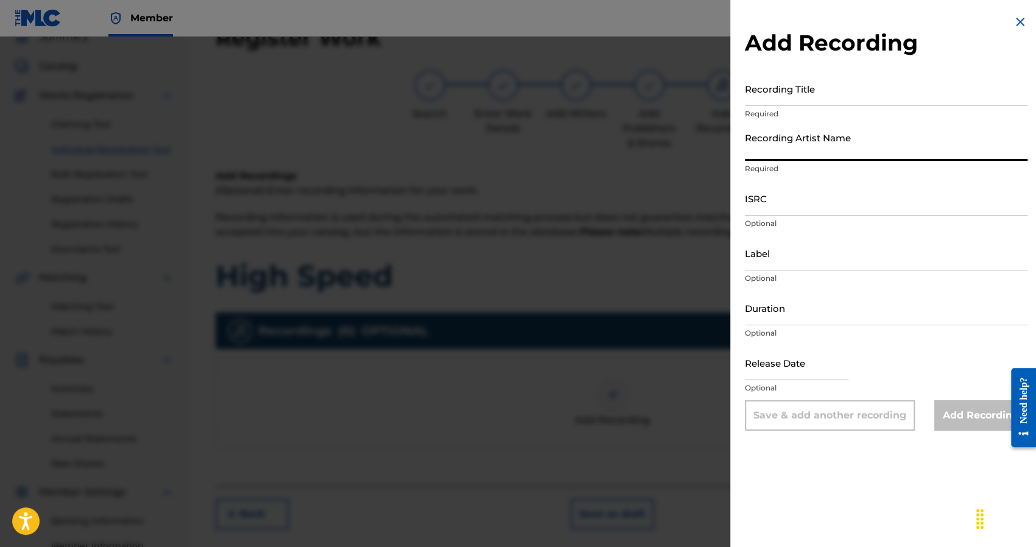
click at [777, 214] on input "ISRC" at bounding box center [886, 198] width 282 height 35
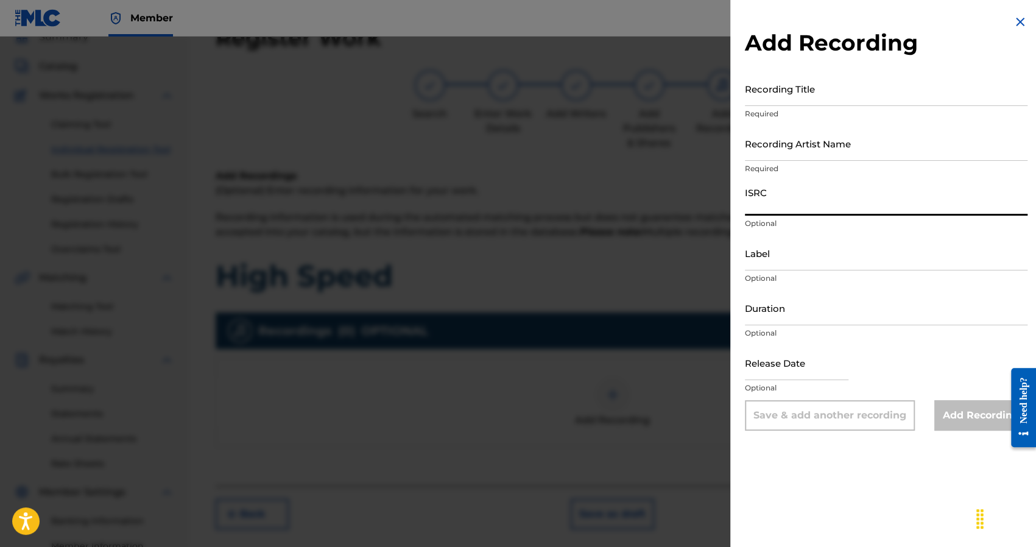
type input "TCAJL2564614"
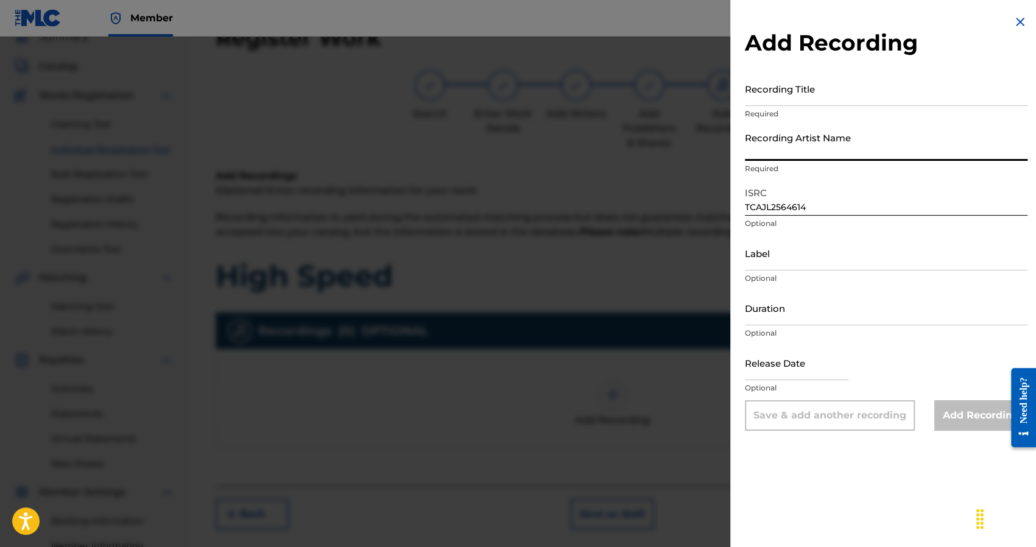
click at [814, 152] on input "Recording Artist Name" at bounding box center [886, 143] width 282 height 35
drag, startPoint x: 795, startPoint y: 219, endPoint x: 760, endPoint y: 210, distance: 35.7
click at [760, 210] on div "ISRC TCAJL2564614 Optional" at bounding box center [886, 208] width 282 height 55
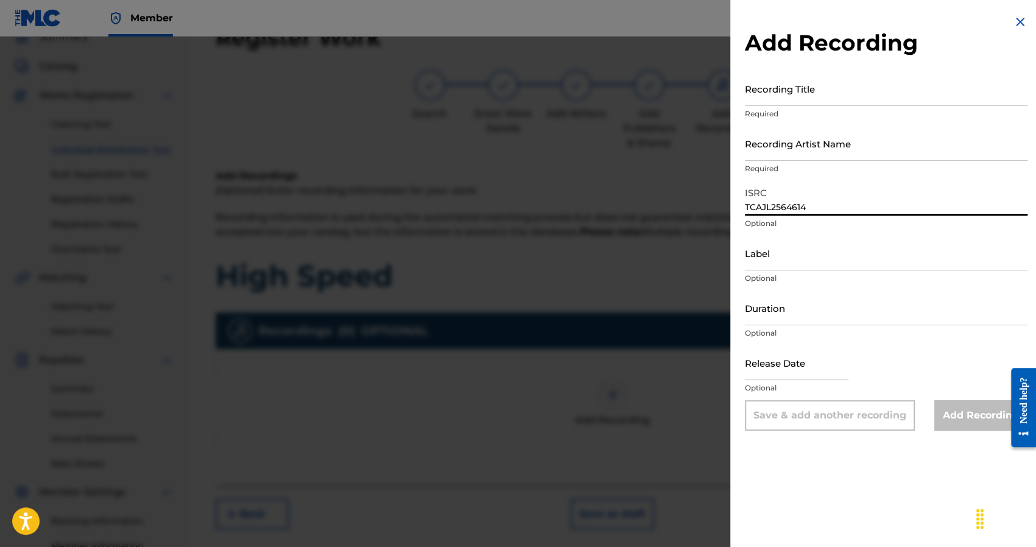
drag, startPoint x: 849, startPoint y: 212, endPoint x: 505, endPoint y: 206, distance: 343.4
click at [486, 200] on div "Add Recording Recording Title Required Recording Artist Name Required ISRC TCAJ…" at bounding box center [518, 292] width 1036 height 510
click at [766, 150] on input "Recording Artist Name" at bounding box center [886, 143] width 282 height 35
click at [735, 184] on div "Add Recording Recording Title Required Recording Artist Name Required ISRC Opti…" at bounding box center [886, 222] width 312 height 445
click at [756, 85] on input "Recording Title" at bounding box center [886, 88] width 282 height 35
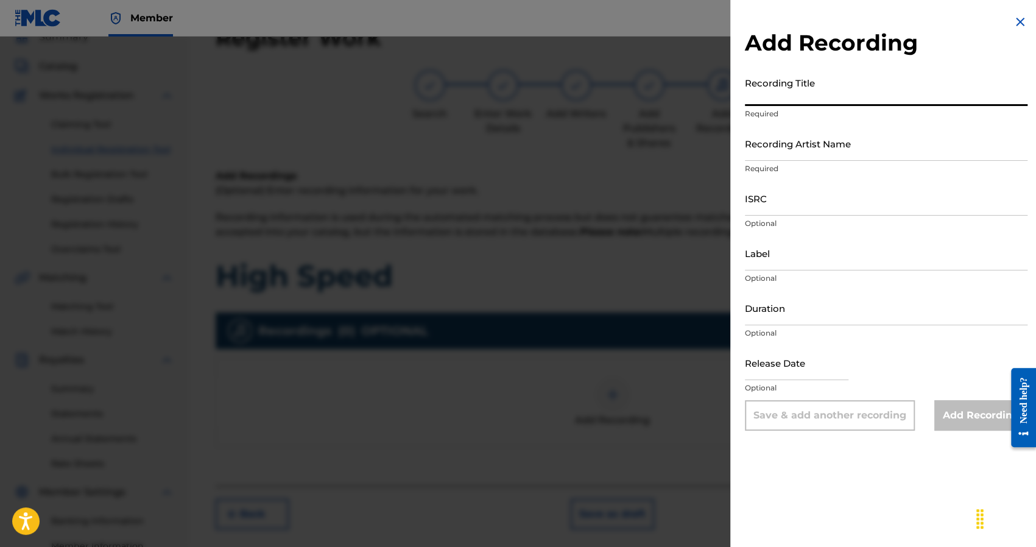
click at [788, 200] on input "ISRC" at bounding box center [886, 198] width 282 height 35
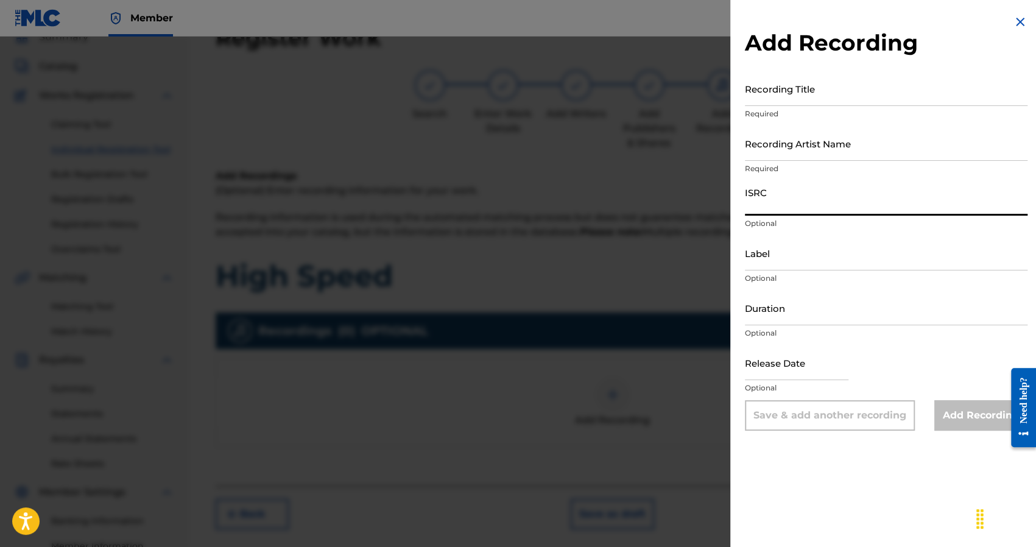
paste input "USLUU2500655"
type input "USLUU2500655"
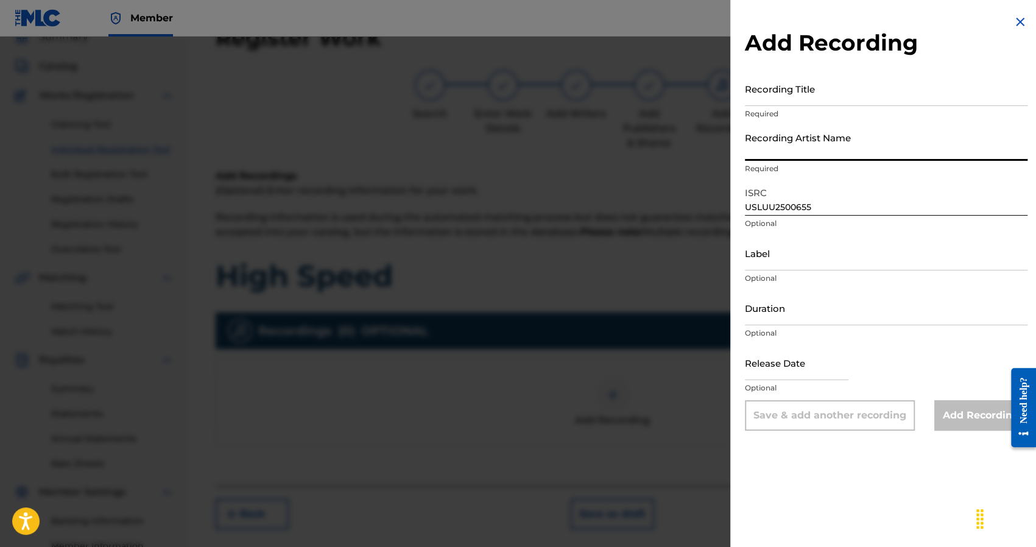
click at [785, 139] on input "Recording Artist Name" at bounding box center [886, 143] width 282 height 35
click at [801, 99] on input "Recording Title" at bounding box center [886, 88] width 282 height 35
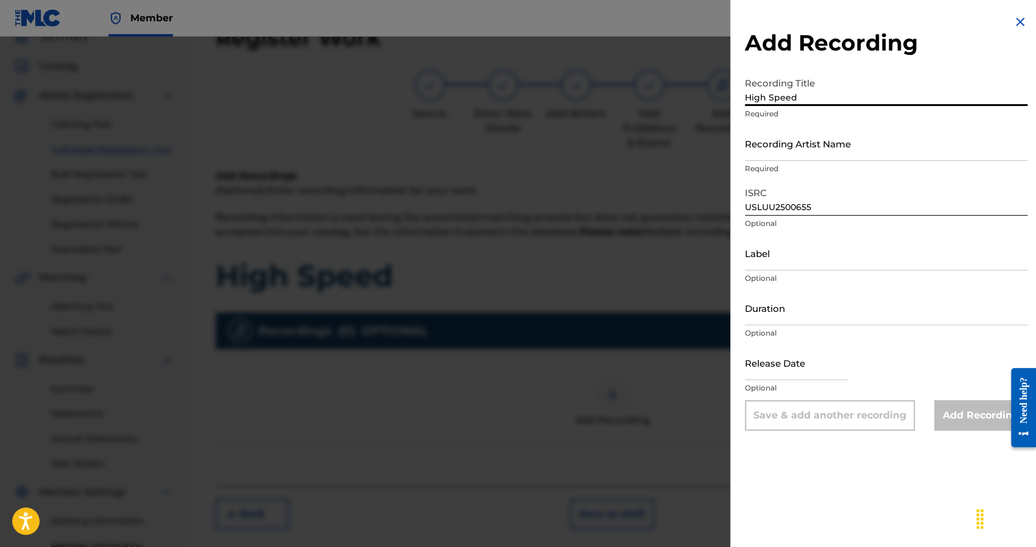
type input "High Speed"
click at [819, 153] on input "Recording Artist Name" at bounding box center [886, 143] width 282 height 35
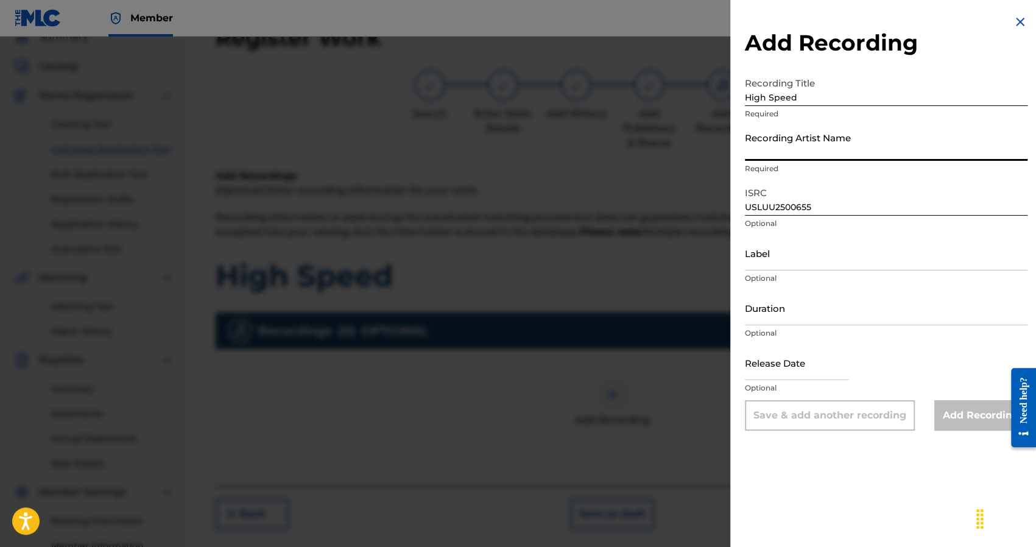
click at [815, 150] on input "Recording Artist Name" at bounding box center [886, 143] width 282 height 35
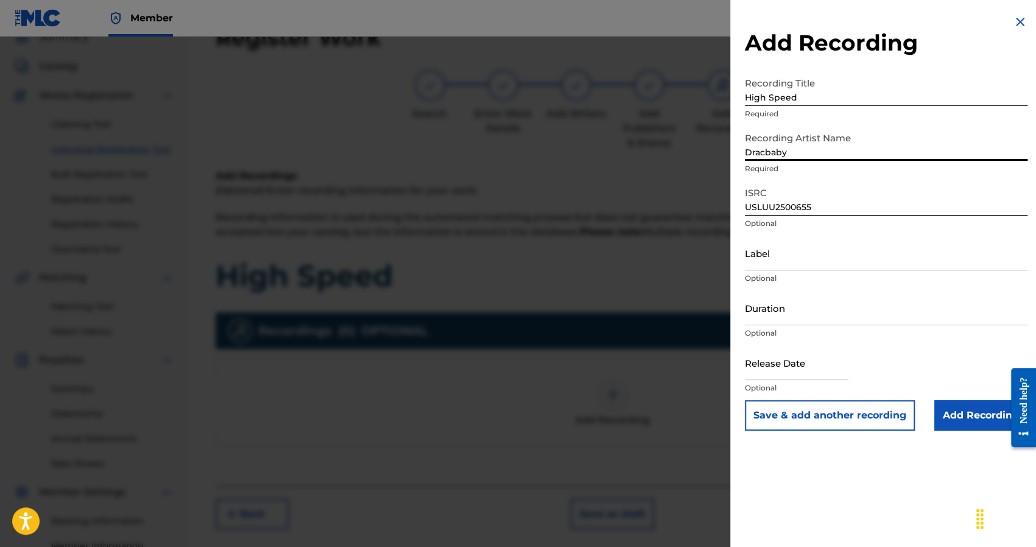
type input "Dracbaby"
click at [948, 411] on input "Add Recording" at bounding box center [980, 415] width 93 height 30
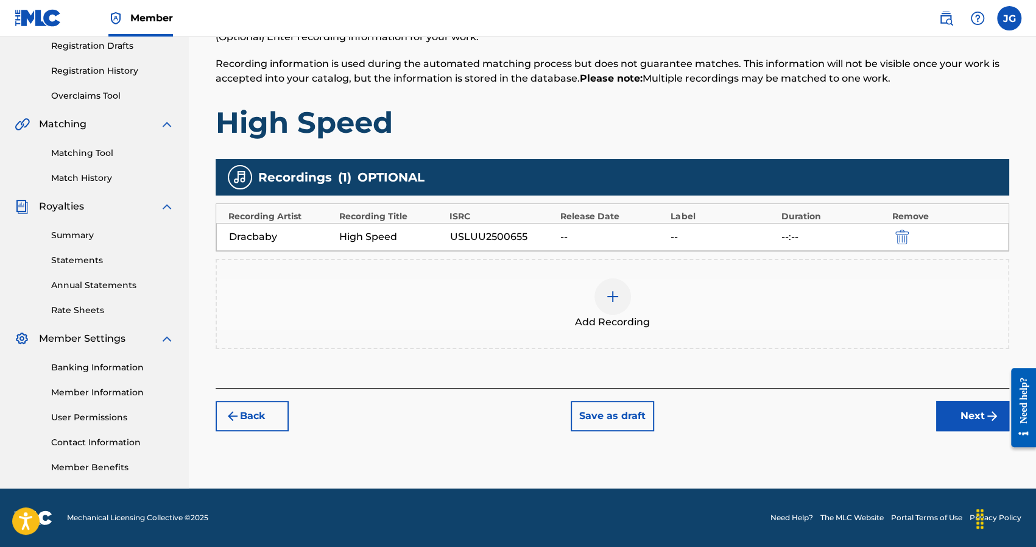
click at [968, 427] on button "Next" at bounding box center [972, 416] width 73 height 30
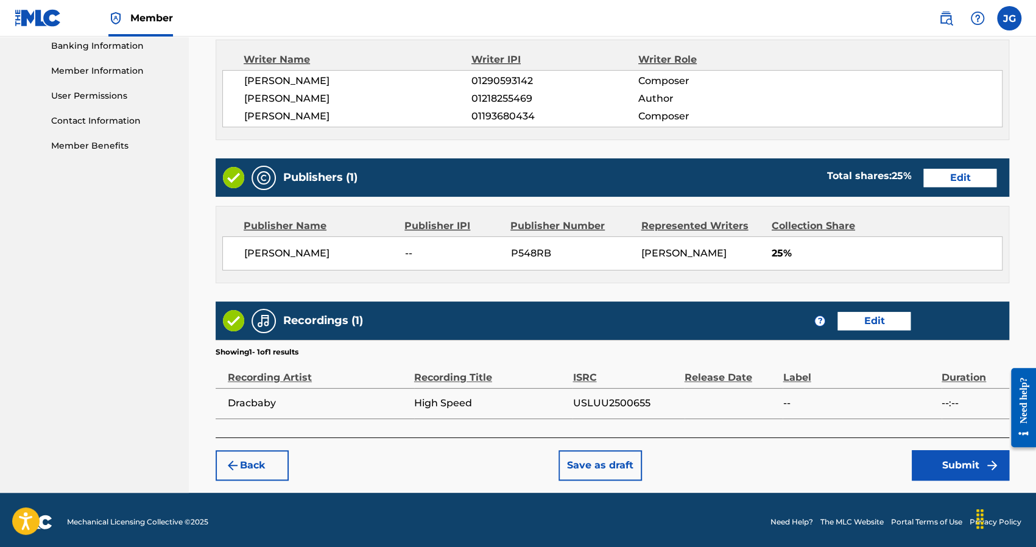
scroll to position [531, 0]
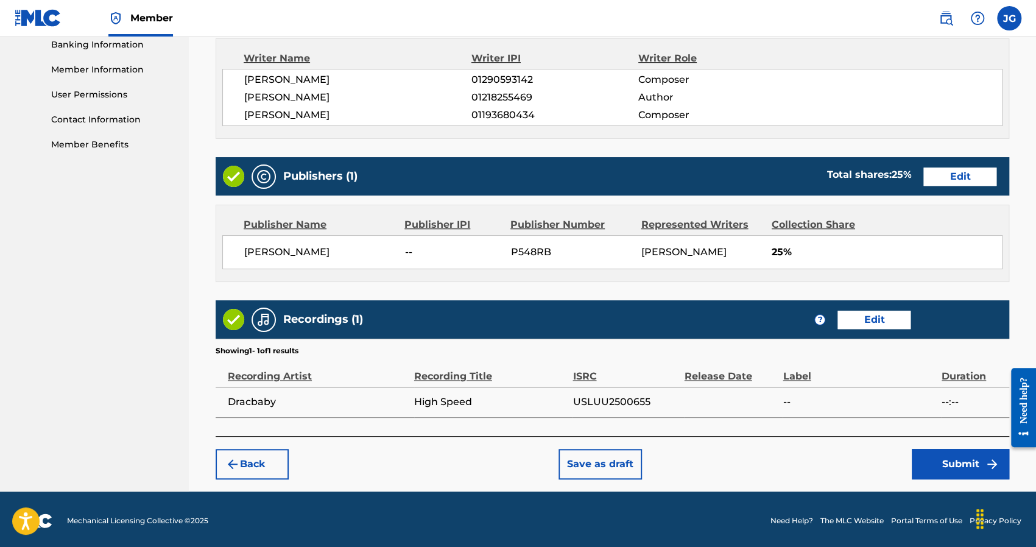
click at [936, 463] on button "Submit" at bounding box center [959, 464] width 97 height 30
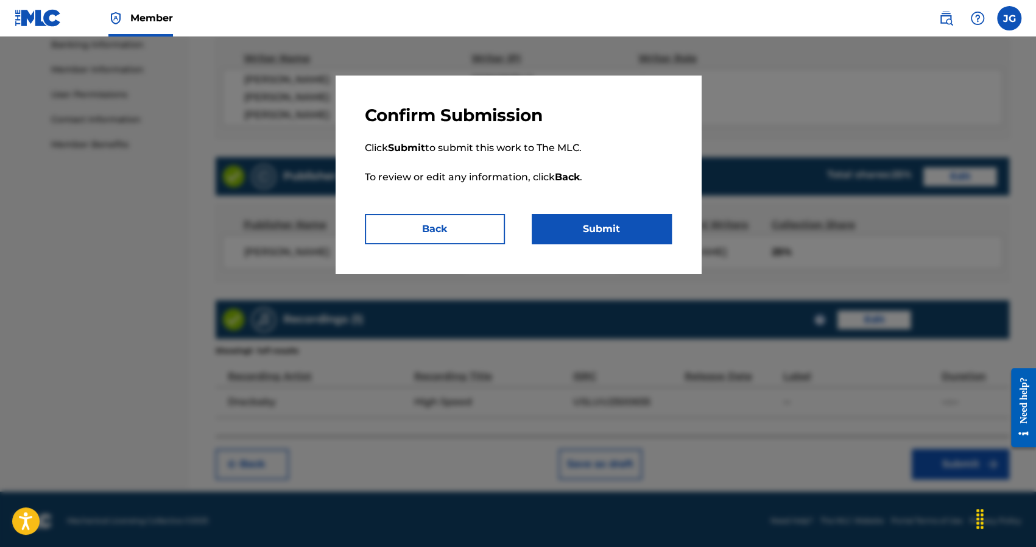
click at [617, 232] on button "Submit" at bounding box center [601, 229] width 140 height 30
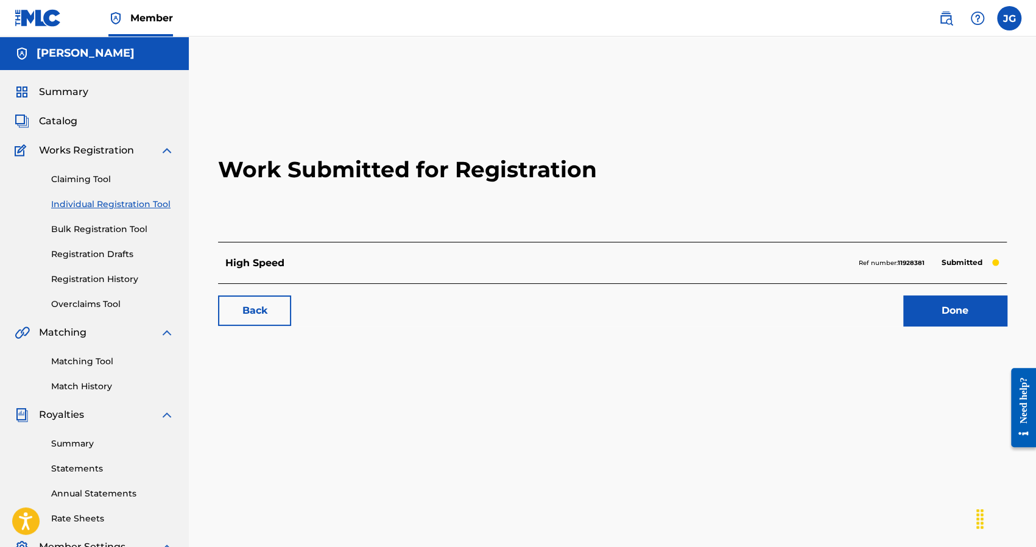
click at [986, 305] on link "Done" at bounding box center [954, 310] width 103 height 30
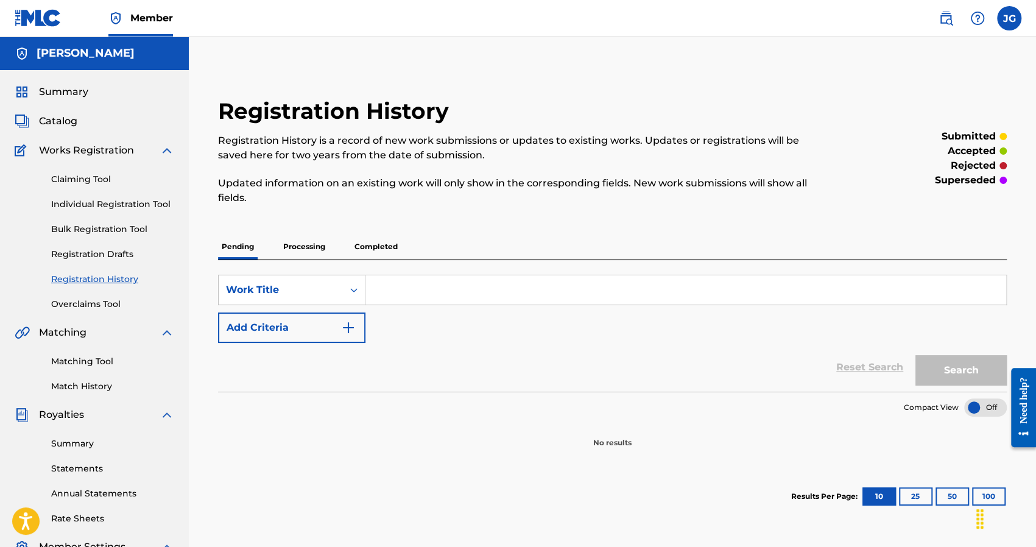
click at [320, 243] on p "Processing" at bounding box center [303, 247] width 49 height 26
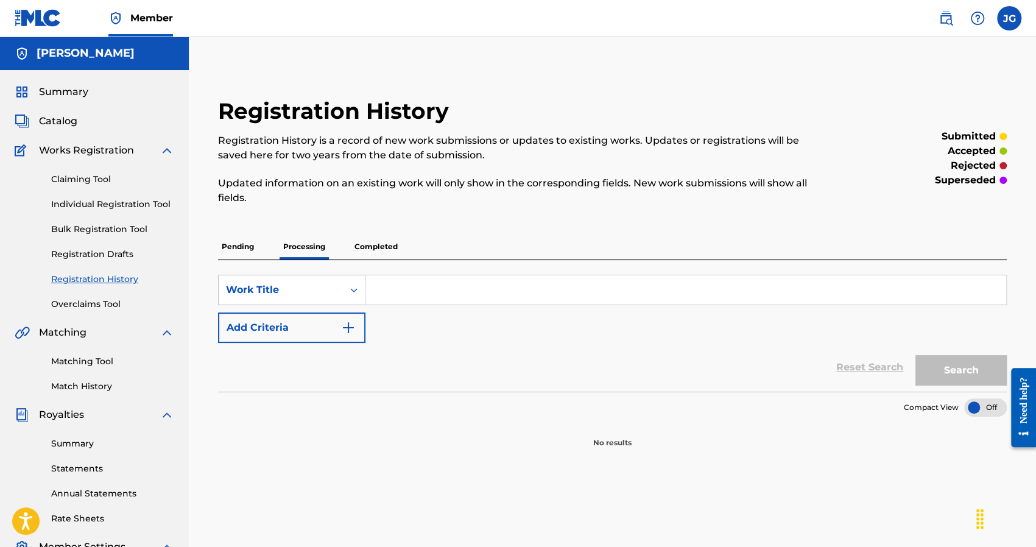
click at [369, 237] on p "Completed" at bounding box center [376, 247] width 51 height 26
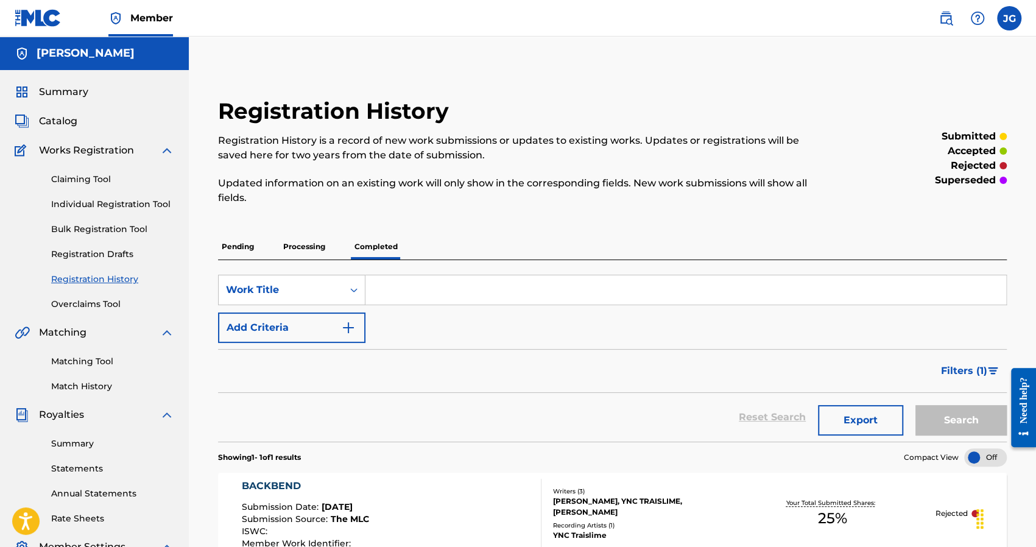
click at [240, 239] on p "Pending" at bounding box center [238, 247] width 40 height 26
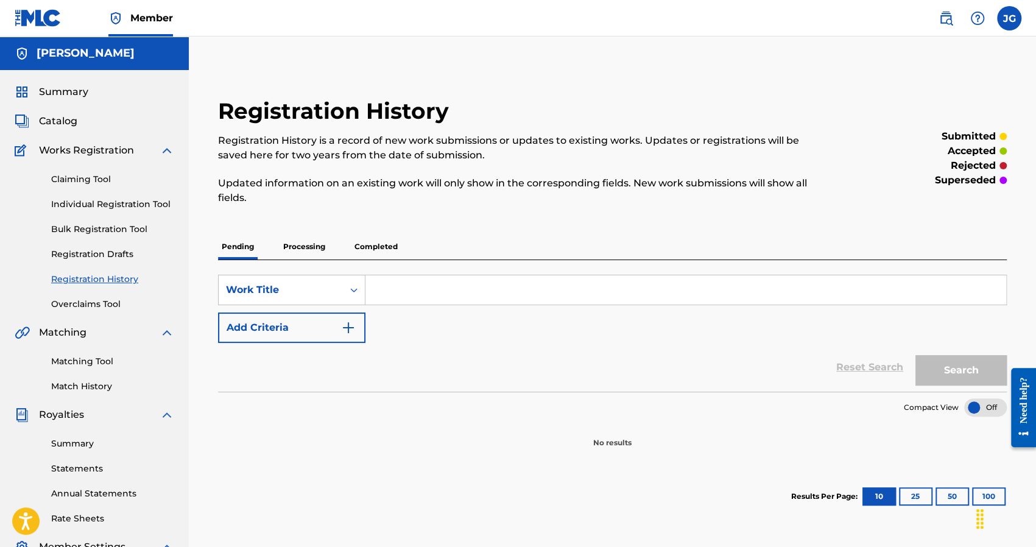
click at [573, 289] on input "Search Form" at bounding box center [685, 289] width 640 height 29
click at [75, 119] on span "Catalog" at bounding box center [58, 121] width 38 height 15
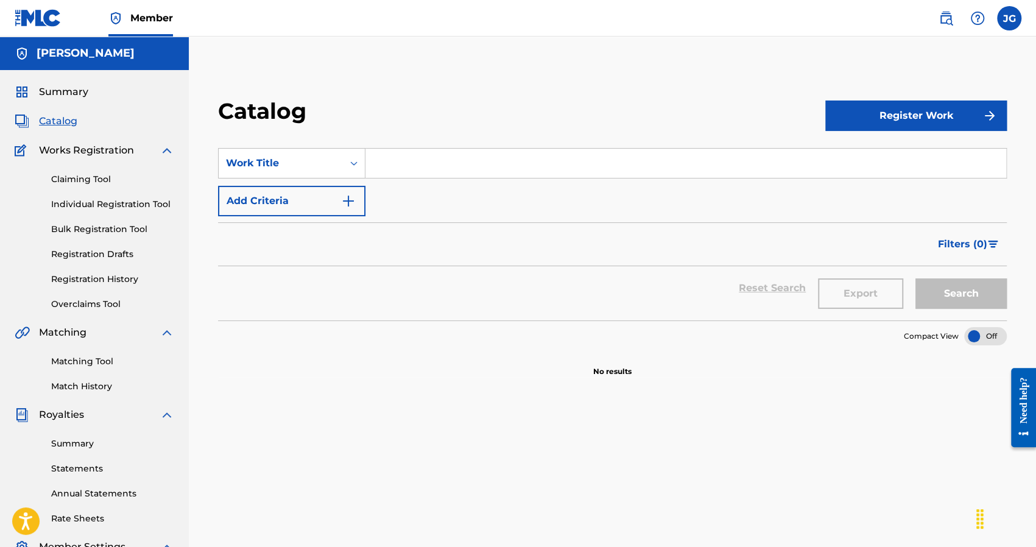
click at [447, 169] on input "Search Form" at bounding box center [685, 163] width 640 height 29
click at [894, 115] on button "Register Work" at bounding box center [915, 115] width 181 height 30
click at [867, 161] on link "Individual" at bounding box center [915, 155] width 181 height 29
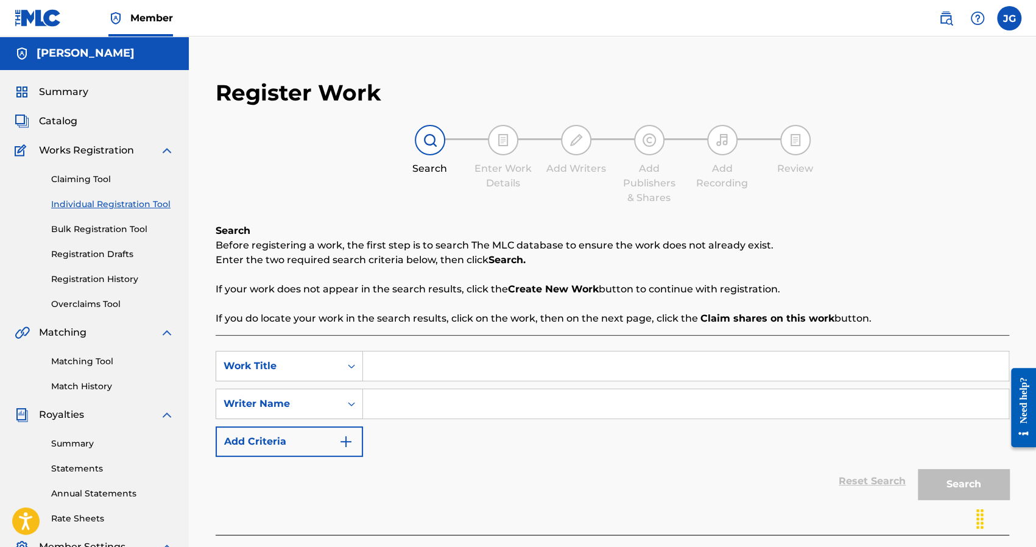
click at [443, 365] on input "Search Form" at bounding box center [685, 365] width 645 height 29
type input "my turn"
click at [435, 390] on input "Search Form" at bounding box center [685, 403] width 645 height 29
type input "YNC Traislime"
click at [967, 482] on button "Search" at bounding box center [962, 484] width 91 height 30
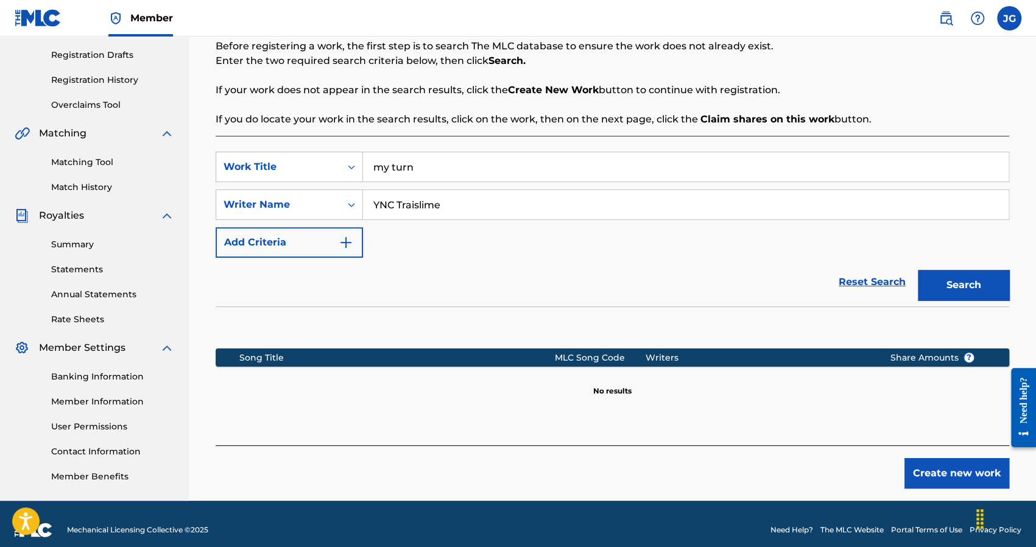
scroll to position [211, 0]
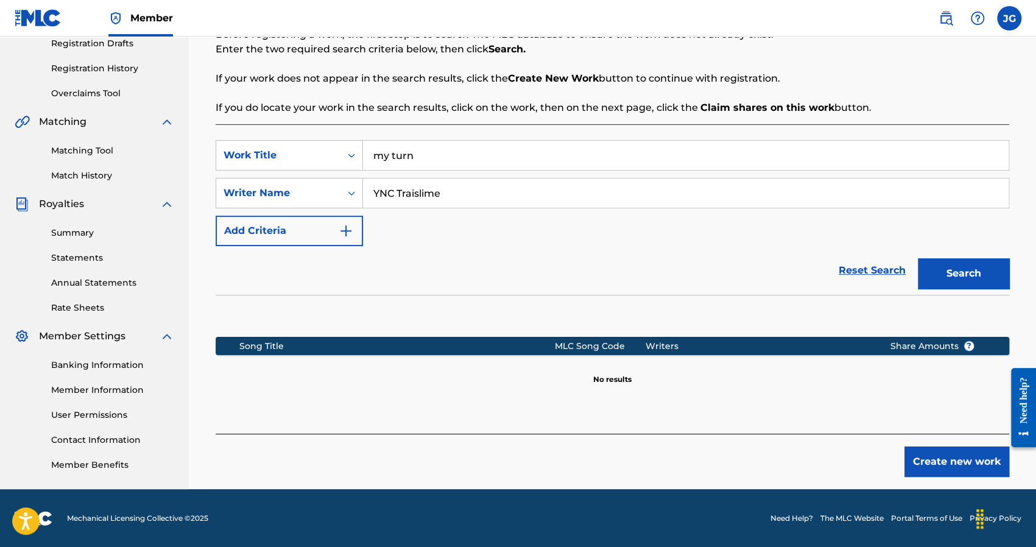
click at [971, 466] on button "Create new work" at bounding box center [956, 461] width 105 height 30
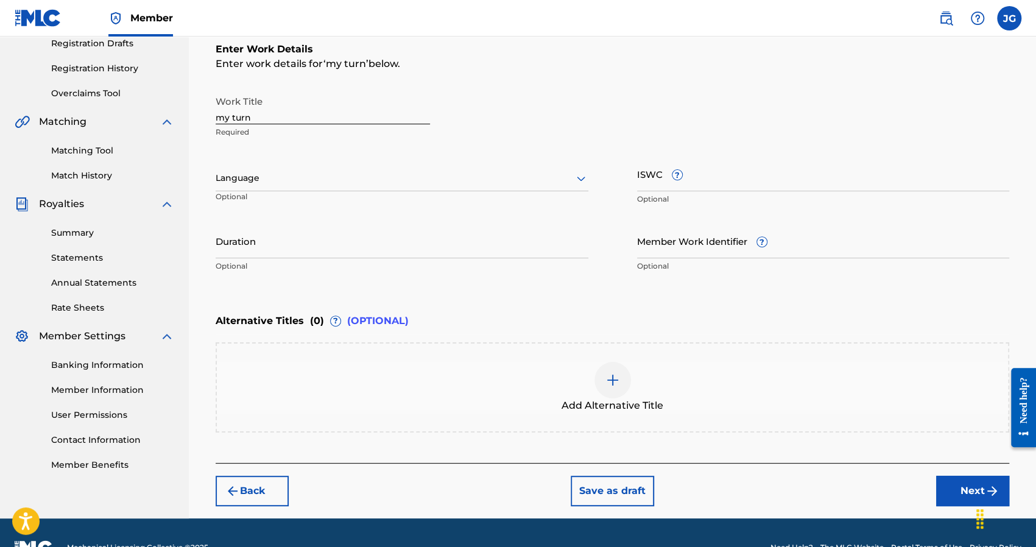
drag, startPoint x: 219, startPoint y: 116, endPoint x: 156, endPoint y: 120, distance: 63.5
click at [163, 119] on main "Joshus Golden Summary Catalog Works Registration Claiming Tool Individual Regis…" at bounding box center [518, 172] width 1036 height 692
click at [234, 117] on input "My turn" at bounding box center [323, 106] width 214 height 35
type input "My Turn"
click at [278, 245] on input "Duration" at bounding box center [402, 240] width 373 height 35
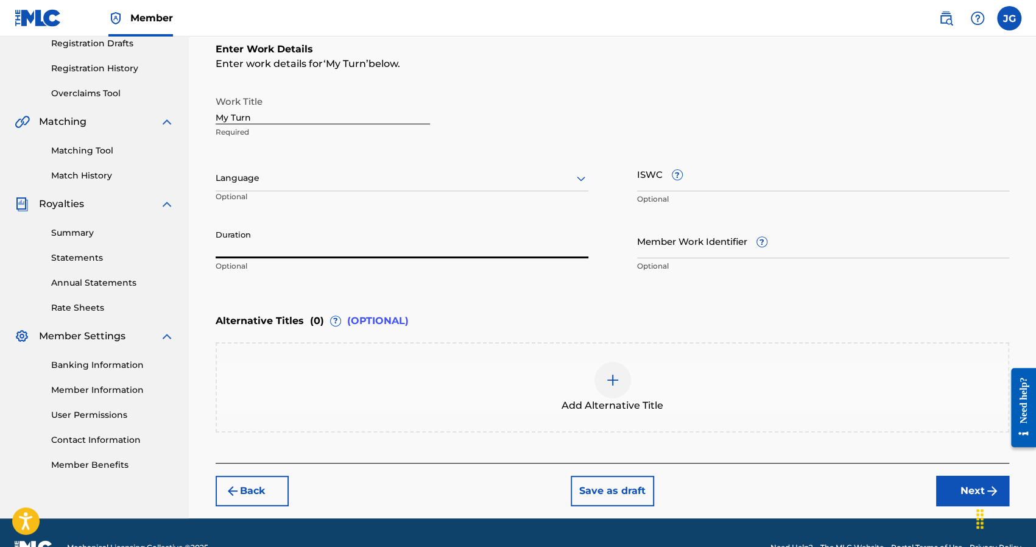
click at [277, 290] on div "Enter Work Details Enter work details for ‘ My Turn ’ below. Work Title My Turn…" at bounding box center [612, 160] width 793 height 295
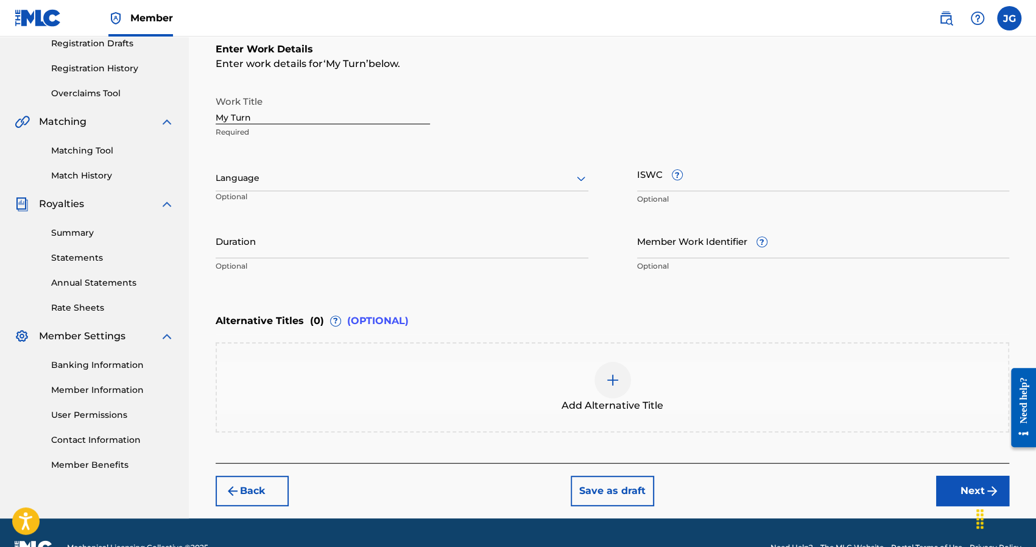
click at [974, 482] on button "Next" at bounding box center [972, 490] width 73 height 30
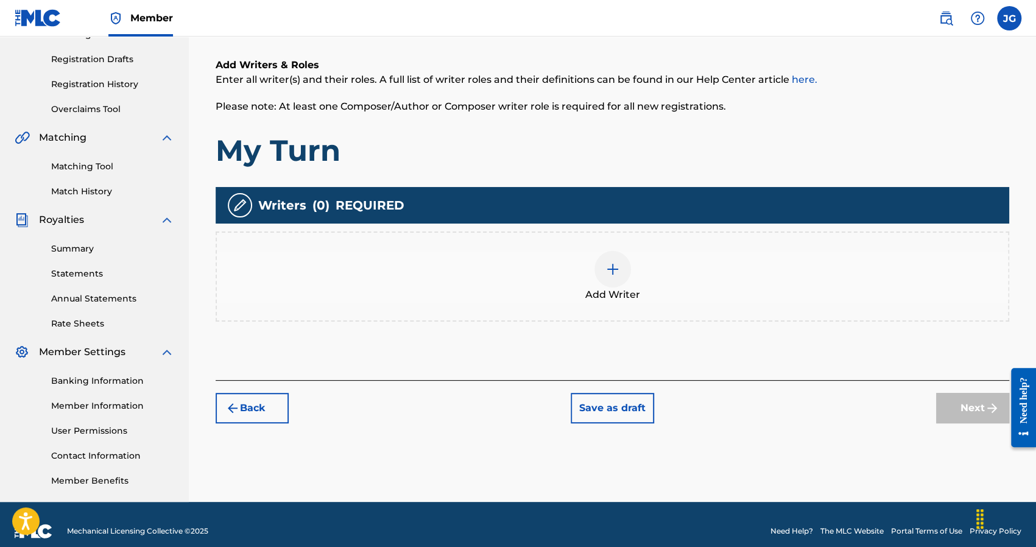
scroll to position [208, 0]
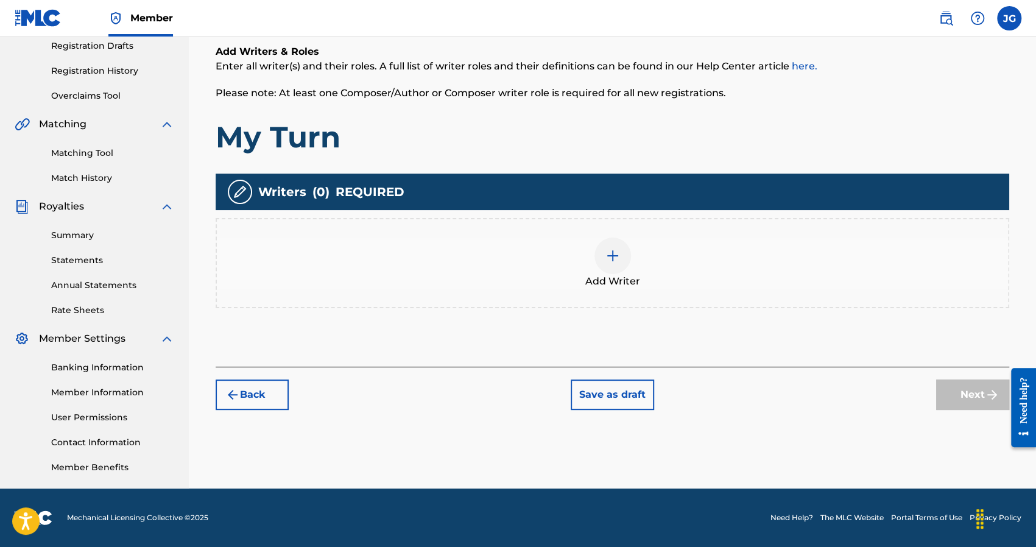
click at [619, 248] on img at bounding box center [612, 255] width 15 height 15
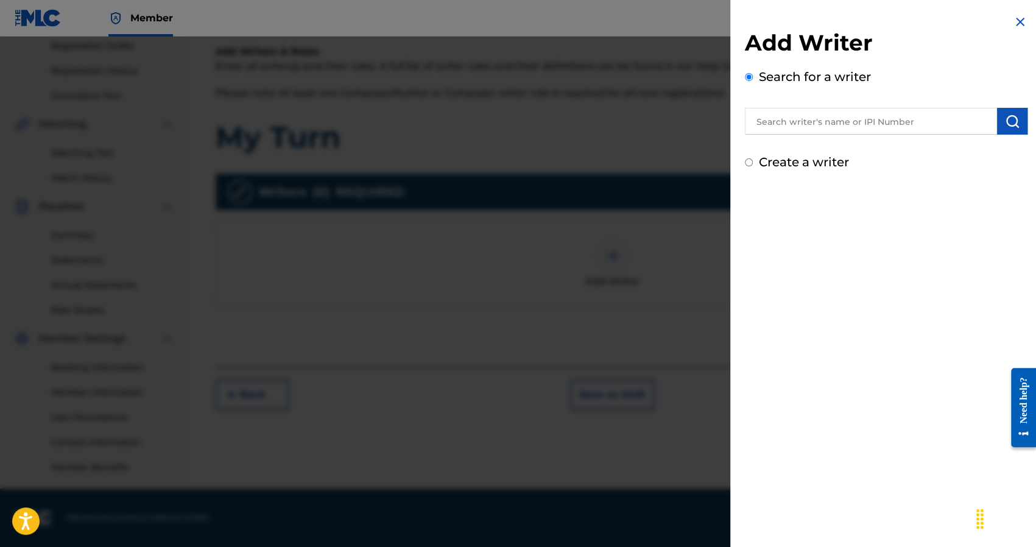
click at [845, 128] on input "text" at bounding box center [871, 121] width 252 height 27
type input "Joshua Golden"
click at [998, 121] on button "submit" at bounding box center [1012, 121] width 30 height 27
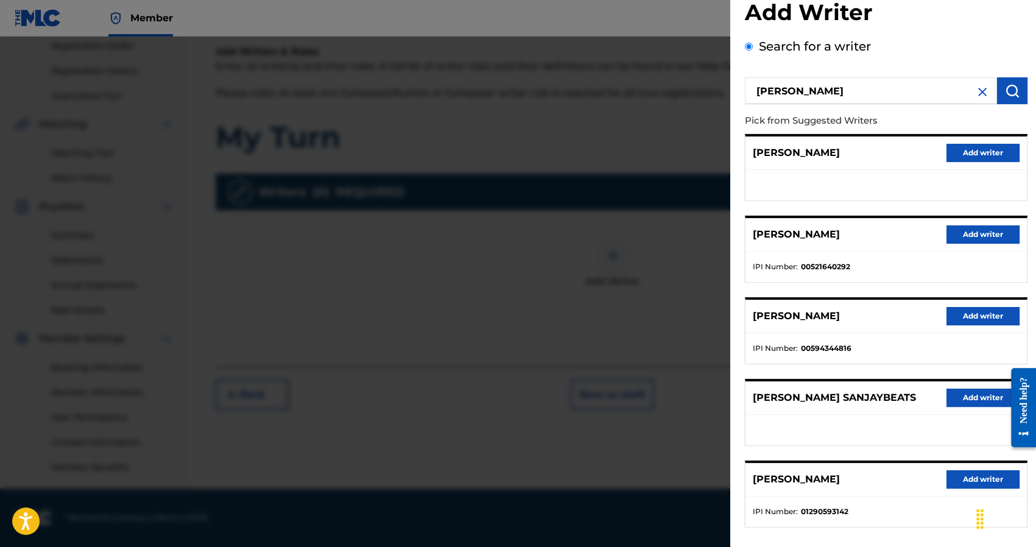
scroll to position [85, 0]
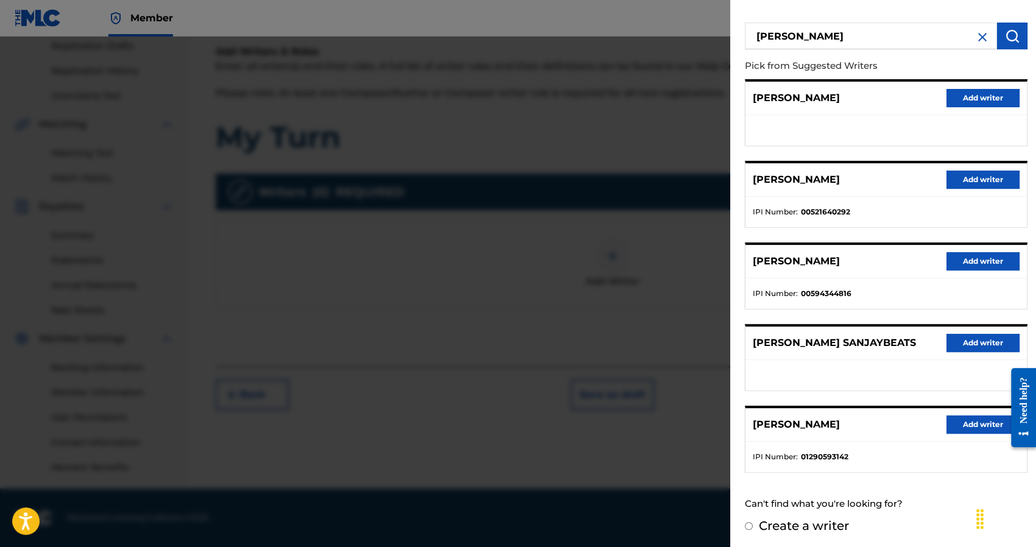
click at [969, 421] on button "Add writer" at bounding box center [982, 424] width 73 height 18
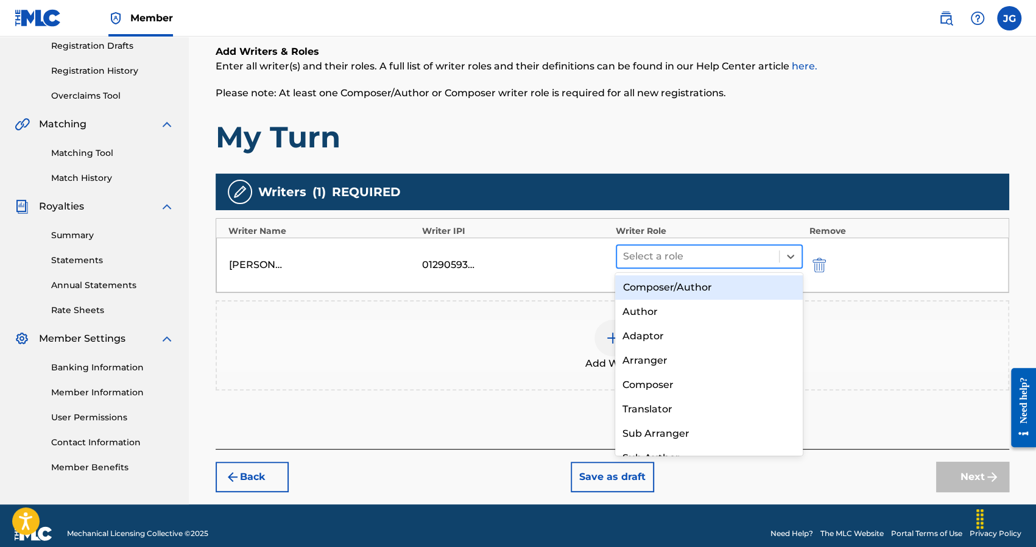
click at [690, 245] on div "Select a role" at bounding box center [698, 256] width 162 height 22
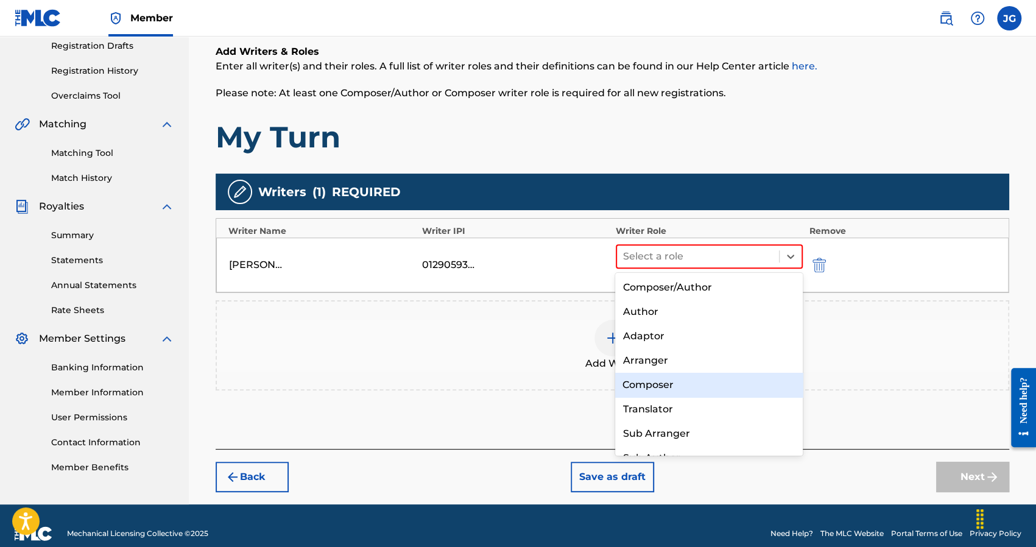
click at [643, 390] on div "Composer" at bounding box center [709, 385] width 188 height 24
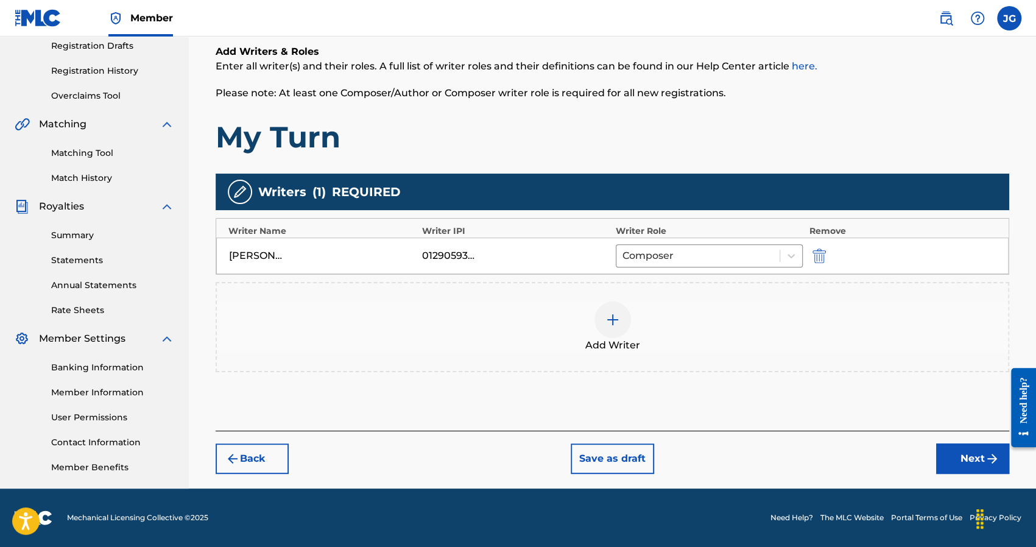
click at [614, 319] on img at bounding box center [612, 319] width 15 height 15
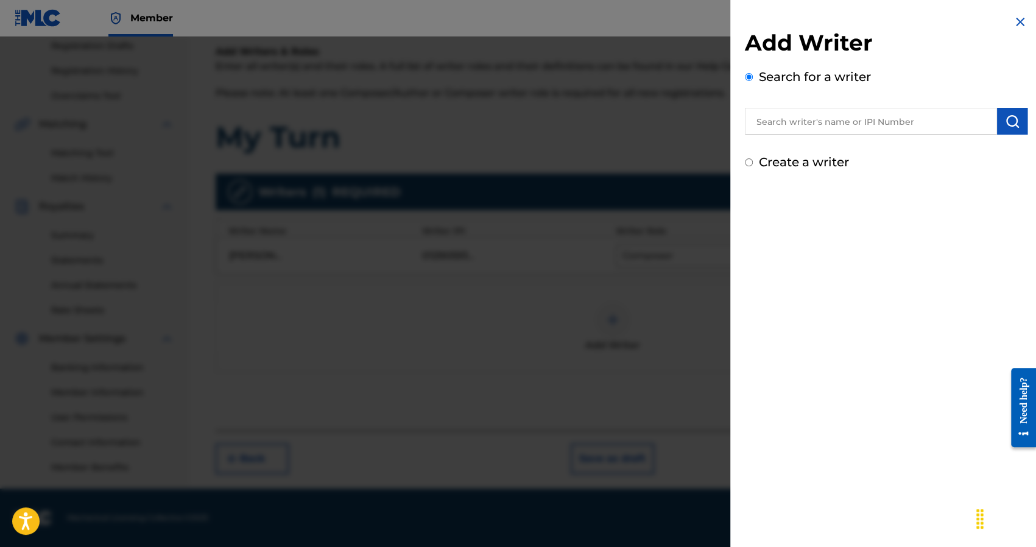
click at [794, 122] on input "text" at bounding box center [871, 121] width 252 height 27
click at [772, 116] on input "text" at bounding box center [871, 121] width 252 height 27
click at [925, 28] on div "Add Writer Search for a writer Create a writer" at bounding box center [886, 93] width 312 height 186
click at [783, 121] on input "text" at bounding box center [871, 121] width 252 height 27
paste input "FELIX REGINALD"
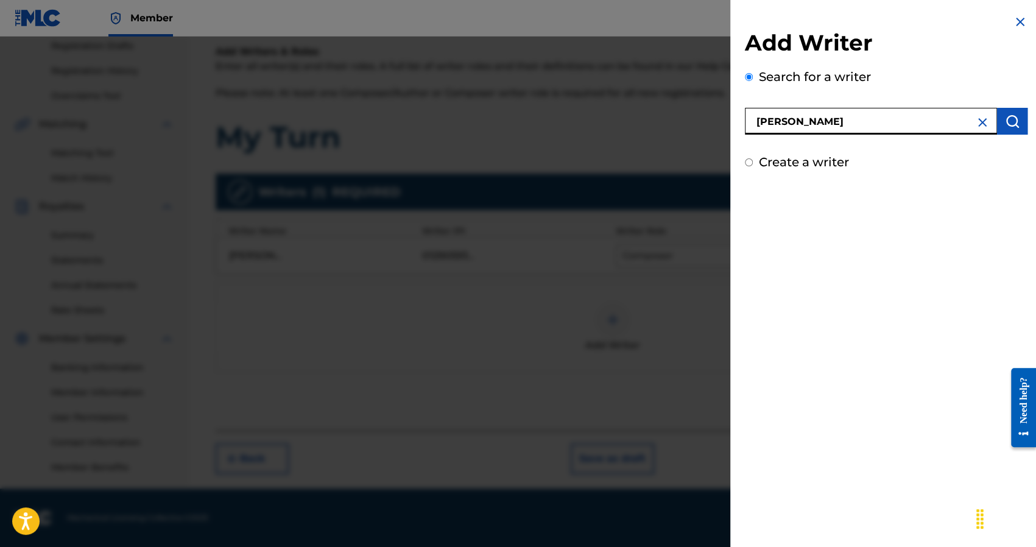
drag, startPoint x: 788, startPoint y: 124, endPoint x: 994, endPoint y: 107, distance: 206.5
click at [997, 108] on div "FELIX REGINALD" at bounding box center [886, 121] width 282 height 27
click at [758, 124] on input "FELIX" at bounding box center [871, 121] width 252 height 27
paste input "REGINALD"
type input "REGINALD FELIX"
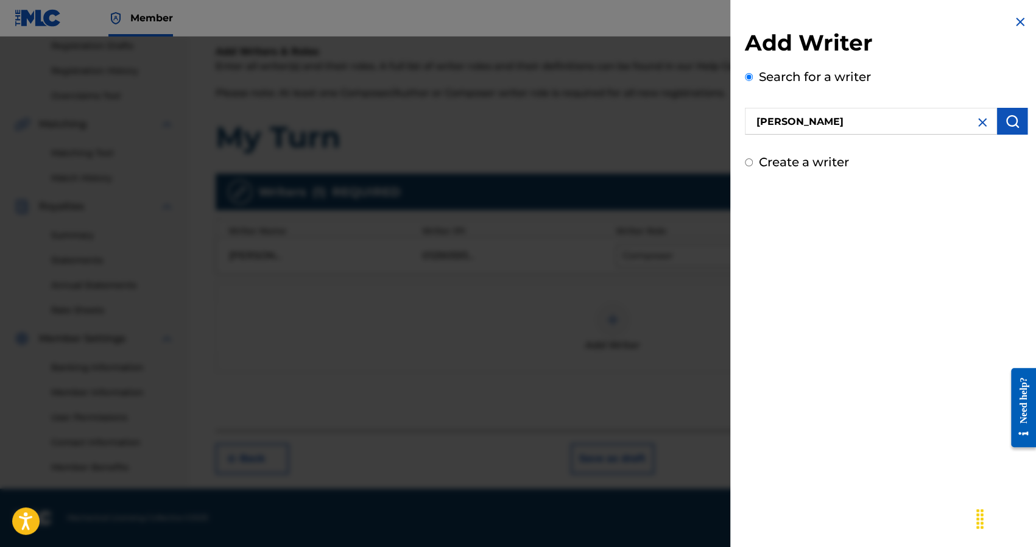
click at [1008, 127] on img "submit" at bounding box center [1011, 121] width 15 height 15
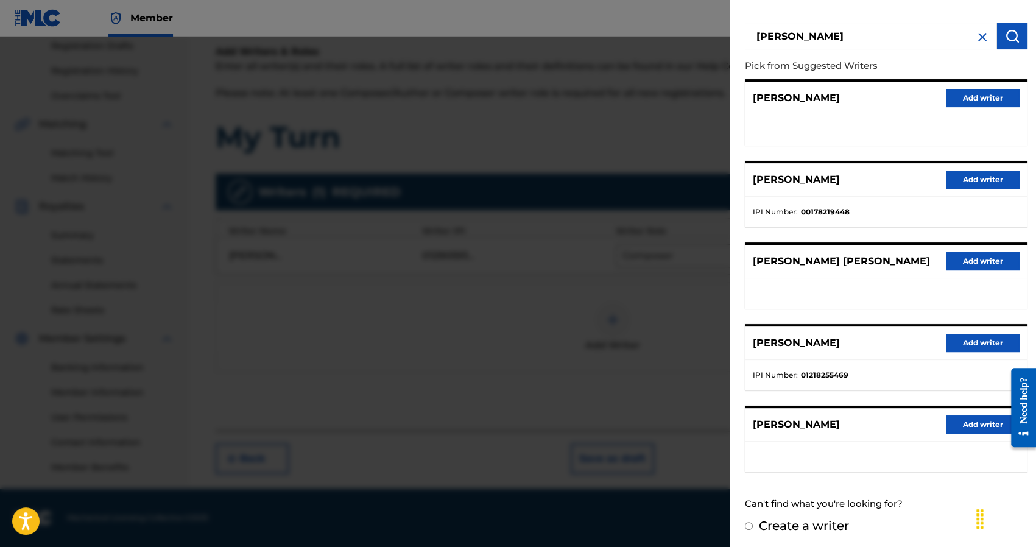
click at [961, 341] on button "Add writer" at bounding box center [982, 343] width 73 height 18
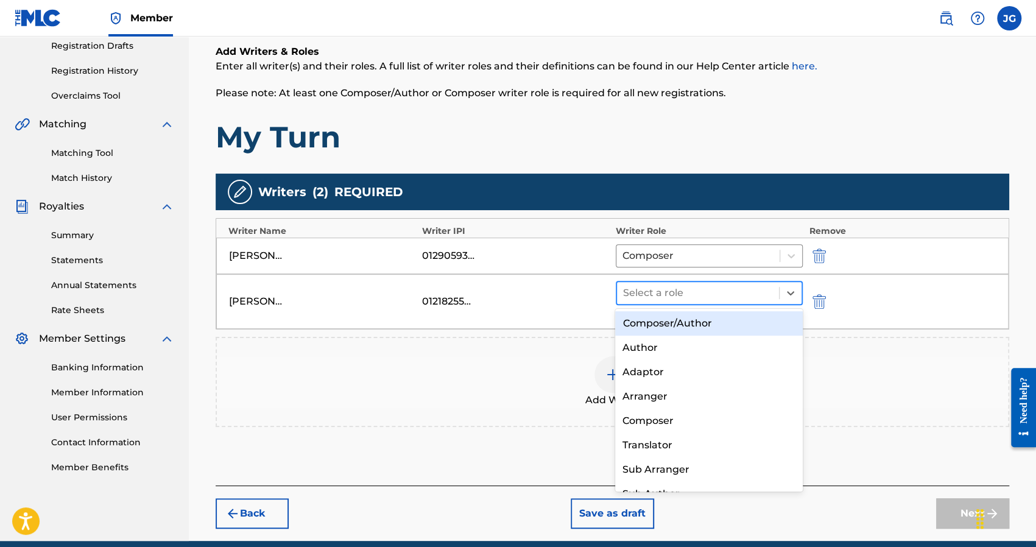
click at [763, 294] on div at bounding box center [698, 292] width 150 height 17
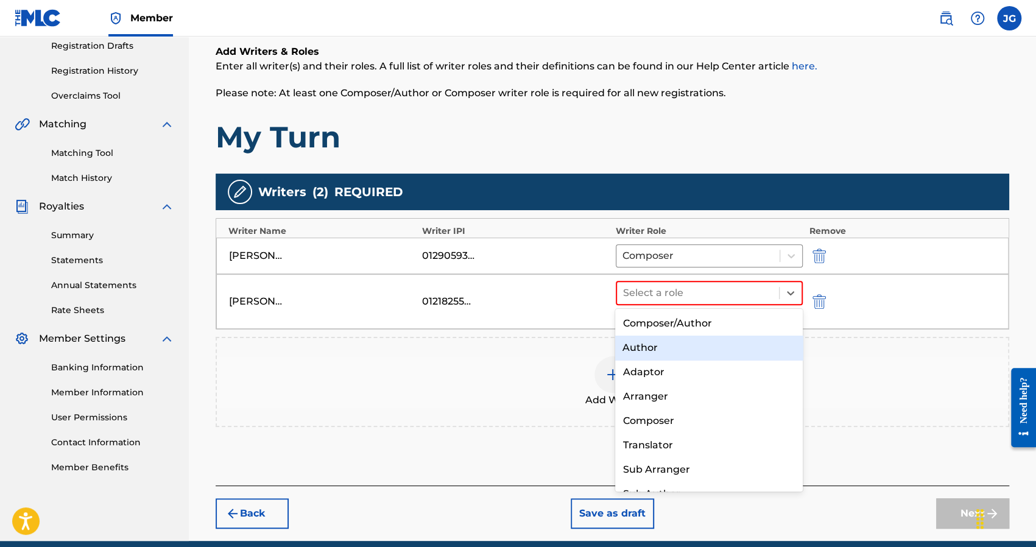
click at [651, 356] on div "Author" at bounding box center [709, 347] width 188 height 24
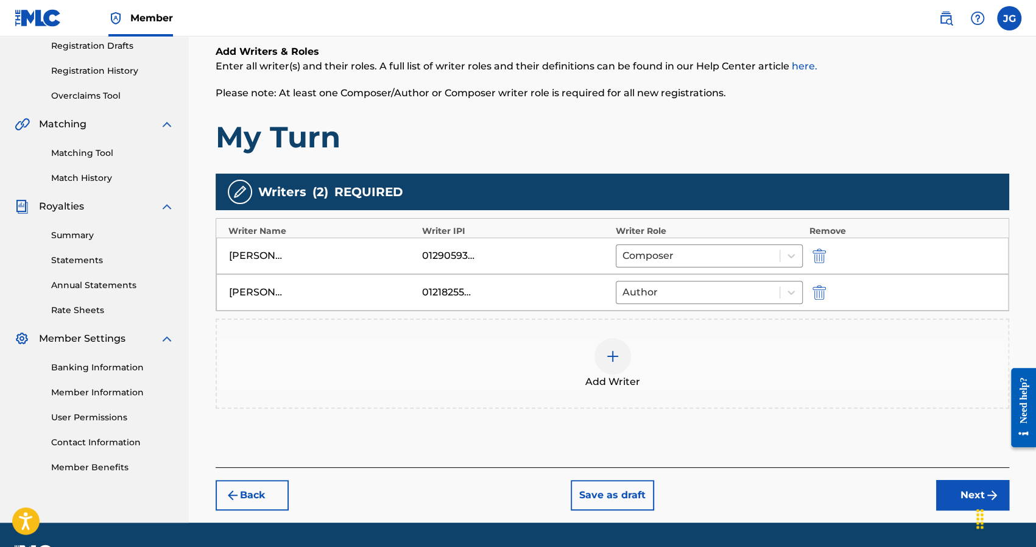
click at [822, 290] on img "submit" at bounding box center [818, 292] width 13 height 15
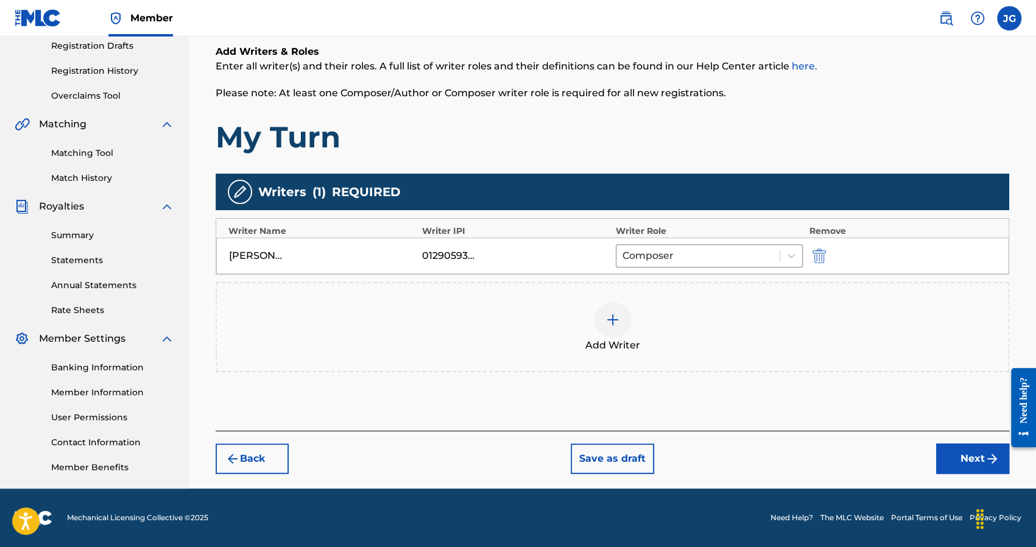
click at [601, 323] on div at bounding box center [612, 319] width 37 height 37
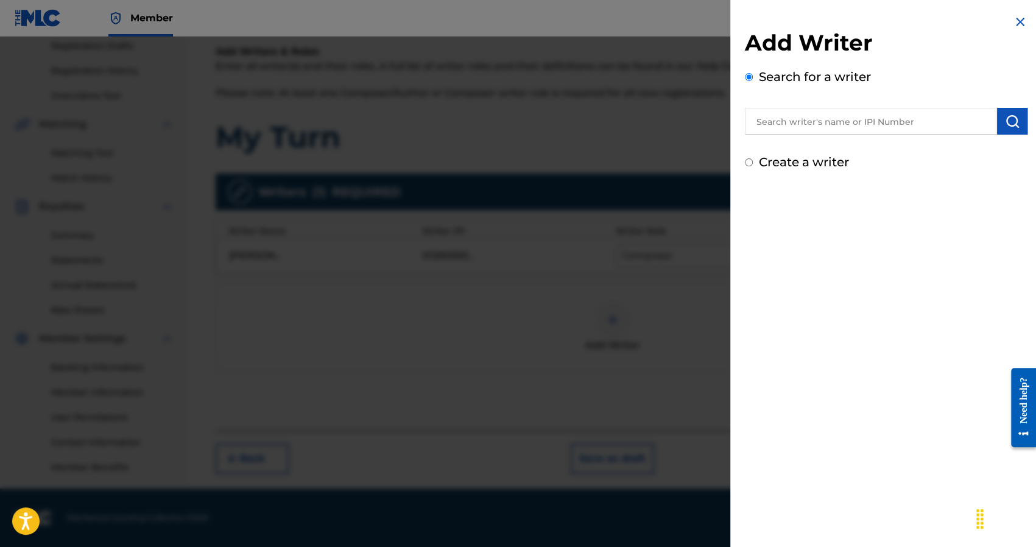
click at [820, 127] on input "text" at bounding box center [871, 121] width 252 height 27
paste input "MITCHELL ROBERT"
drag, startPoint x: 811, startPoint y: 119, endPoint x: 850, endPoint y: 125, distance: 38.9
click at [850, 125] on input "MITCHELL ROBERT" at bounding box center [871, 121] width 252 height 27
click at [755, 124] on input "MITCHELL" at bounding box center [871, 121] width 252 height 27
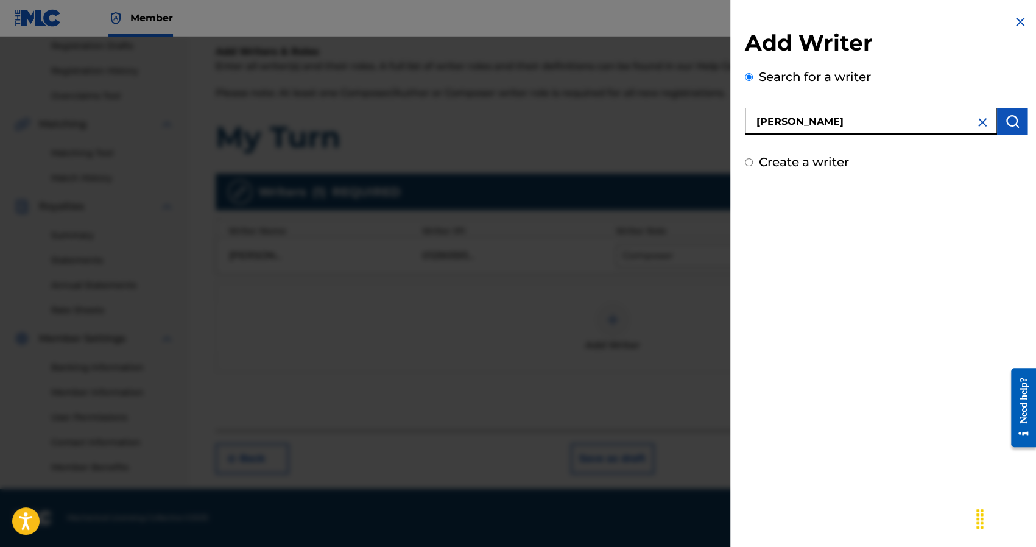
paste input "ROBERT"
drag, startPoint x: 751, startPoint y: 122, endPoint x: 710, endPoint y: 116, distance: 41.2
click at [710, 116] on div "Add Writer Search for a writer ROBERTMITCHELL Create a writer" at bounding box center [518, 292] width 1036 height 510
click at [797, 119] on input "ROBERTMITCHELL" at bounding box center [871, 121] width 252 height 27
type input "ROBERT MITCHELL"
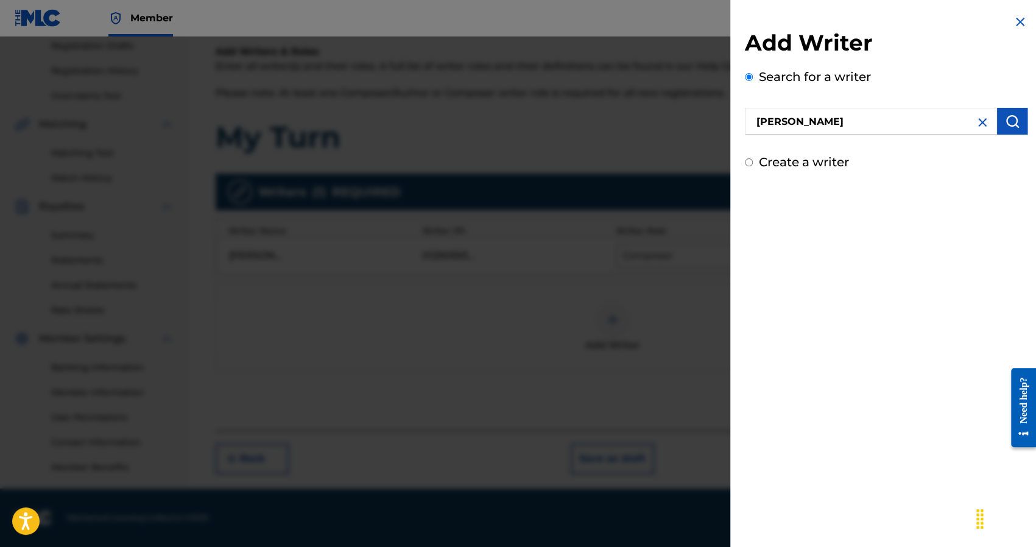
click at [1004, 117] on img "submit" at bounding box center [1011, 121] width 15 height 15
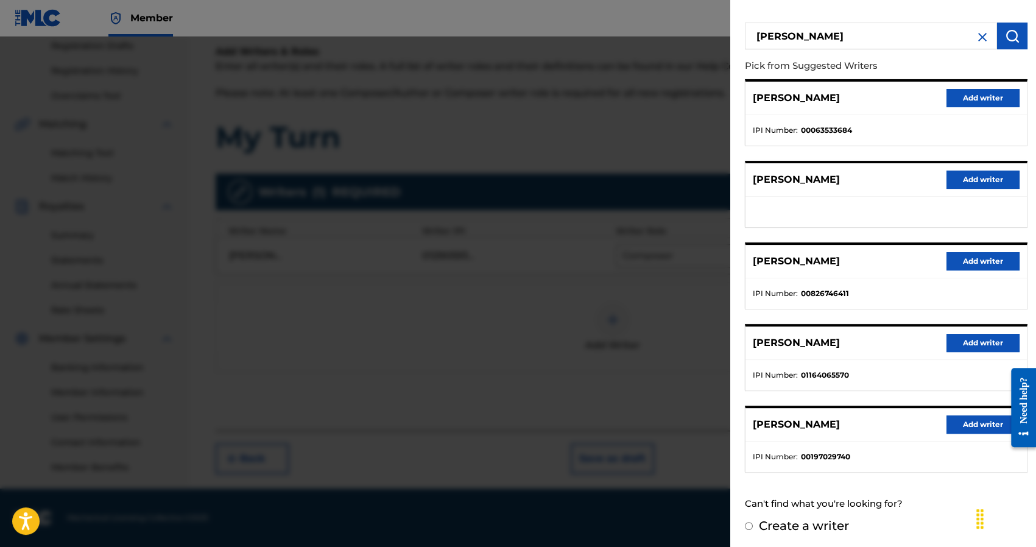
click at [946, 334] on button "Add writer" at bounding box center [982, 343] width 73 height 18
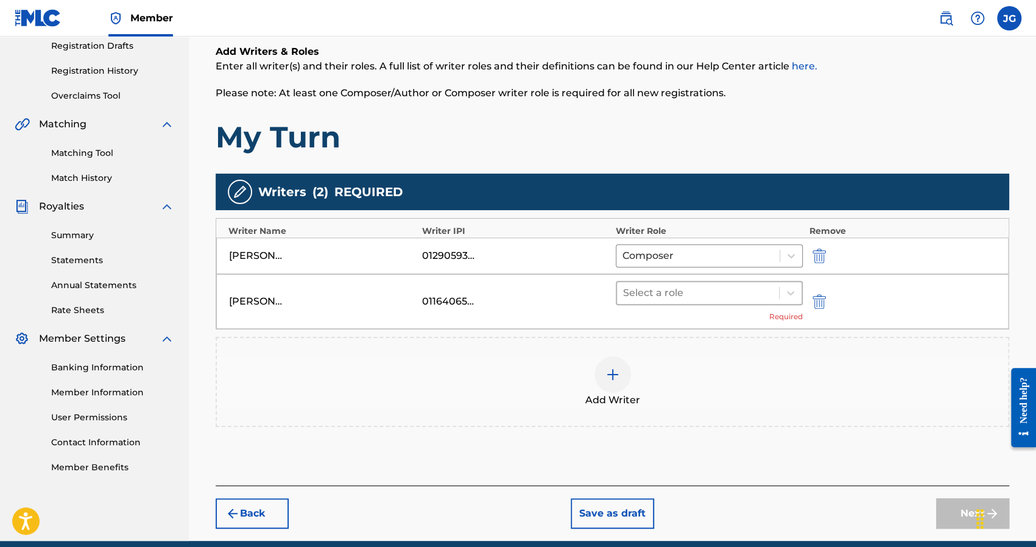
click at [647, 285] on div at bounding box center [698, 292] width 150 height 17
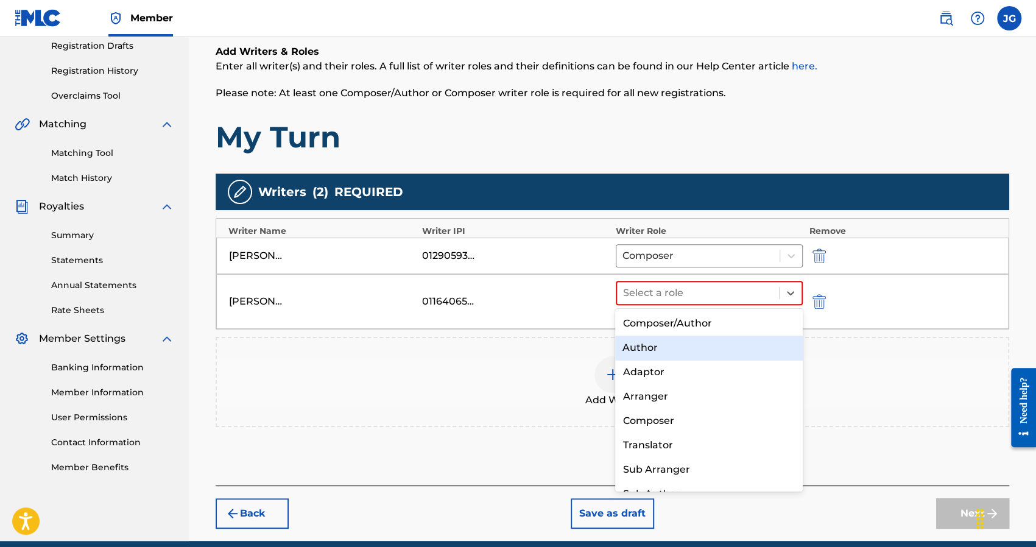
click at [657, 354] on div "Author" at bounding box center [709, 347] width 188 height 24
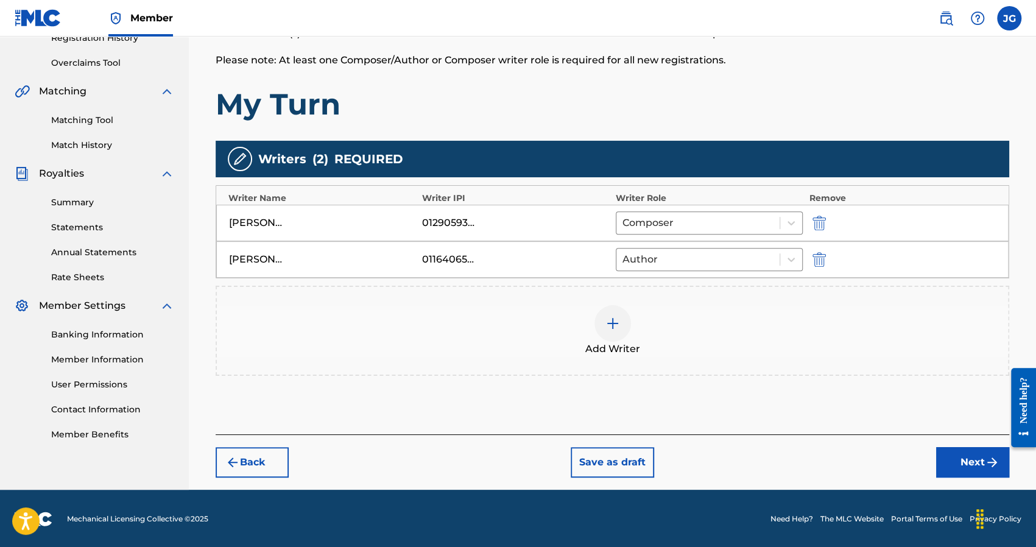
click at [948, 455] on button "Next" at bounding box center [972, 462] width 73 height 30
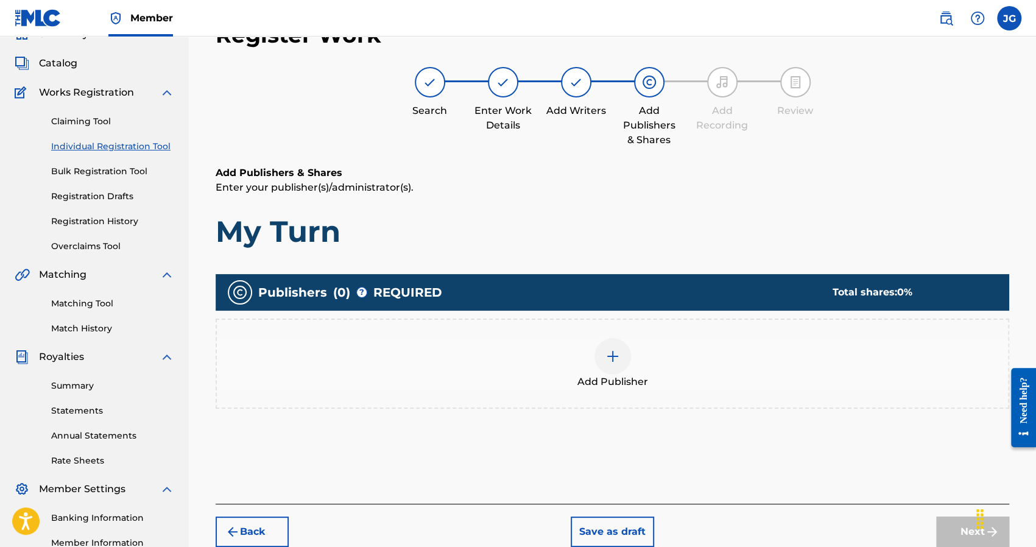
scroll to position [55, 0]
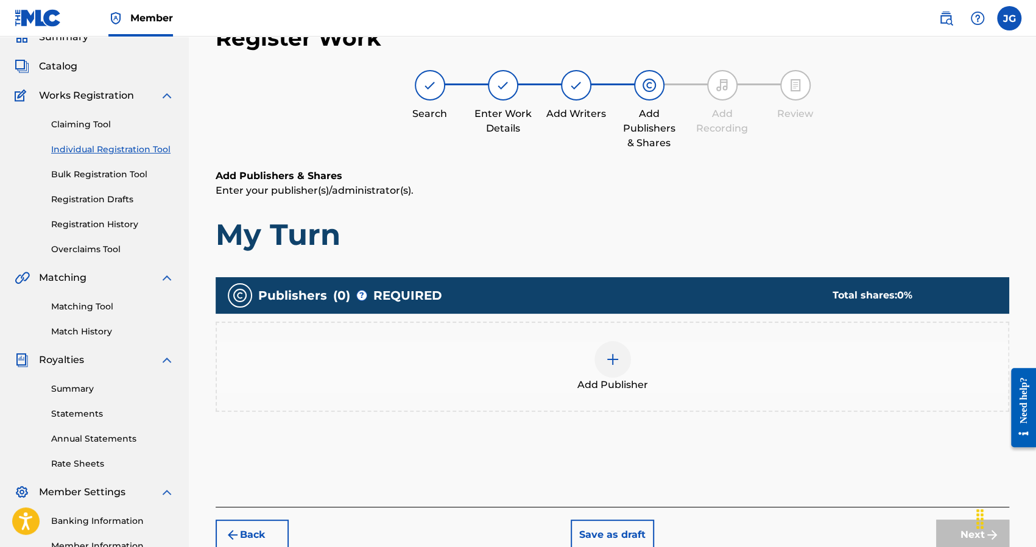
click at [668, 363] on div "Add Publisher" at bounding box center [612, 366] width 791 height 51
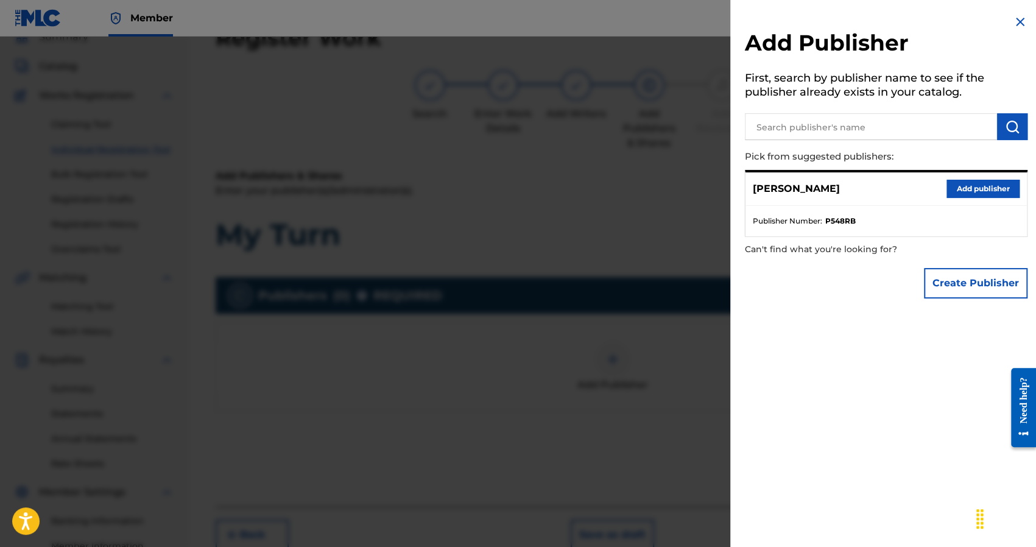
click at [961, 192] on button "Add publisher" at bounding box center [982, 189] width 73 height 18
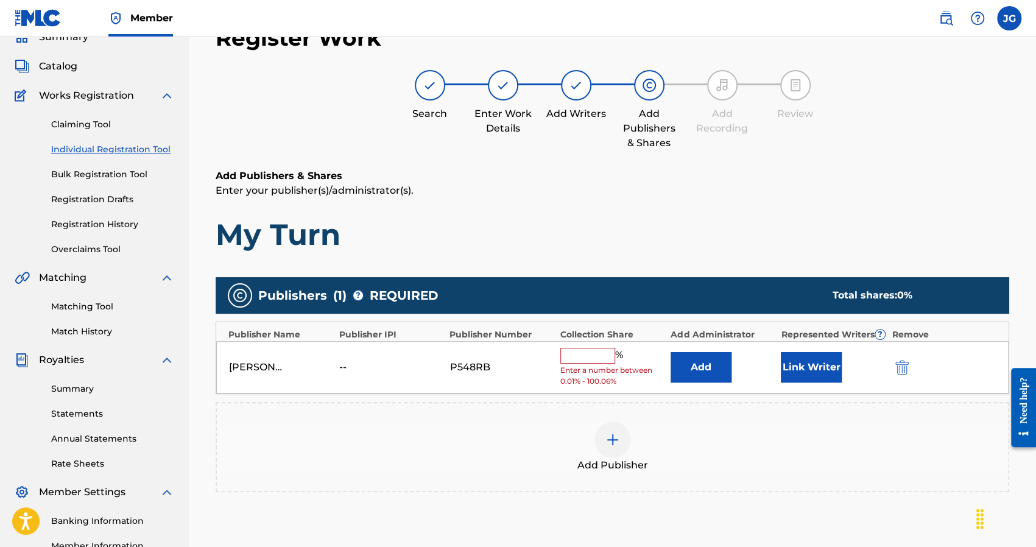
click at [811, 368] on button "Link Writer" at bounding box center [810, 367] width 61 height 30
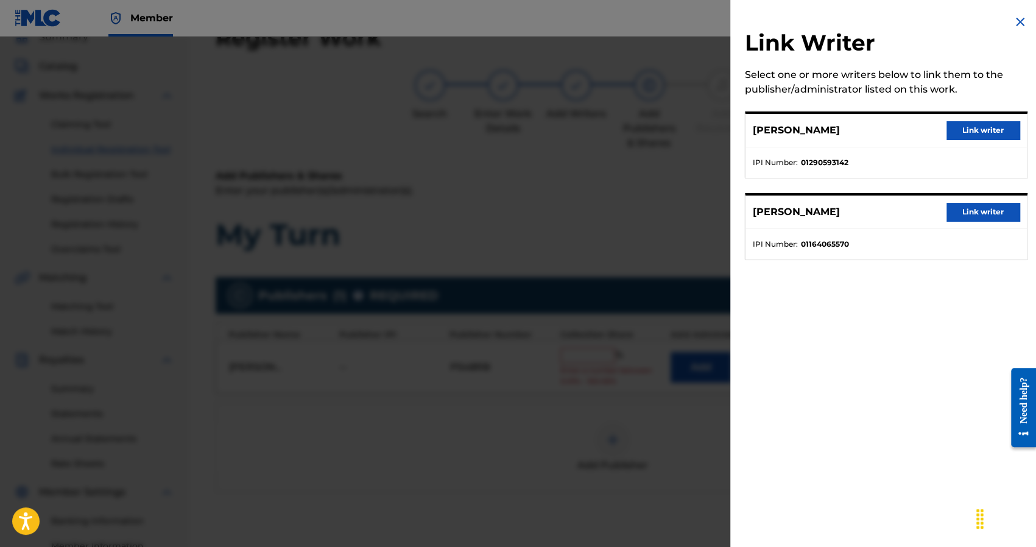
click at [967, 130] on button "Link writer" at bounding box center [982, 130] width 73 height 18
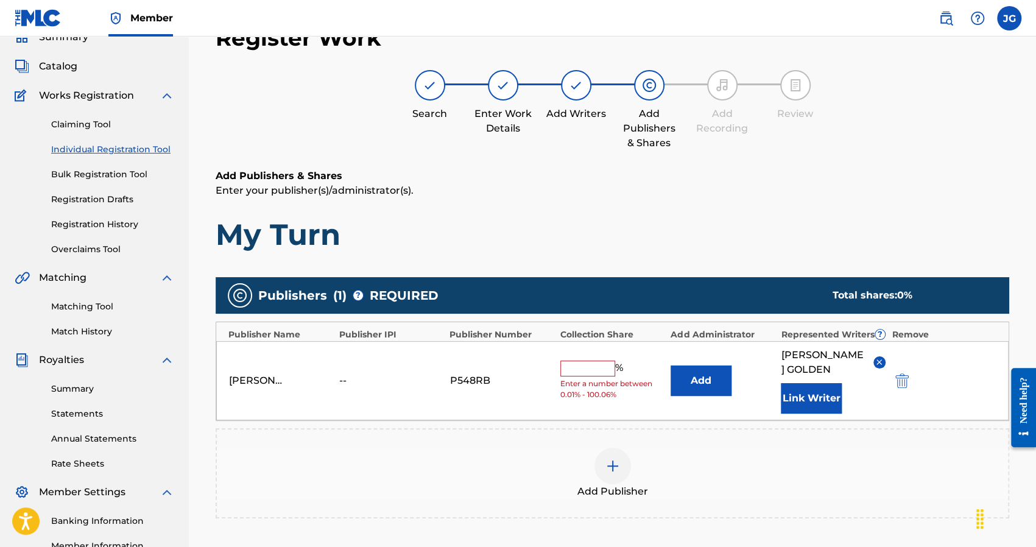
click at [595, 381] on span "Enter a number between 0.01% - 100.06%" at bounding box center [612, 389] width 104 height 22
click at [593, 373] on input "text" at bounding box center [587, 368] width 55 height 16
drag, startPoint x: 604, startPoint y: 370, endPoint x: 589, endPoint y: 371, distance: 15.3
click at [589, 371] on div "Joshus Golden -- P548RB 25 % Add JOSHUA GOLDEN Link Writer" at bounding box center [612, 380] width 792 height 79
drag, startPoint x: 606, startPoint y: 380, endPoint x: 479, endPoint y: 370, distance: 127.7
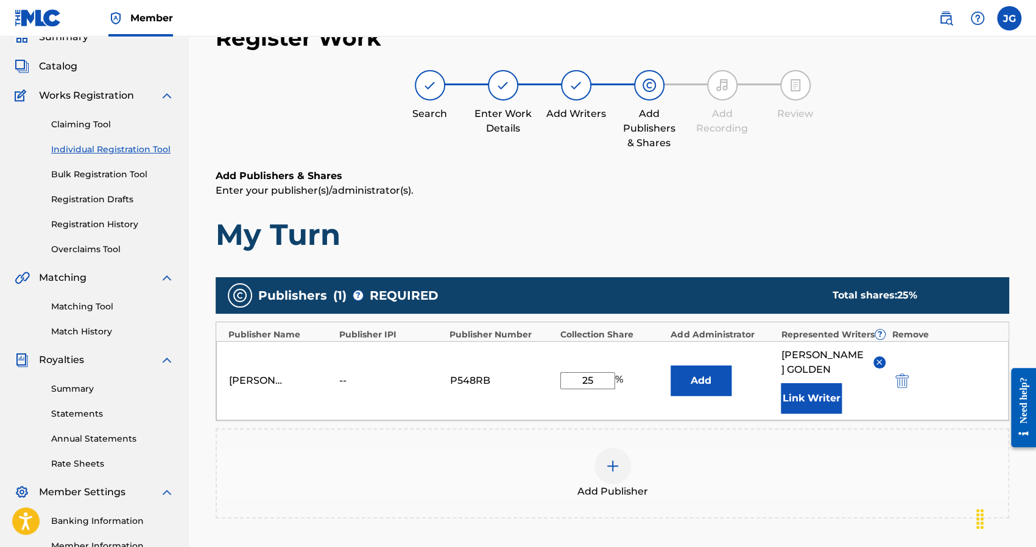
click at [485, 370] on div "Joshus Golden -- P548RB 25 % Add JOSHUA GOLDEN Link Writer" at bounding box center [612, 380] width 792 height 79
type input "50"
click at [782, 276] on div "Publishers ( 1 ) ? REQUIRED Total shares: 50 % Publisher Name Publisher IPI Pub…" at bounding box center [612, 415] width 793 height 289
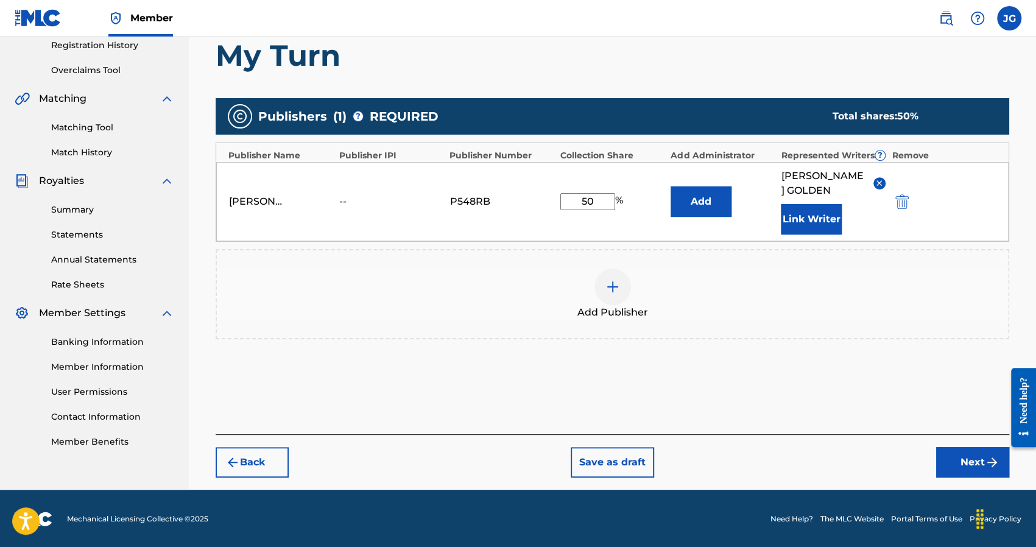
click at [953, 459] on button "Next" at bounding box center [972, 462] width 73 height 30
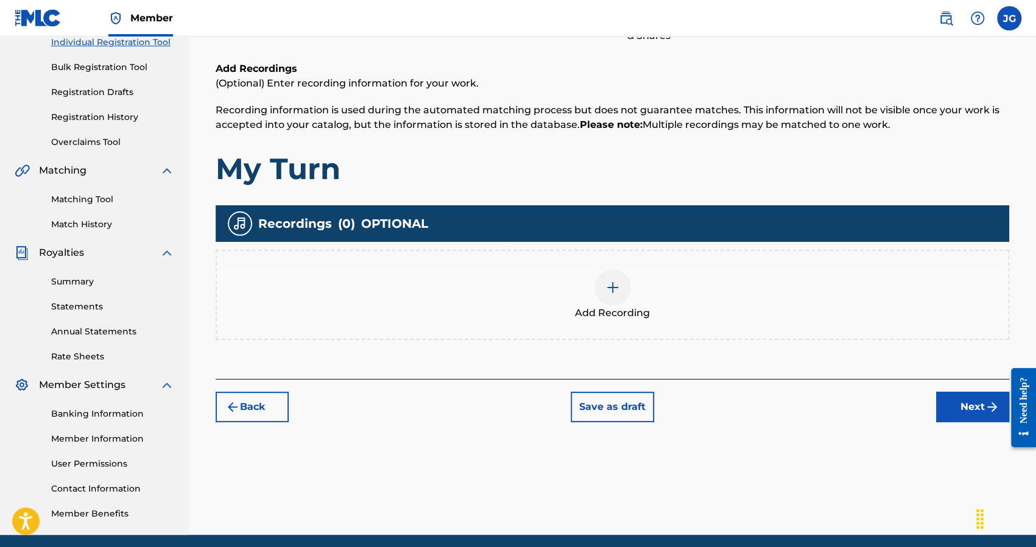
scroll to position [177, 0]
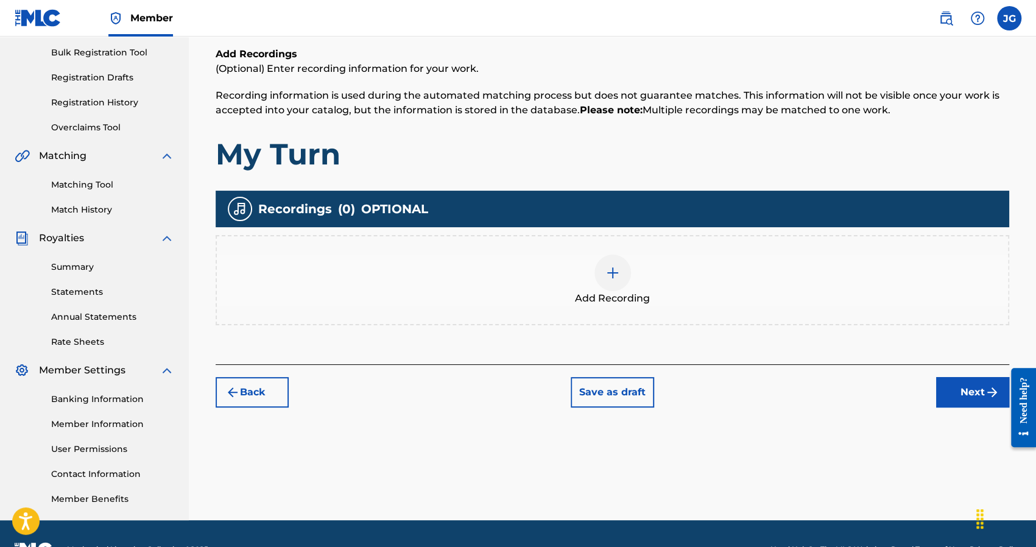
click at [587, 268] on div "Add Recording" at bounding box center [612, 279] width 791 height 51
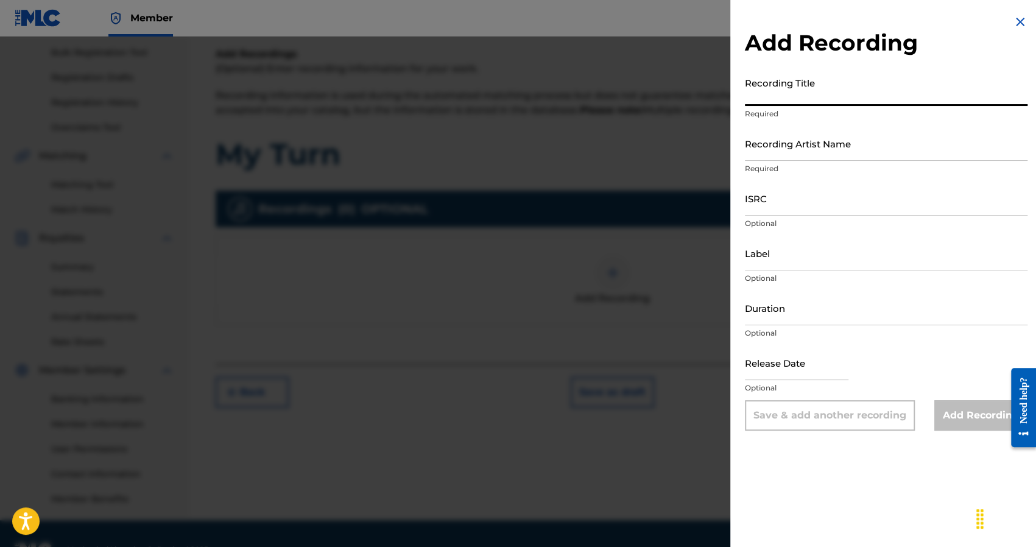
click at [788, 94] on input "Recording Title" at bounding box center [886, 88] width 282 height 35
type input "My Turn"
drag, startPoint x: 788, startPoint y: 142, endPoint x: 799, endPoint y: 147, distance: 11.2
click at [788, 142] on input "Recording Artist Name" at bounding box center [886, 143] width 282 height 35
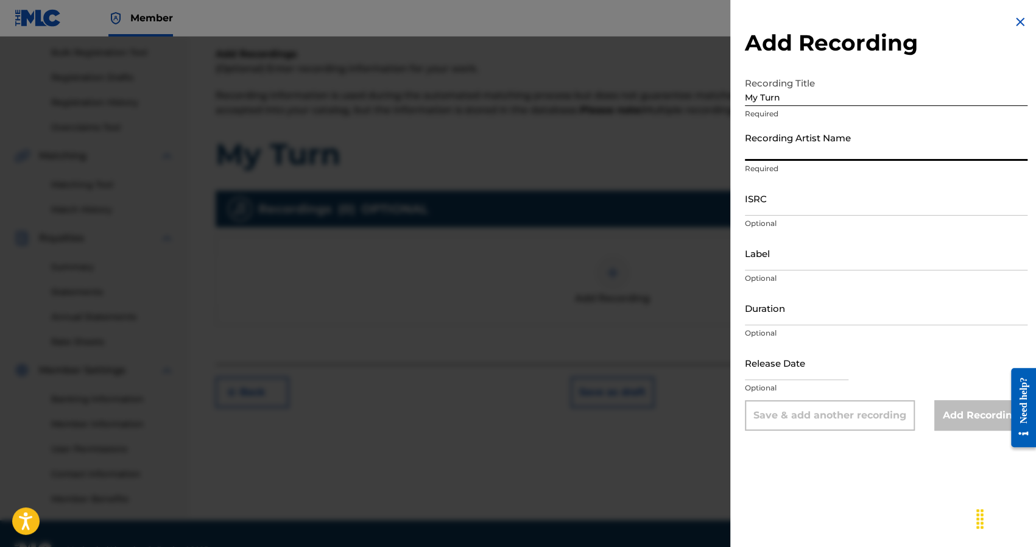
type input "YNC Traislime"
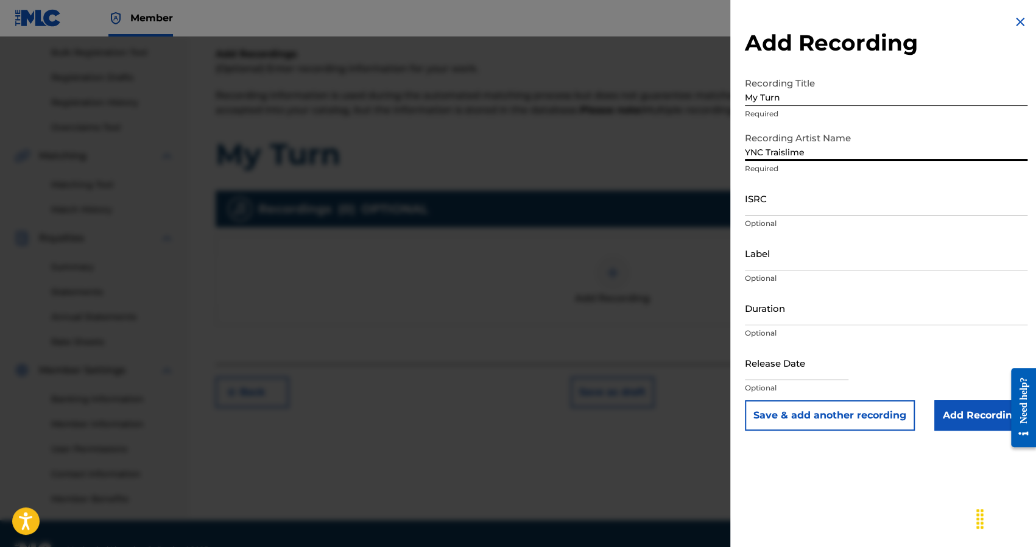
click at [805, 209] on input "ISRC" at bounding box center [886, 198] width 282 height 35
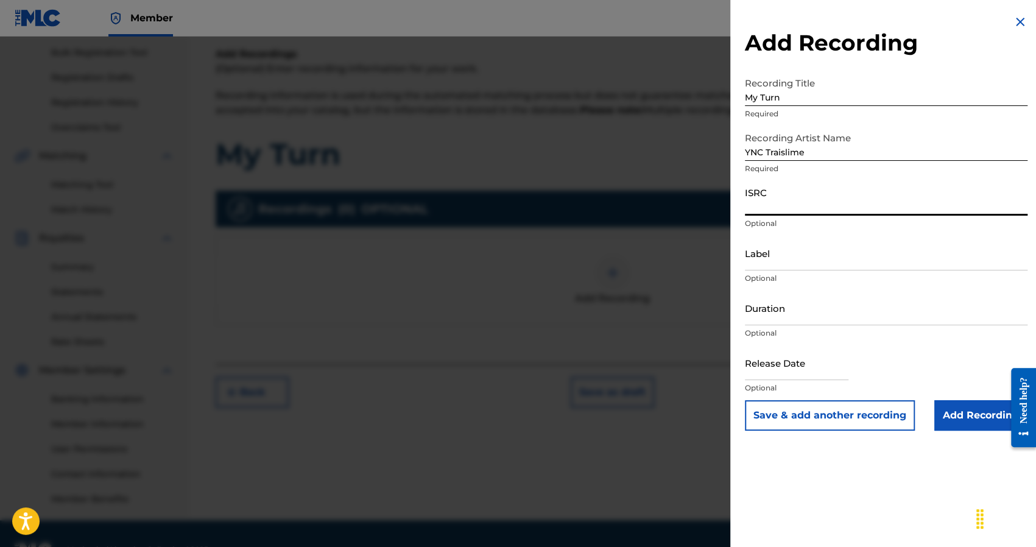
click at [765, 202] on input "ISRC" at bounding box center [886, 198] width 282 height 35
paste input "TCAJF2507732"
drag, startPoint x: 824, startPoint y: 204, endPoint x: 726, endPoint y: 200, distance: 97.5
click at [707, 197] on div "Add Recording Recording Title My Turn Required Recording Artist Name YNC Traisl…" at bounding box center [518, 292] width 1036 height 510
paste input
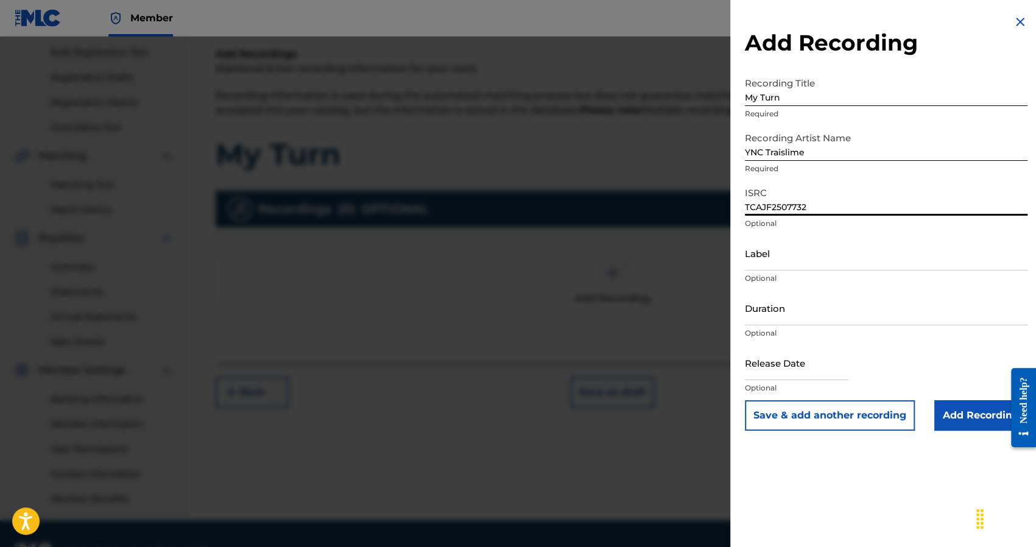
type input "TCAJF2507732"
click at [827, 242] on input "Label" at bounding box center [886, 253] width 282 height 35
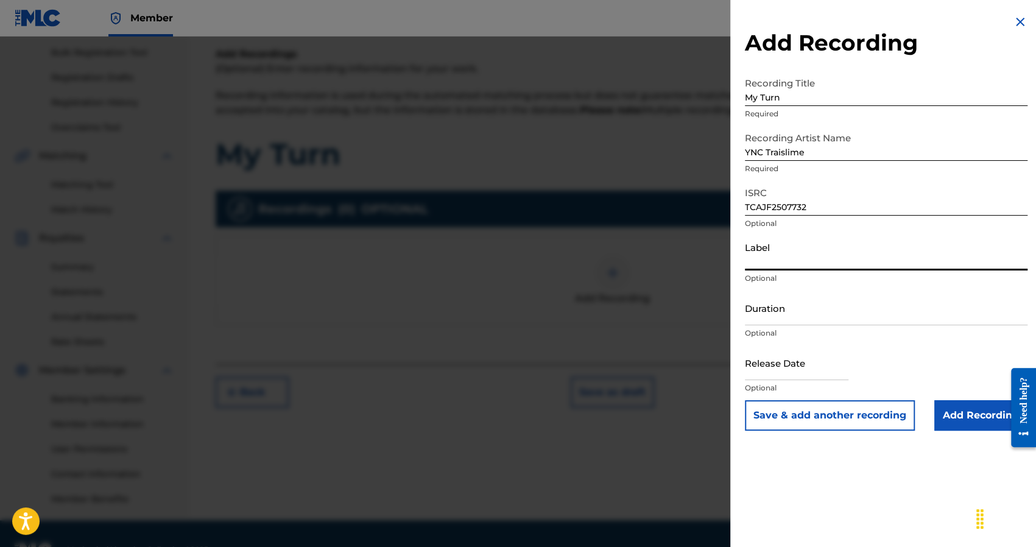
click at [824, 233] on div "ISRC TCAJF2507732 Optional" at bounding box center [886, 208] width 282 height 55
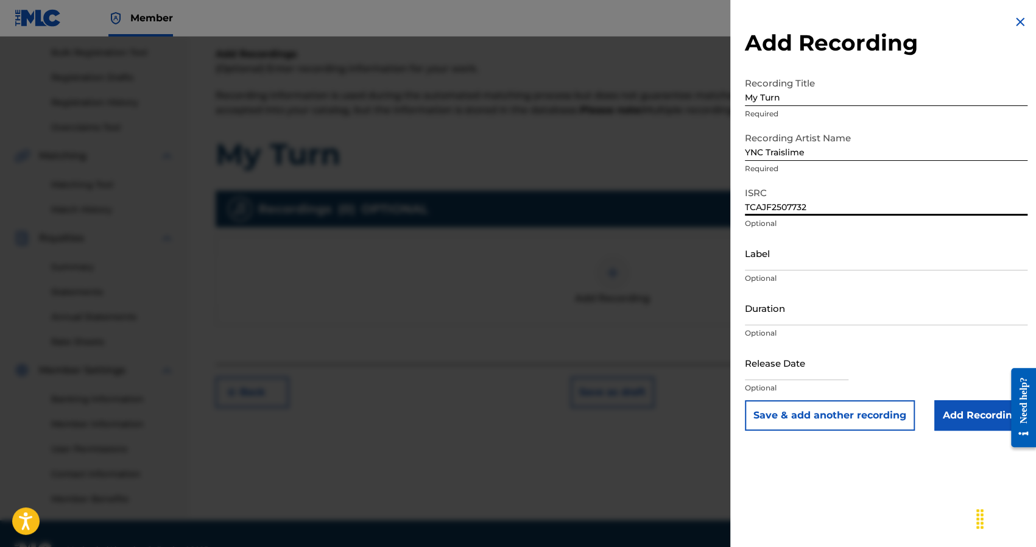
click at [816, 211] on input "TCAJF2507732" at bounding box center [886, 198] width 282 height 35
click at [811, 226] on p "Optional" at bounding box center [886, 223] width 282 height 11
drag, startPoint x: 819, startPoint y: 208, endPoint x: 690, endPoint y: 198, distance: 129.4
click at [690, 198] on div "Add Recording Recording Title My Turn Required Recording Artist Name YNC Traisl…" at bounding box center [518, 292] width 1036 height 510
click at [753, 227] on p "Optional" at bounding box center [886, 223] width 282 height 11
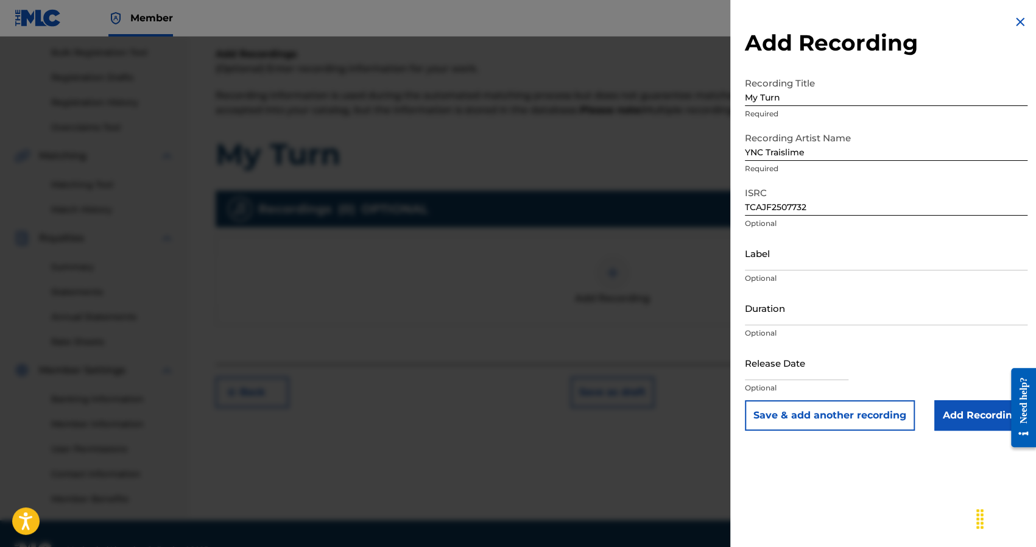
drag, startPoint x: 830, startPoint y: 206, endPoint x: 681, endPoint y: 194, distance: 149.6
click at [687, 195] on div "Add Recording Recording Title My Turn Required Recording Artist Name YNC Traisl…" at bounding box center [518, 292] width 1036 height 510
drag, startPoint x: 811, startPoint y: 205, endPoint x: 755, endPoint y: 223, distance: 58.9
click at [755, 223] on p "Optional" at bounding box center [886, 223] width 282 height 11
drag, startPoint x: 811, startPoint y: 204, endPoint x: 684, endPoint y: 201, distance: 126.7
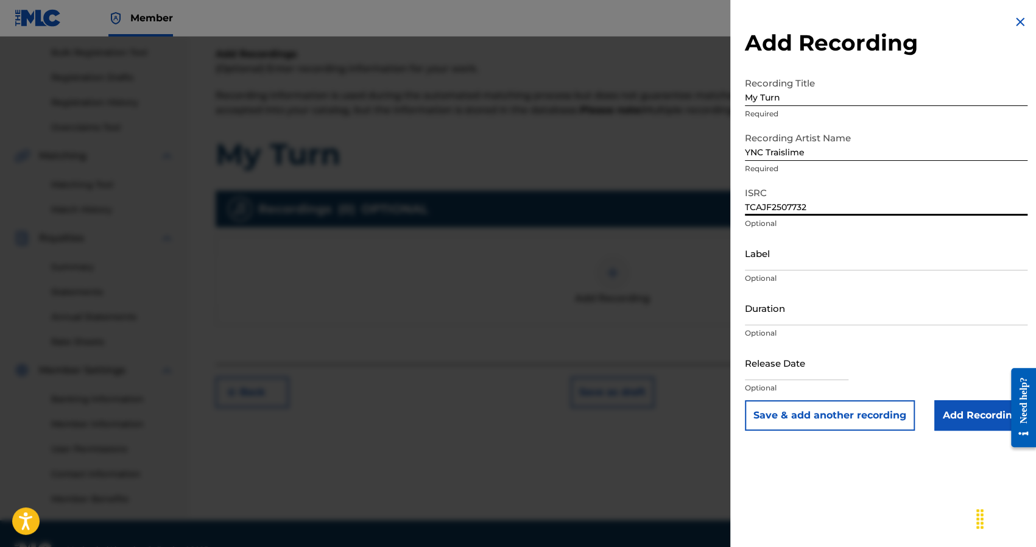
click at [689, 201] on div "Add Recording Recording Title My Turn Required Recording Artist Name YNC Traisl…" at bounding box center [518, 292] width 1036 height 510
click at [789, 205] on input "ISRC" at bounding box center [886, 198] width 282 height 35
paste input "TCAJF2507732"
type input "TCAJF2507732"
click at [734, 227] on div "Add Recording Recording Title My Turn Required Recording Artist Name YNC Traisl…" at bounding box center [886, 222] width 312 height 445
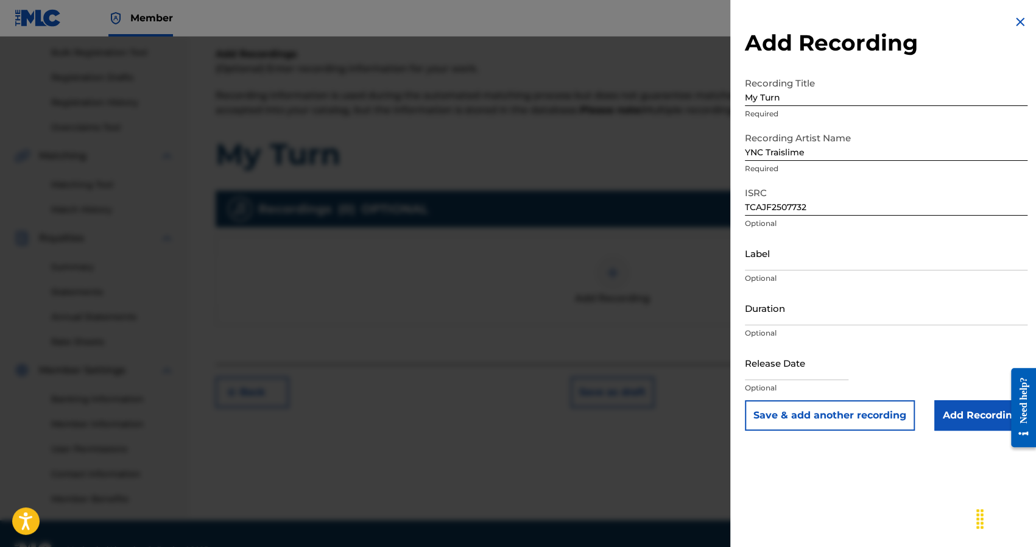
click at [967, 416] on input "Add Recording" at bounding box center [980, 415] width 93 height 30
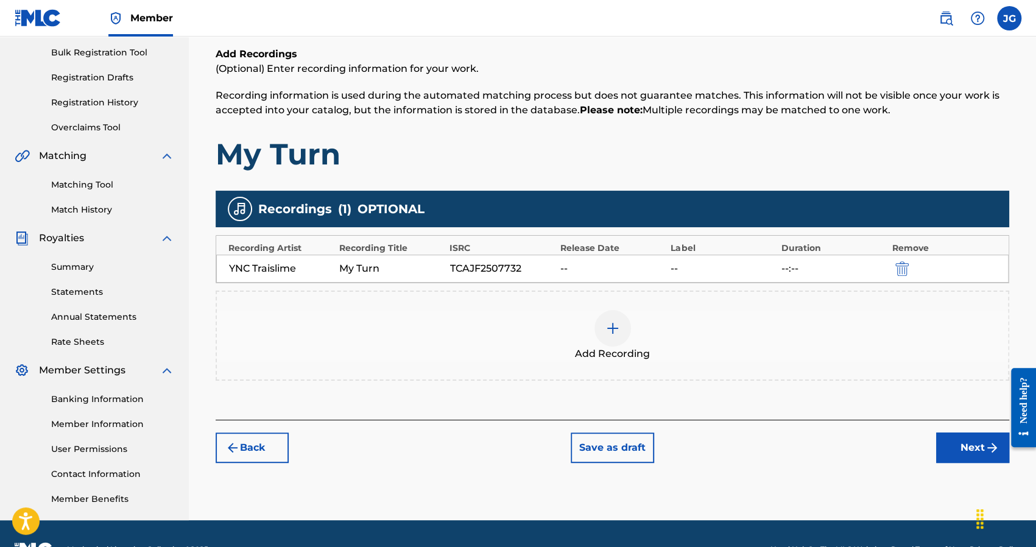
click at [958, 438] on button "Next" at bounding box center [972, 447] width 73 height 30
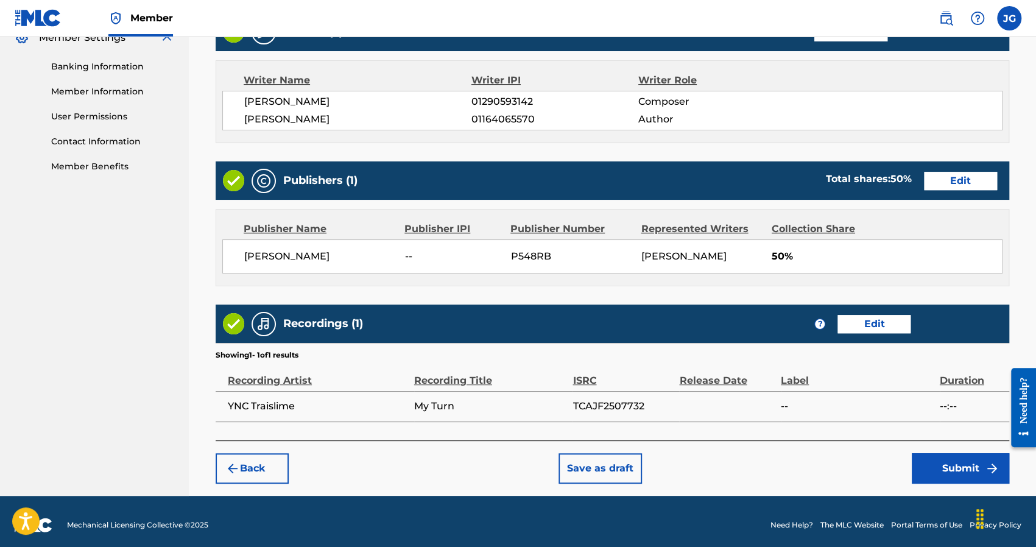
scroll to position [514, 0]
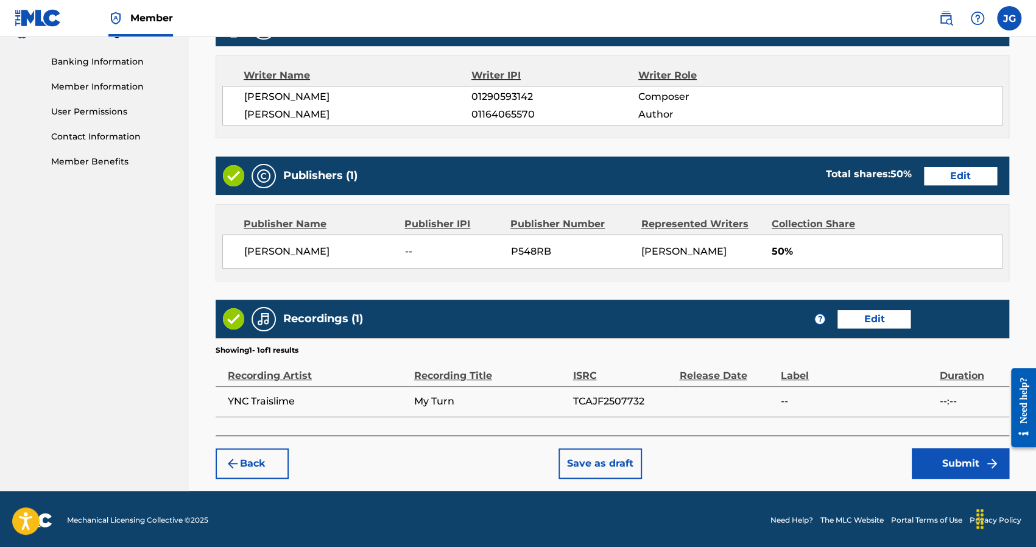
click at [930, 458] on button "Submit" at bounding box center [959, 463] width 97 height 30
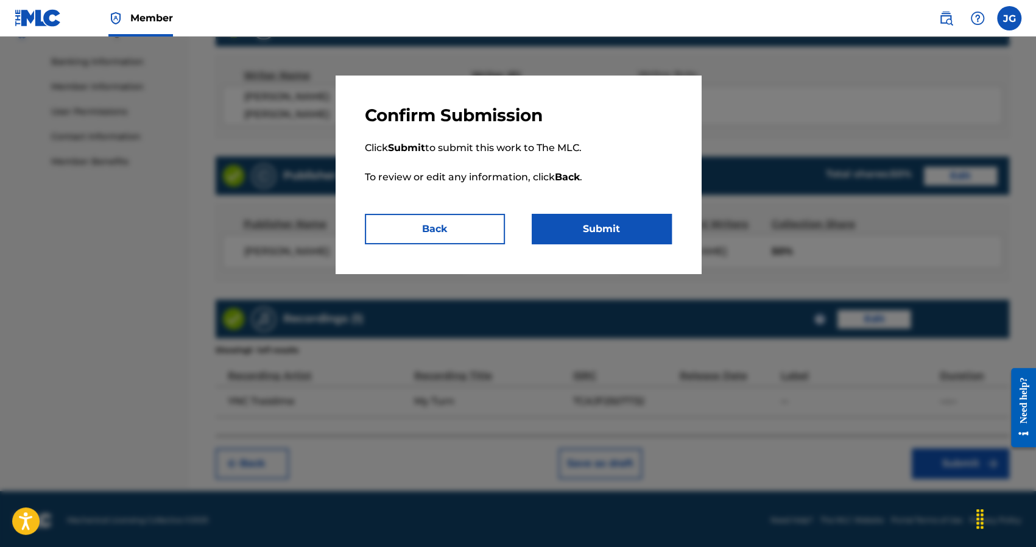
drag, startPoint x: 629, startPoint y: 250, endPoint x: 627, endPoint y: 240, distance: 9.9
click at [628, 250] on div "Confirm Submission Click Submit to submit this work to The MLC. To review or ed…" at bounding box center [517, 174] width 365 height 198
click at [627, 240] on button "Submit" at bounding box center [601, 229] width 140 height 30
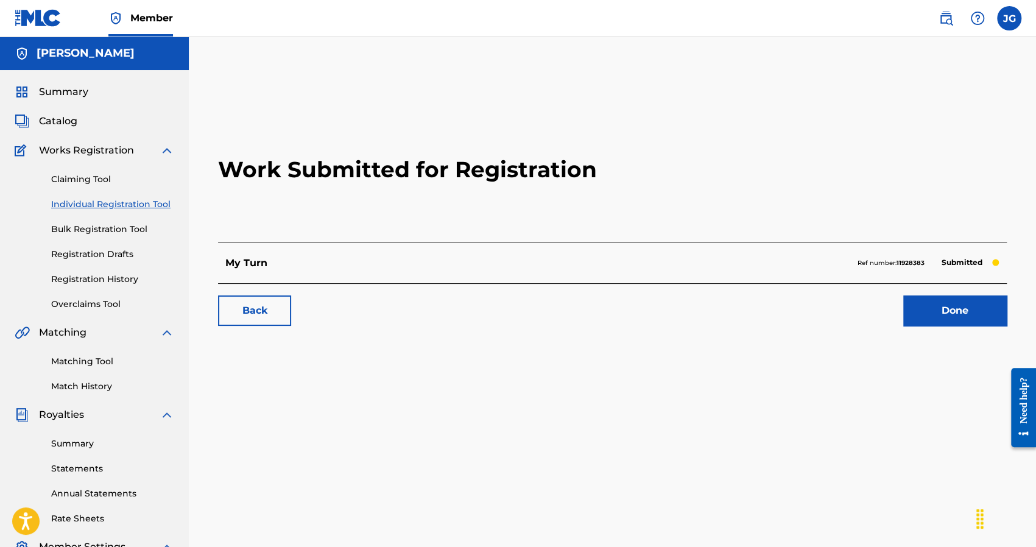
click at [90, 208] on link "Individual Registration Tool" at bounding box center [112, 204] width 123 height 13
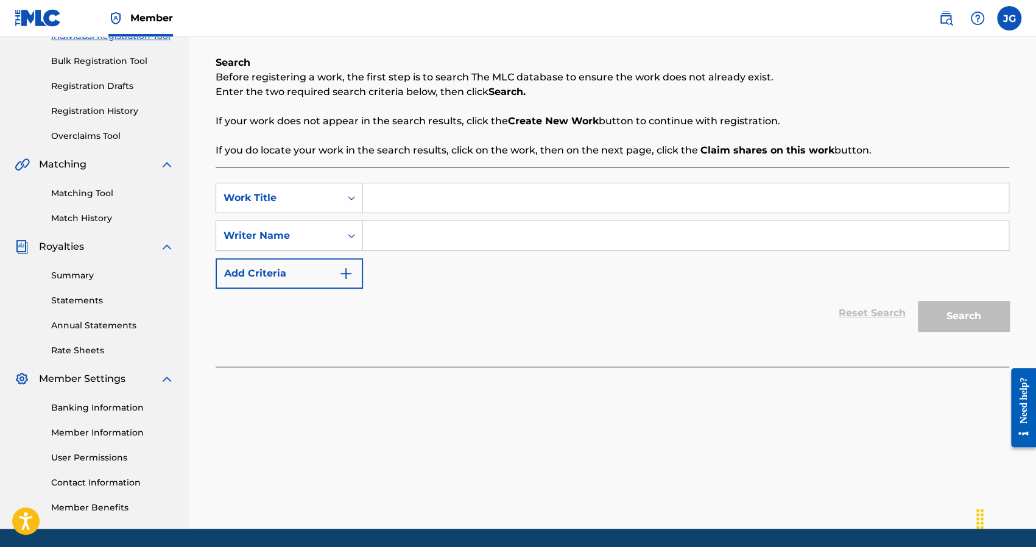
scroll to position [183, 0]
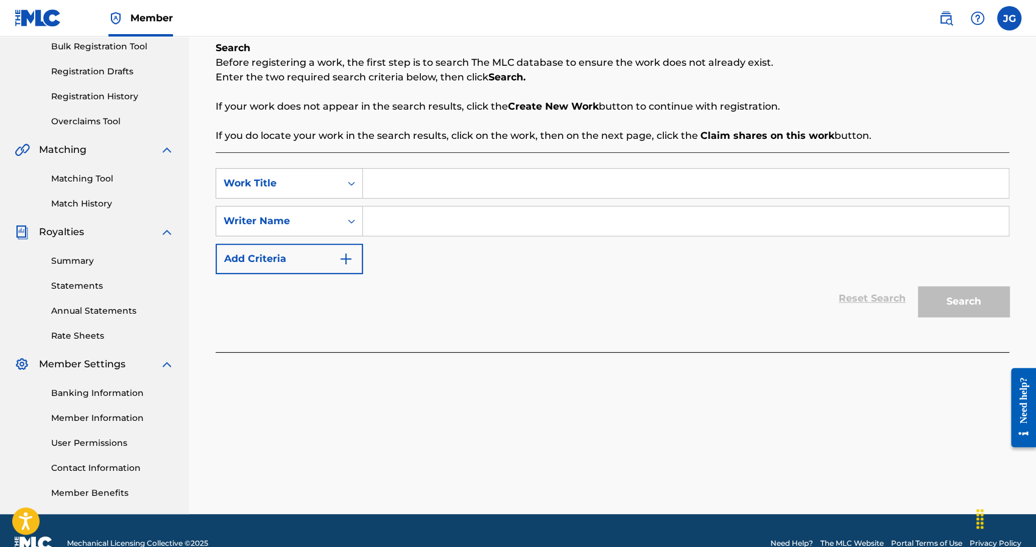
click at [376, 175] on input "Search Form" at bounding box center [685, 183] width 645 height 29
type input "d"
type input "mr fto"
drag, startPoint x: 376, startPoint y: 174, endPoint x: 563, endPoint y: 219, distance: 191.7
click at [563, 219] on input "Search Form" at bounding box center [685, 220] width 645 height 29
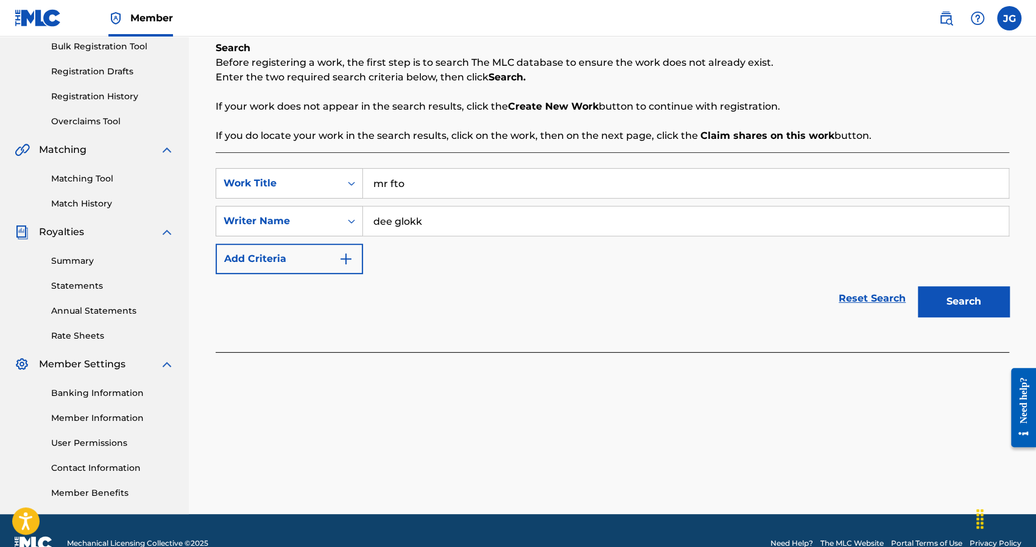
type input "dee glokk"
click at [917, 286] on button "Search" at bounding box center [962, 301] width 91 height 30
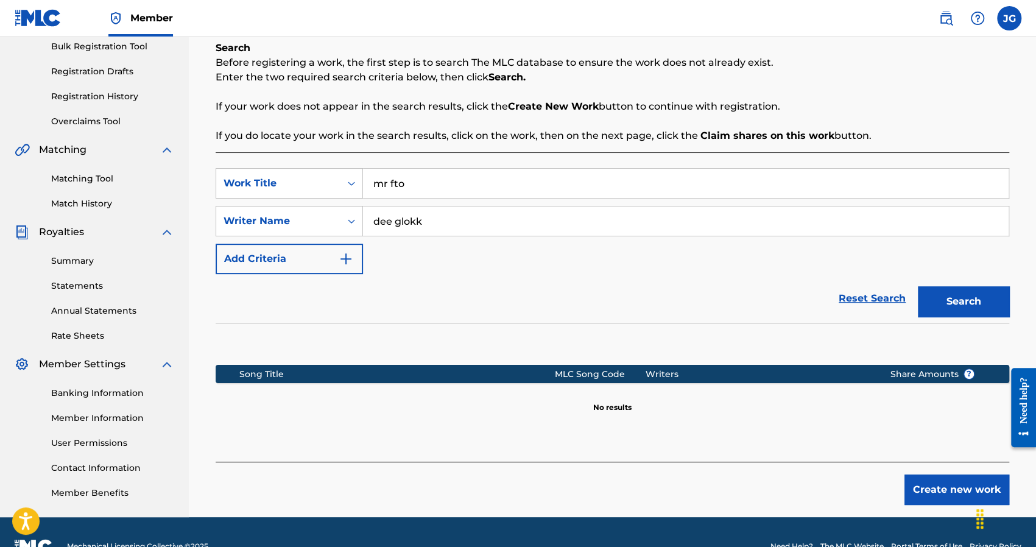
click at [934, 472] on div "Create new work" at bounding box center [612, 482] width 793 height 43
click at [931, 484] on button "Create new work" at bounding box center [956, 489] width 105 height 30
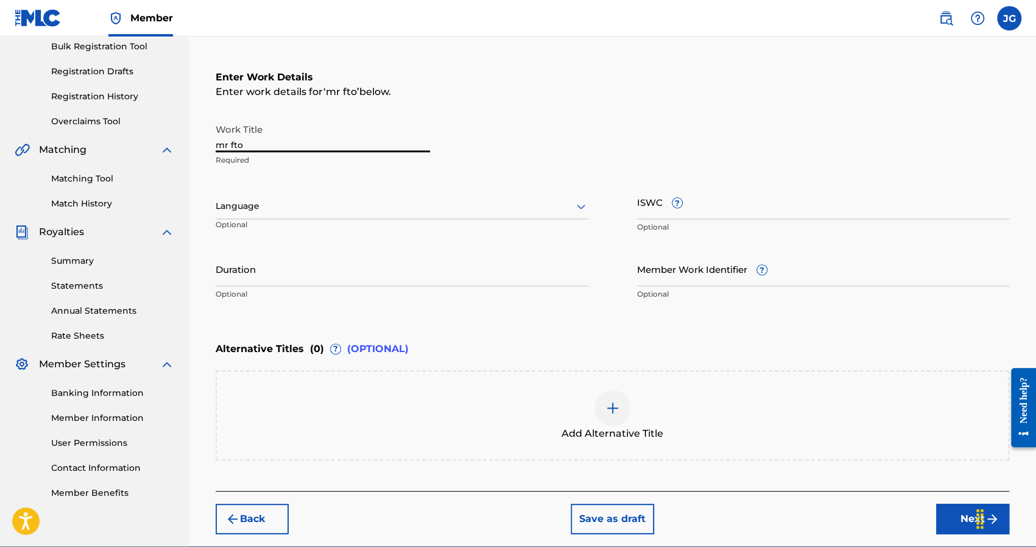
drag, startPoint x: 303, startPoint y: 145, endPoint x: 159, endPoint y: 141, distance: 144.4
click at [159, 141] on main "Joshus Golden Summary Catalog Works Registration Claiming Tool Individual Regis…" at bounding box center [518, 200] width 1036 height 692
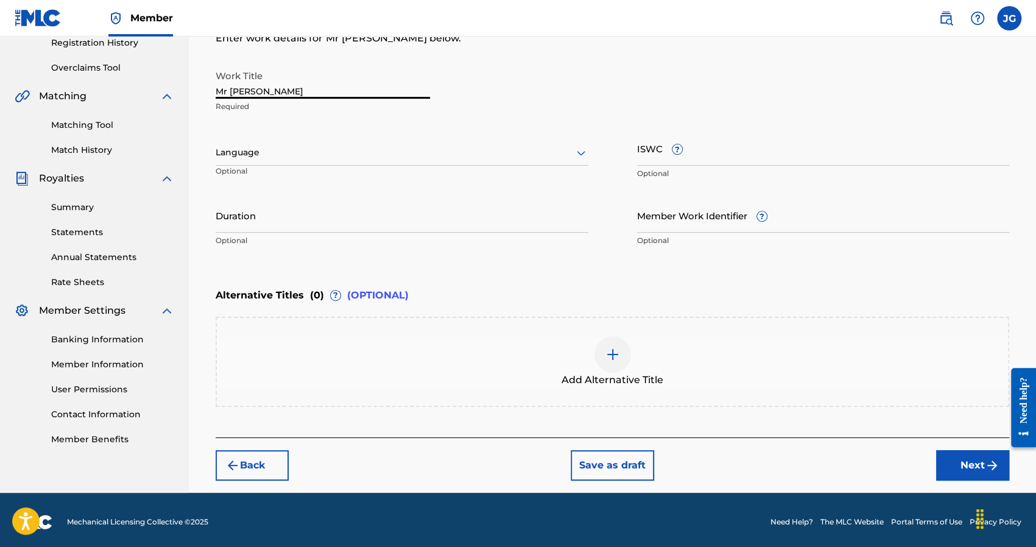
scroll to position [240, 0]
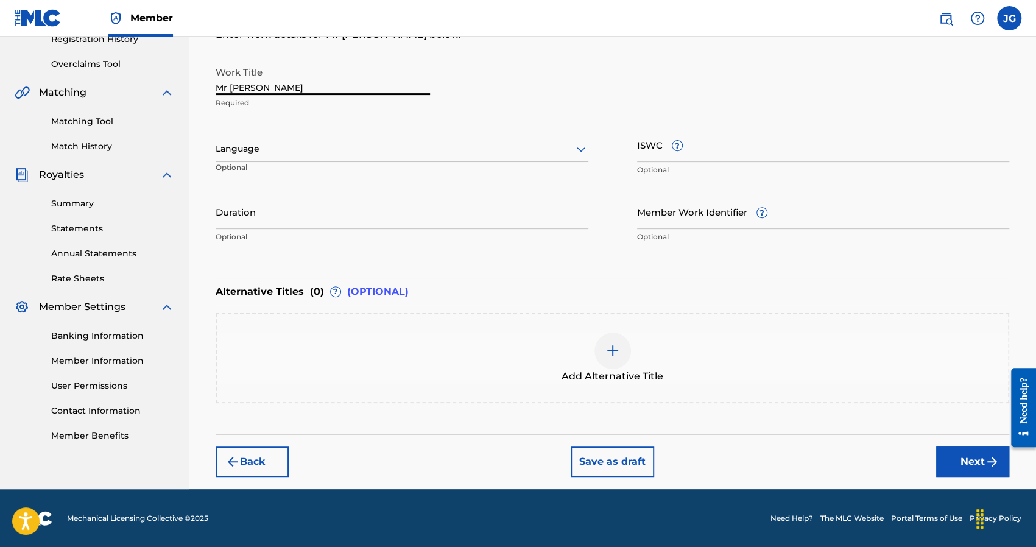
type input "Mr Fto"
click at [984, 455] on img "submit" at bounding box center [991, 461] width 15 height 15
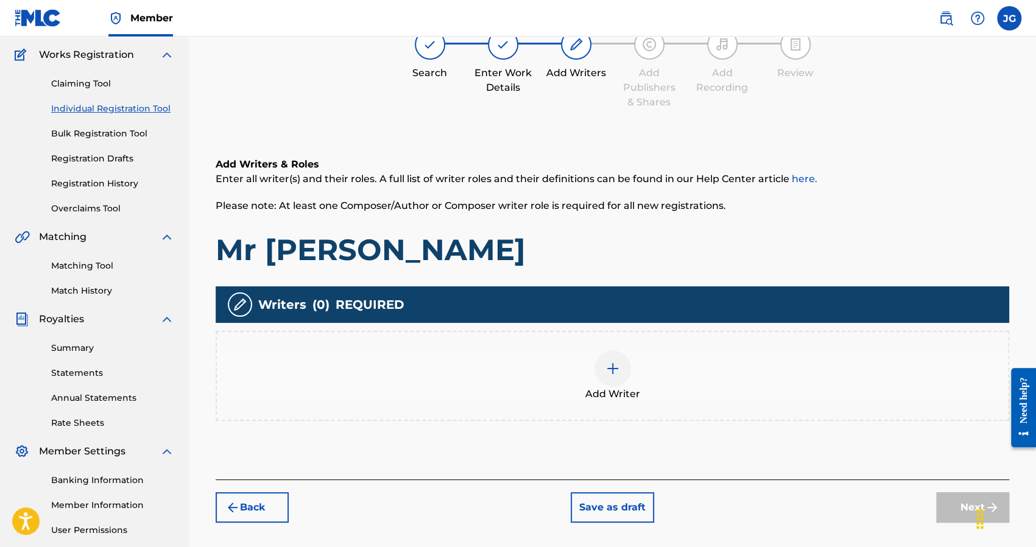
scroll to position [208, 0]
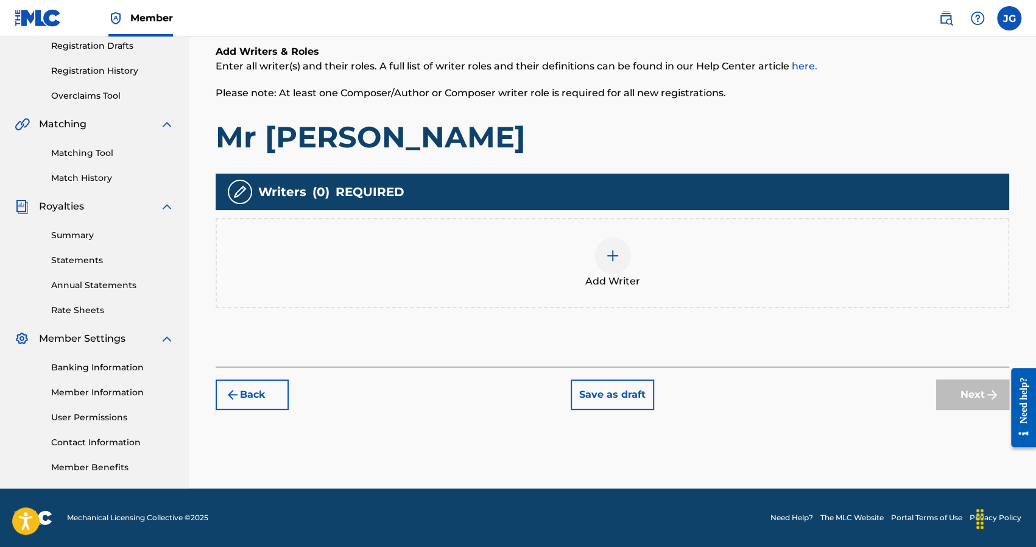
click at [595, 261] on div at bounding box center [612, 255] width 37 height 37
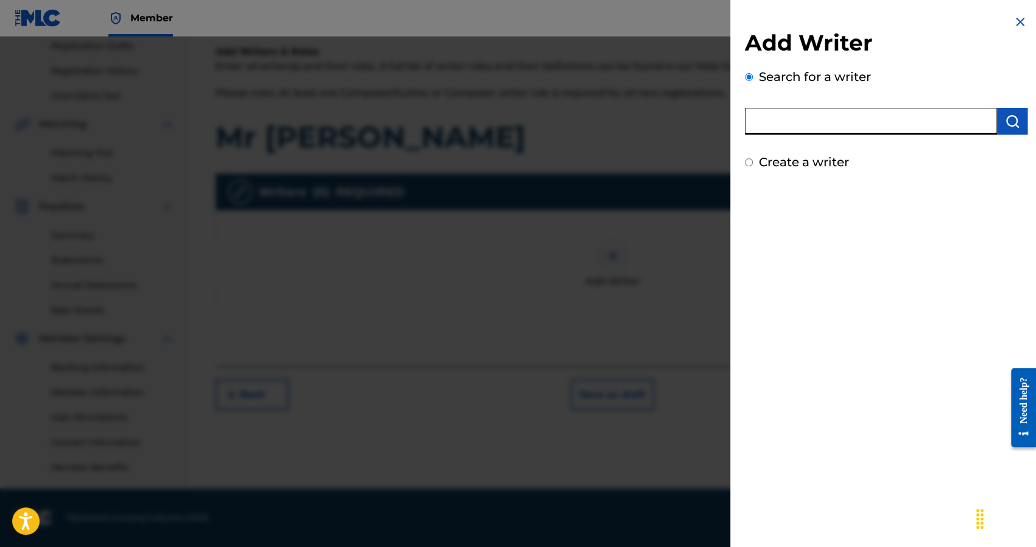
click at [807, 125] on input "text" at bounding box center [871, 121] width 252 height 27
type input "Joshua Golden"
click at [1020, 117] on button "submit" at bounding box center [1012, 121] width 30 height 27
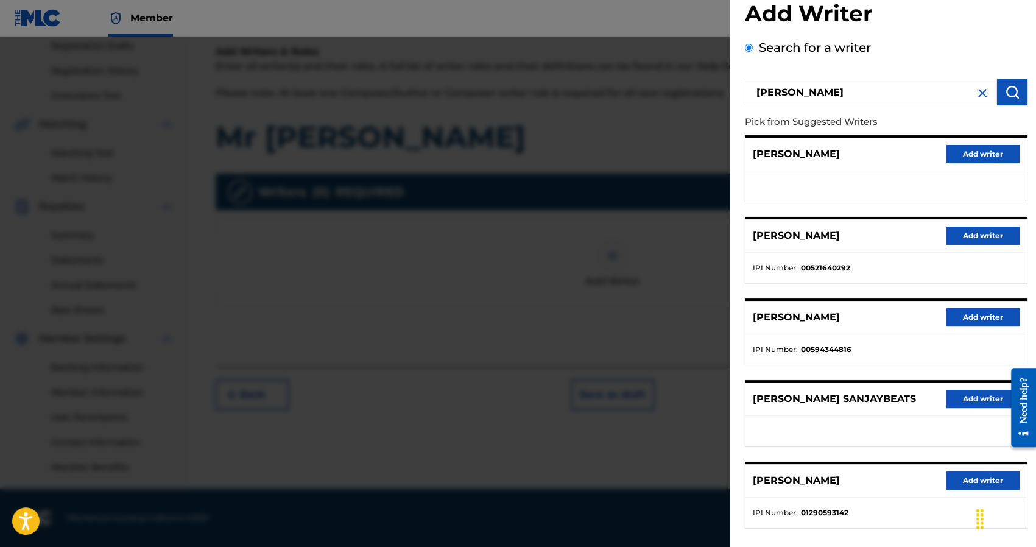
scroll to position [85, 0]
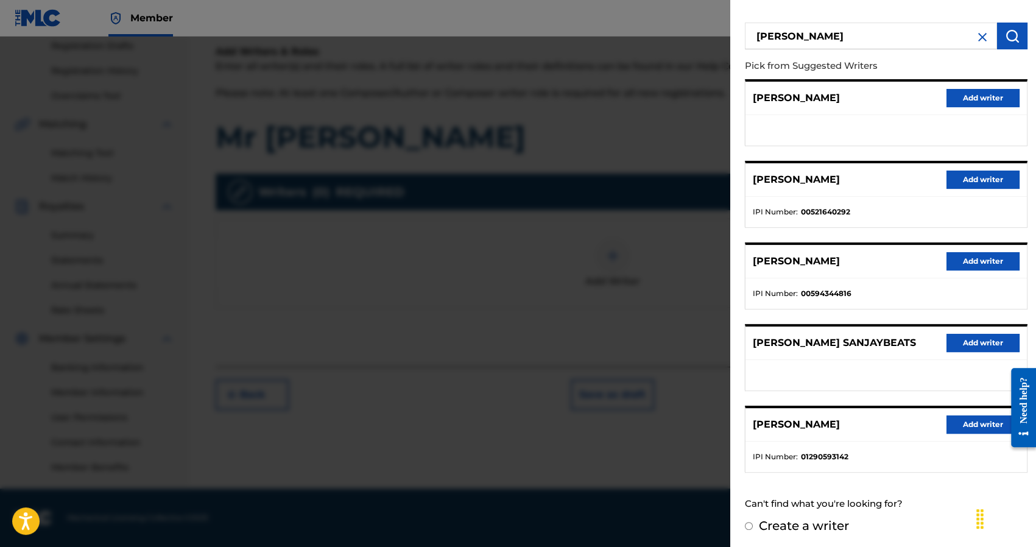
click at [967, 426] on button "Add writer" at bounding box center [982, 424] width 73 height 18
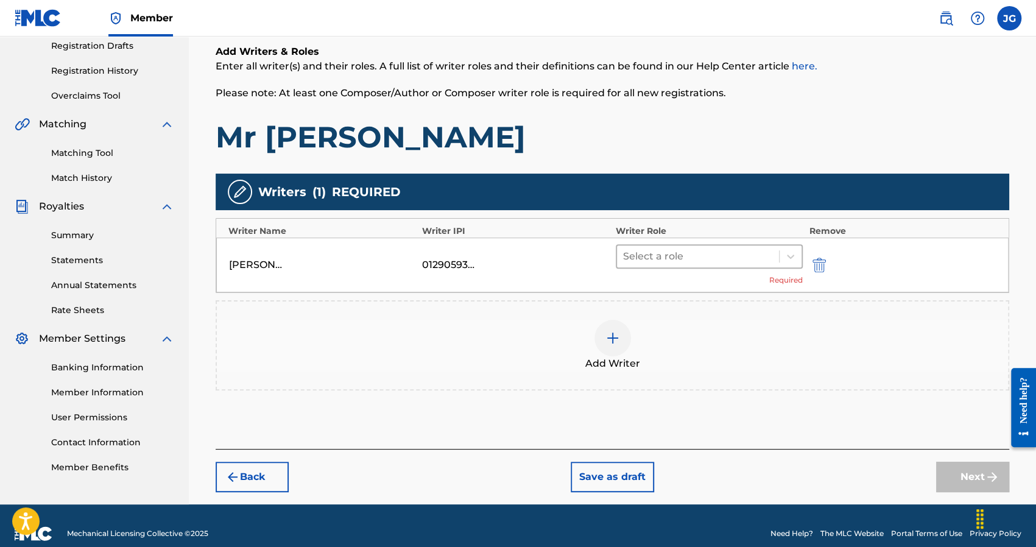
click at [668, 258] on div at bounding box center [698, 256] width 150 height 17
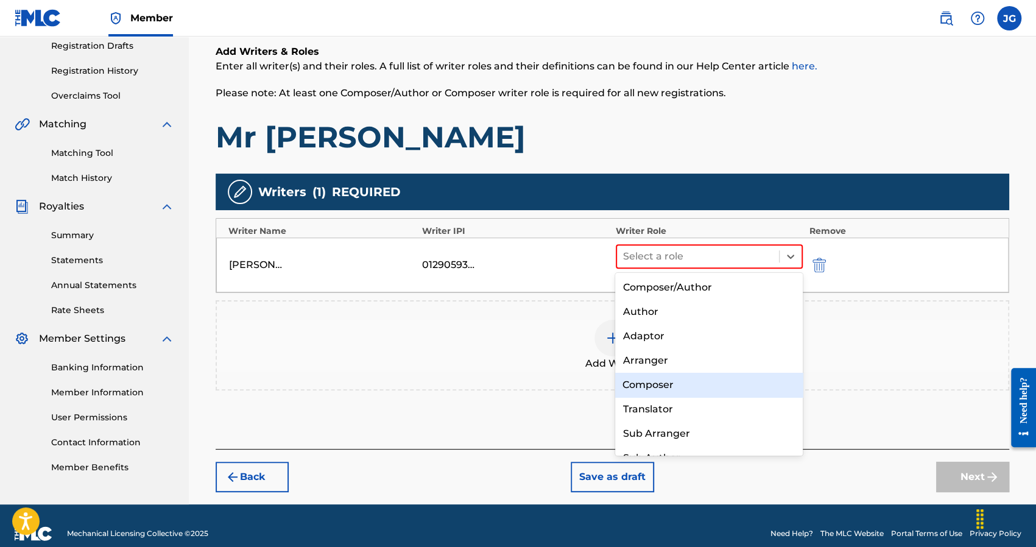
click at [665, 381] on div "Composer" at bounding box center [709, 385] width 188 height 24
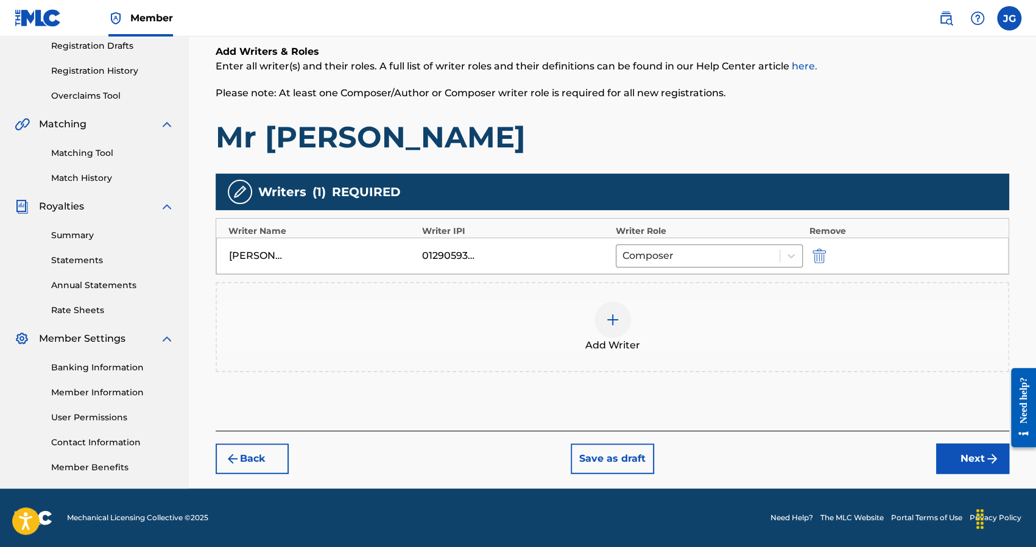
click at [619, 339] on span "Add Writer" at bounding box center [612, 345] width 55 height 15
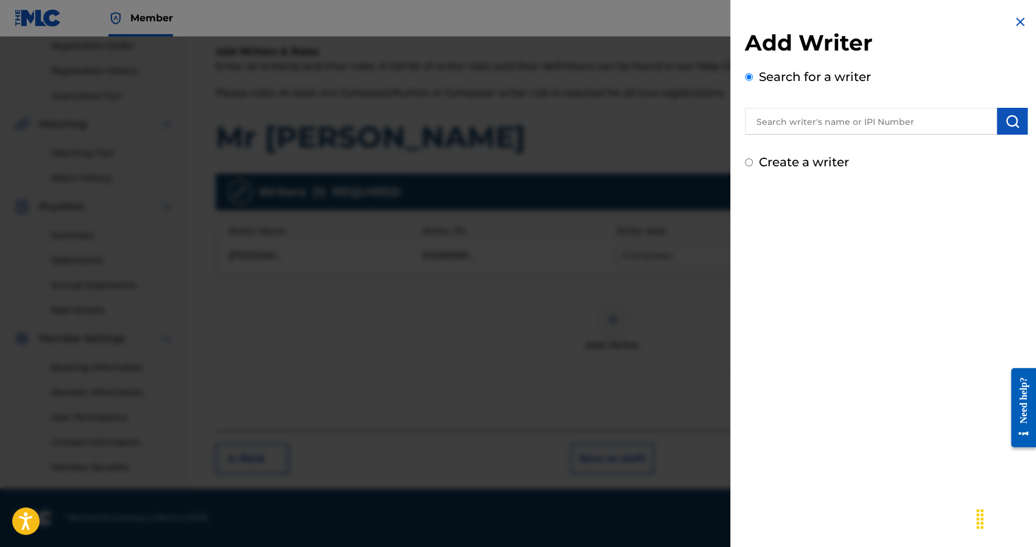
click at [846, 121] on input "text" at bounding box center [871, 121] width 252 height 27
click at [844, 122] on input "text" at bounding box center [871, 121] width 252 height 27
click at [839, 95] on div "Search for a writer" at bounding box center [886, 101] width 282 height 67
click at [828, 115] on input "text" at bounding box center [871, 121] width 252 height 27
click at [826, 114] on input "text" at bounding box center [871, 121] width 252 height 27
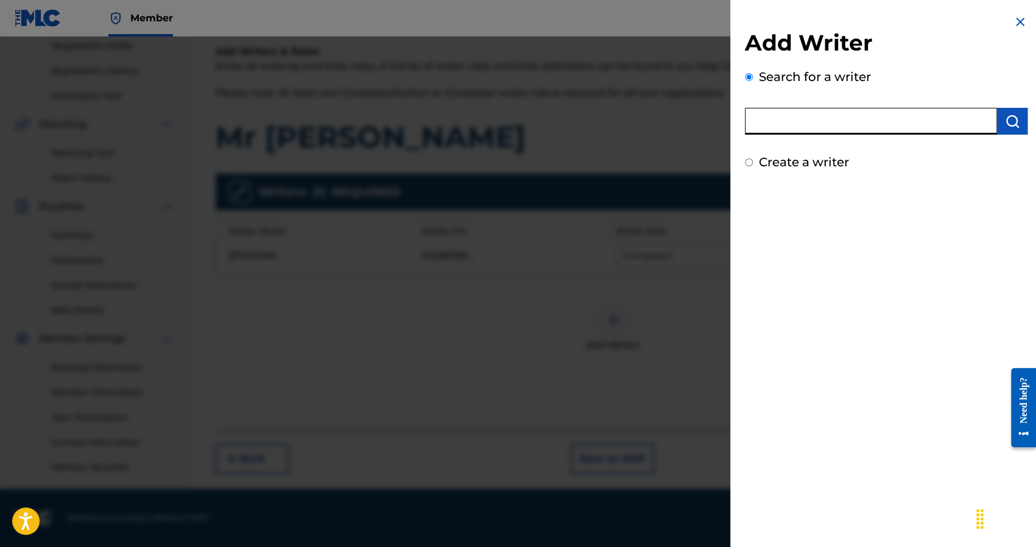
click at [822, 93] on div "Search for a writer" at bounding box center [886, 101] width 282 height 67
click at [807, 128] on input "text" at bounding box center [871, 121] width 252 height 27
click at [777, 108] on input "text" at bounding box center [871, 121] width 252 height 27
click at [769, 102] on div "Search for a writer" at bounding box center [886, 101] width 282 height 67
click at [774, 116] on input "text" at bounding box center [871, 121] width 252 height 27
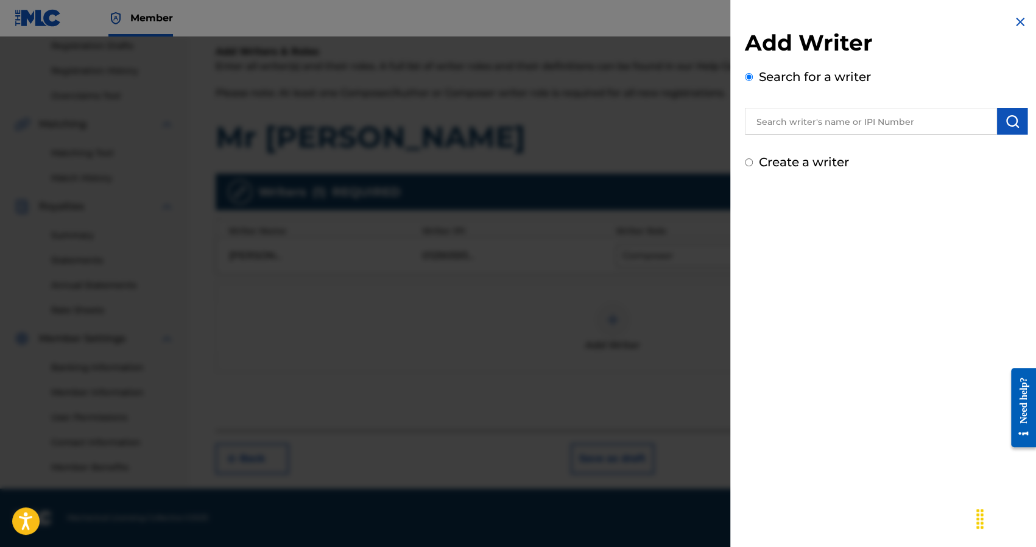
click at [765, 97] on div "Search for a writer" at bounding box center [886, 101] width 282 height 67
click at [776, 122] on input "text" at bounding box center [871, 121] width 252 height 27
click at [791, 116] on input "text" at bounding box center [871, 121] width 252 height 27
click at [776, 127] on input "text" at bounding box center [871, 121] width 252 height 27
click at [776, 161] on label "Create a writer" at bounding box center [804, 162] width 90 height 15
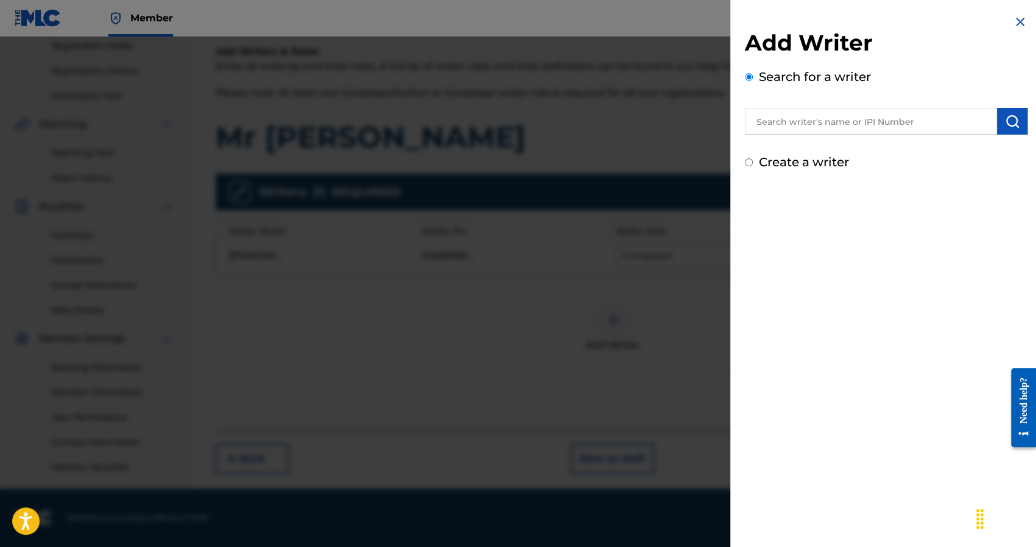
radio input "true"
click at [752, 161] on input "Create a writer" at bounding box center [749, 162] width 8 height 8
radio input "false"
radio input "true"
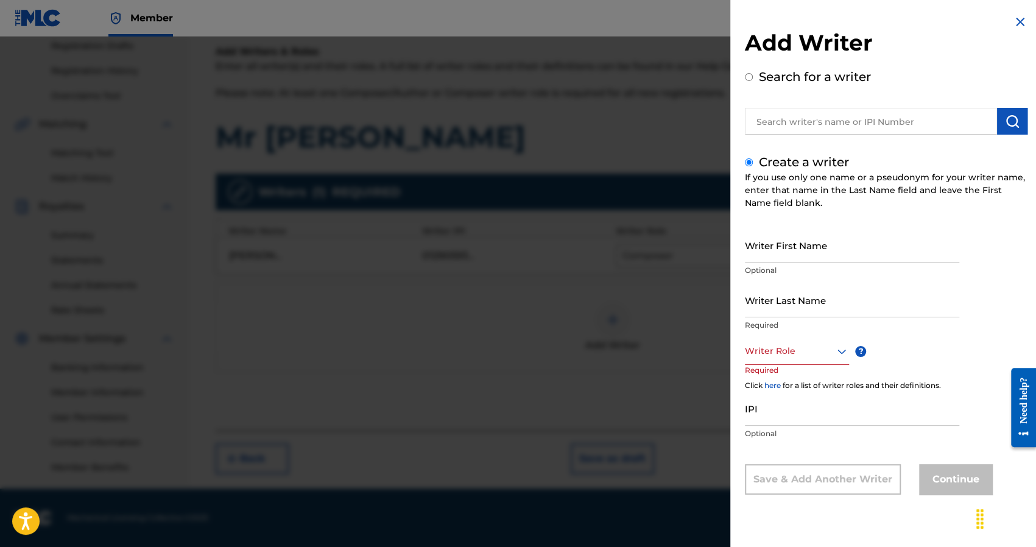
click at [783, 247] on input "Writer First Name" at bounding box center [852, 245] width 214 height 35
click at [763, 303] on input "Writer Last Name" at bounding box center [852, 299] width 214 height 35
click at [795, 250] on input "Writer First Name" at bounding box center [852, 245] width 214 height 35
type input "Dee"
click at [773, 290] on input "Writer Last Name" at bounding box center [852, 299] width 214 height 35
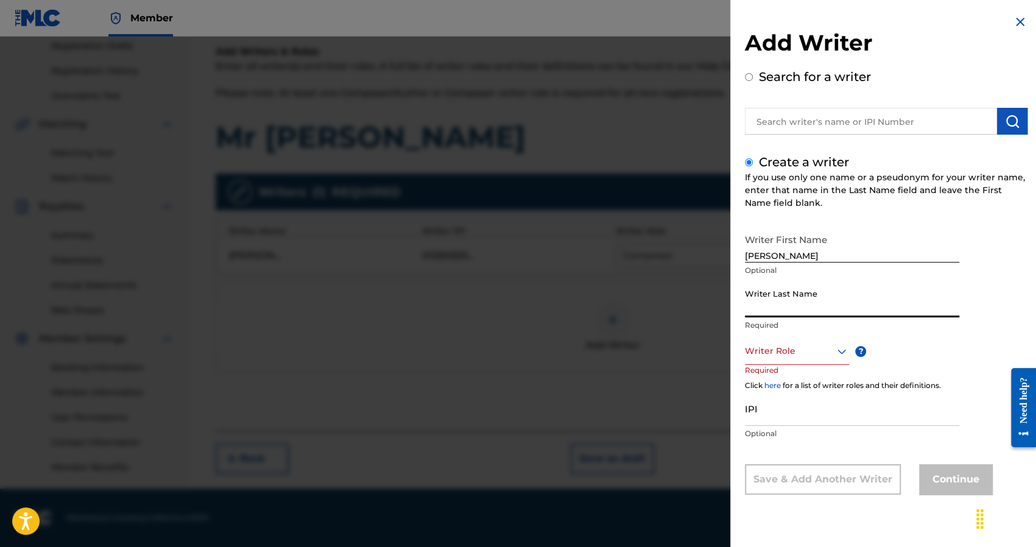
click at [815, 297] on input "Writer Last Name" at bounding box center [852, 299] width 214 height 35
type input "Glokk"
click at [804, 346] on div at bounding box center [797, 350] width 104 height 15
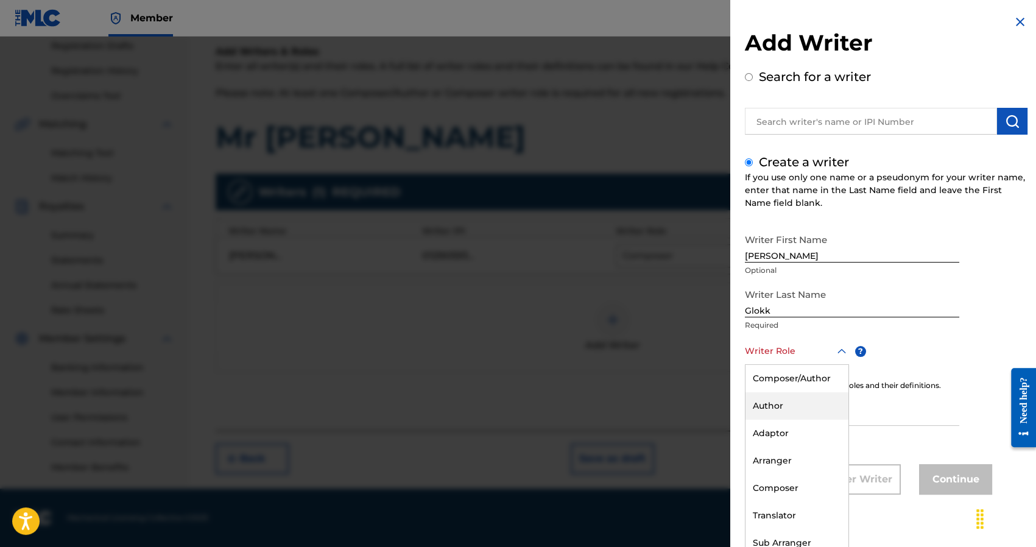
click at [920, 365] on div "Writer First Name Dee Optional Writer Last Name Glokk Required 8 results availa…" at bounding box center [886, 361] width 282 height 267
click at [829, 354] on div at bounding box center [797, 350] width 104 height 15
click at [787, 407] on div "Author" at bounding box center [796, 405] width 103 height 27
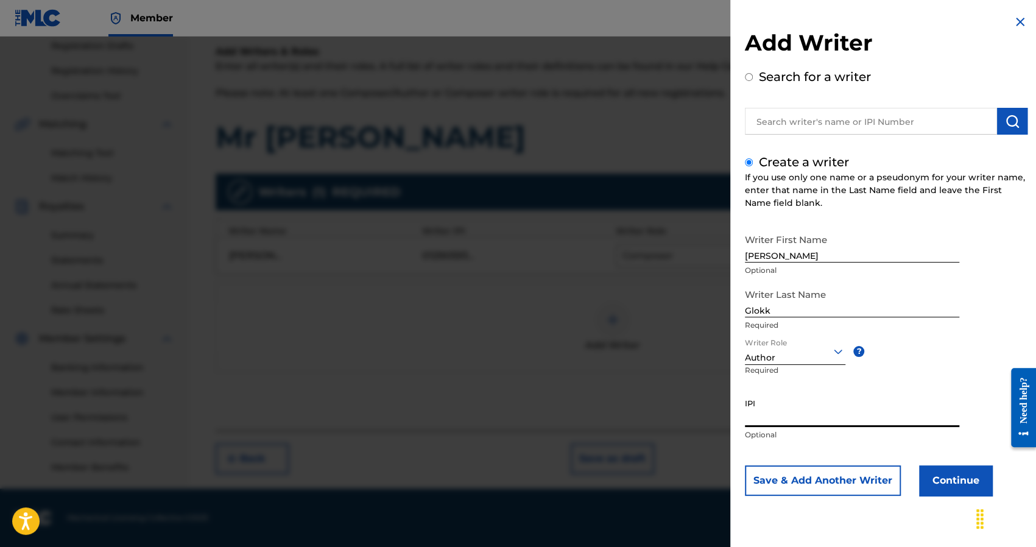
click at [777, 421] on input "IPI" at bounding box center [852, 409] width 214 height 35
click at [825, 368] on div "Writer Role Author ? Required" at bounding box center [809, 364] width 128 height 55
click at [928, 474] on button "Continue" at bounding box center [955, 480] width 73 height 30
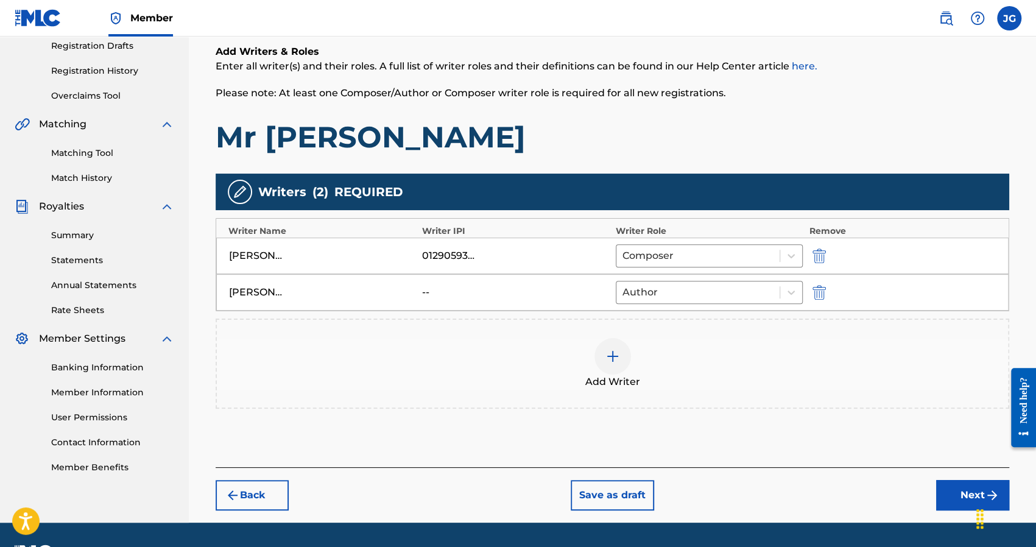
click at [945, 489] on button "Next" at bounding box center [972, 495] width 73 height 30
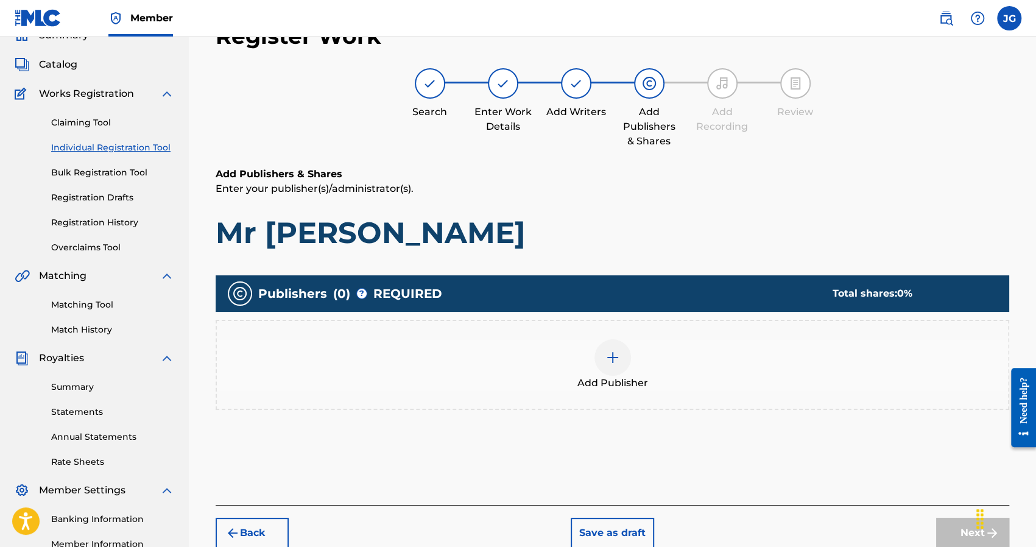
scroll to position [55, 0]
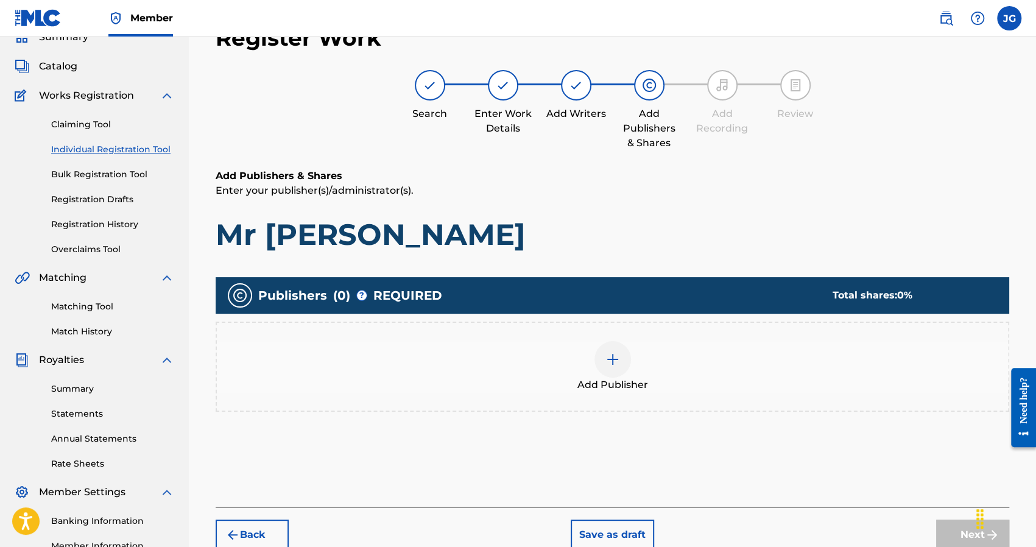
click at [624, 370] on div at bounding box center [612, 359] width 37 height 37
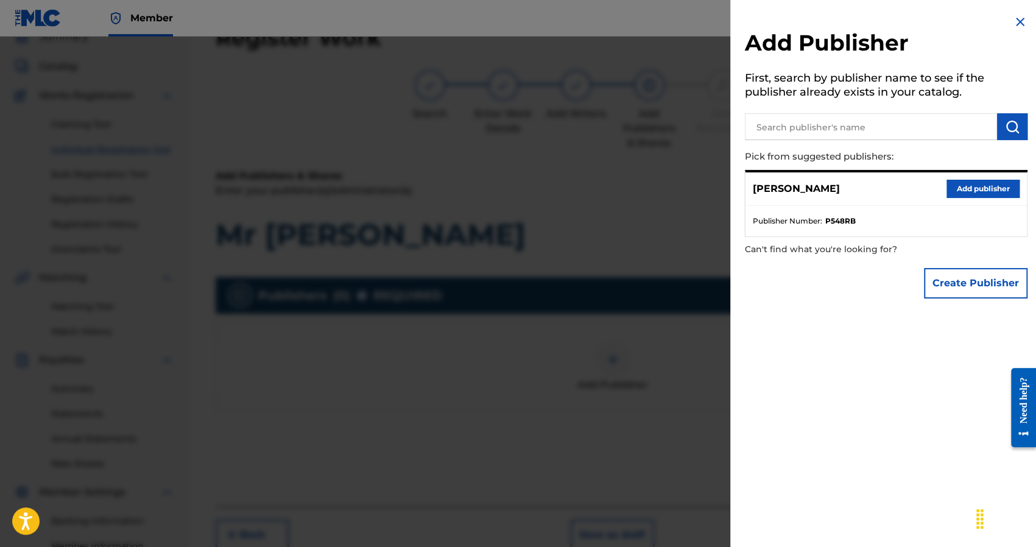
click at [976, 187] on button "Add publisher" at bounding box center [982, 189] width 73 height 18
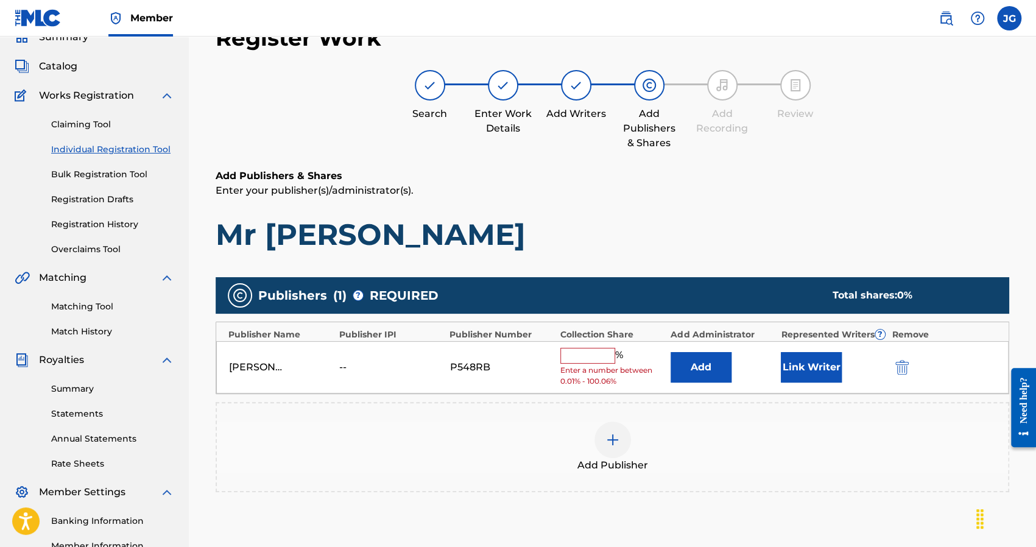
click at [800, 357] on button "Link Writer" at bounding box center [810, 367] width 61 height 30
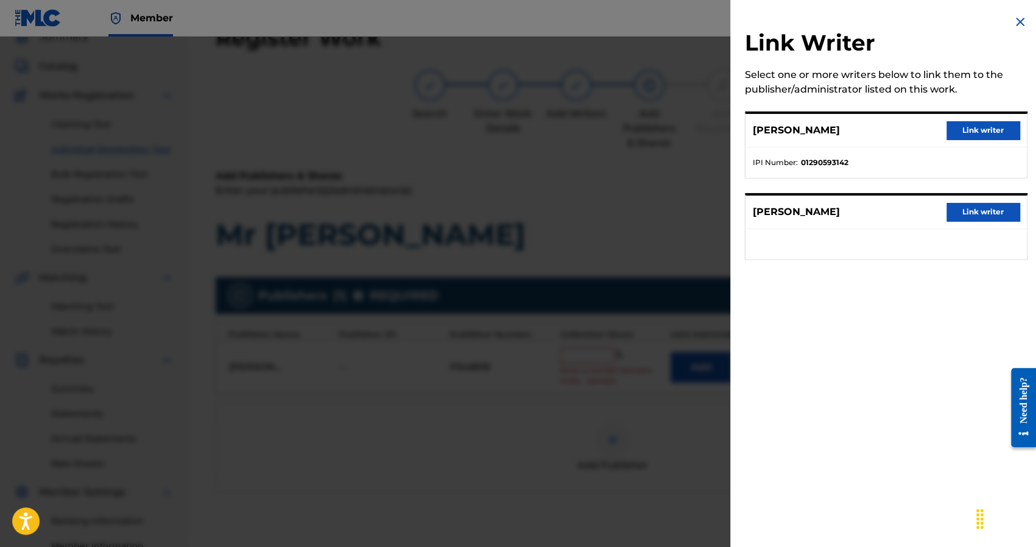
click at [970, 127] on button "Link writer" at bounding box center [982, 130] width 73 height 18
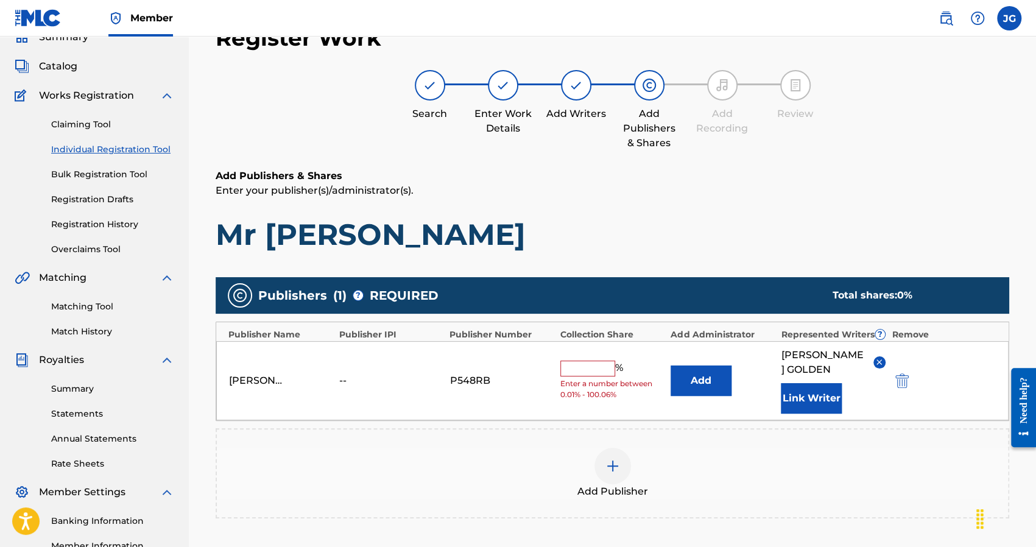
click at [607, 376] on input "text" at bounding box center [587, 368] width 55 height 16
type input "50"
click at [594, 349] on div "Joshus Golden -- P548RB 50 % Add JOSHUA GOLDEN Link Writer" at bounding box center [612, 380] width 792 height 79
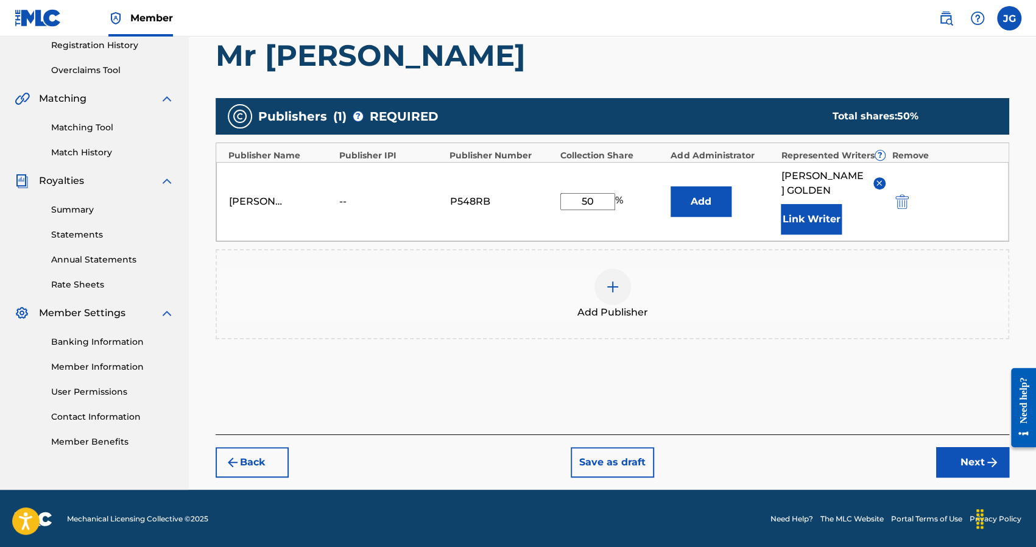
click at [981, 463] on button "Next" at bounding box center [972, 462] width 73 height 30
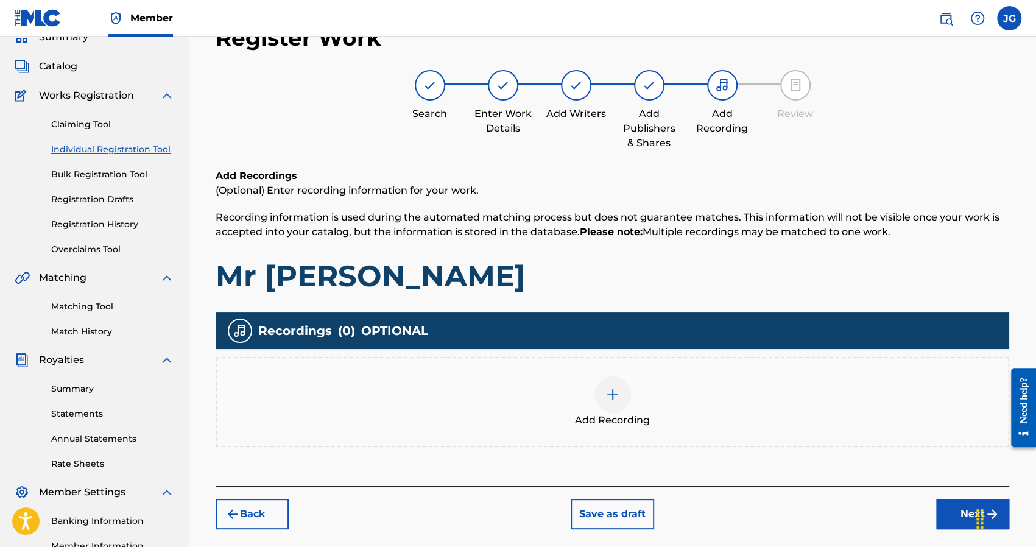
click at [626, 413] on span "Add Recording" at bounding box center [612, 420] width 75 height 15
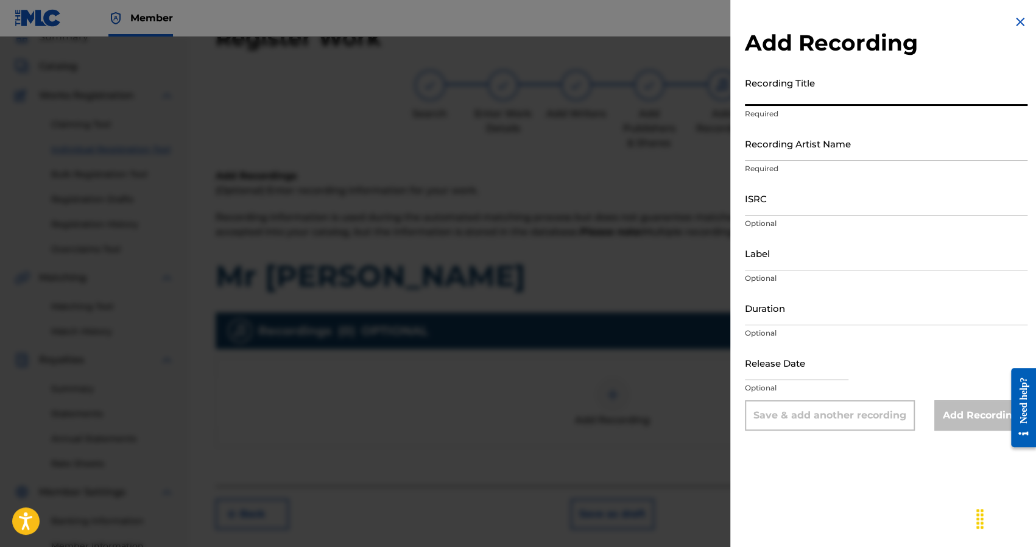
click at [830, 100] on input "Recording Title" at bounding box center [886, 88] width 282 height 35
type input "D"
type input "Mr Fto"
click at [845, 149] on input "Recording Artist Name" at bounding box center [886, 143] width 282 height 35
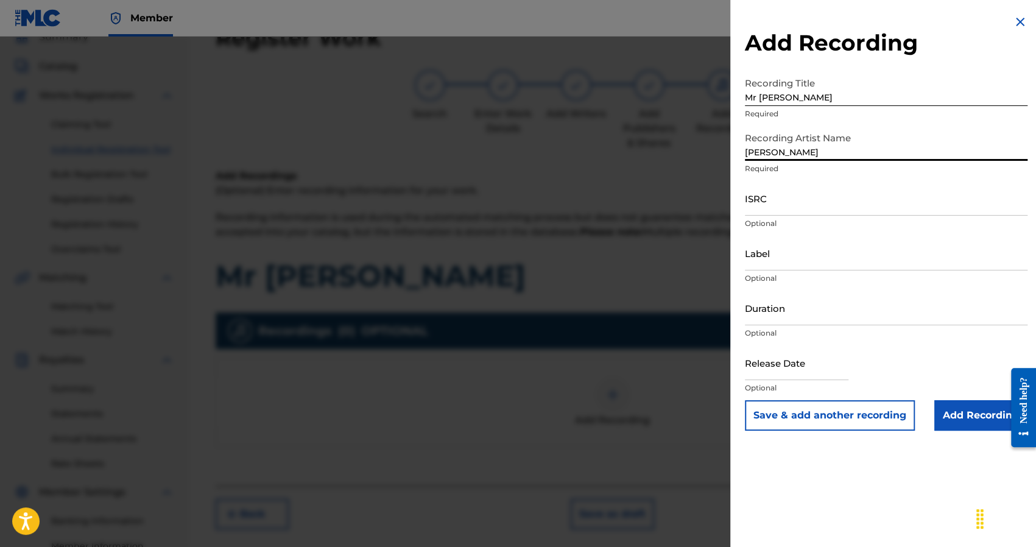
type input "Dee Glokk"
click at [811, 211] on input "ISRC" at bounding box center [886, 198] width 282 height 35
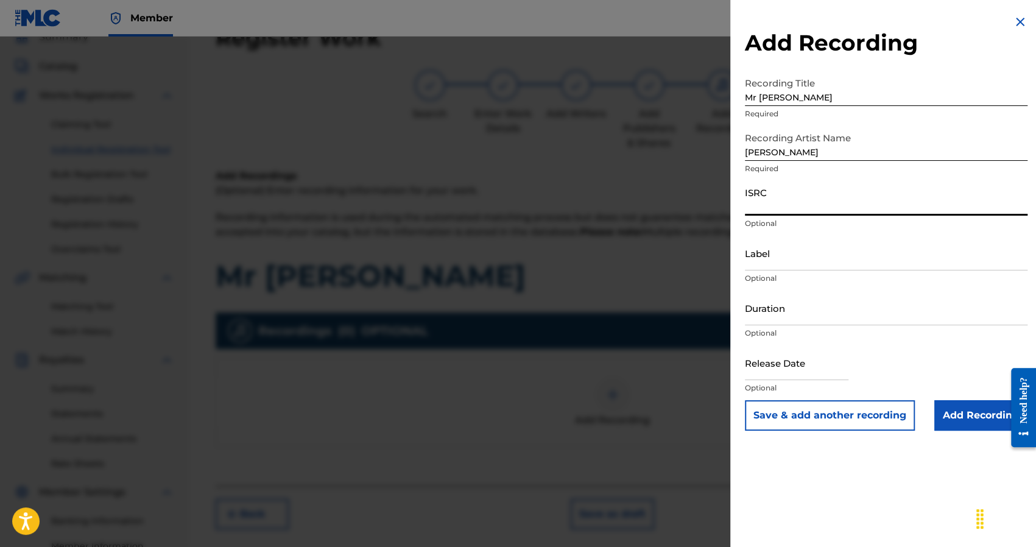
paste input "USLD91758663"
type input "USLD91758663"
click at [963, 417] on input "Add Recording" at bounding box center [980, 415] width 93 height 30
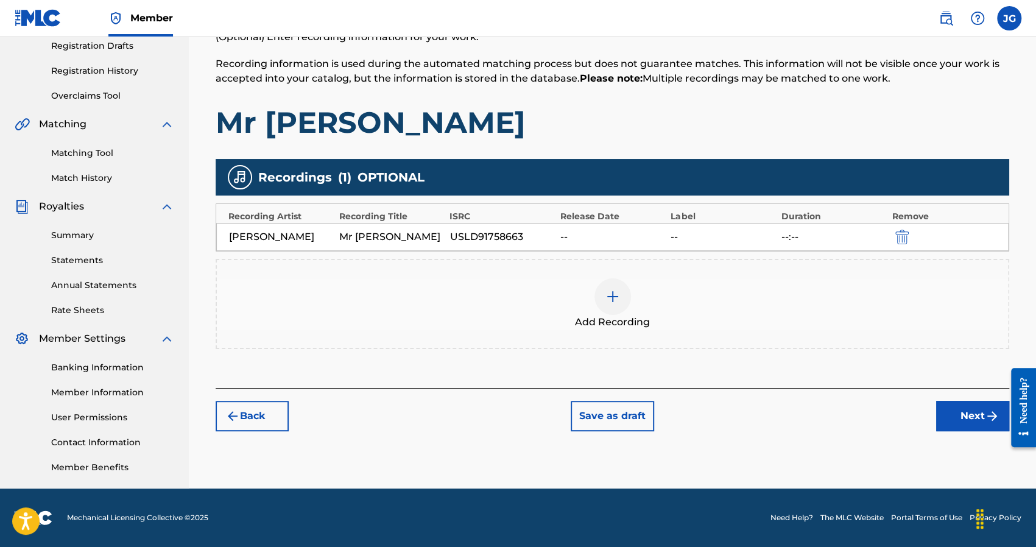
click at [984, 411] on img "submit" at bounding box center [991, 415] width 15 height 15
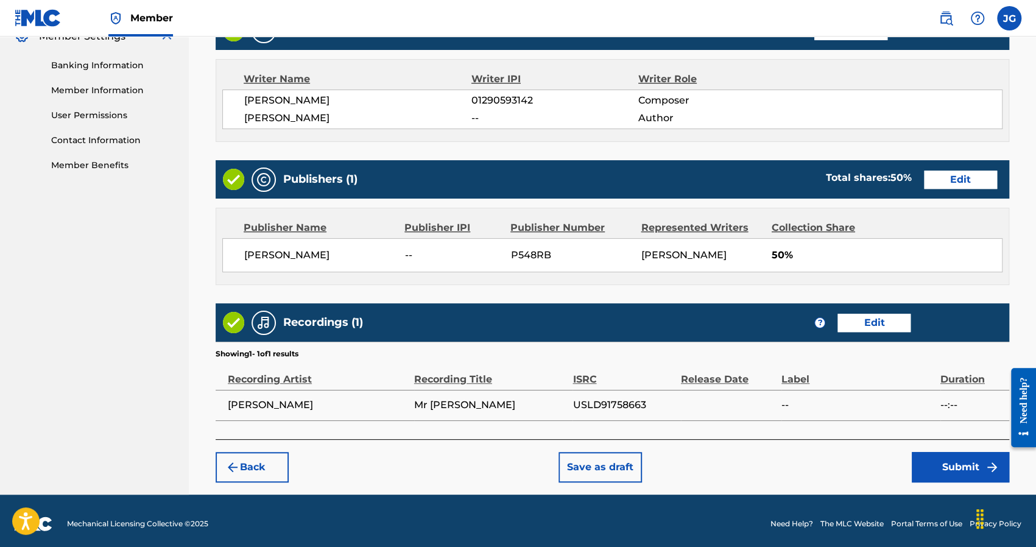
scroll to position [514, 0]
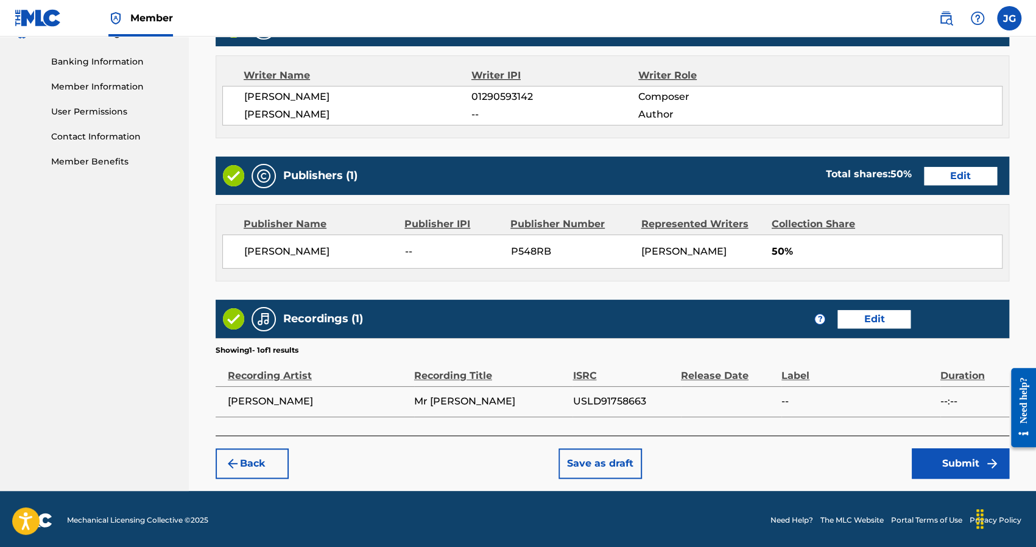
click at [920, 460] on button "Submit" at bounding box center [959, 463] width 97 height 30
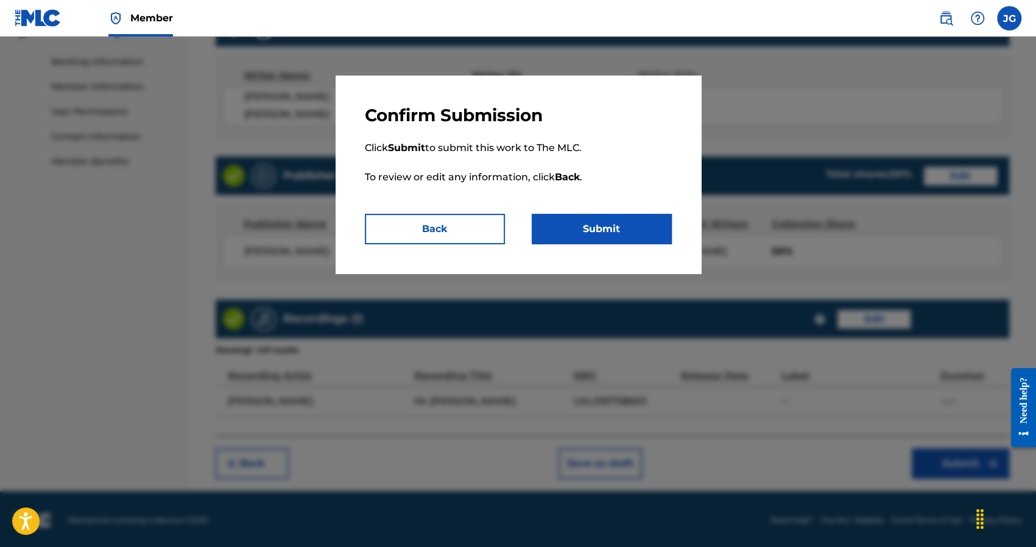
click at [616, 242] on button "Submit" at bounding box center [601, 229] width 140 height 30
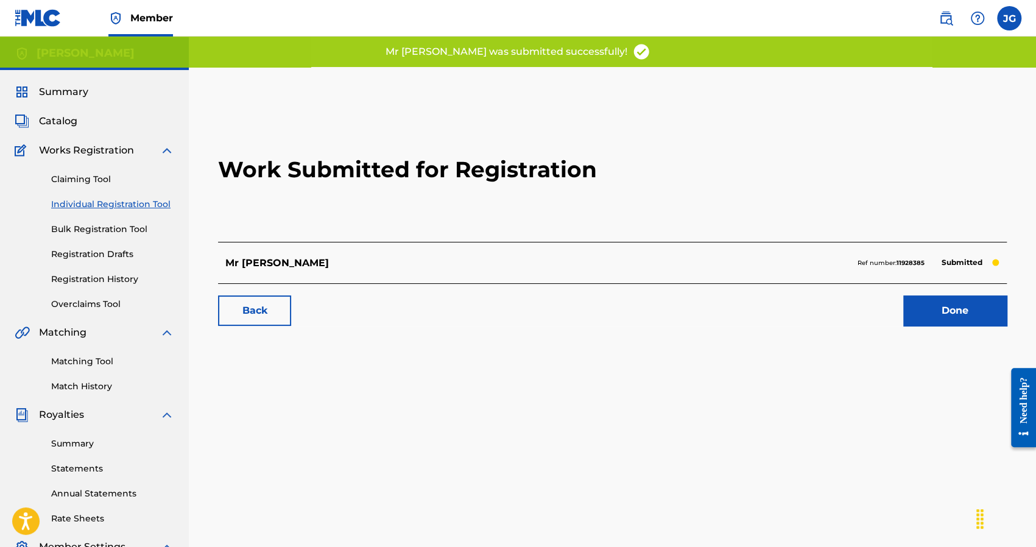
click at [946, 301] on link "Done" at bounding box center [954, 310] width 103 height 30
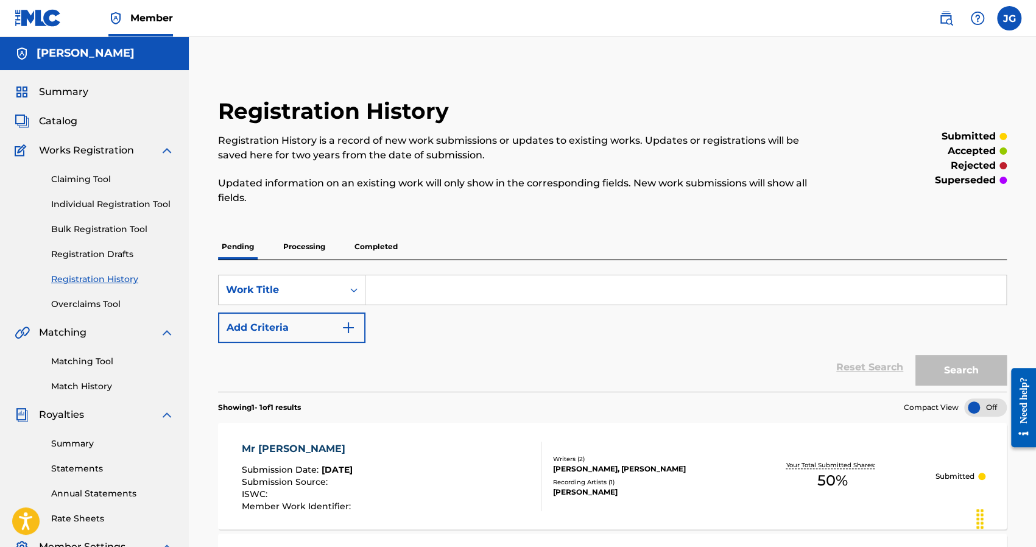
click at [490, 66] on div "Registration History Registration History is a record of new work submissions o…" at bounding box center [612, 488] width 847 height 902
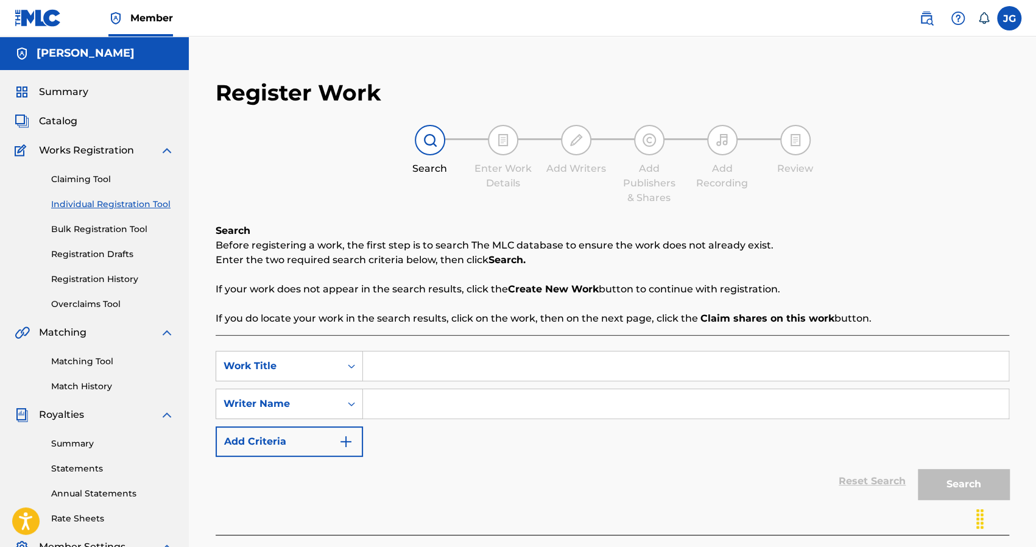
click at [993, 15] on div "JG JG Joshua Golden 1sanjaybeats@gmail.com Notification Preferences Profile Log…" at bounding box center [963, 18] width 114 height 24
click at [1003, 16] on label at bounding box center [1009, 18] width 24 height 24
click at [1009, 18] on input "[PERSON_NAME] [EMAIL_ADDRESS][DOMAIN_NAME] Notification Preferences Profile Log…" at bounding box center [1009, 18] width 0 height 0
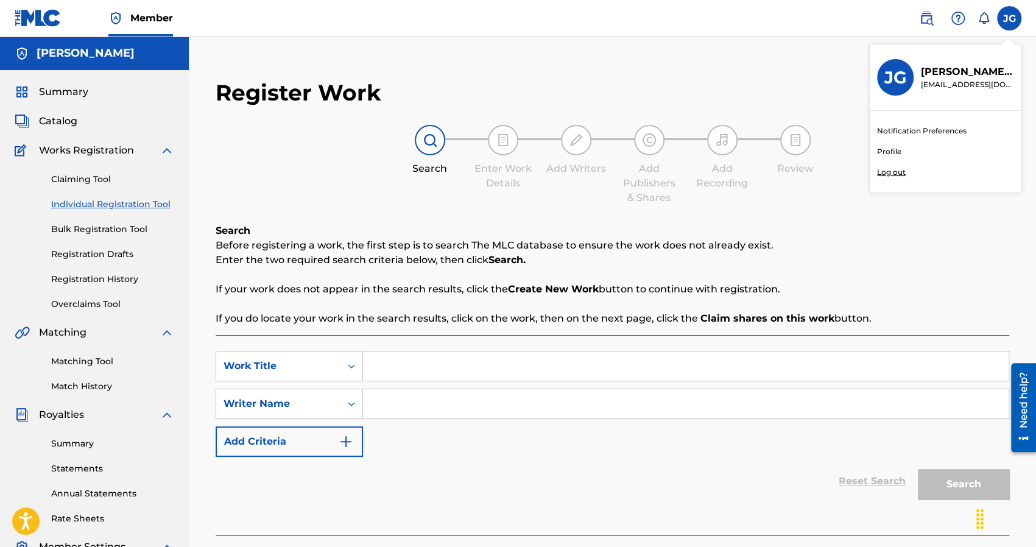
click at [885, 152] on link "Profile" at bounding box center [889, 151] width 24 height 11
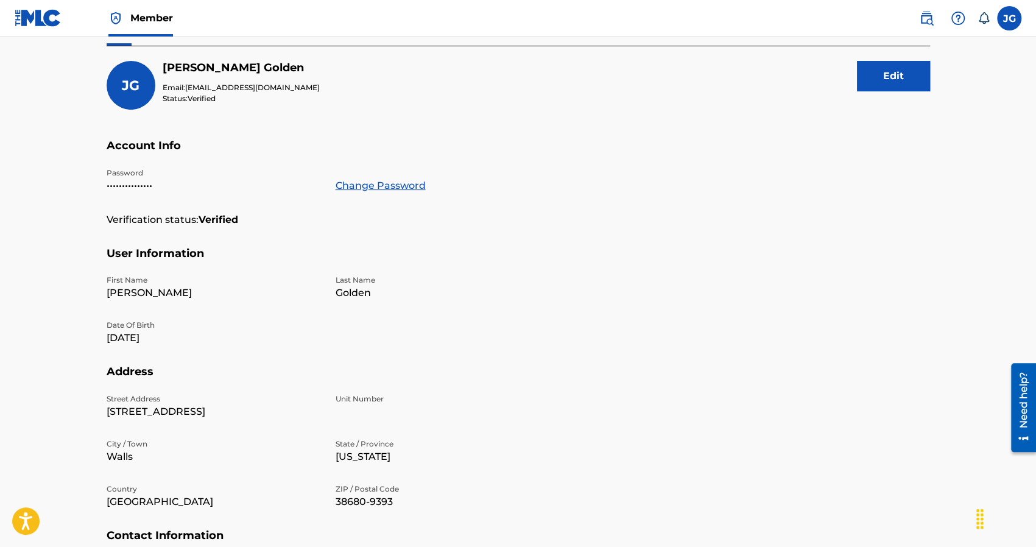
scroll to position [122, 0]
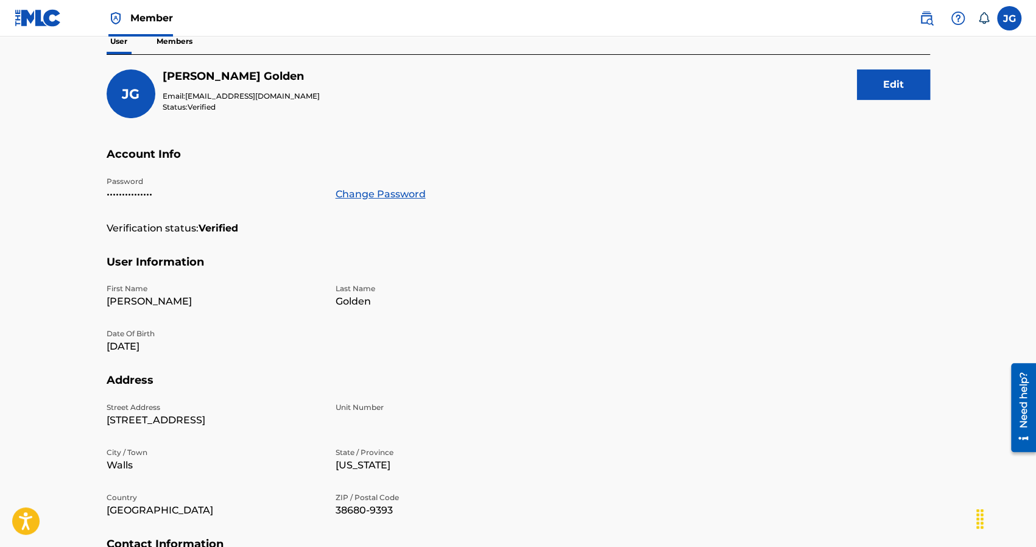
click at [174, 46] on p "Members" at bounding box center [174, 42] width 43 height 26
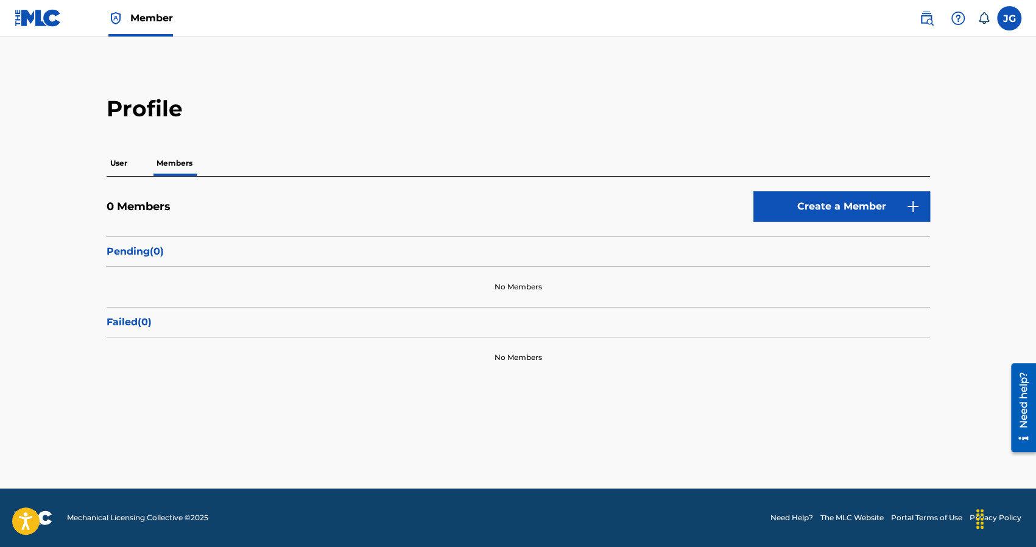
click at [790, 203] on link "Create a Member" at bounding box center [841, 206] width 177 height 30
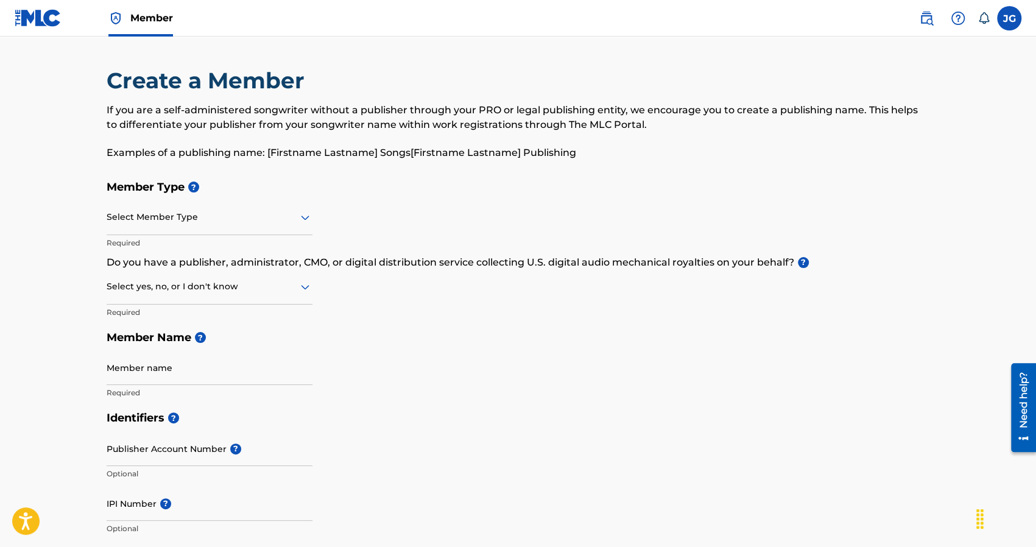
click at [257, 220] on div at bounding box center [210, 216] width 206 height 15
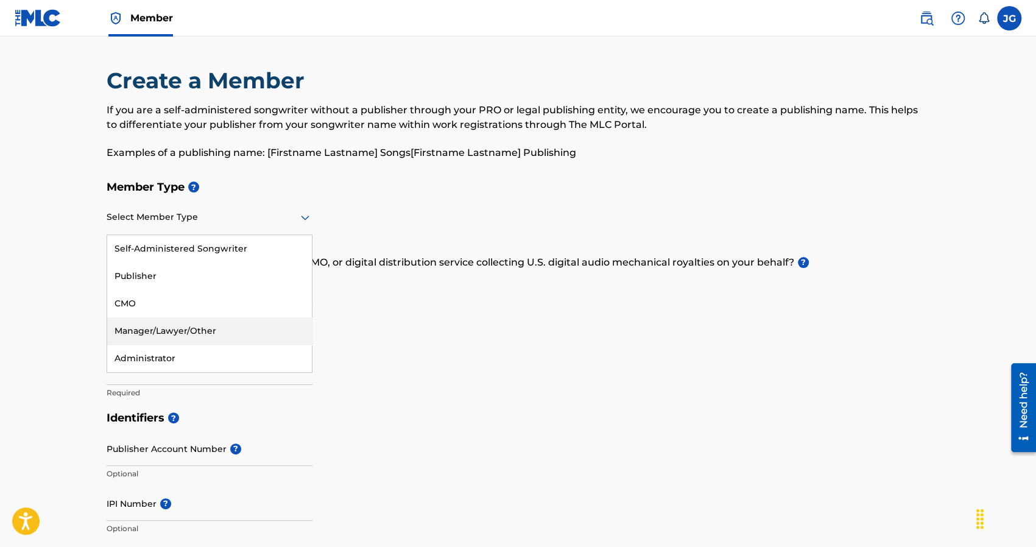
click at [446, 344] on h5 "Member Name ?" at bounding box center [518, 337] width 823 height 26
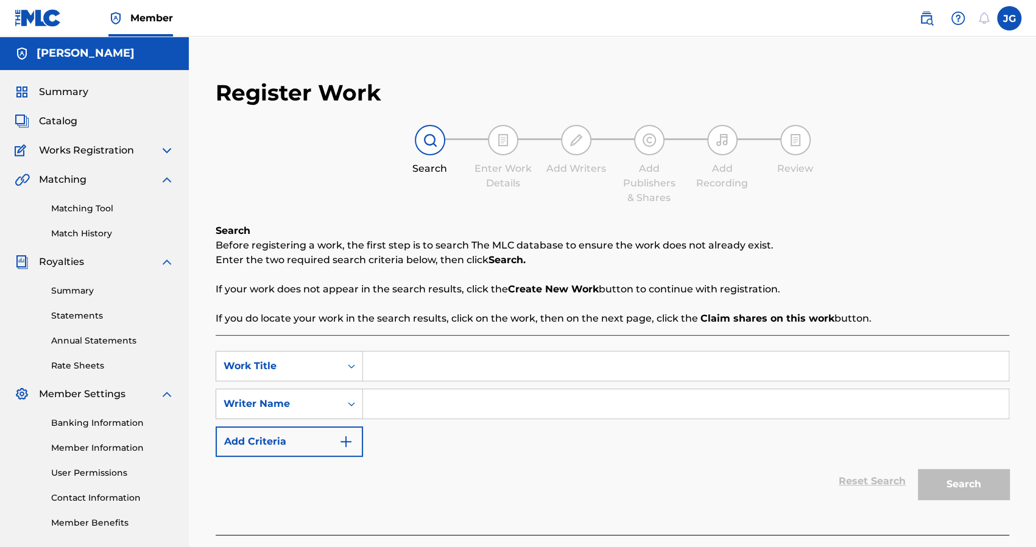
click at [1005, 23] on label at bounding box center [1009, 18] width 24 height 24
click at [1009, 18] on input "[PERSON_NAME] [EMAIL_ADDRESS][DOMAIN_NAME] Notification Preferences Profile Log…" at bounding box center [1009, 18] width 0 height 0
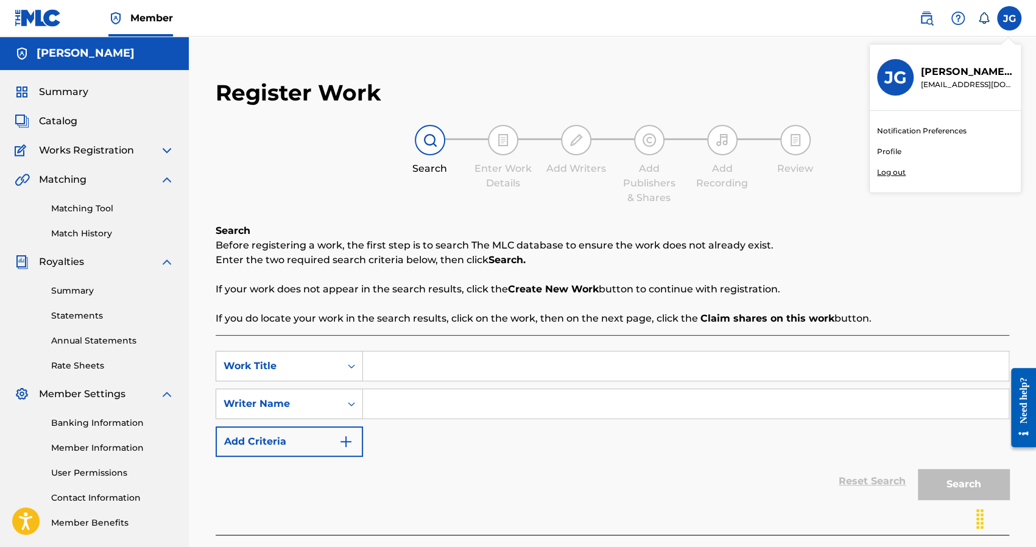
click at [888, 152] on link "Profile" at bounding box center [889, 151] width 24 height 11
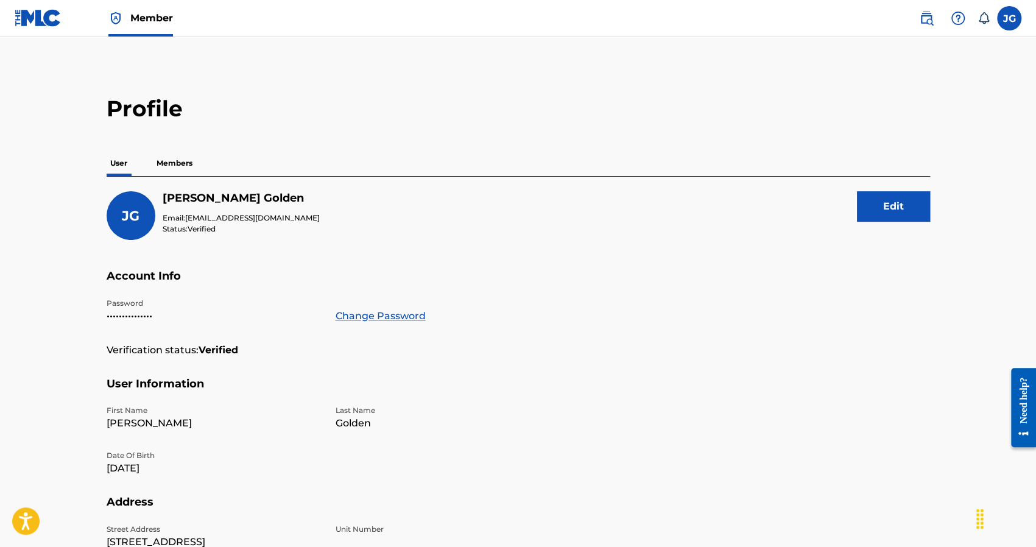
click at [200, 199] on h5 "Joshua Golden" at bounding box center [241, 198] width 157 height 14
click at [247, 200] on h5 "Joshua Golden" at bounding box center [241, 198] width 157 height 14
click at [201, 197] on h5 "Joshua Golden" at bounding box center [241, 198] width 157 height 14
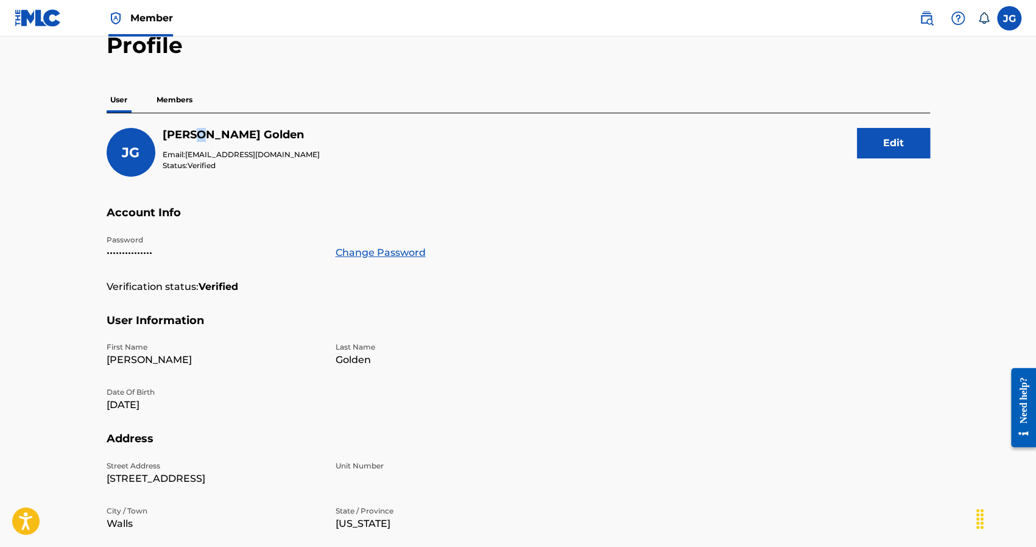
scroll to position [61, 0]
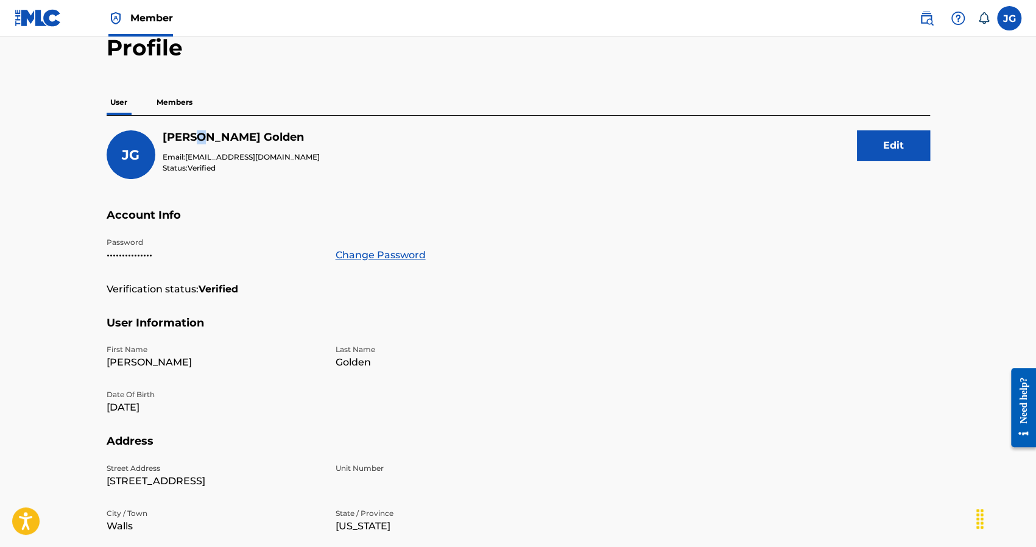
click at [202, 141] on h5 "Joshua Golden" at bounding box center [241, 137] width 157 height 14
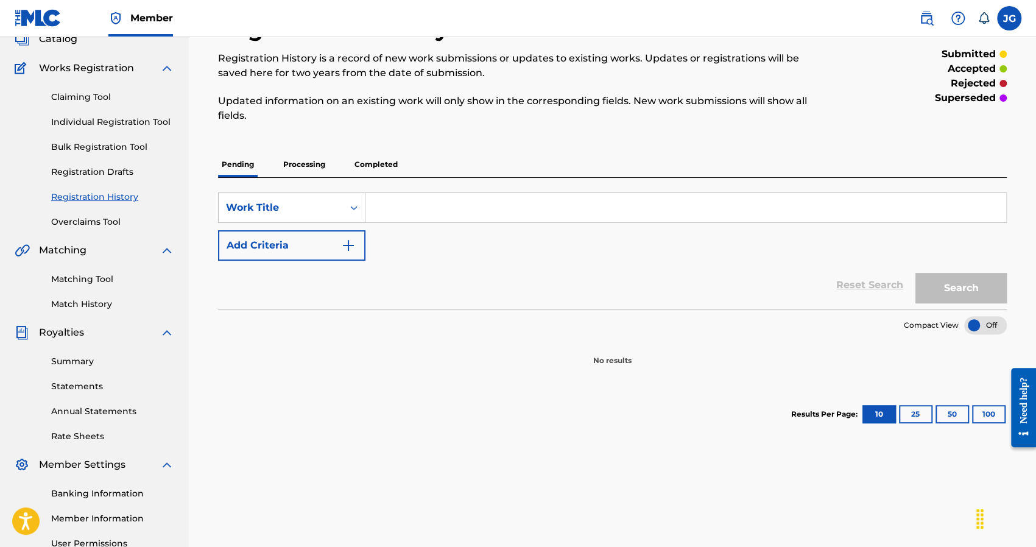
scroll to position [208, 0]
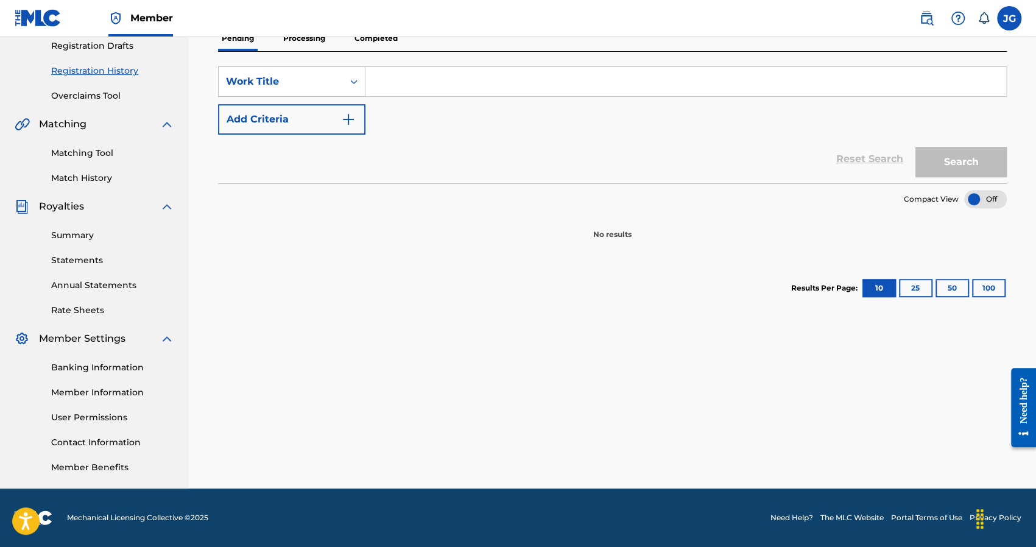
click at [68, 200] on span "Royalties" at bounding box center [61, 206] width 45 height 15
click at [72, 202] on span "Royalties" at bounding box center [61, 206] width 45 height 15
click at [88, 239] on link "Summary" at bounding box center [112, 235] width 123 height 13
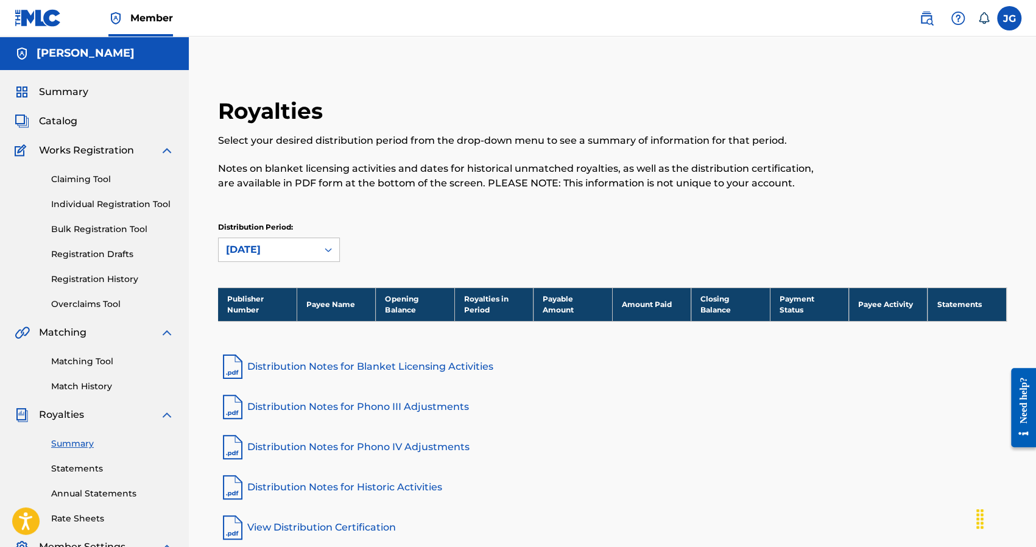
click at [1016, 22] on label at bounding box center [1009, 18] width 24 height 24
click at [1009, 18] on input "[PERSON_NAME] [EMAIL_ADDRESS][DOMAIN_NAME] Notification Preferences Profile Log…" at bounding box center [1009, 18] width 0 height 0
click at [482, 145] on p "Select your desired distribution period from the drop-down menu to see a summar…" at bounding box center [521, 140] width 607 height 15
click at [77, 95] on span "Summary" at bounding box center [63, 92] width 49 height 15
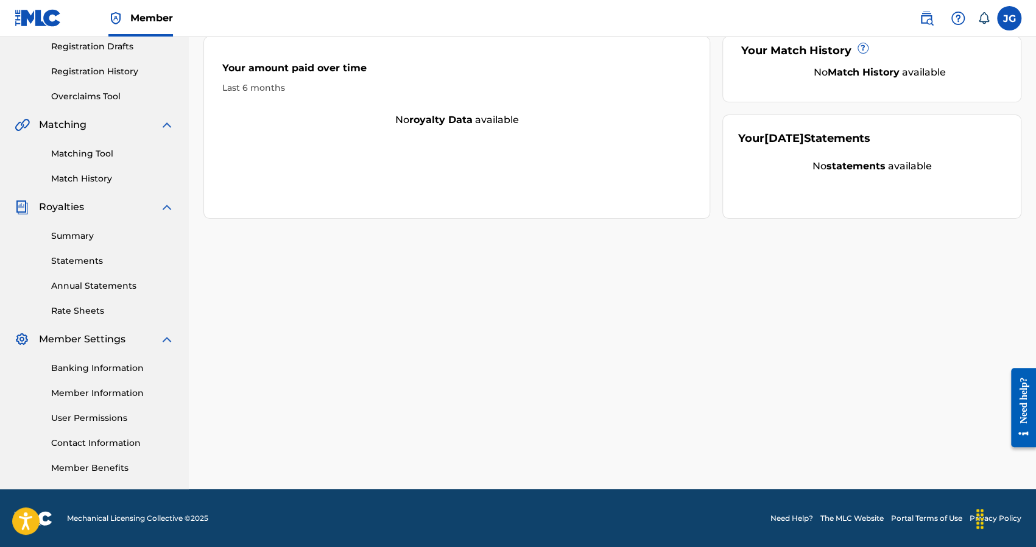
scroll to position [208, 0]
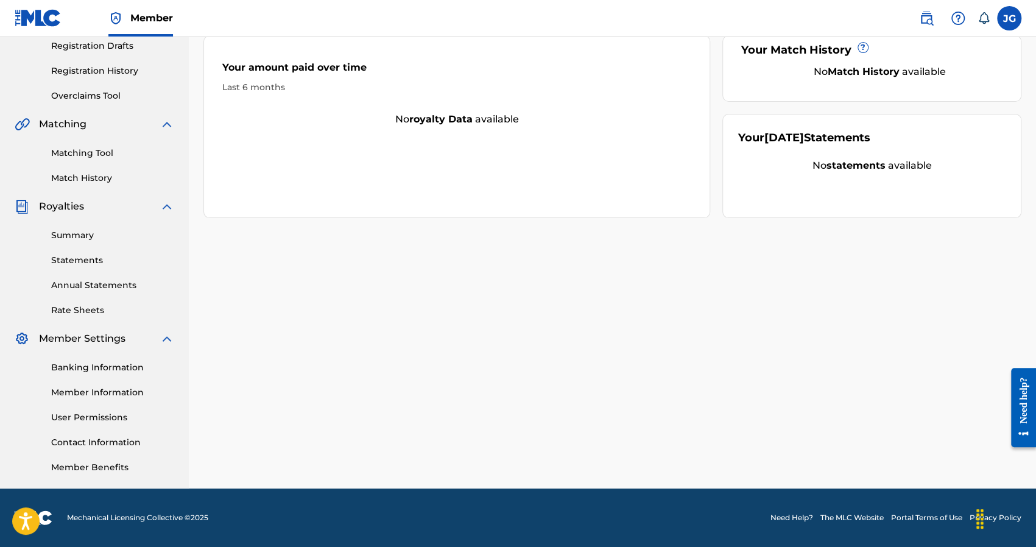
click at [130, 372] on link "Banking Information" at bounding box center [112, 367] width 123 height 13
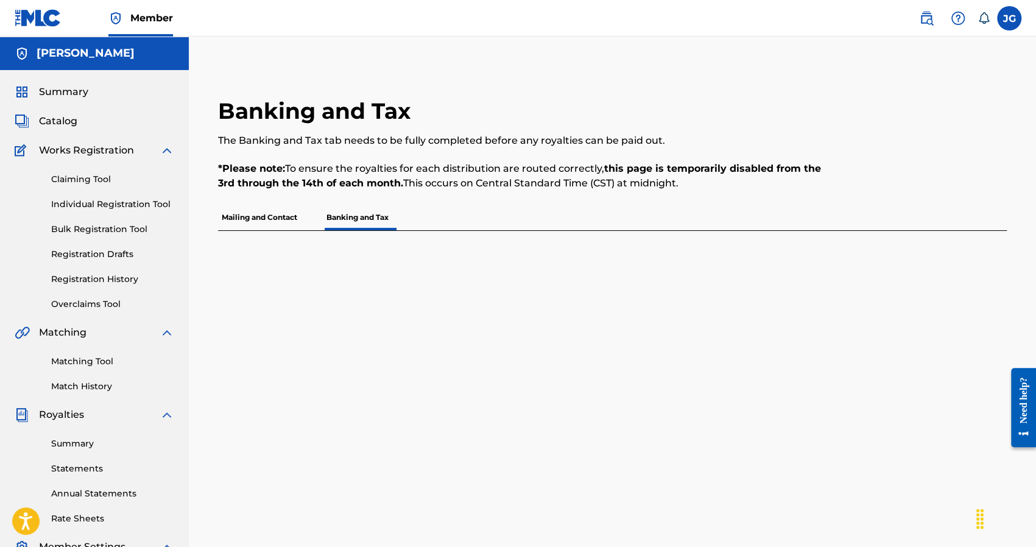
click at [248, 215] on p "Mailing and Contact" at bounding box center [259, 218] width 83 height 26
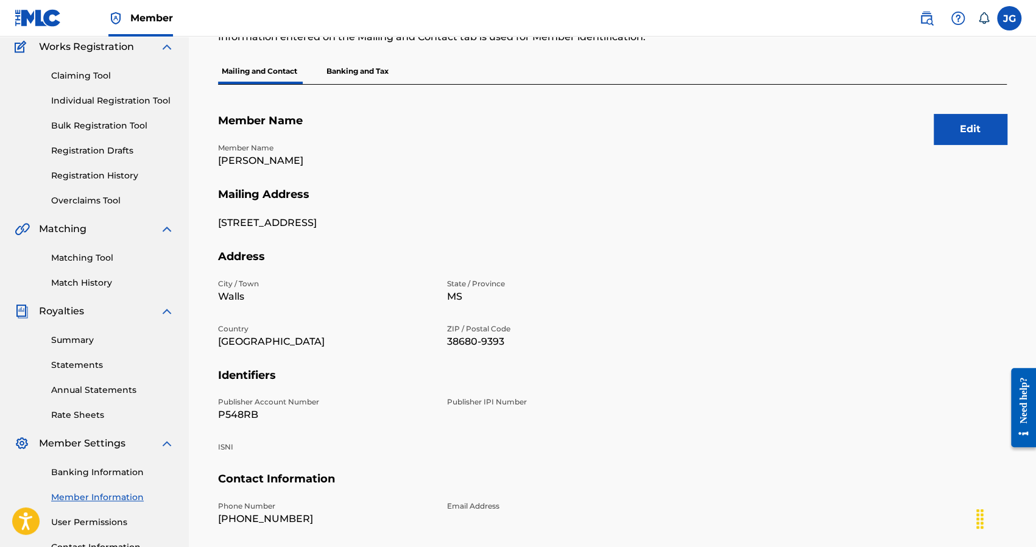
scroll to position [86, 0]
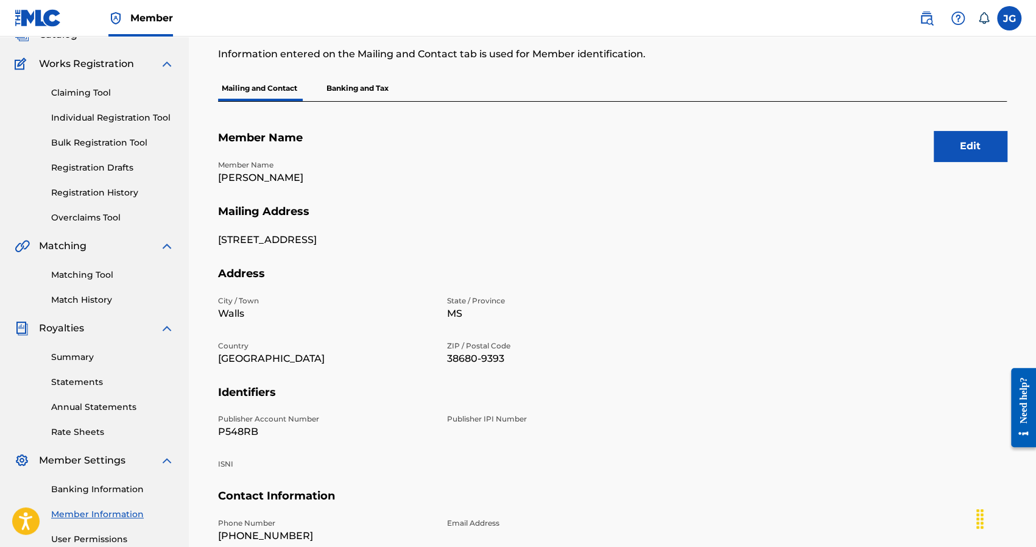
click at [970, 145] on button "Edit" at bounding box center [969, 146] width 73 height 30
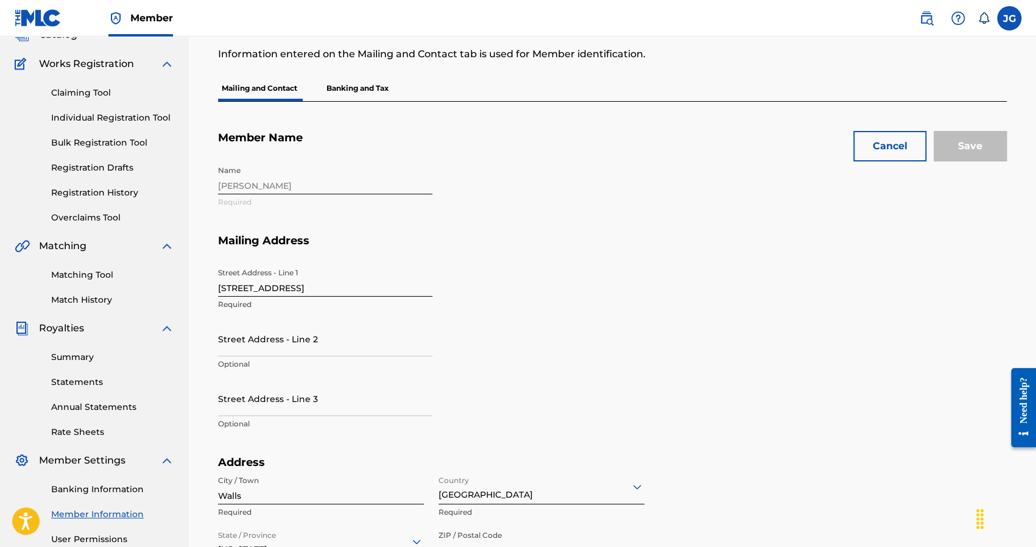
click at [237, 180] on div "Name [PERSON_NAME] Required" at bounding box center [439, 196] width 443 height 74
click at [244, 185] on div "Name [PERSON_NAME] Required" at bounding box center [439, 196] width 443 height 74
click at [244, 181] on div "Name [PERSON_NAME] Required" at bounding box center [439, 196] width 443 height 74
click at [248, 189] on div "Name [PERSON_NAME] Required" at bounding box center [439, 196] width 443 height 74
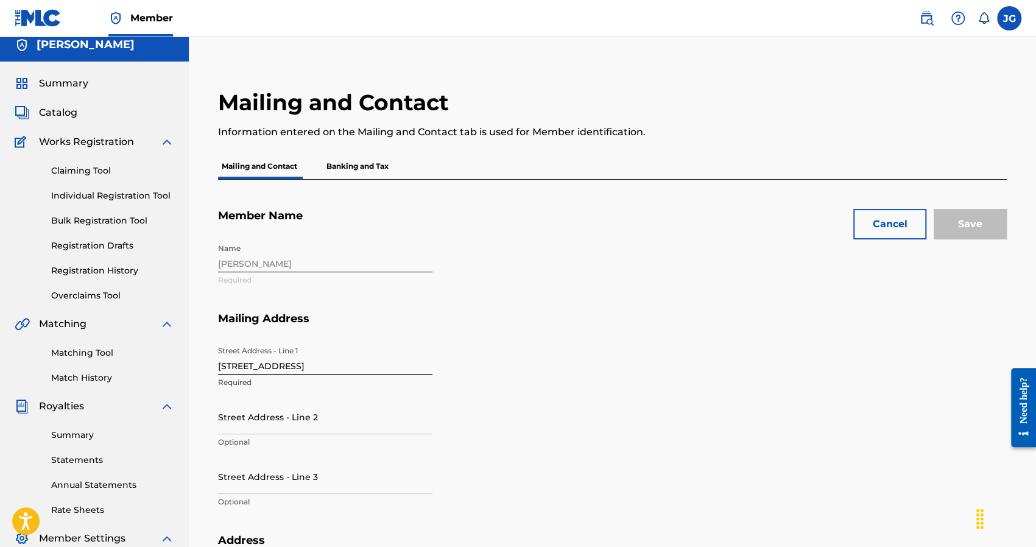
scroll to position [0, 0]
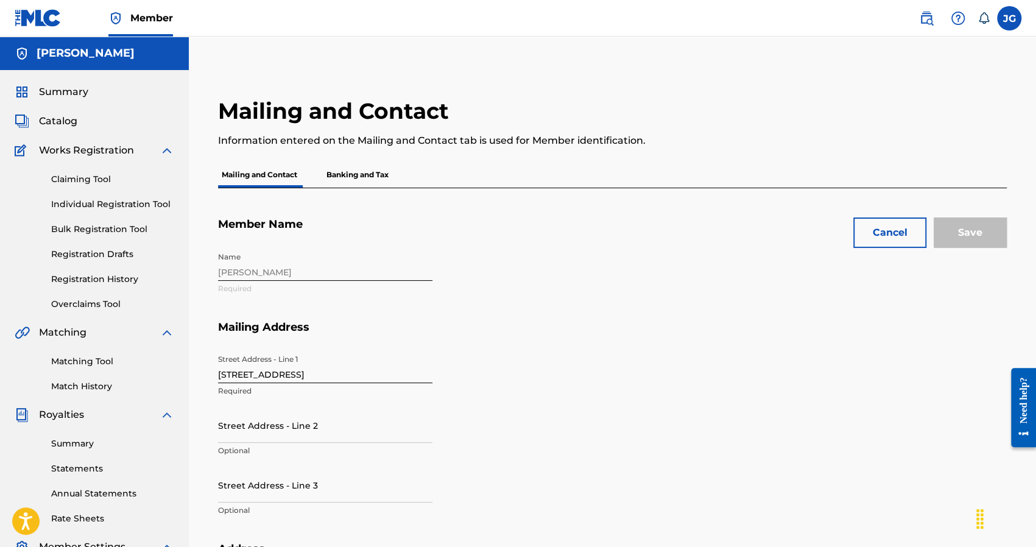
click at [245, 269] on div "Name [PERSON_NAME] Required" at bounding box center [439, 283] width 443 height 74
click at [335, 236] on h5 "Member Name" at bounding box center [612, 231] width 788 height 29
click at [365, 170] on p "Banking and Tax" at bounding box center [357, 175] width 69 height 26
